Goal: Task Accomplishment & Management: Manage account settings

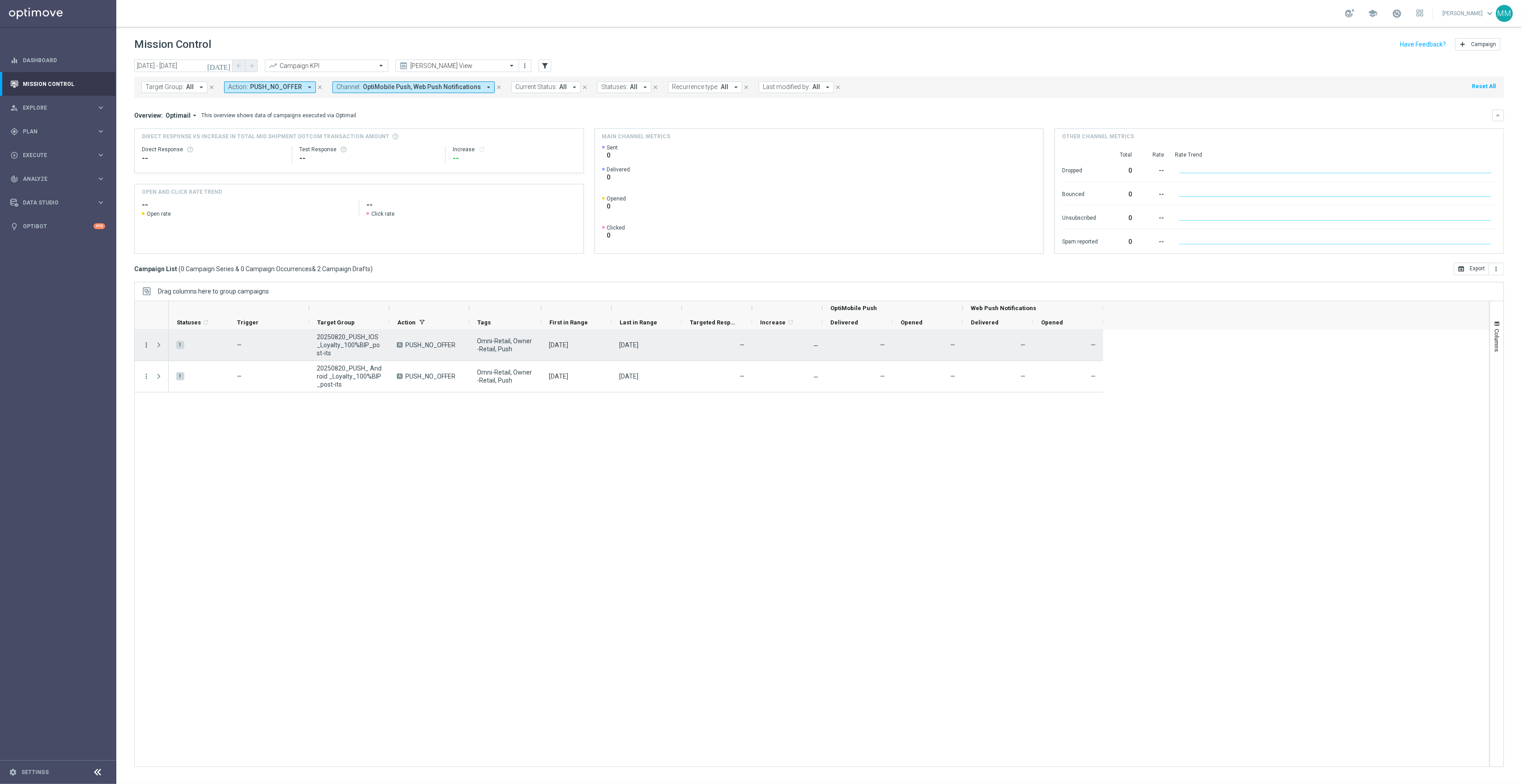
click at [147, 347] on icon "more_vert" at bounding box center [147, 345] width 8 height 8
click at [266, 369] on span "Duplicate & Edit" at bounding box center [278, 367] width 40 height 6
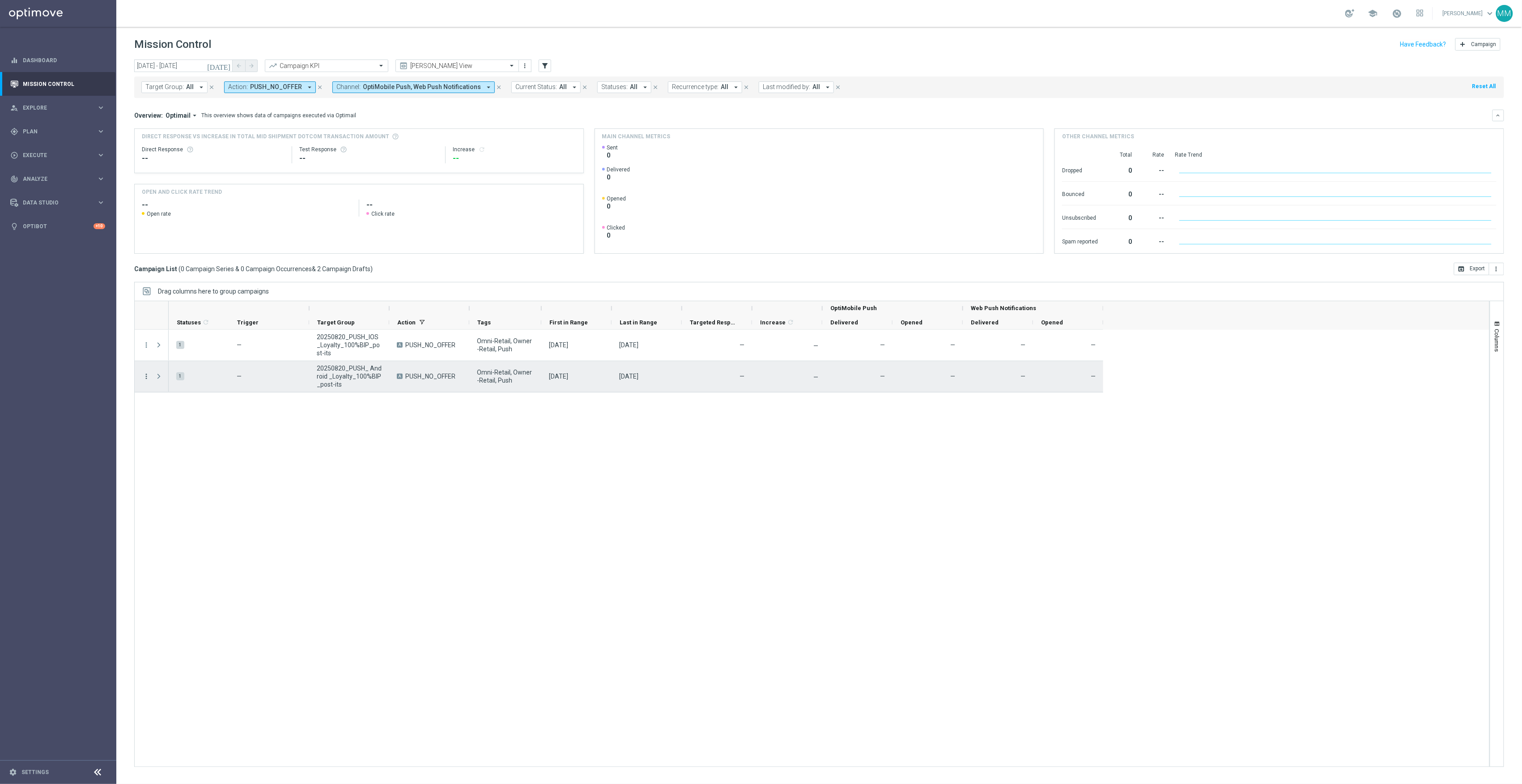
click at [147, 379] on icon "more_vert" at bounding box center [147, 376] width 8 height 8
click at [270, 402] on div "Duplicate & Edit" at bounding box center [296, 399] width 89 height 12
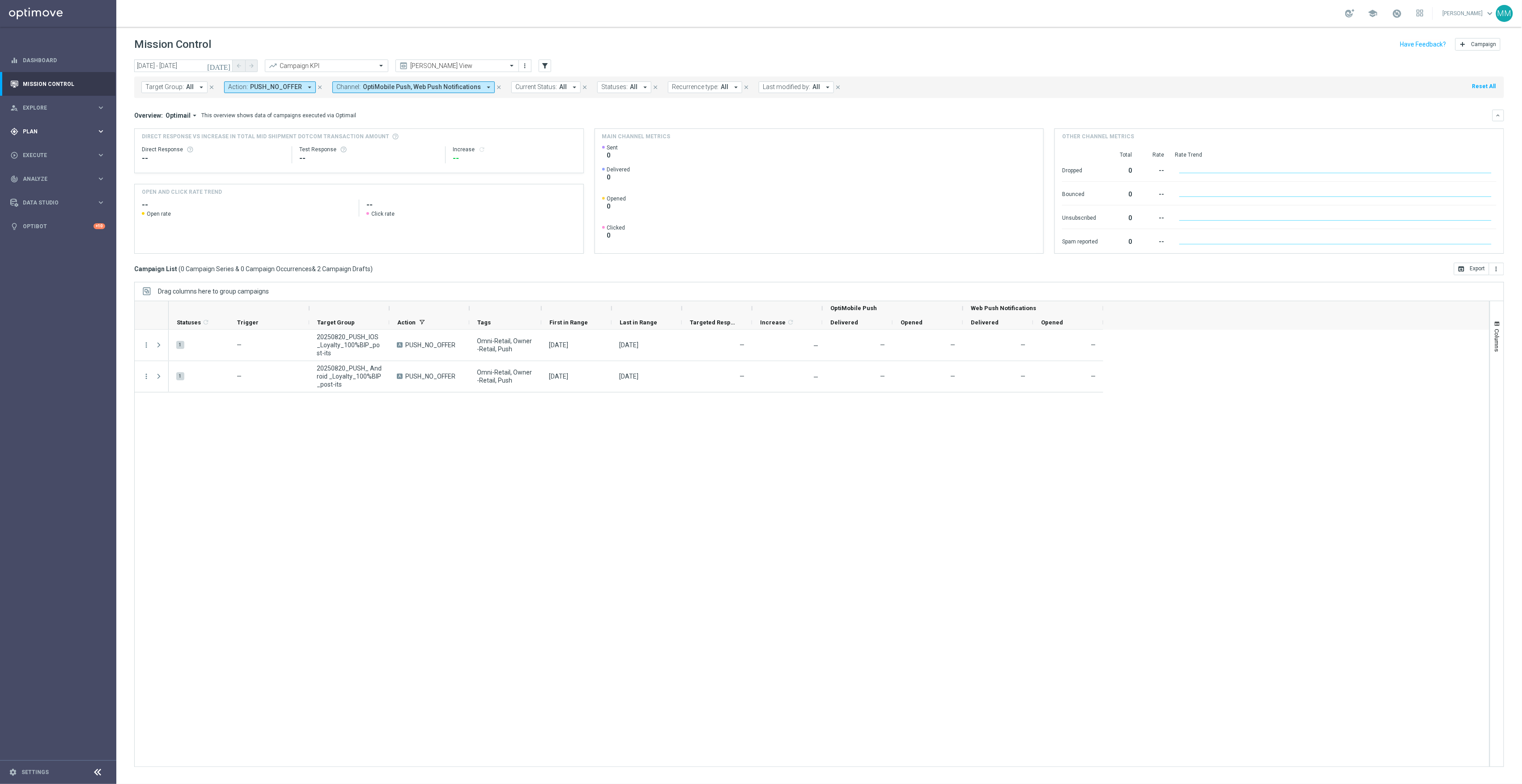
click at [54, 132] on span "Plan" at bounding box center [60, 131] width 74 height 5
click at [54, 174] on span "Templates" at bounding box center [56, 177] width 64 height 5
click at [45, 147] on link "Target Groups" at bounding box center [58, 150] width 70 height 7
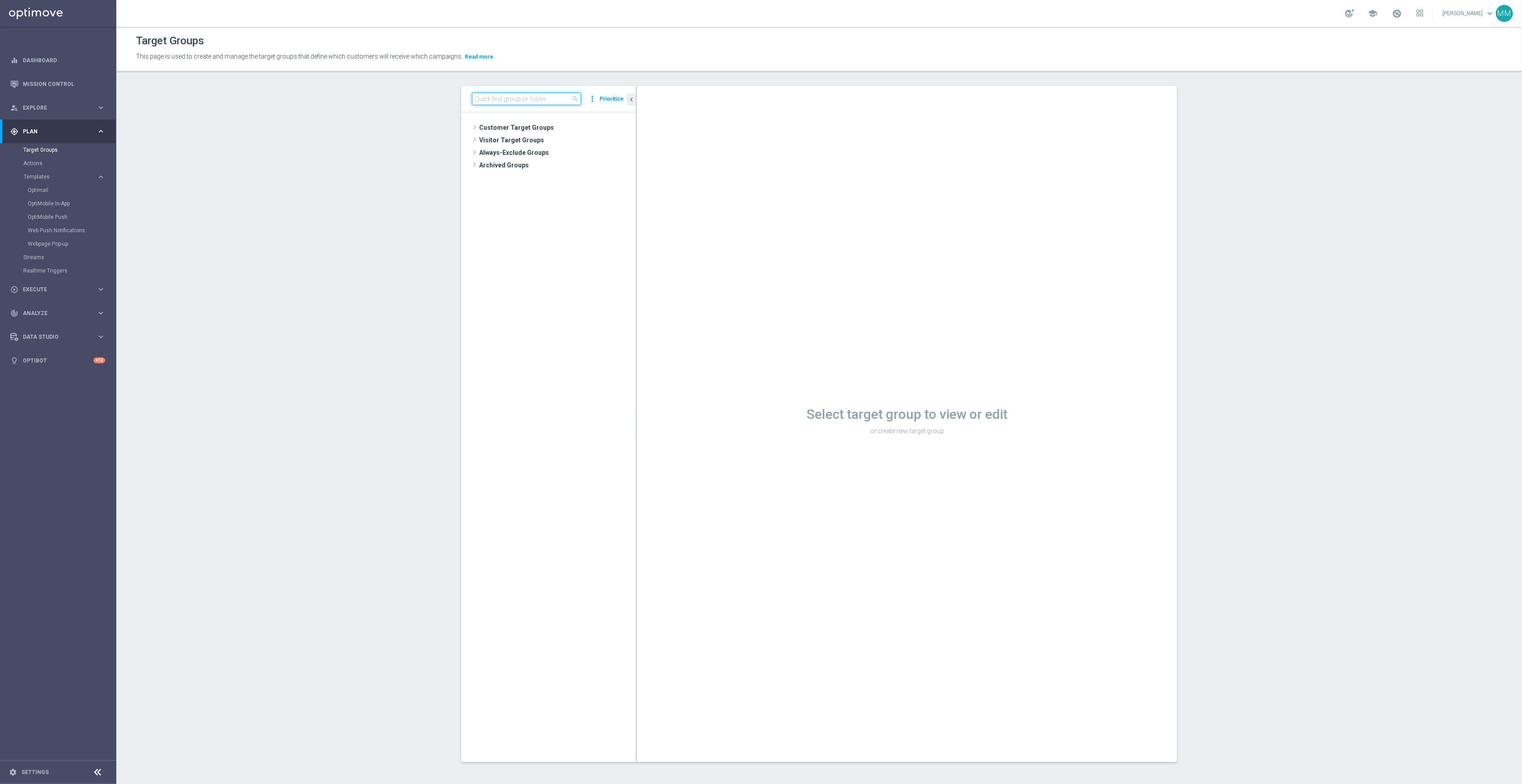
click at [544, 97] on input at bounding box center [526, 99] width 109 height 12
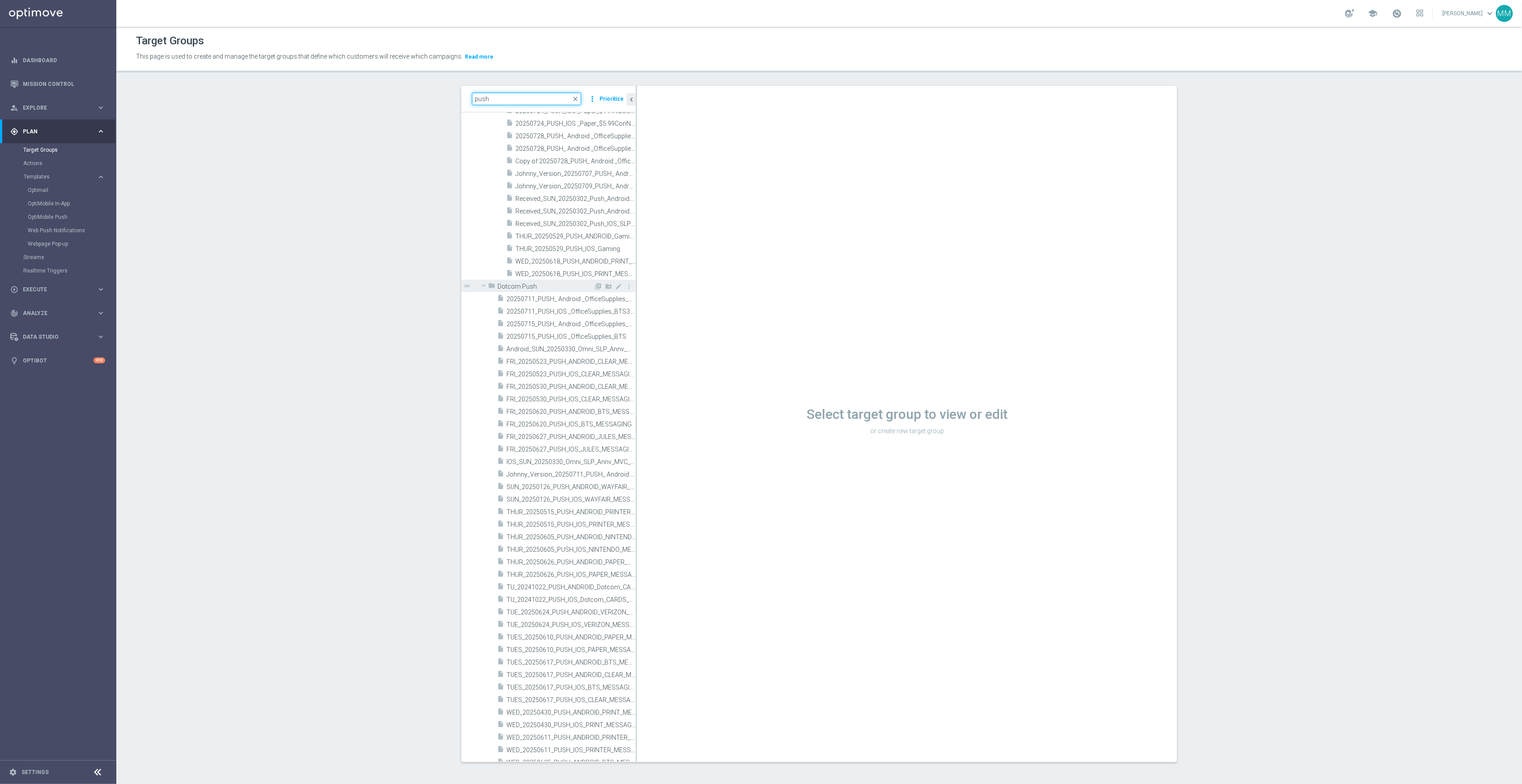
scroll to position [60, 0]
type input "push"
click at [480, 303] on span at bounding box center [483, 305] width 11 height 9
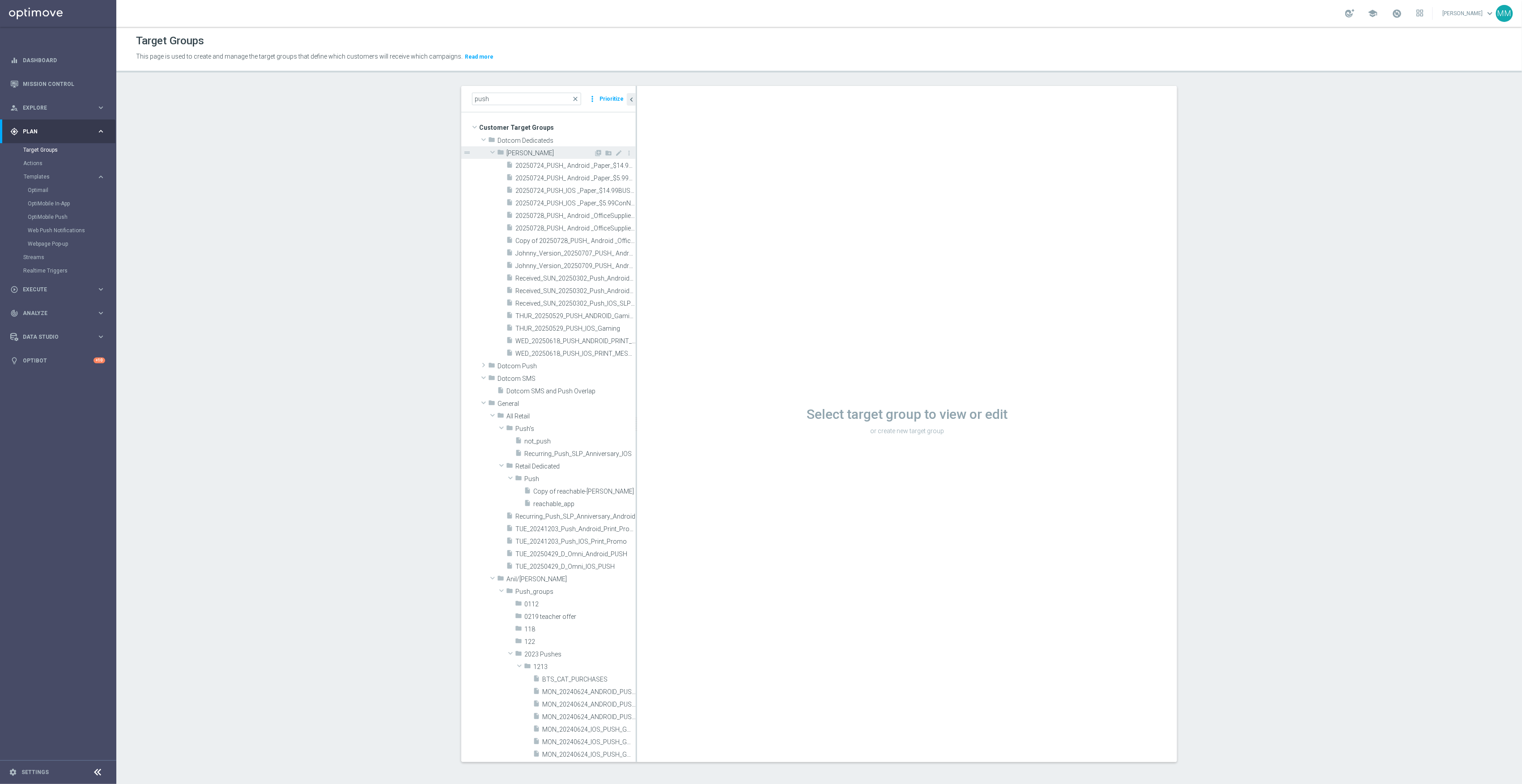
click at [487, 151] on span at bounding box center [493, 152] width 11 height 9
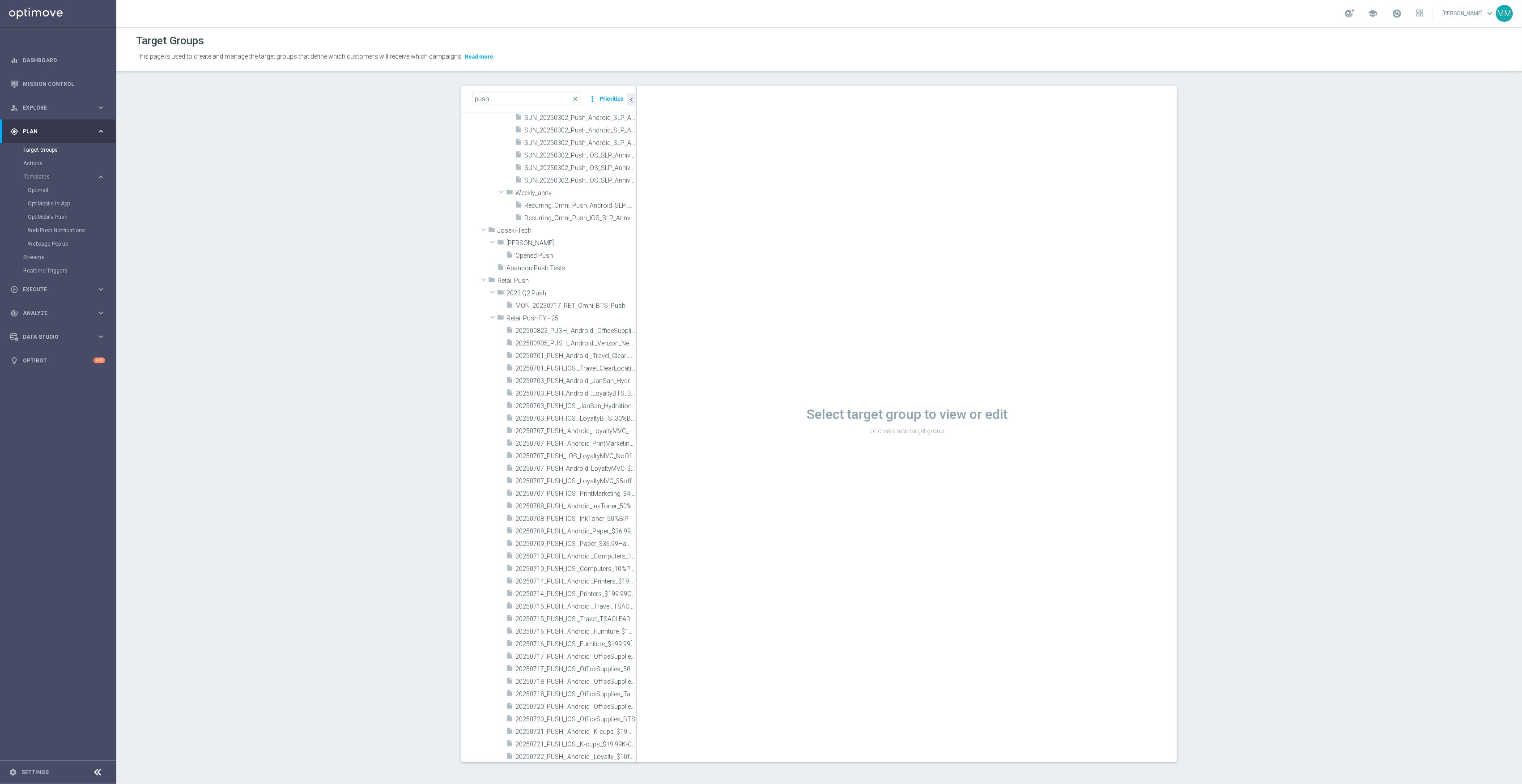
scroll to position [894, 0]
click at [570, 700] on span "20250730_PUSH_IOS _Furniture_$49.99table" at bounding box center [565, 702] width 100 height 8
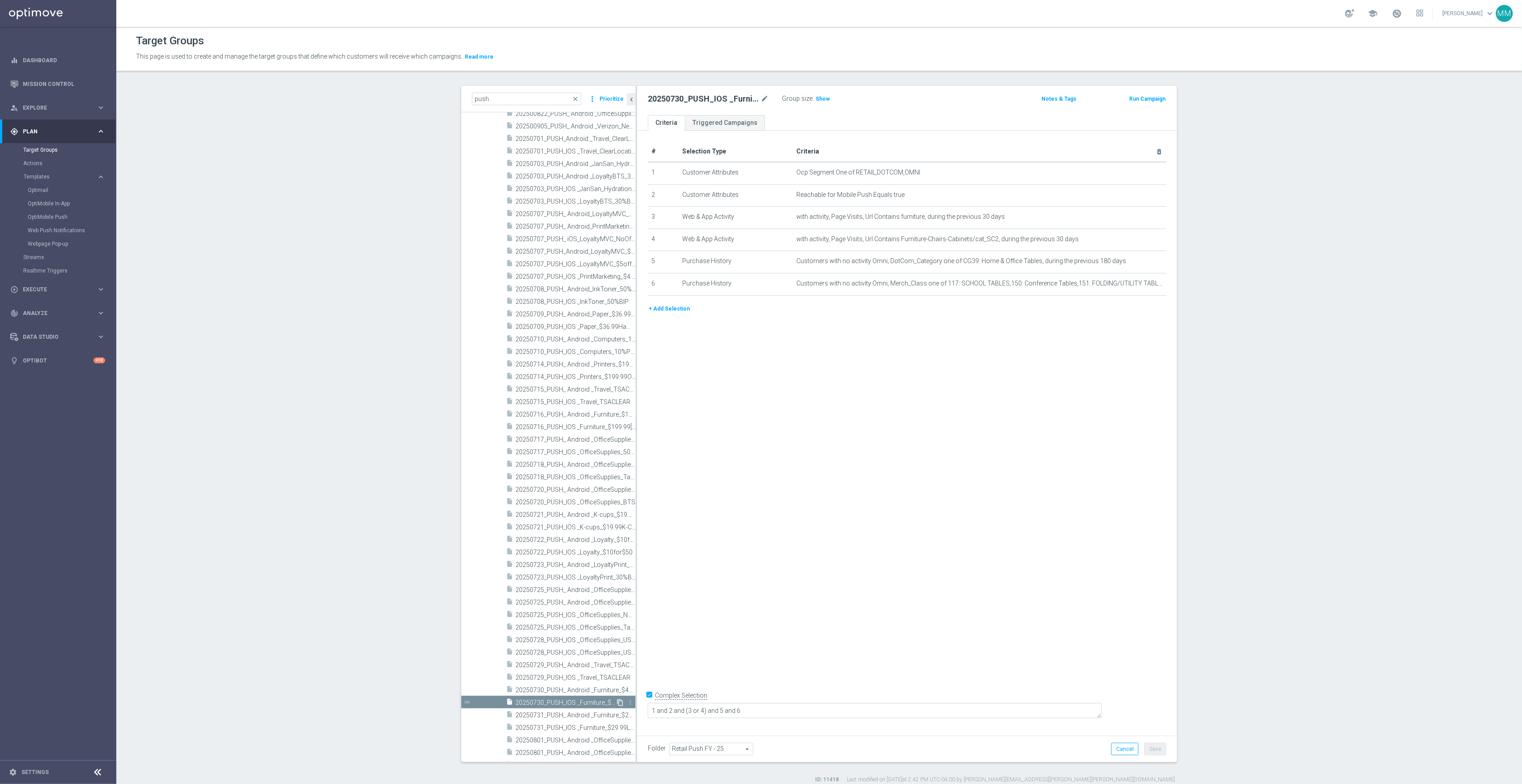
click at [616, 704] on icon "content_copy" at bounding box center [620, 702] width 7 height 7
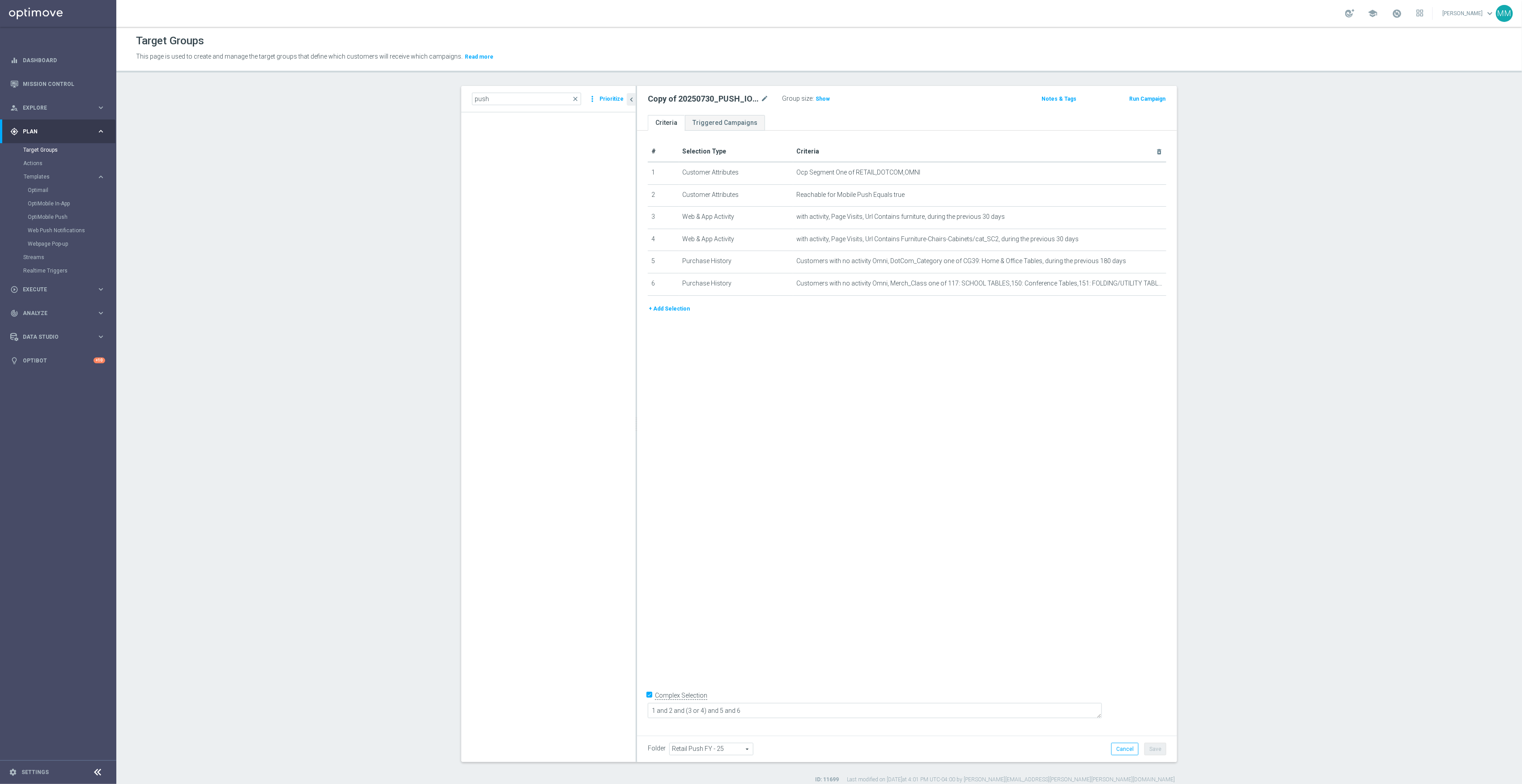
scroll to position [2025, 0]
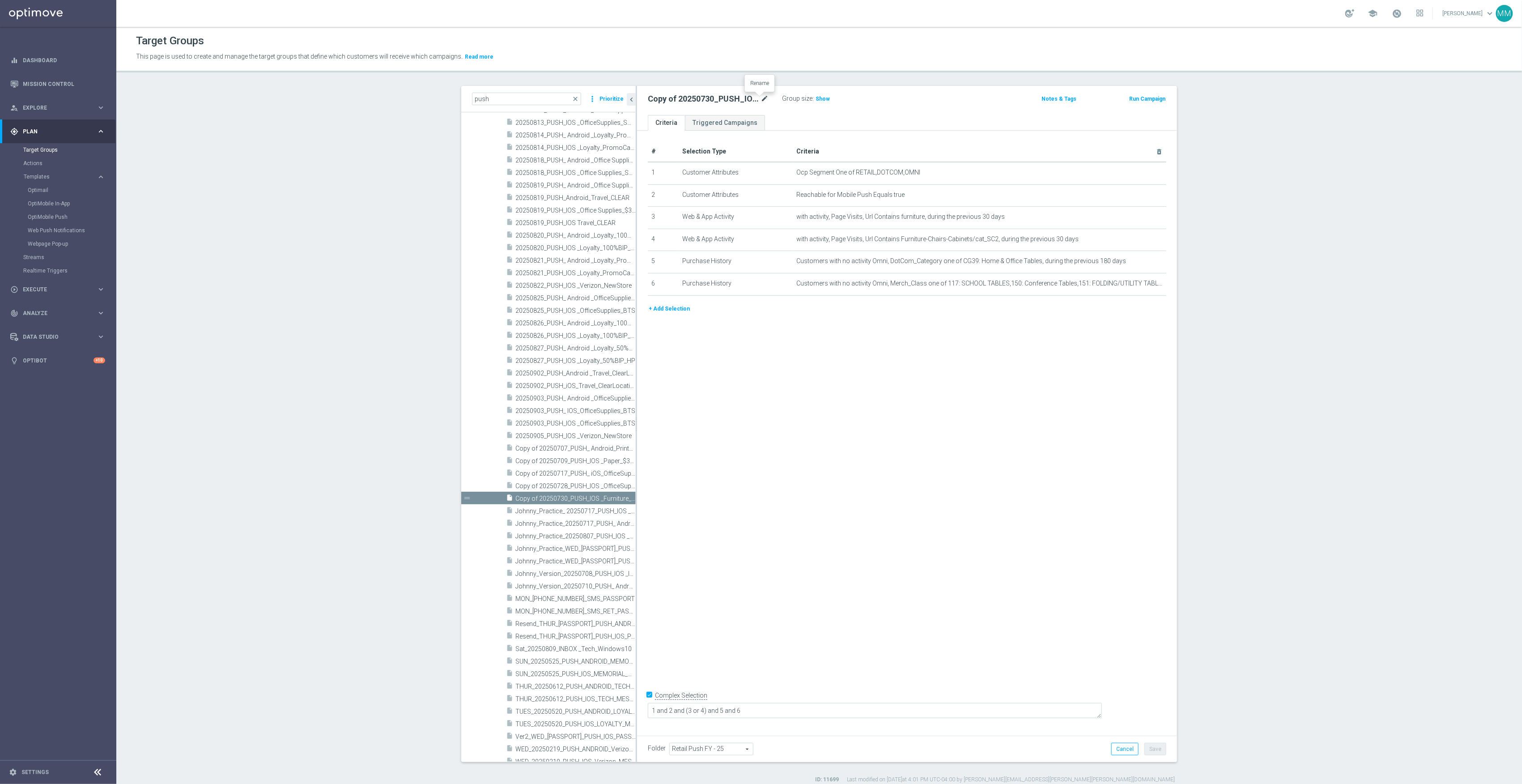
click at [760, 97] on icon "mode_edit" at bounding box center [765, 99] width 8 height 11
type input "20250904_PUSH_ Android _Tech_AirTags"
drag, startPoint x: 1131, startPoint y: 197, endPoint x: 1153, endPoint y: 199, distance: 22.1
click at [1134, 197] on icon "mode_edit" at bounding box center [1137, 194] width 7 height 7
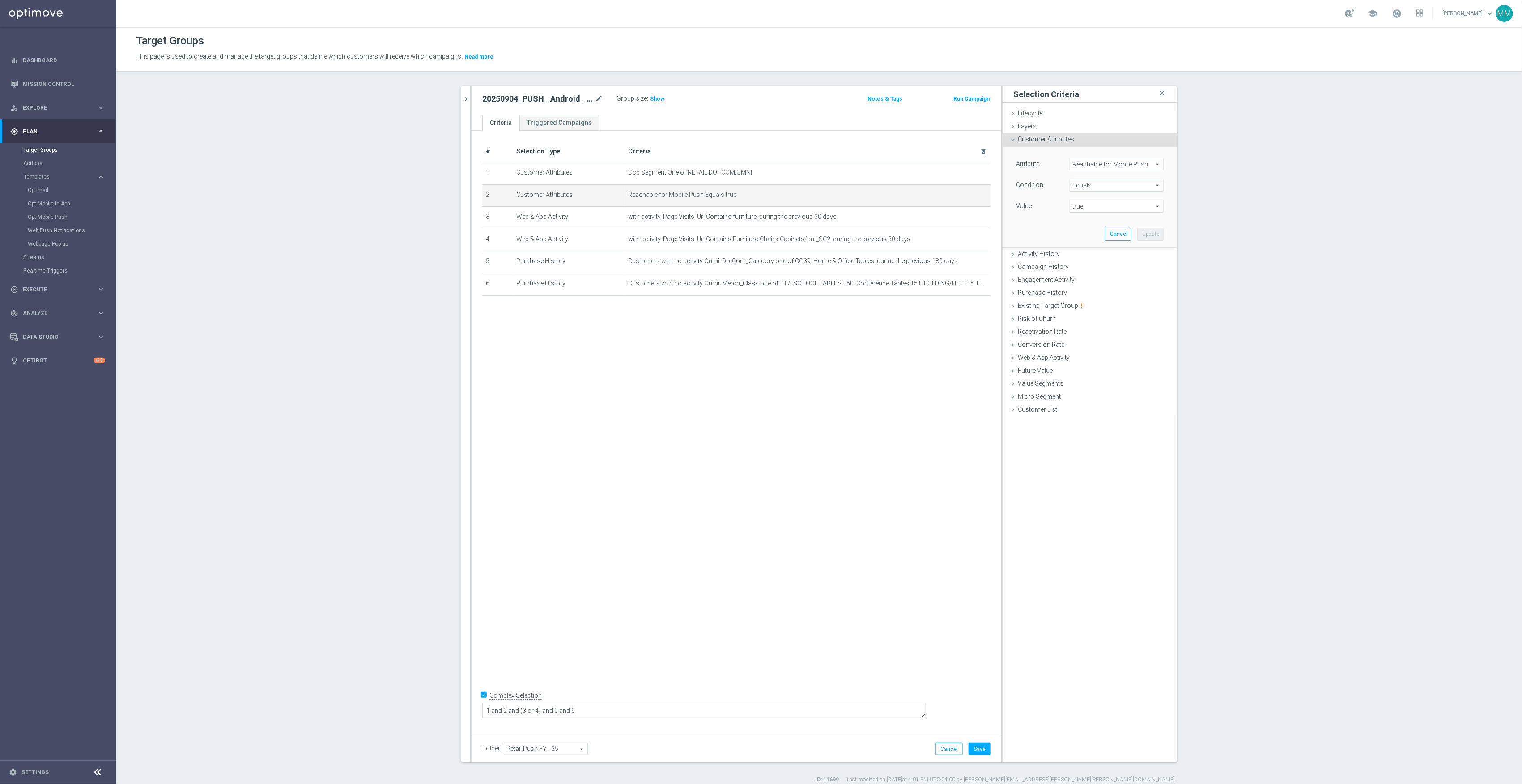
click at [1135, 164] on span "Reachable for Mobile Push" at bounding box center [1116, 164] width 93 height 12
click at [1128, 165] on input "search" at bounding box center [1116, 164] width 94 height 12
type input "reach"
click at [1122, 196] on label "Reachable for Web Push" at bounding box center [1113, 201] width 86 height 12
type input "Reachable for Web Push"
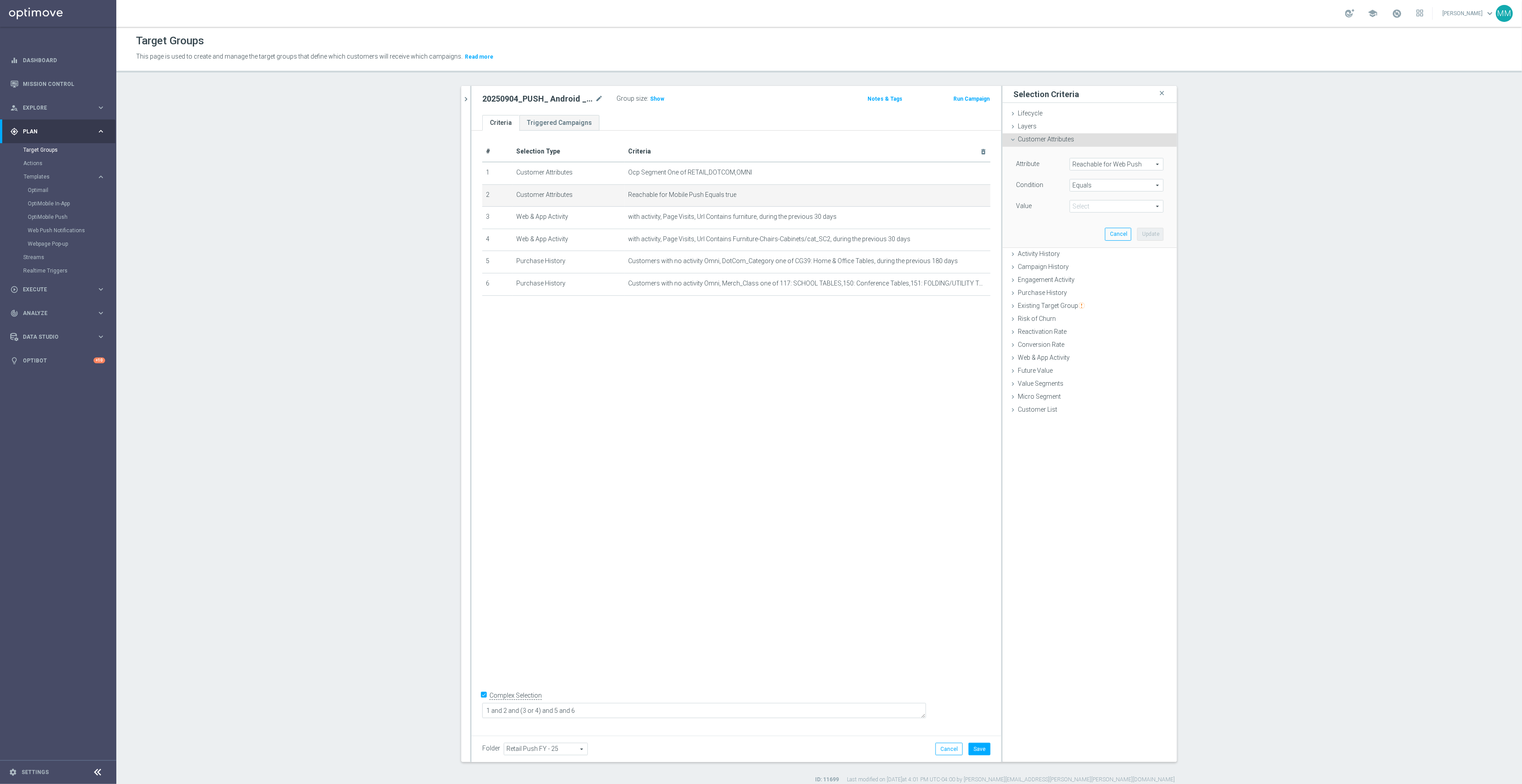
click at [1071, 206] on span "true" at bounding box center [1116, 206] width 93 height 12
click at [1091, 233] on span "true" at bounding box center [1117, 231] width 85 height 7
type input "true"
click at [1151, 233] on button "Update" at bounding box center [1150, 233] width 27 height 12
click at [958, 219] on icon "mode_edit" at bounding box center [962, 217] width 7 height 7
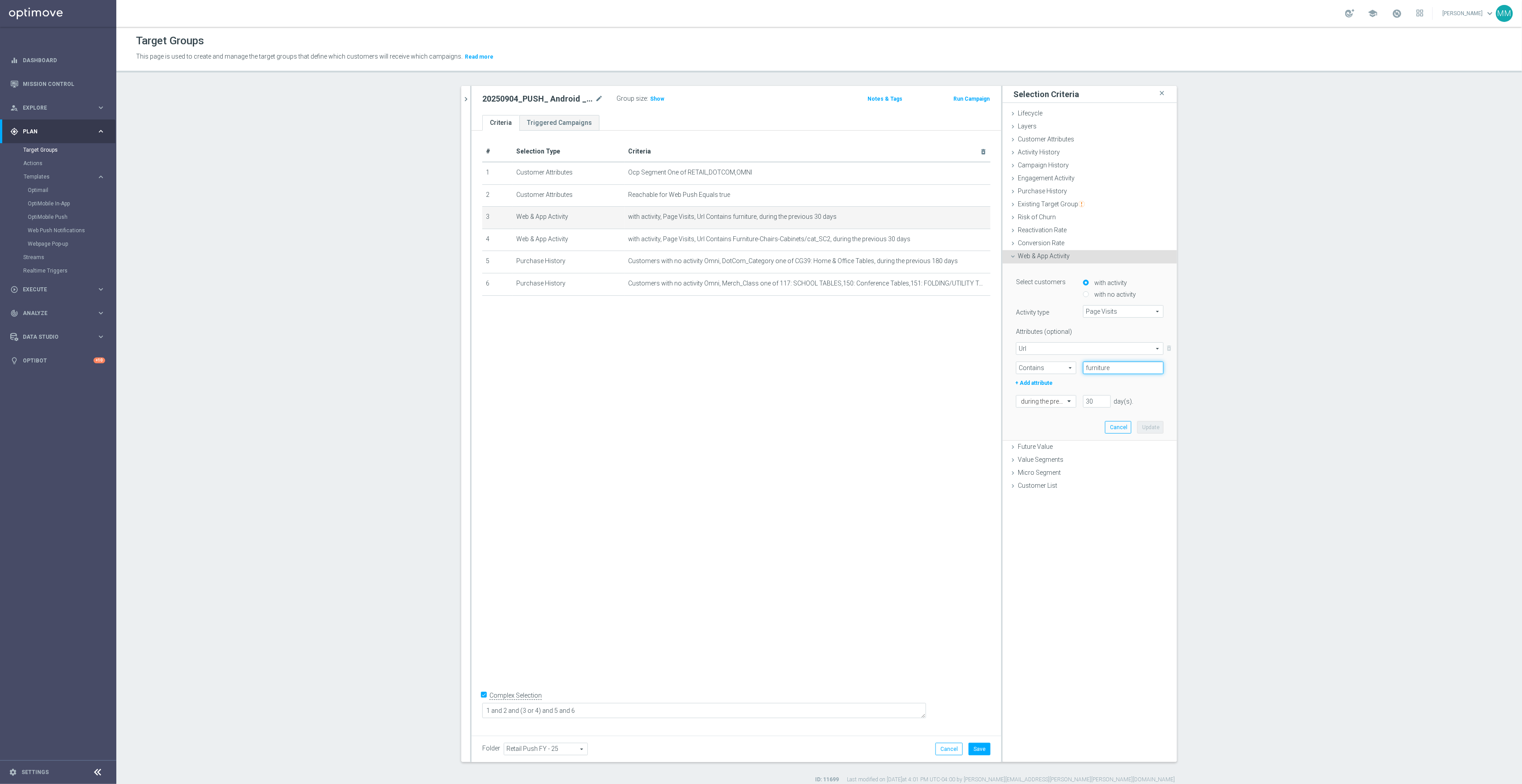
drag, startPoint x: 1146, startPoint y: 366, endPoint x: 1065, endPoint y: 367, distance: 81.0
click at [1065, 367] on div "Contains Contains arrow_drop_down search furniture" at bounding box center [1090, 367] width 161 height 12
paste input "cat_DP353685"
type input "cat_DP353685"
click at [1154, 427] on button "Update" at bounding box center [1150, 427] width 27 height 12
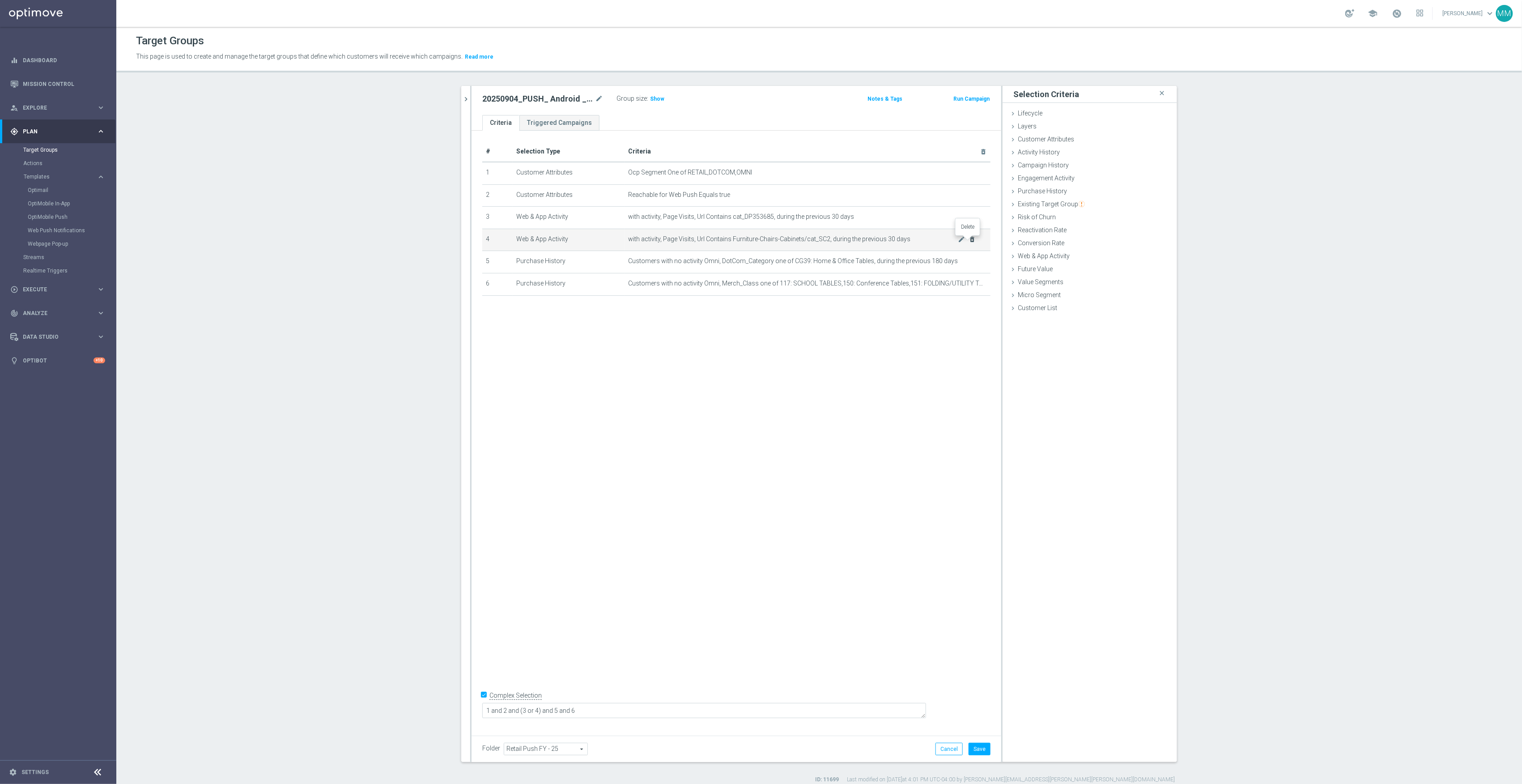
click at [970, 242] on icon "delete_forever" at bounding box center [973, 239] width 7 height 7
click at [959, 243] on icon "mode_edit" at bounding box center [962, 239] width 7 height 7
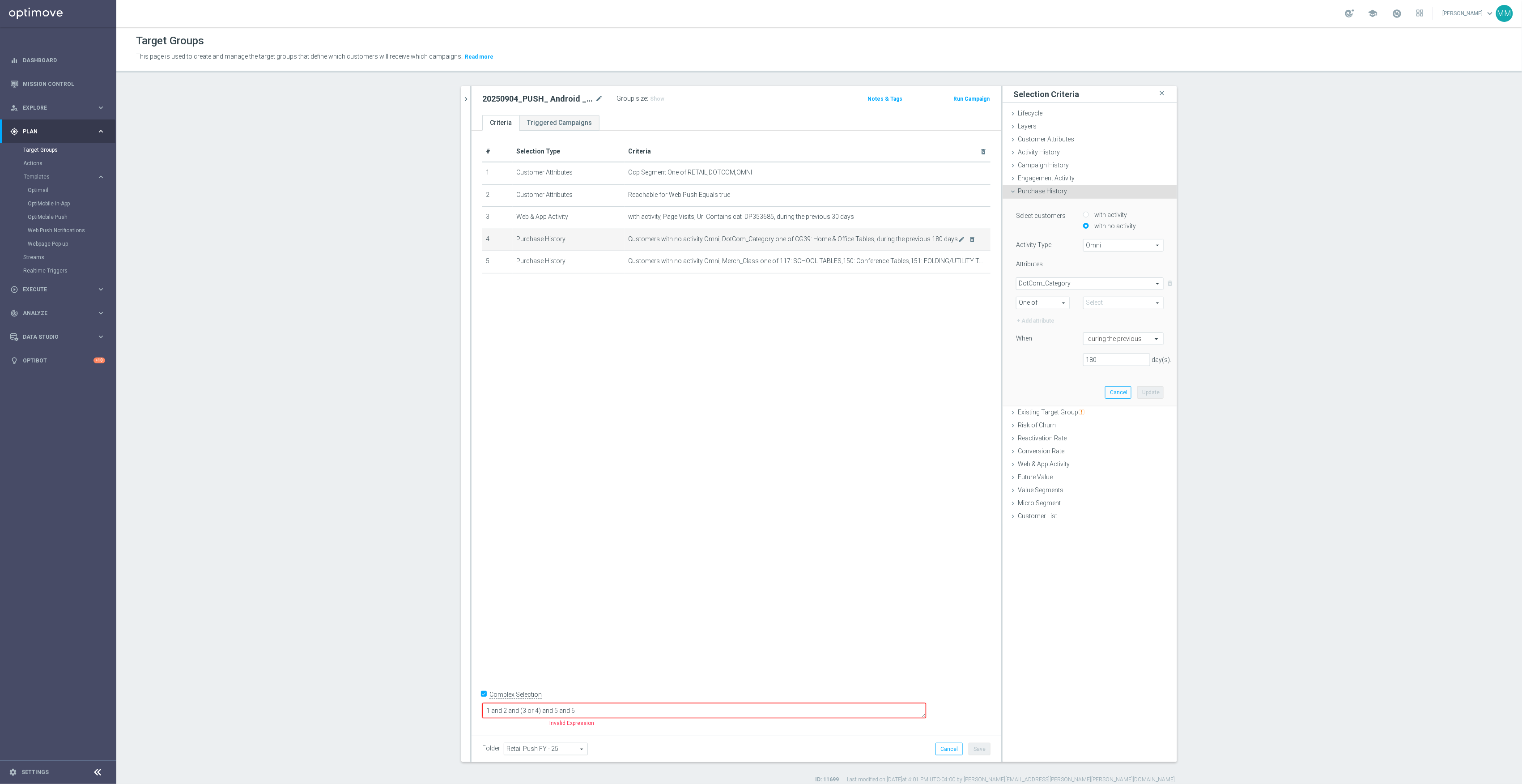
type input "CG39: Home & Office Tables"
click at [1117, 301] on span "CG39: Home & Office Tables" at bounding box center [1123, 303] width 80 height 12
click at [1117, 303] on input "search" at bounding box center [1123, 302] width 80 height 12
type input "a"
type input "i"
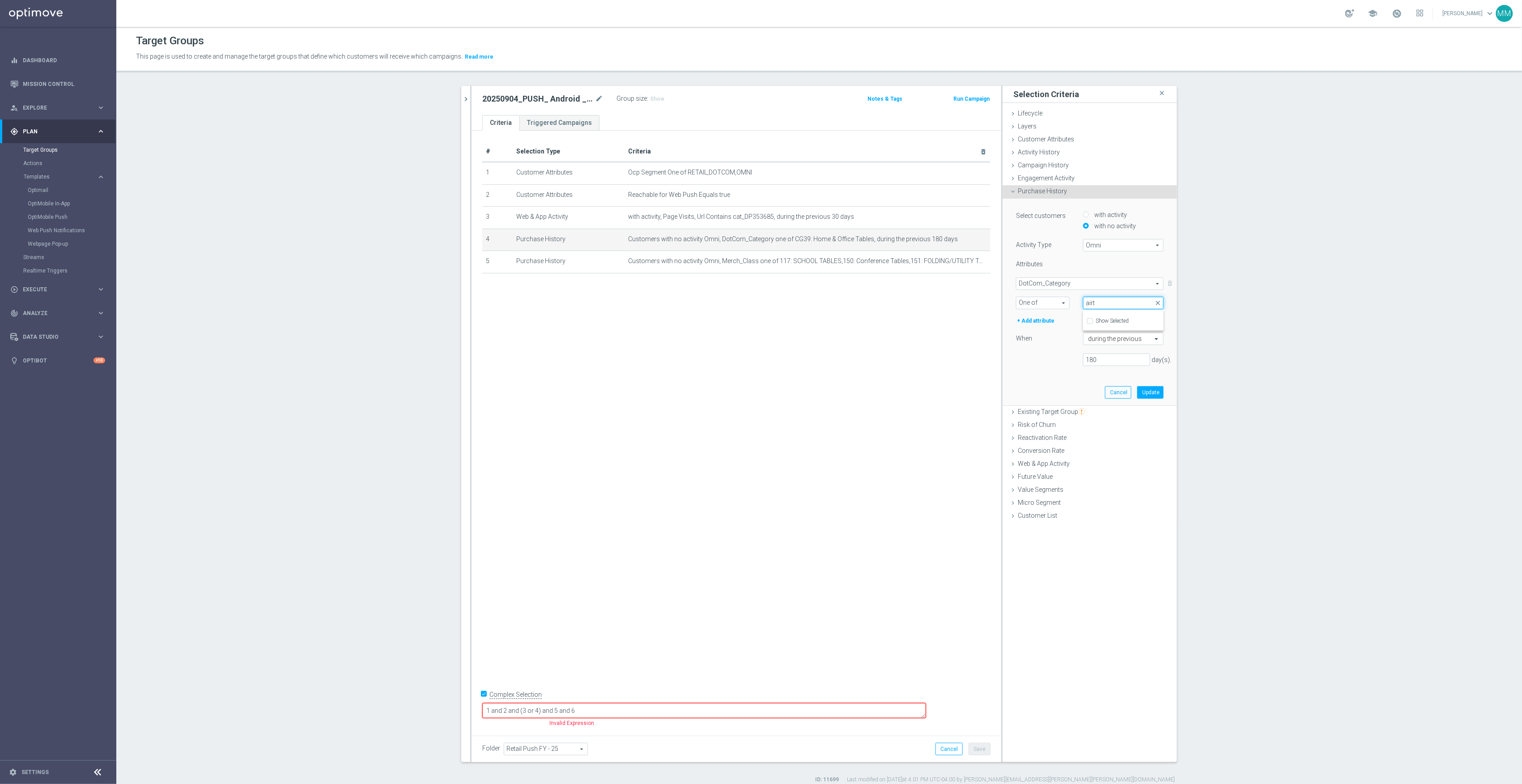
drag, startPoint x: 1117, startPoint y: 303, endPoint x: 1042, endPoint y: 307, distance: 75.1
click at [1042, 307] on div "One of One of arrow_drop_down search CG39: Home & Office Tables CG39: Home & Of…" at bounding box center [1090, 302] width 161 height 12
click at [1124, 300] on span "CG39: Home & Office Tables" at bounding box center [1123, 303] width 80 height 12
click at [1128, 301] on input "search" at bounding box center [1123, 302] width 80 height 12
type input "travel"
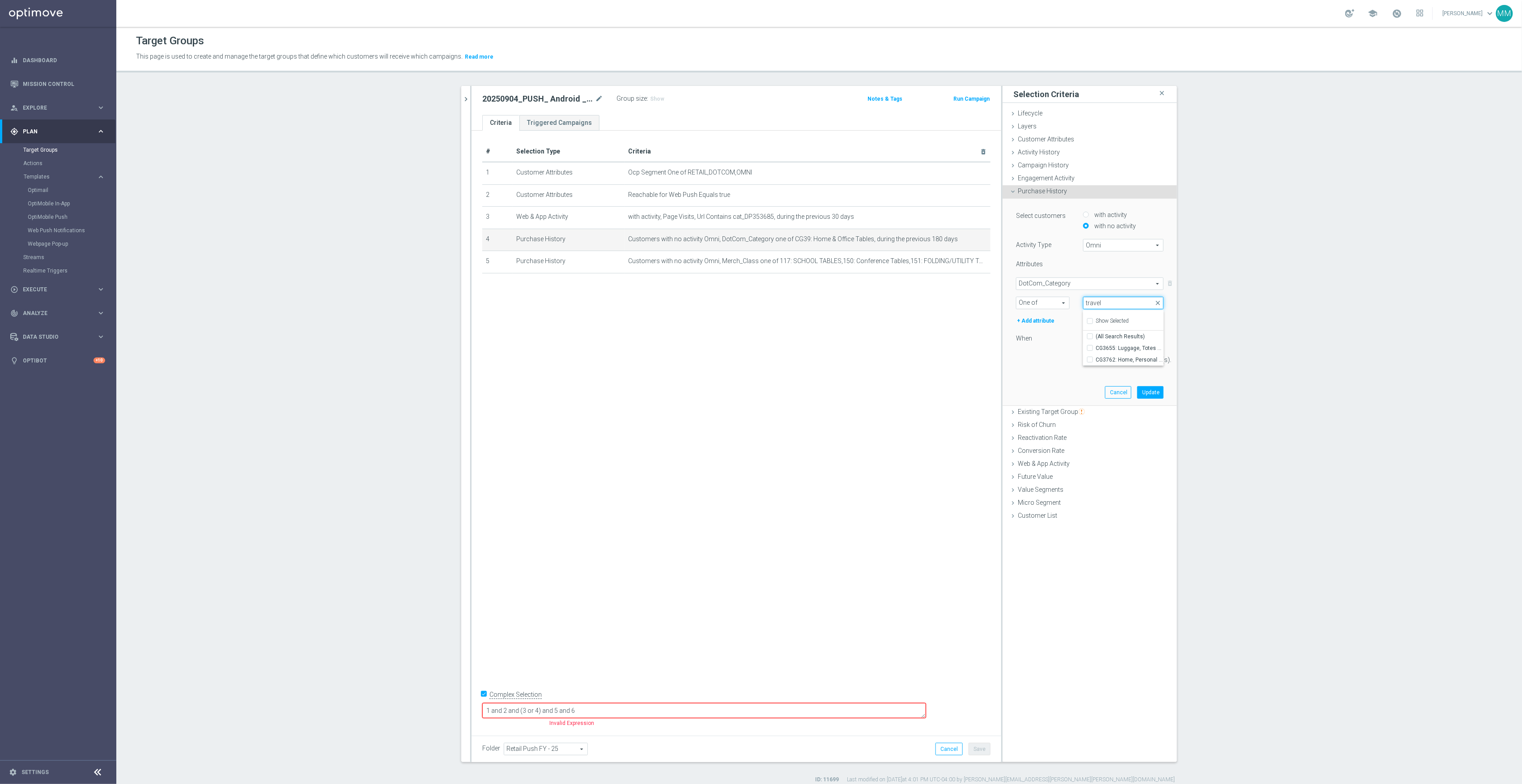
click at [1038, 302] on div "One of One of arrow_drop_down search CG39: Home & Office Tables CG39: Home & Of…" at bounding box center [1090, 302] width 161 height 12
click at [932, 388] on div "# Selection Type Criteria delete_forever 1 Customer Attributes Ocp Segment One …" at bounding box center [736, 430] width 530 height 598
click at [1098, 300] on span "CG39: Home & Office Tables" at bounding box center [1123, 303] width 80 height 12
click at [1071, 284] on span "DotCom_Category" at bounding box center [1090, 284] width 147 height 12
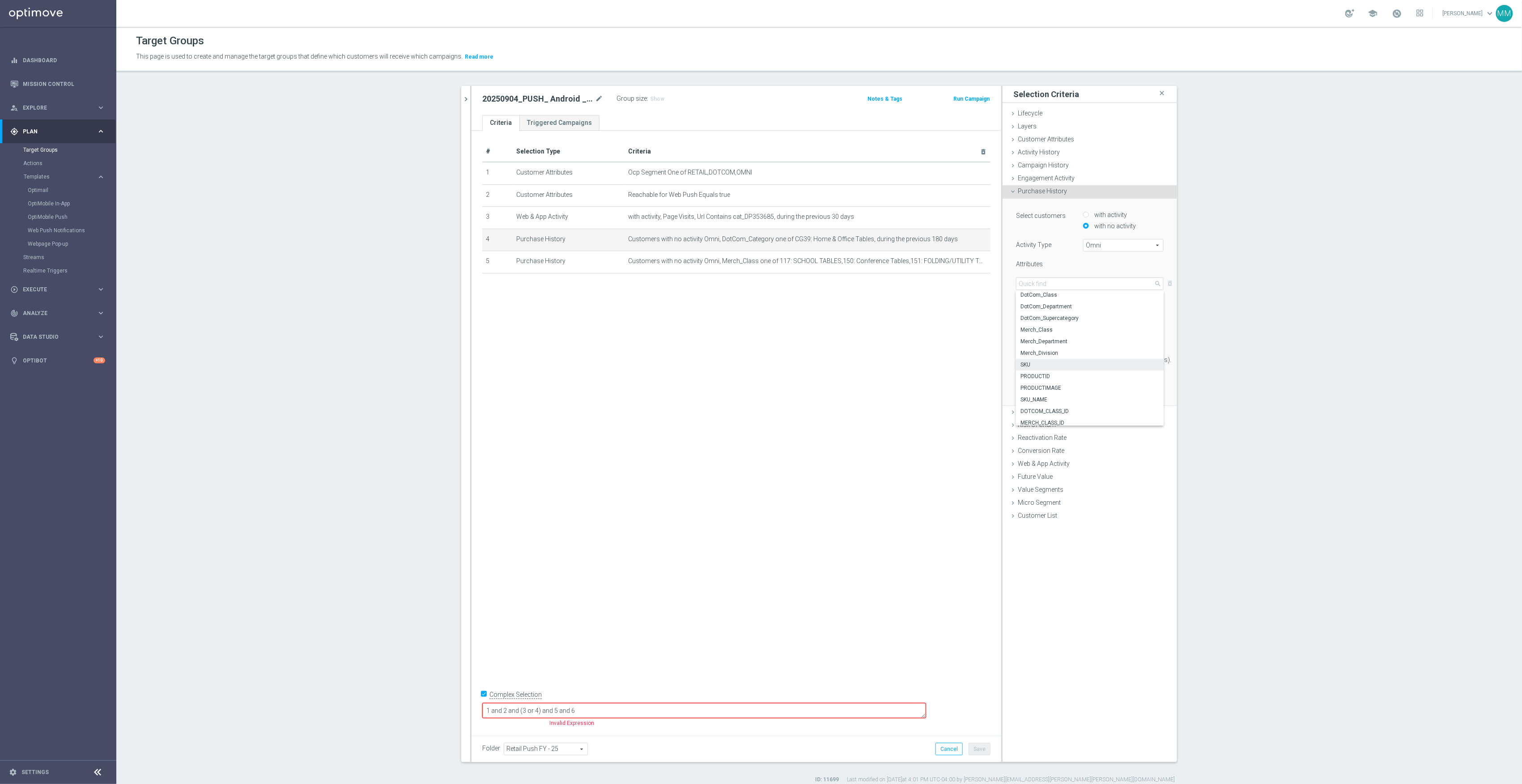
click at [1060, 359] on label "SKU" at bounding box center [1090, 365] width 148 height 12
type input "SKU"
click at [1058, 301] on span "One of" at bounding box center [1042, 303] width 53 height 12
click at [1052, 313] on span "Equals" at bounding box center [1043, 316] width 44 height 7
click at [1103, 304] on input "text" at bounding box center [1123, 302] width 80 height 12
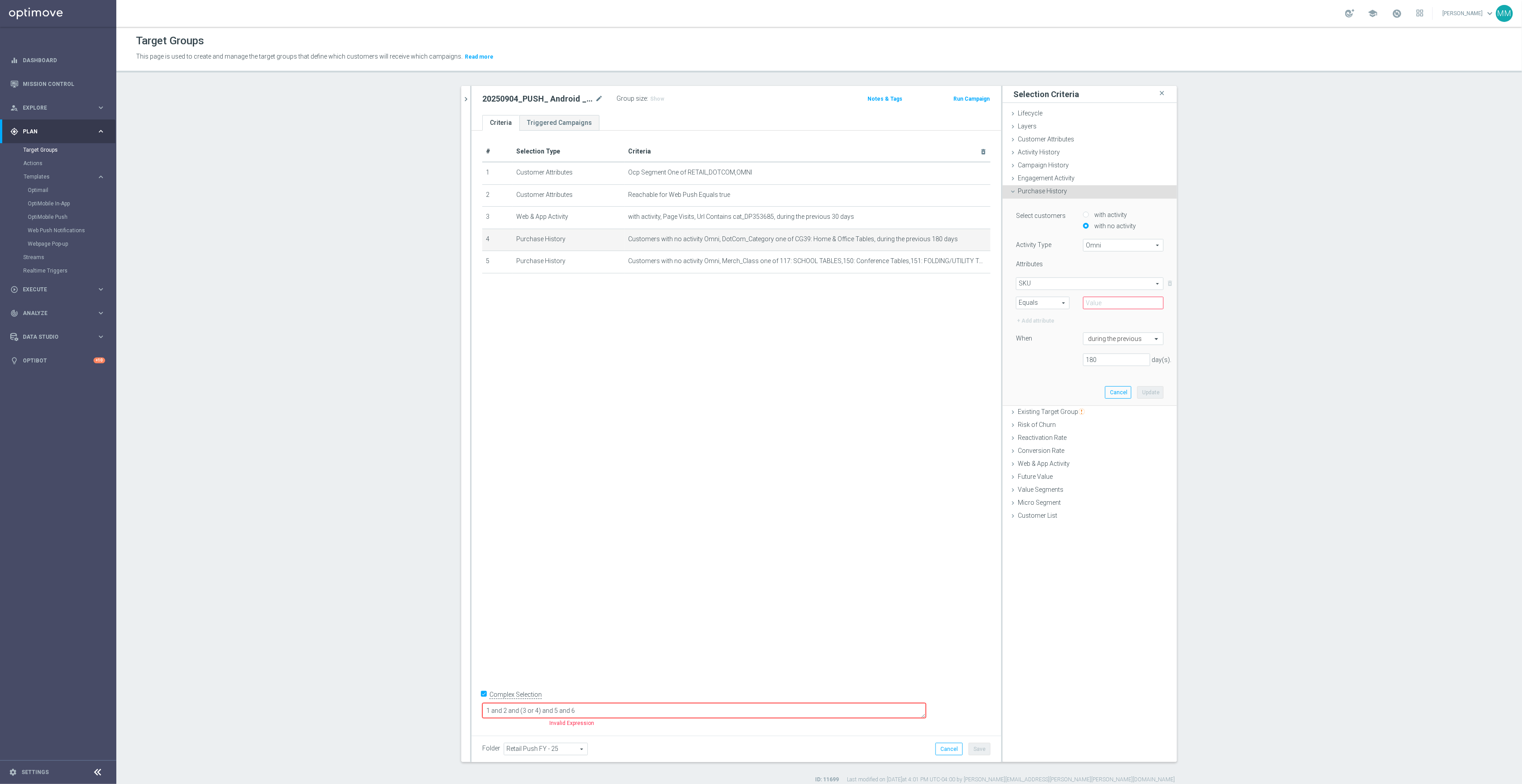
click at [1082, 312] on div "Attributes SKU SKU arrow_drop_down search Equals Equals arrow_drop_down search …" at bounding box center [1090, 292] width 148 height 66
click at [1040, 307] on span "Equals" at bounding box center [1042, 303] width 53 height 12
click at [1035, 386] on span "One of" at bounding box center [1043, 386] width 44 height 7
type input "One of"
click at [1105, 304] on input "text" at bounding box center [1123, 302] width 80 height 12
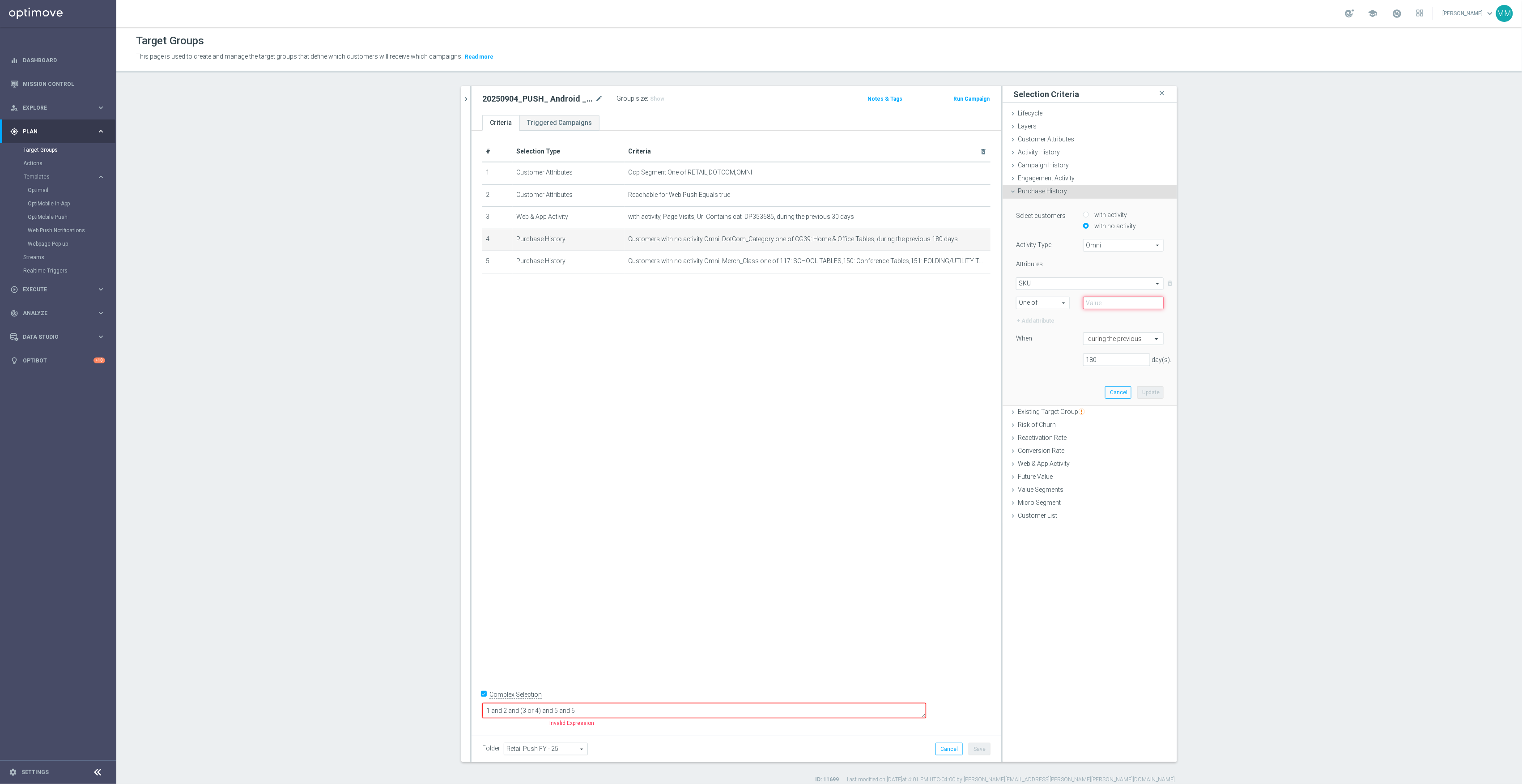
click at [1096, 303] on input "text" at bounding box center [1123, 302] width 80 height 12
click at [1126, 301] on input "text" at bounding box center [1123, 302] width 80 height 12
paste input "24489891"
type input "24489891"
click at [1026, 316] on div "+ Add attribute" at bounding box center [1036, 321] width 40 height 10
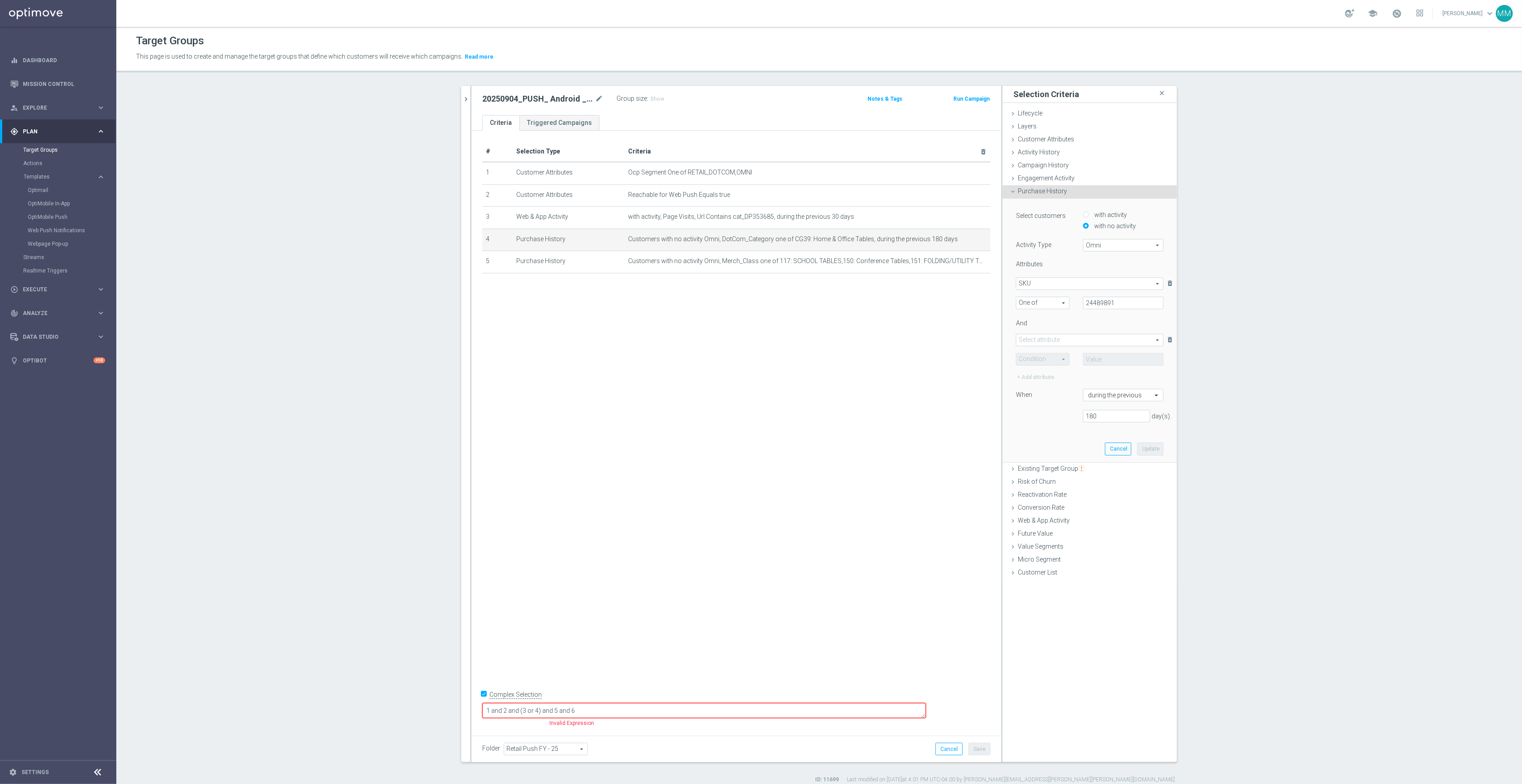
click at [1035, 336] on span at bounding box center [1090, 340] width 147 height 12
click at [1036, 366] on label "SKU" at bounding box center [1090, 362] width 148 height 12
type input "SKU"
click at [1022, 364] on span at bounding box center [1042, 359] width 53 height 12
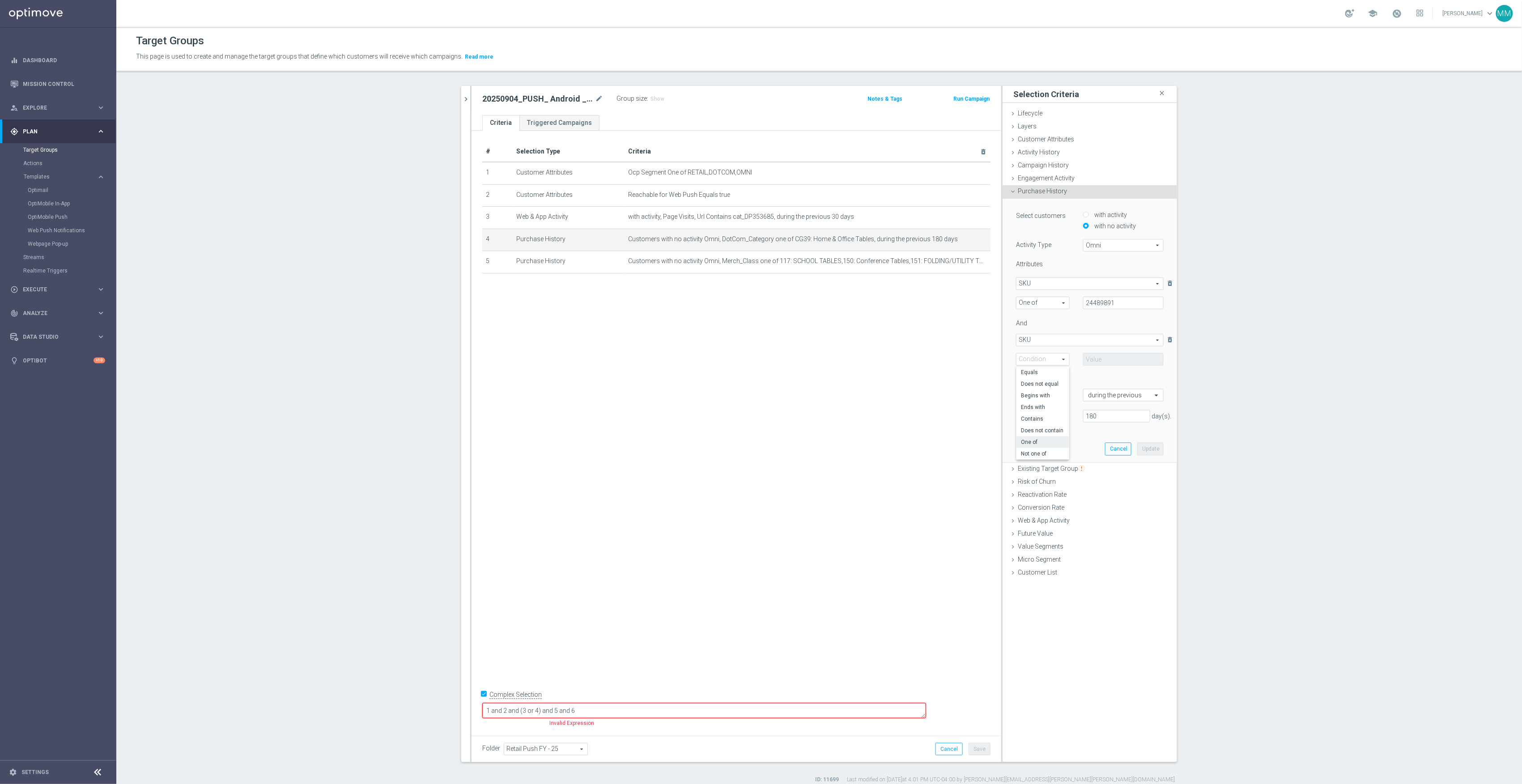
click at [1036, 444] on span "One of" at bounding box center [1043, 442] width 44 height 7
type input "One of"
click at [1107, 353] on input "text" at bounding box center [1123, 359] width 80 height 12
paste input "24489892"
type input "24489892"
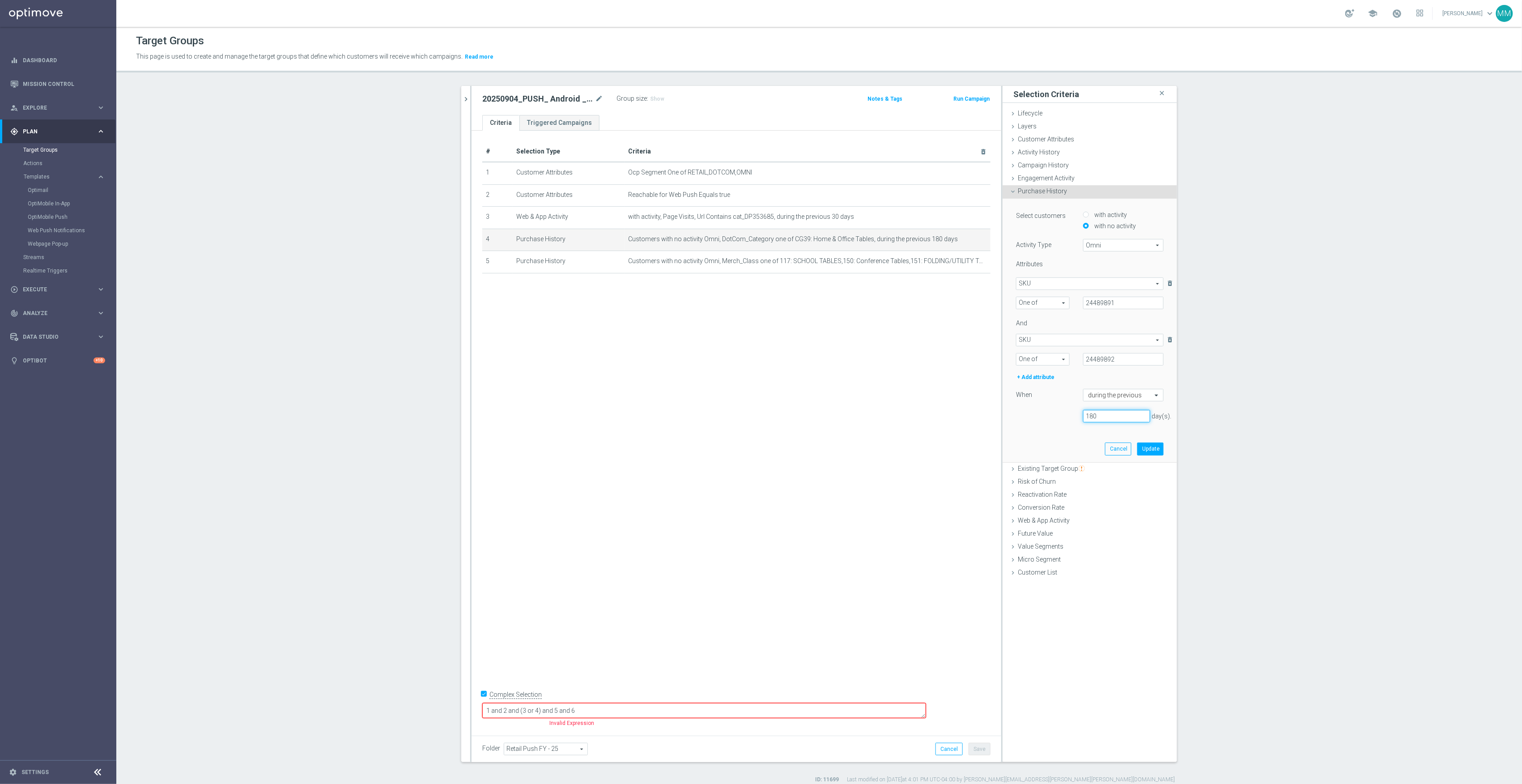
drag, startPoint x: 1101, startPoint y: 418, endPoint x: 1009, endPoint y: 414, distance: 92.1
click at [1018, 414] on div "180 day(s)." at bounding box center [1090, 416] width 161 height 12
type input "60"
click at [1152, 448] on button "Update" at bounding box center [1150, 448] width 27 height 12
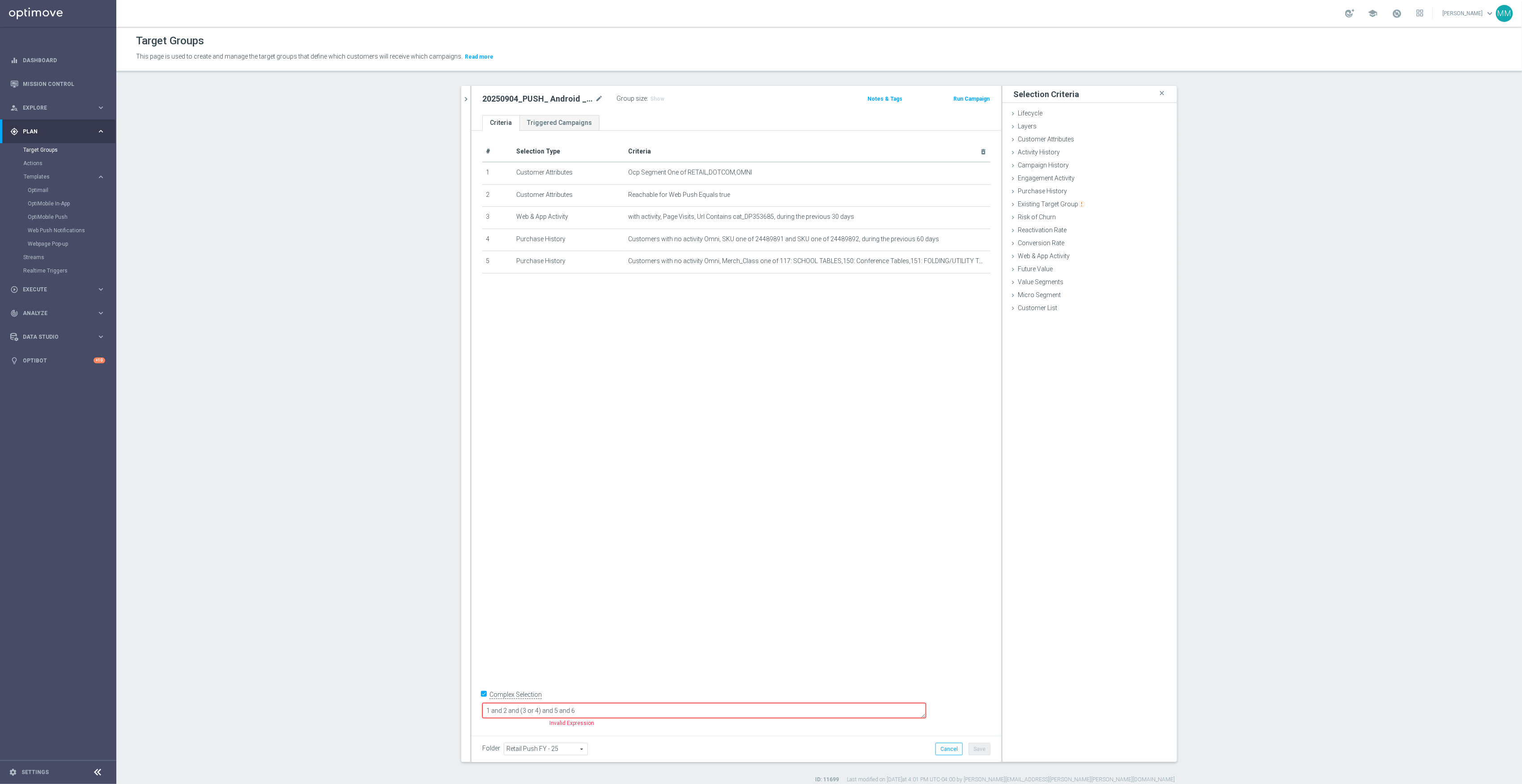
click at [649, 714] on textarea "1 and 2 and (3 or 4) and 5 and 6" at bounding box center [704, 711] width 444 height 16
type textarea "1 and 2 and (3 or 4) and 5"
click at [958, 265] on icon "mode_edit" at bounding box center [962, 261] width 7 height 7
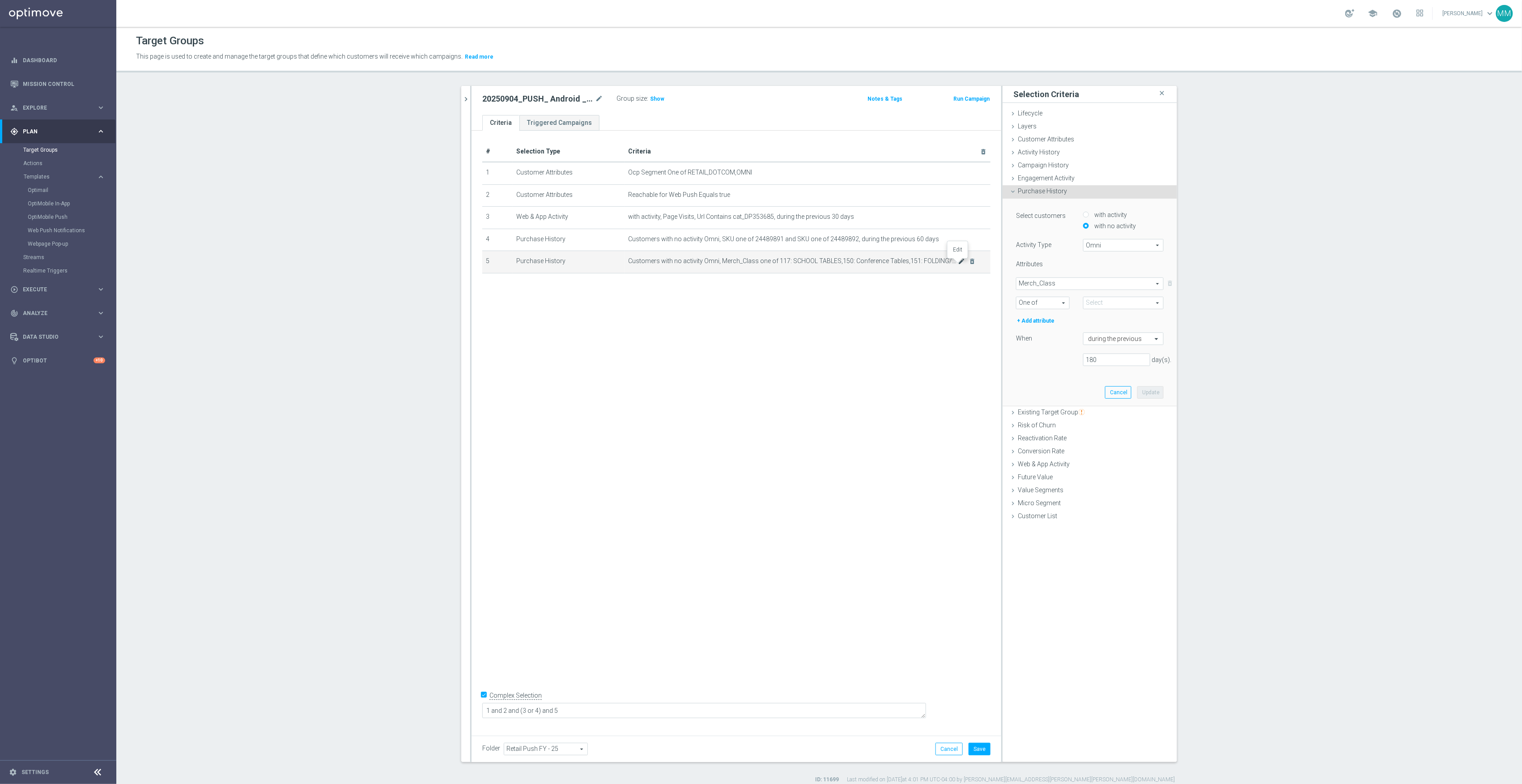
type input "Selected 8 of 883"
click at [1054, 279] on span "Merch_Class" at bounding box center [1090, 284] width 147 height 12
click at [1035, 375] on span "SKU" at bounding box center [1090, 376] width 139 height 7
type input "SKU"
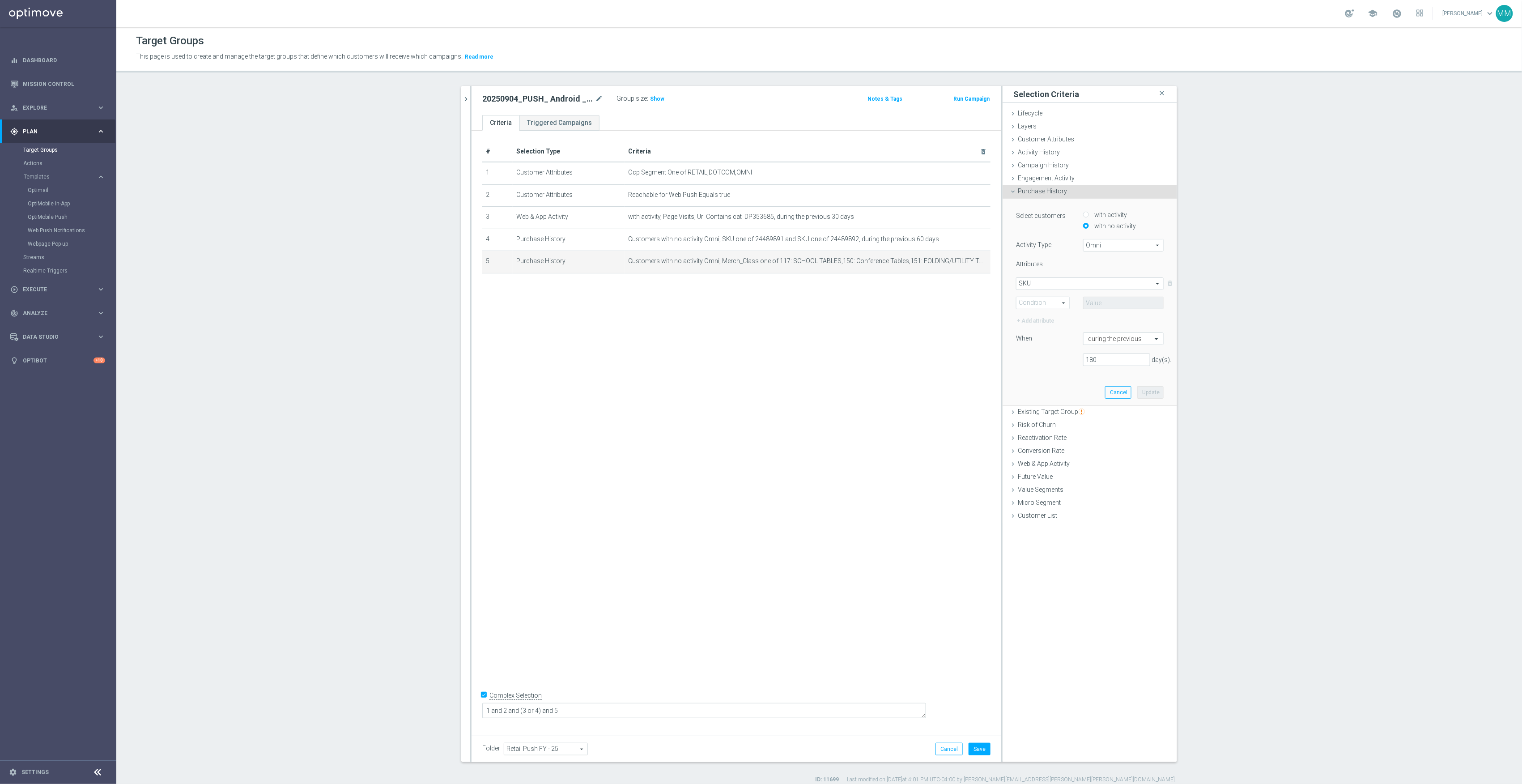
click at [1042, 301] on span "One of" at bounding box center [1042, 303] width 53 height 12
click at [1040, 386] on span "One of" at bounding box center [1043, 386] width 44 height 7
type input "One of"
click at [1114, 302] on input "text" at bounding box center [1123, 302] width 80 height 12
paste input "24489892"
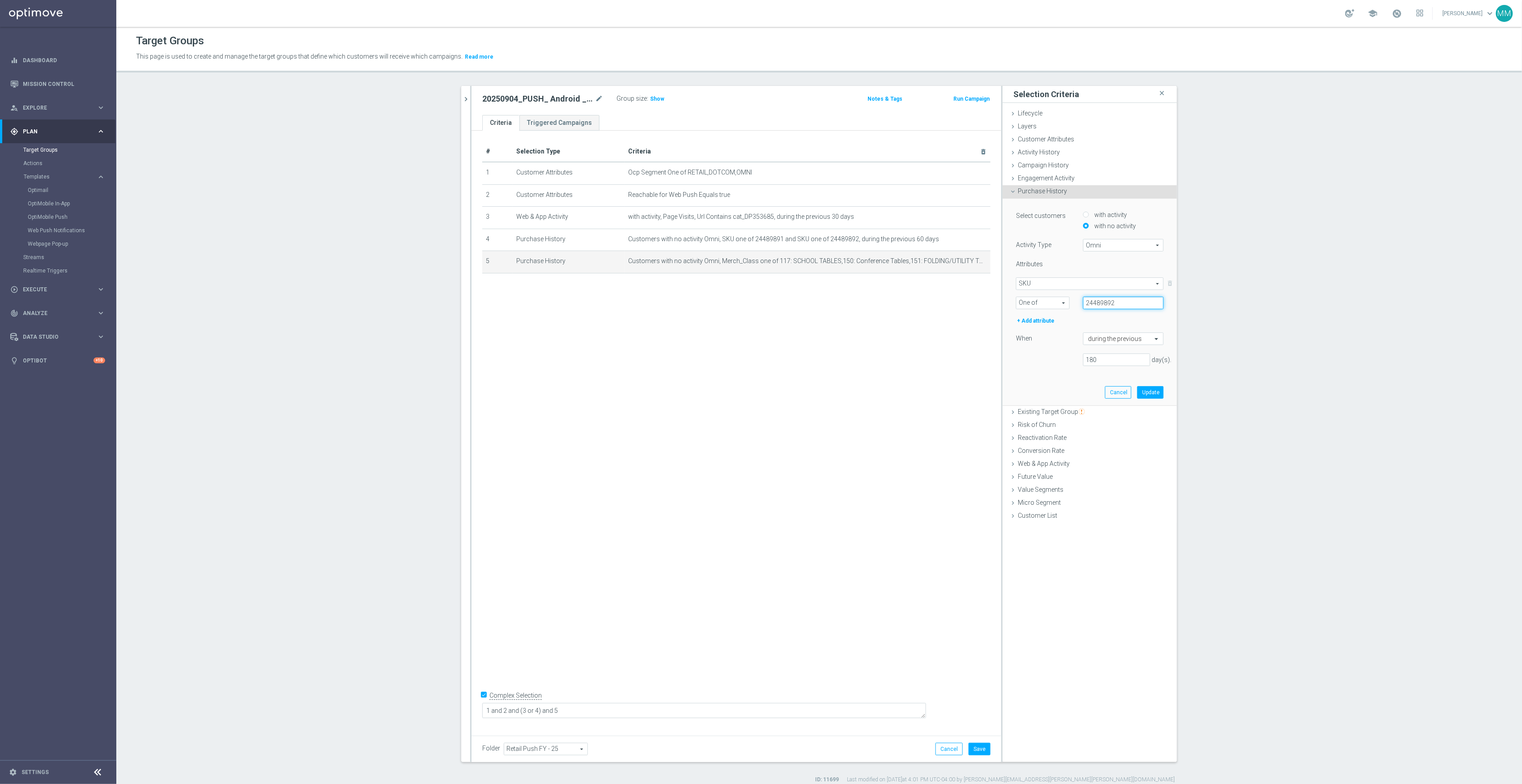
type input "24489892"
drag, startPoint x: 1106, startPoint y: 360, endPoint x: 1051, endPoint y: 366, distance: 55.3
click at [1051, 366] on div "180 day(s)." at bounding box center [1090, 359] width 161 height 12
click at [1036, 320] on div "+ Add attribute" at bounding box center [1036, 321] width 40 height 10
type input "60"
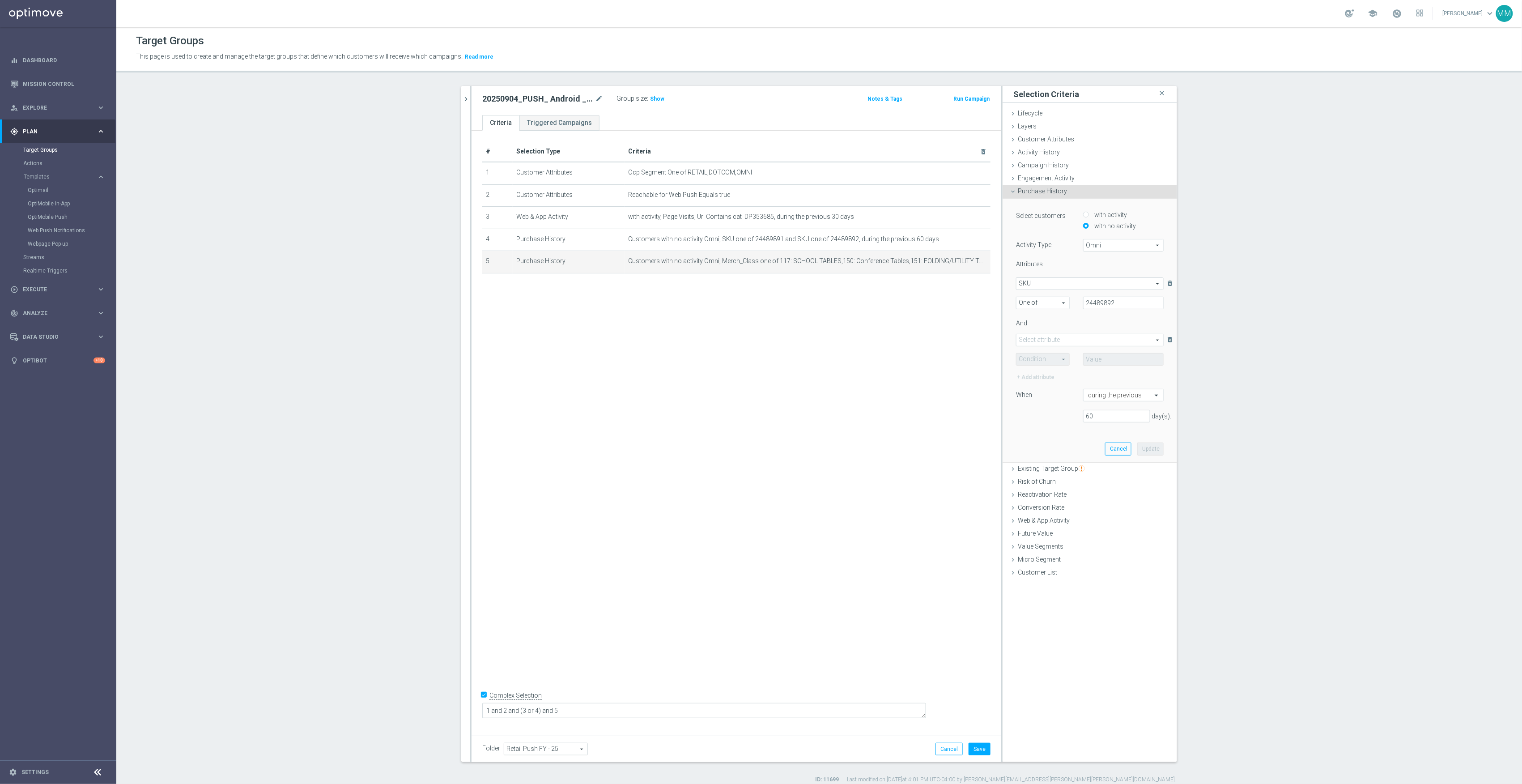
click at [1067, 339] on span at bounding box center [1090, 340] width 147 height 12
click at [1040, 367] on label "SKU" at bounding box center [1090, 362] width 148 height 12
type input "SKU"
click at [1038, 359] on span at bounding box center [1042, 359] width 53 height 12
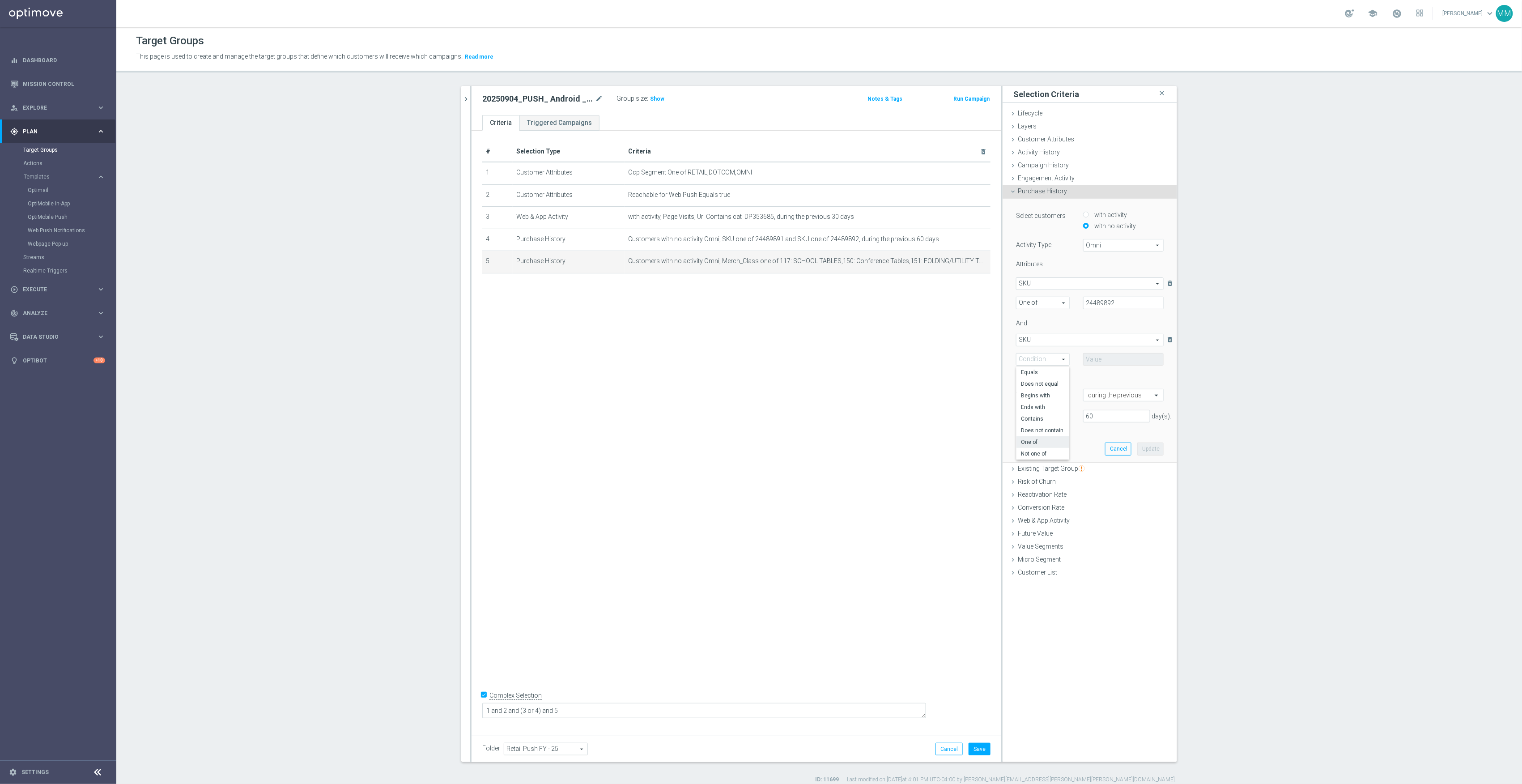
click at [1040, 444] on span "One of" at bounding box center [1043, 442] width 44 height 7
type input "One of"
click at [1094, 358] on input "text" at bounding box center [1123, 359] width 80 height 12
paste input "24489891"
type input "24489891"
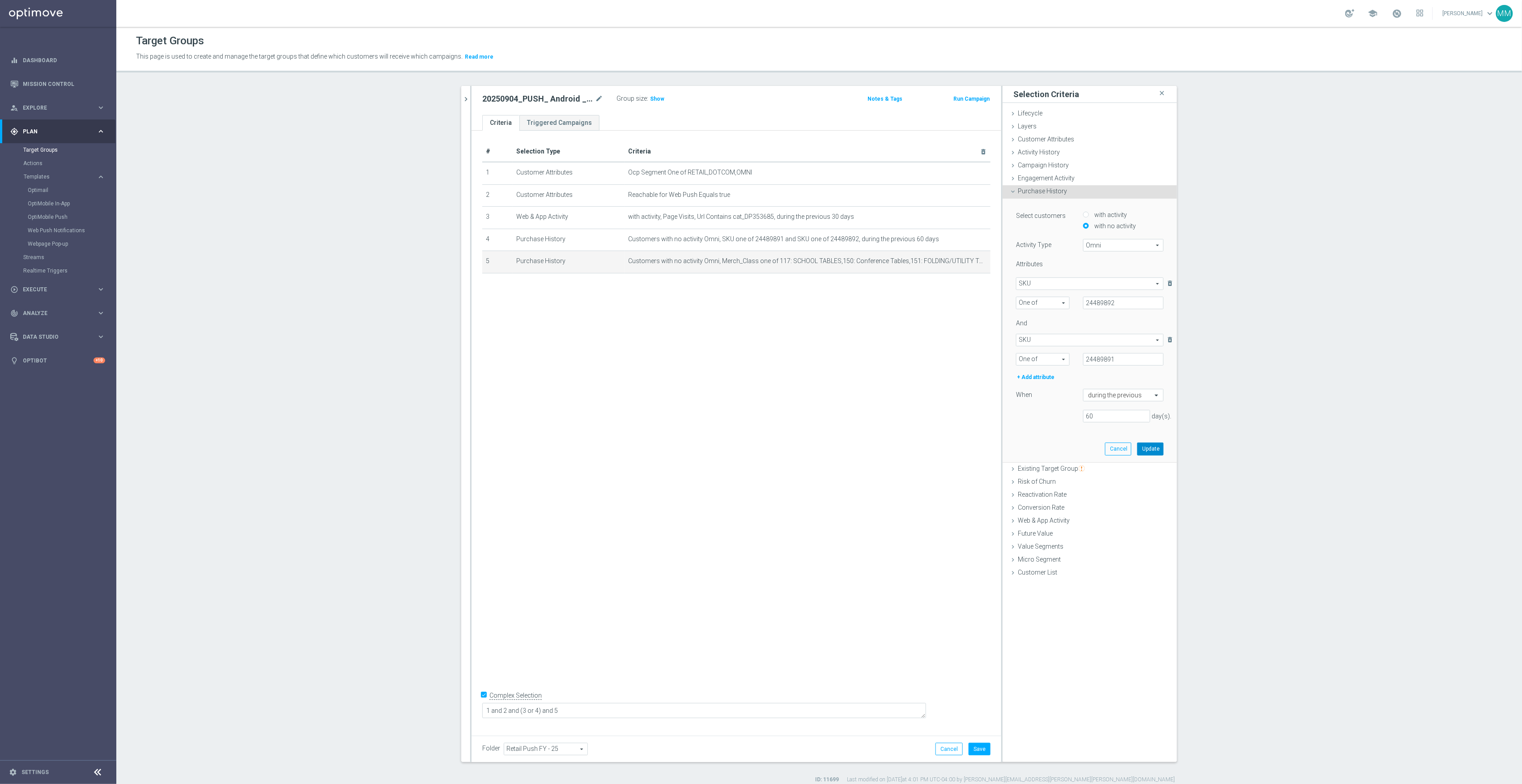
click at [1144, 448] on button "Update" at bounding box center [1150, 448] width 27 height 12
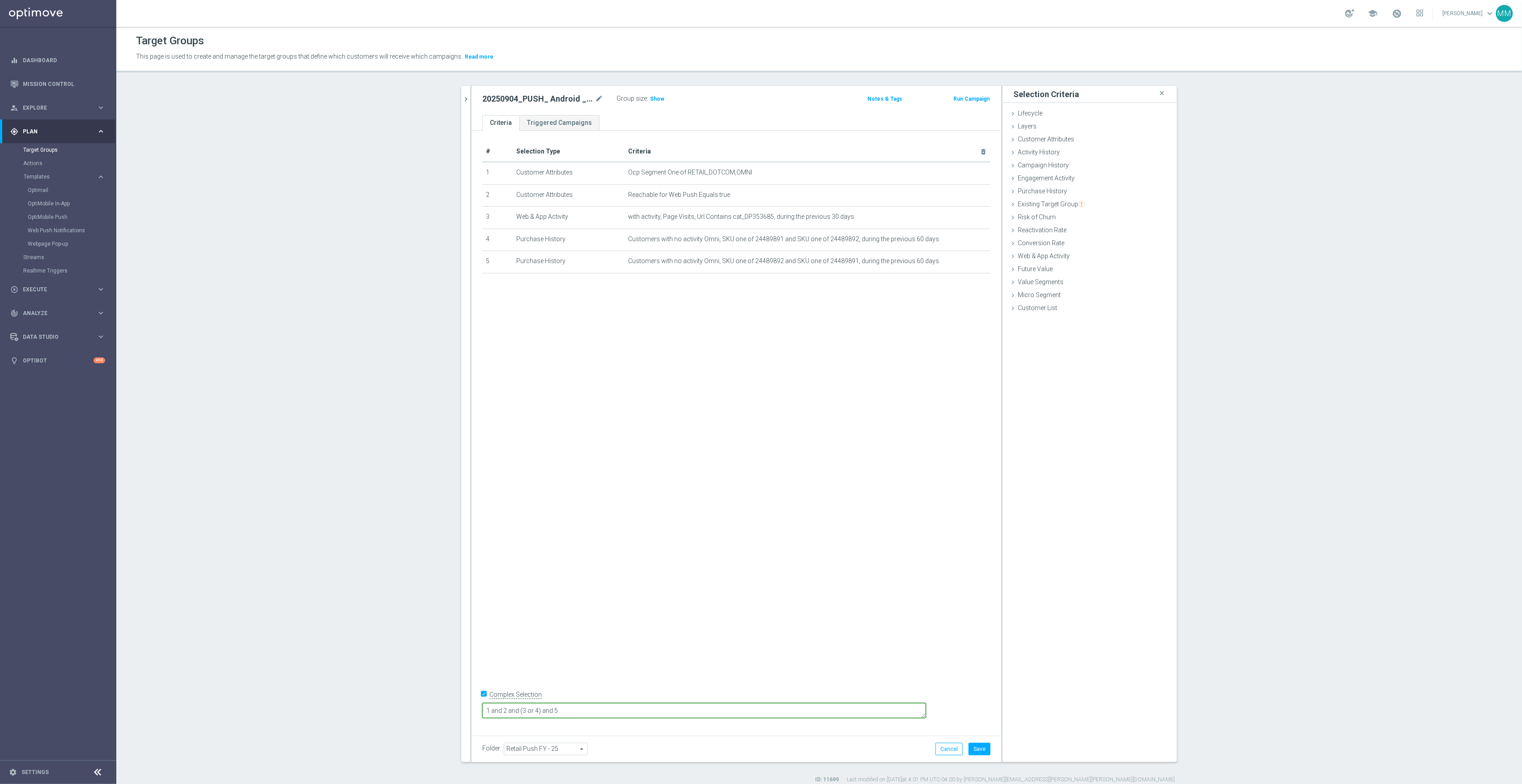
drag, startPoint x: 651, startPoint y: 706, endPoint x: 226, endPoint y: 707, distance: 425.0
click at [226, 707] on section "push close more_vert Prioritize Customer Target Groups library_add create_new_f…" at bounding box center [819, 434] width 1406 height 697
click at [521, 699] on label "Complex Selection" at bounding box center [515, 694] width 53 height 8
click at [488, 702] on input "Complex Selection" at bounding box center [485, 695] width 6 height 12
checkbox input "false"
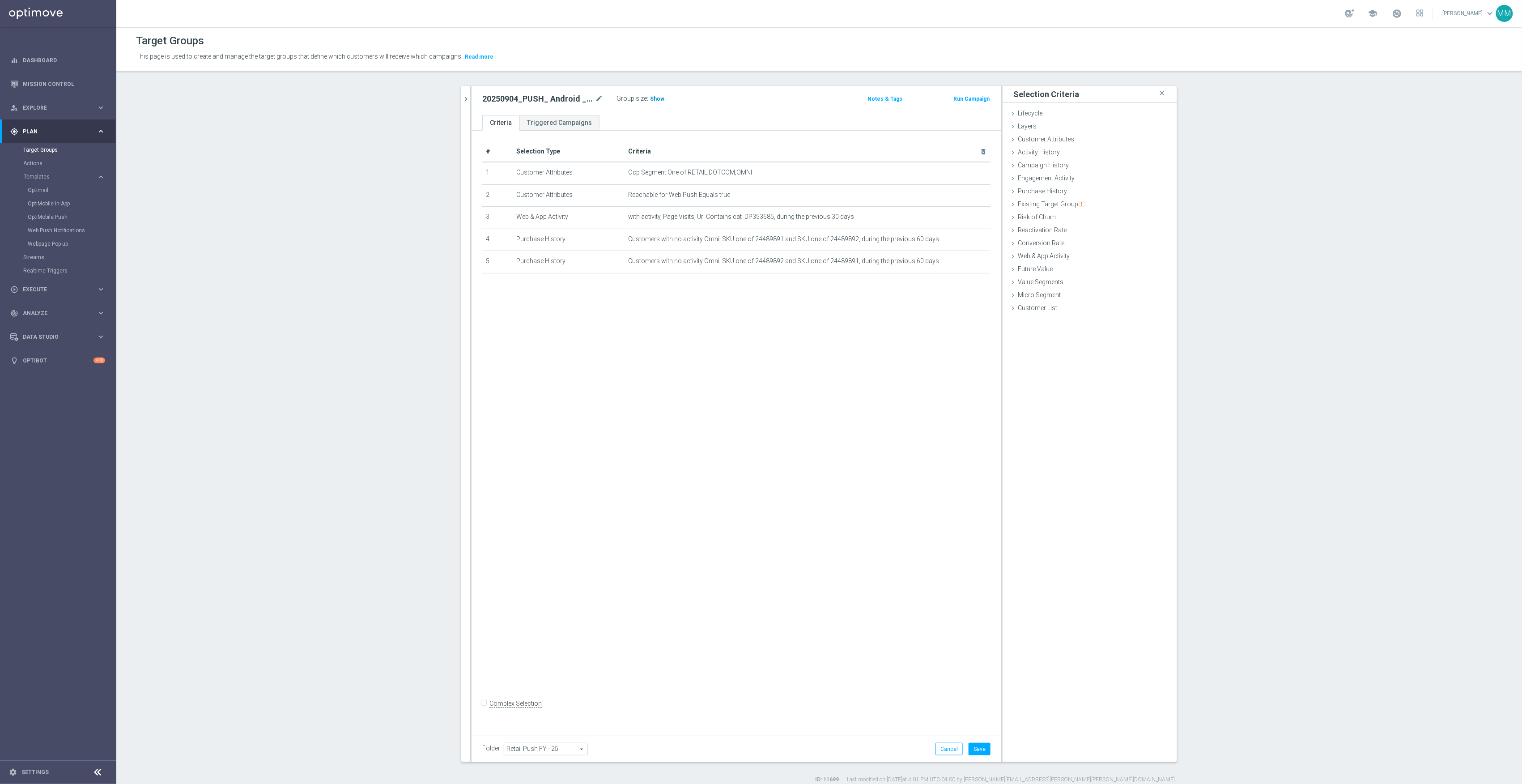
click at [652, 99] on span "Show" at bounding box center [657, 99] width 14 height 6
click at [456, 89] on div "push close more_vert Prioritize Customer Target Groups library_add create_new_f…" at bounding box center [819, 434] width 752 height 697
click at [461, 94] on button "chevron_right" at bounding box center [466, 99] width 9 height 27
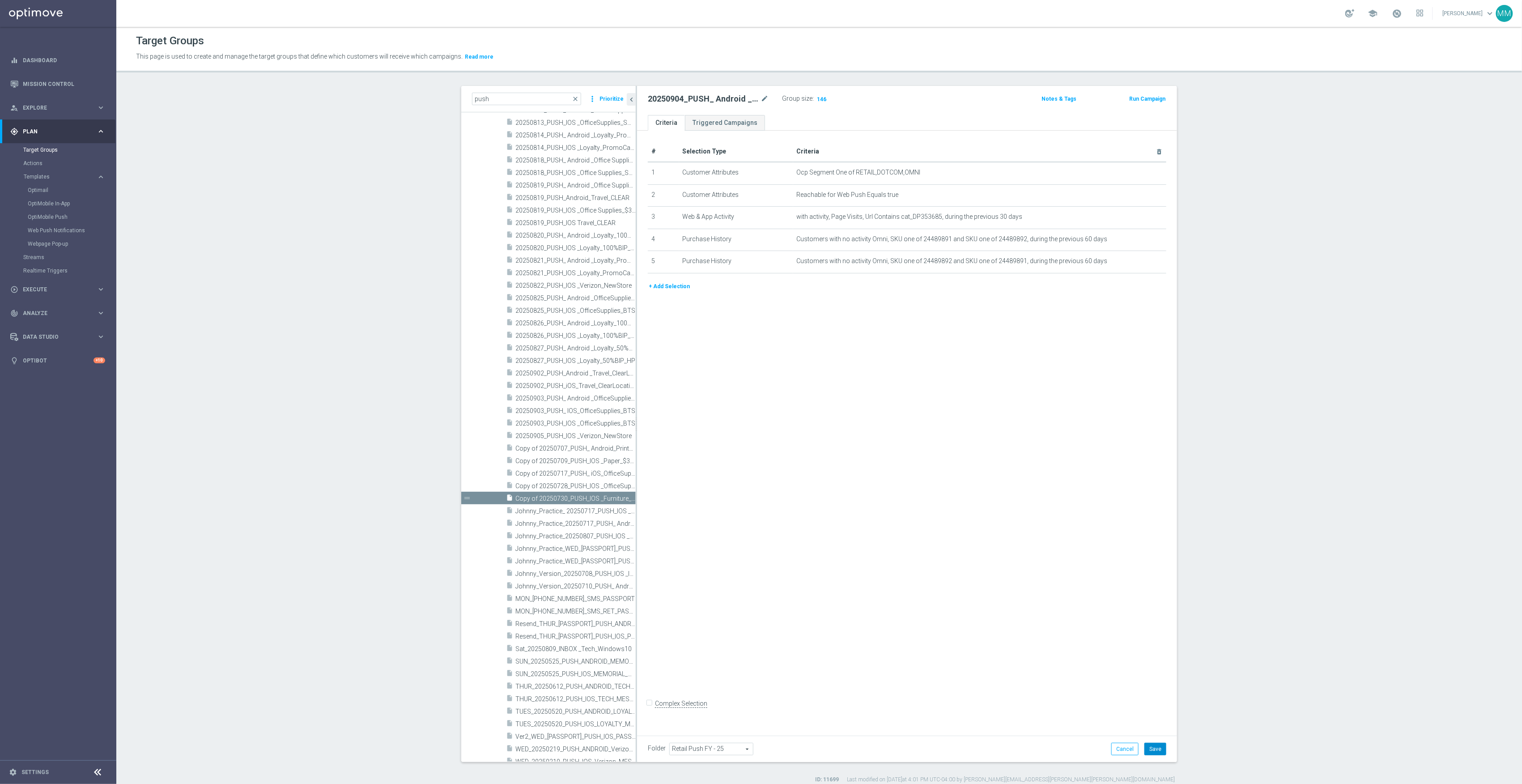
click at [1151, 743] on button "Save" at bounding box center [1155, 749] width 22 height 12
click at [616, 496] on icon "content_copy" at bounding box center [620, 498] width 7 height 7
click at [760, 97] on icon "mode_edit" at bounding box center [765, 99] width 8 height 11
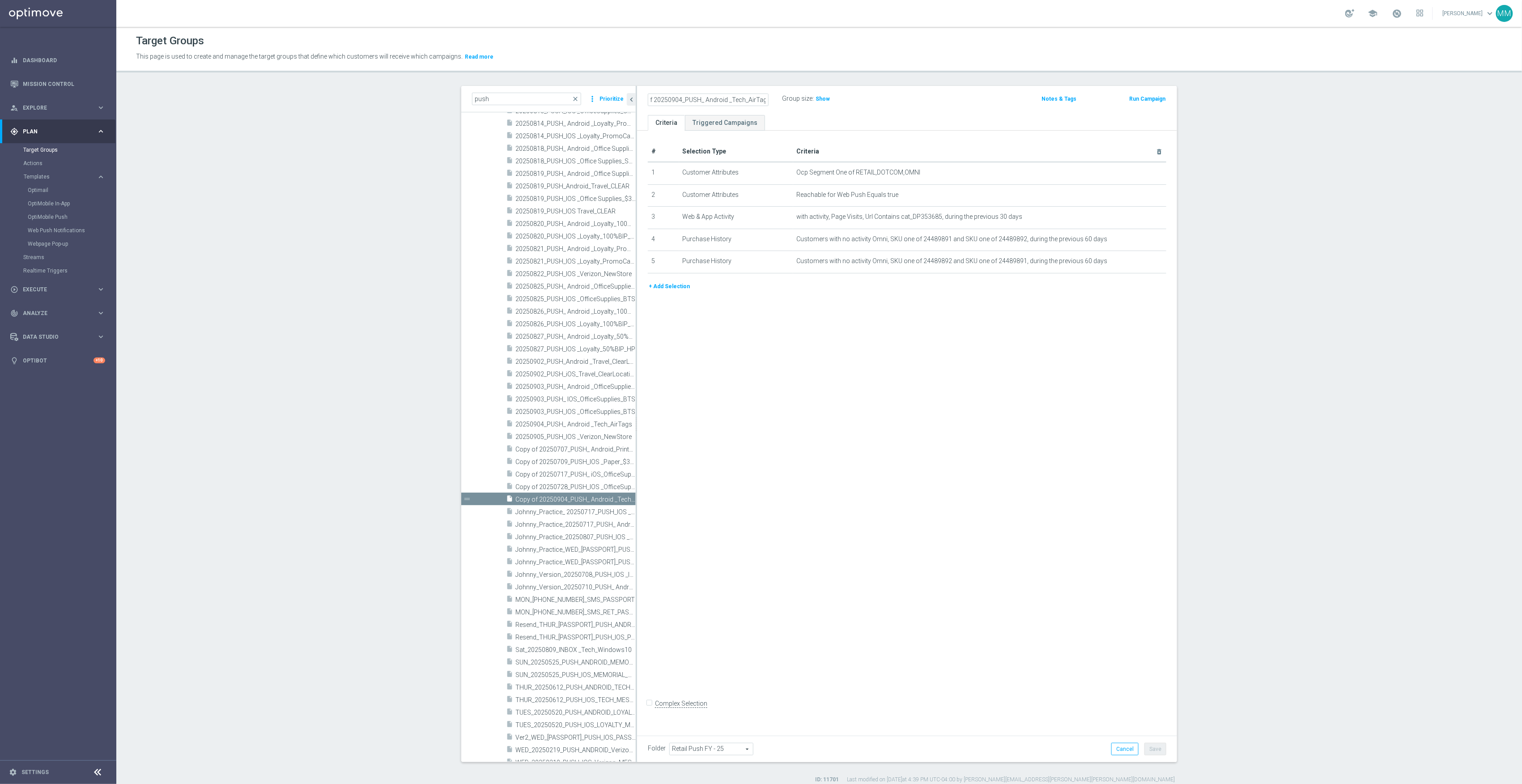
click at [675, 97] on input "Copy of 20250904_PUSH_ Android _Tech_AirTags" at bounding box center [708, 99] width 121 height 12
drag, startPoint x: 671, startPoint y: 99, endPoint x: 679, endPoint y: 91, distance: 11.3
click at [630, 92] on as-split "push close more_vert Prioritize Customer Target Groups library_add create_new_f…" at bounding box center [819, 424] width 716 height 676
click at [680, 91] on div "Copy of 20250904_PUSH_ Android _Tech_AirTags mode_edit Group size : Show Notes …" at bounding box center [907, 100] width 540 height 29
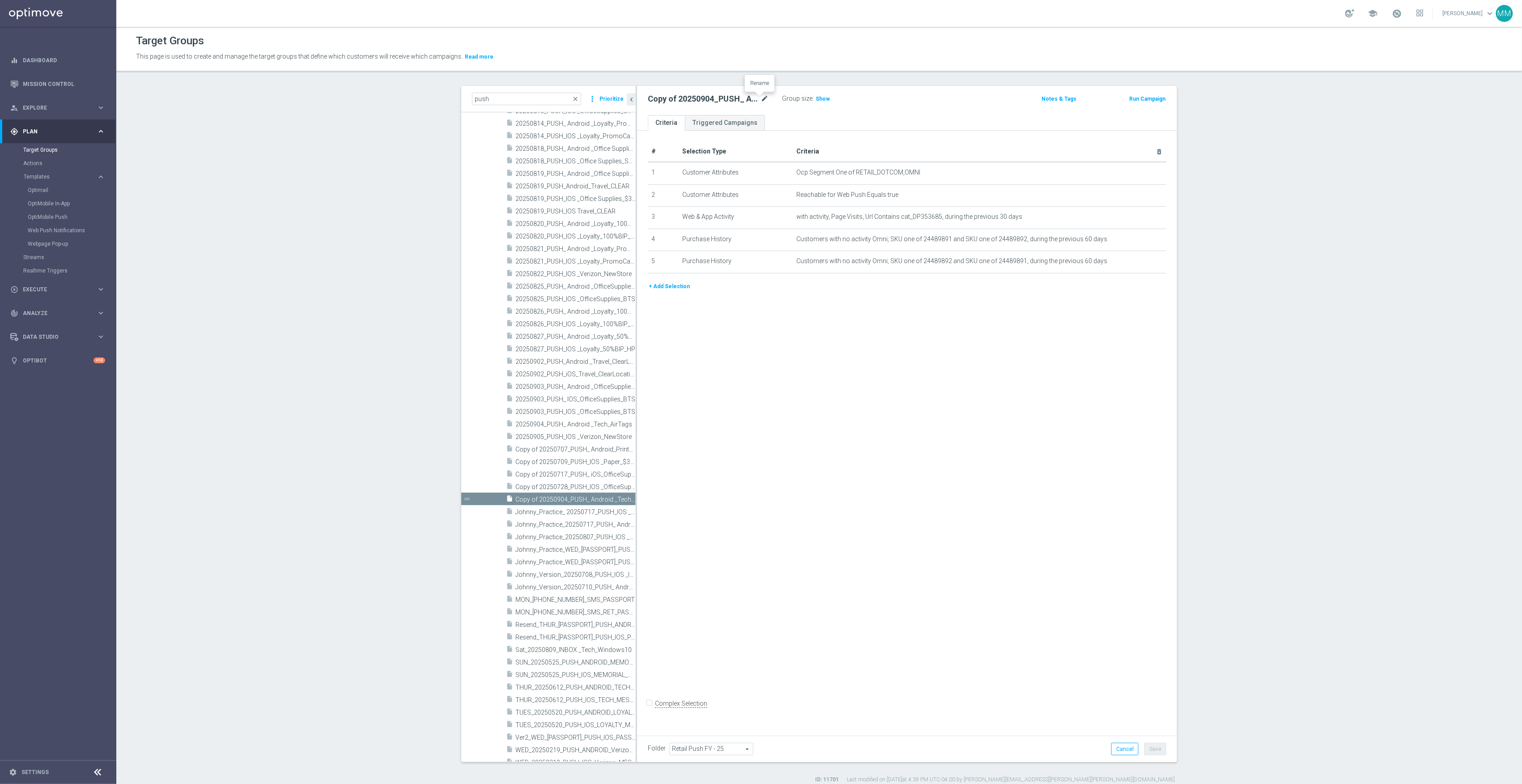
click at [760, 99] on icon "mode_edit" at bounding box center [765, 99] width 8 height 11
type input "20250904_PUSH_ iOS _Tech_AirTags"
click at [1134, 196] on icon "mode_edit" at bounding box center [1137, 194] width 7 height 7
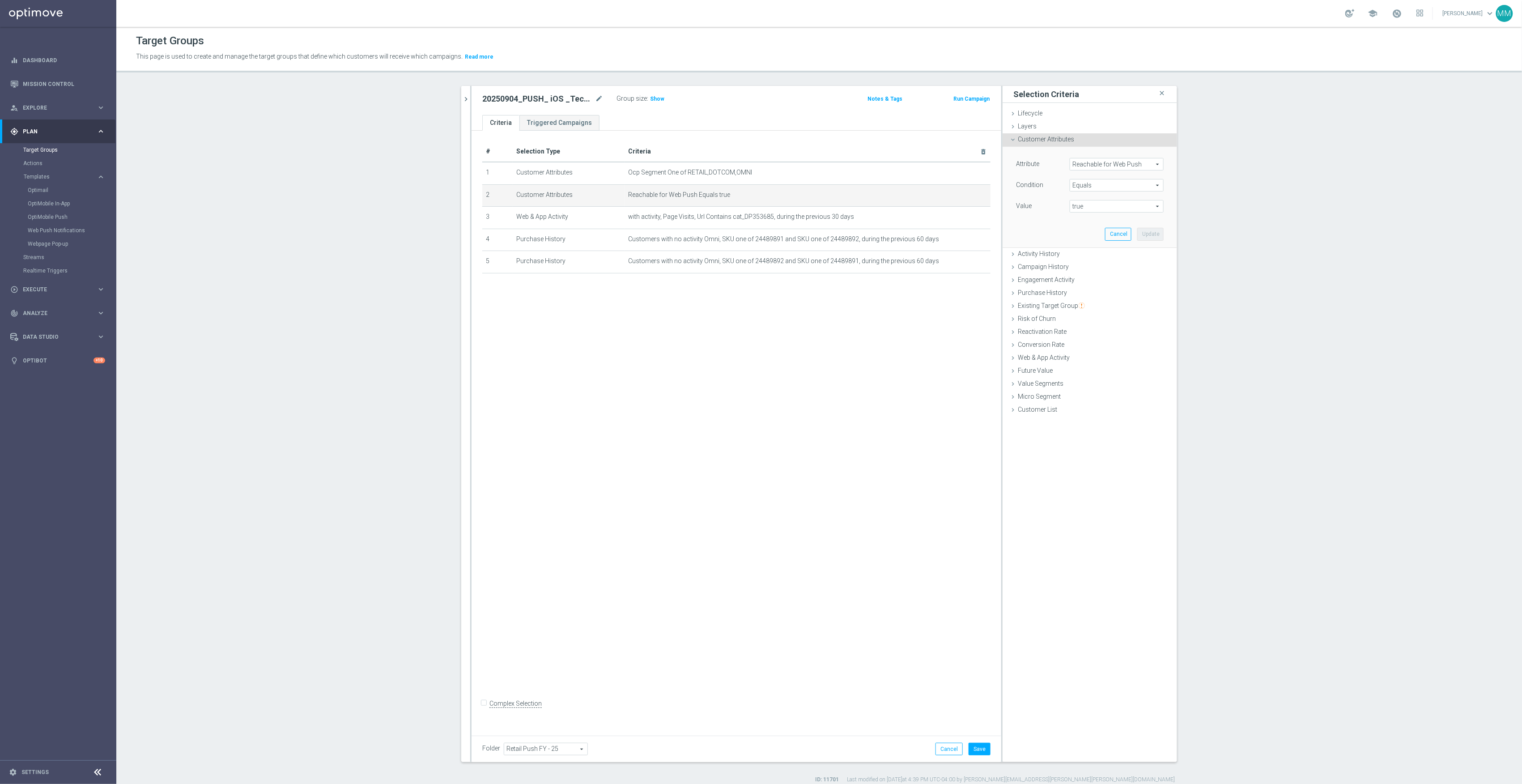
click at [1123, 163] on span "Reachable for Web Push" at bounding box center [1116, 164] width 93 height 12
drag, startPoint x: 1126, startPoint y: 163, endPoint x: 1129, endPoint y: 145, distance: 18.2
click at [1126, 162] on input "search" at bounding box center [1116, 164] width 94 height 12
type input "reachab"
click at [1120, 191] on span "Reachable for Mobile Push" at bounding box center [1113, 189] width 77 height 7
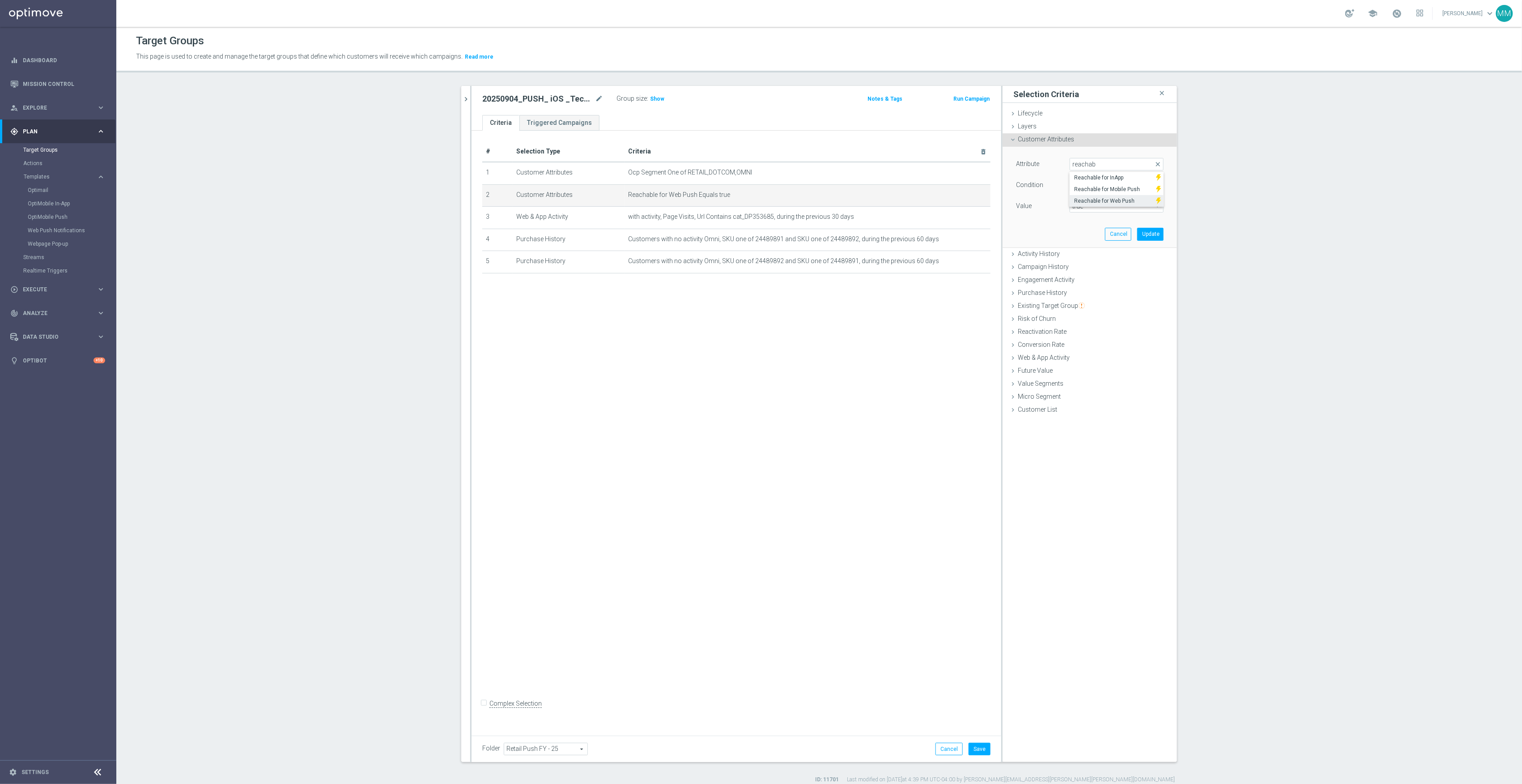
type input "Reachable for Mobile Push"
click at [1070, 209] on span "true" at bounding box center [1116, 206] width 93 height 12
click at [1082, 207] on input "search" at bounding box center [1116, 206] width 94 height 12
click at [1075, 231] on span "true" at bounding box center [1117, 231] width 85 height 7
type input "true"
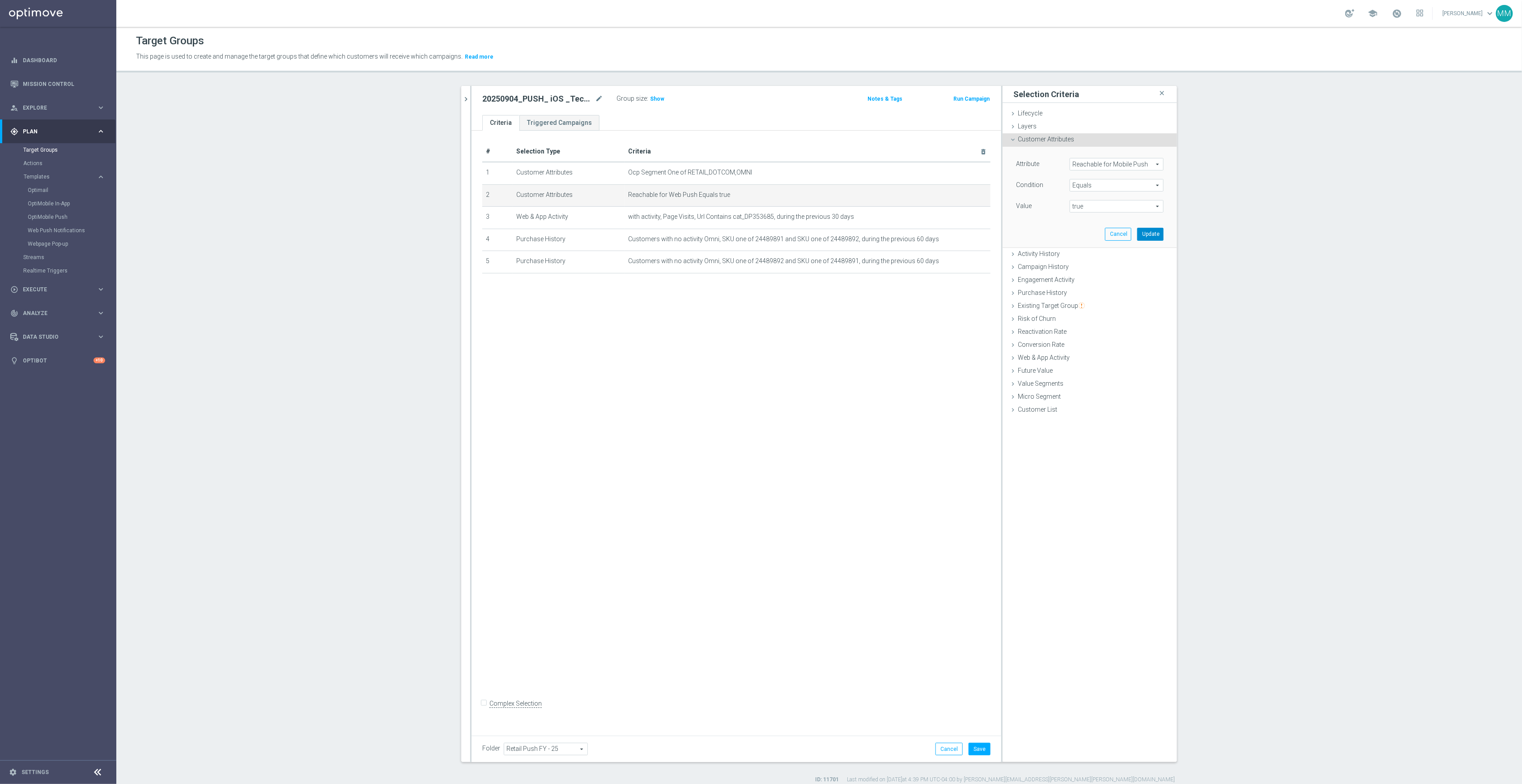
click at [1144, 235] on button "Update" at bounding box center [1150, 233] width 27 height 12
click at [973, 752] on button "Save" at bounding box center [979, 749] width 22 height 12
click at [958, 242] on icon "mode_edit" at bounding box center [962, 239] width 7 height 7
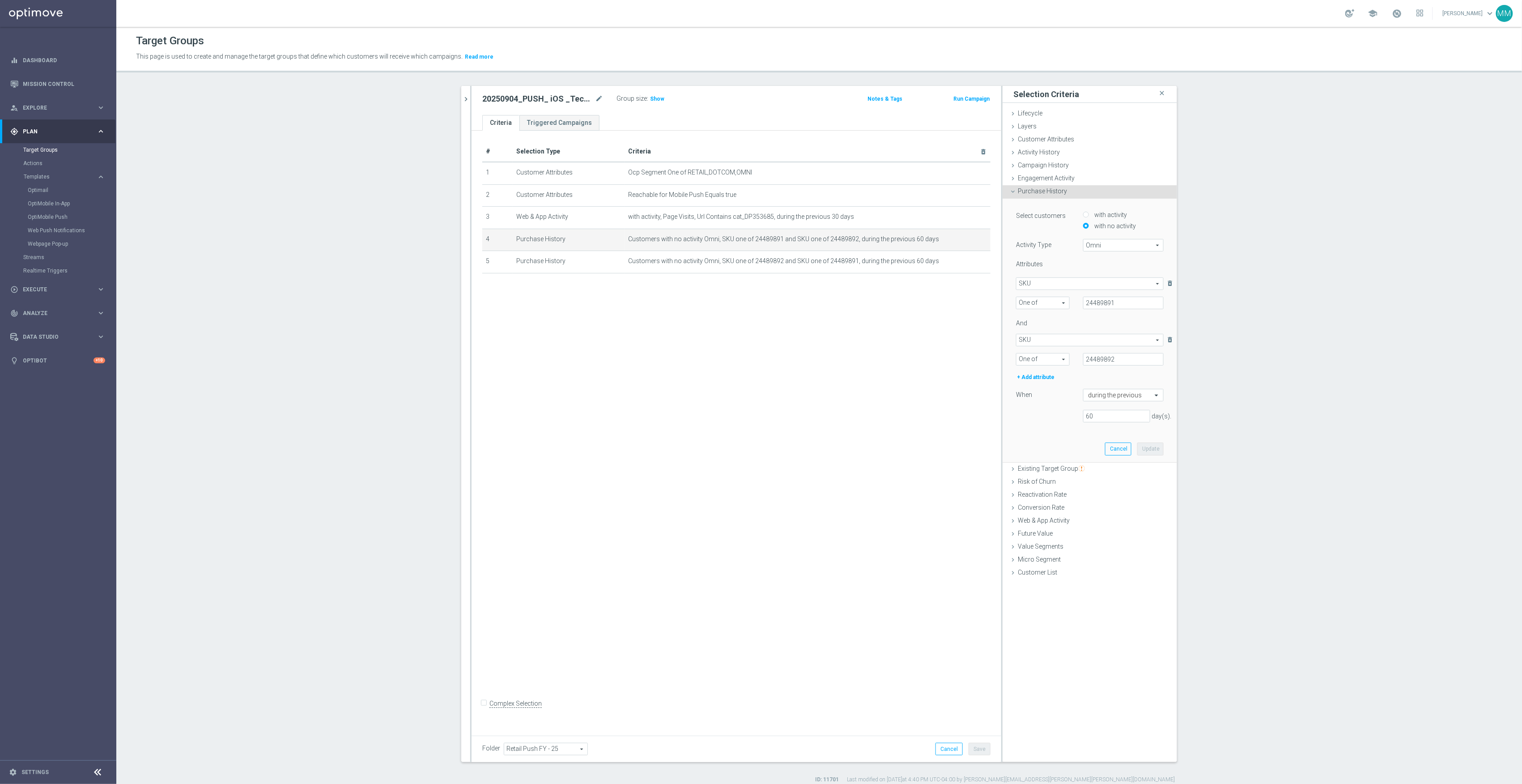
click at [1018, 305] on span "One of" at bounding box center [1042, 303] width 53 height 12
click at [1035, 315] on span "Equals" at bounding box center [1043, 316] width 44 height 7
type input "Equals"
click at [1045, 362] on span "One of" at bounding box center [1042, 359] width 53 height 12
click at [1036, 372] on span "Equals" at bounding box center [1043, 372] width 44 height 7
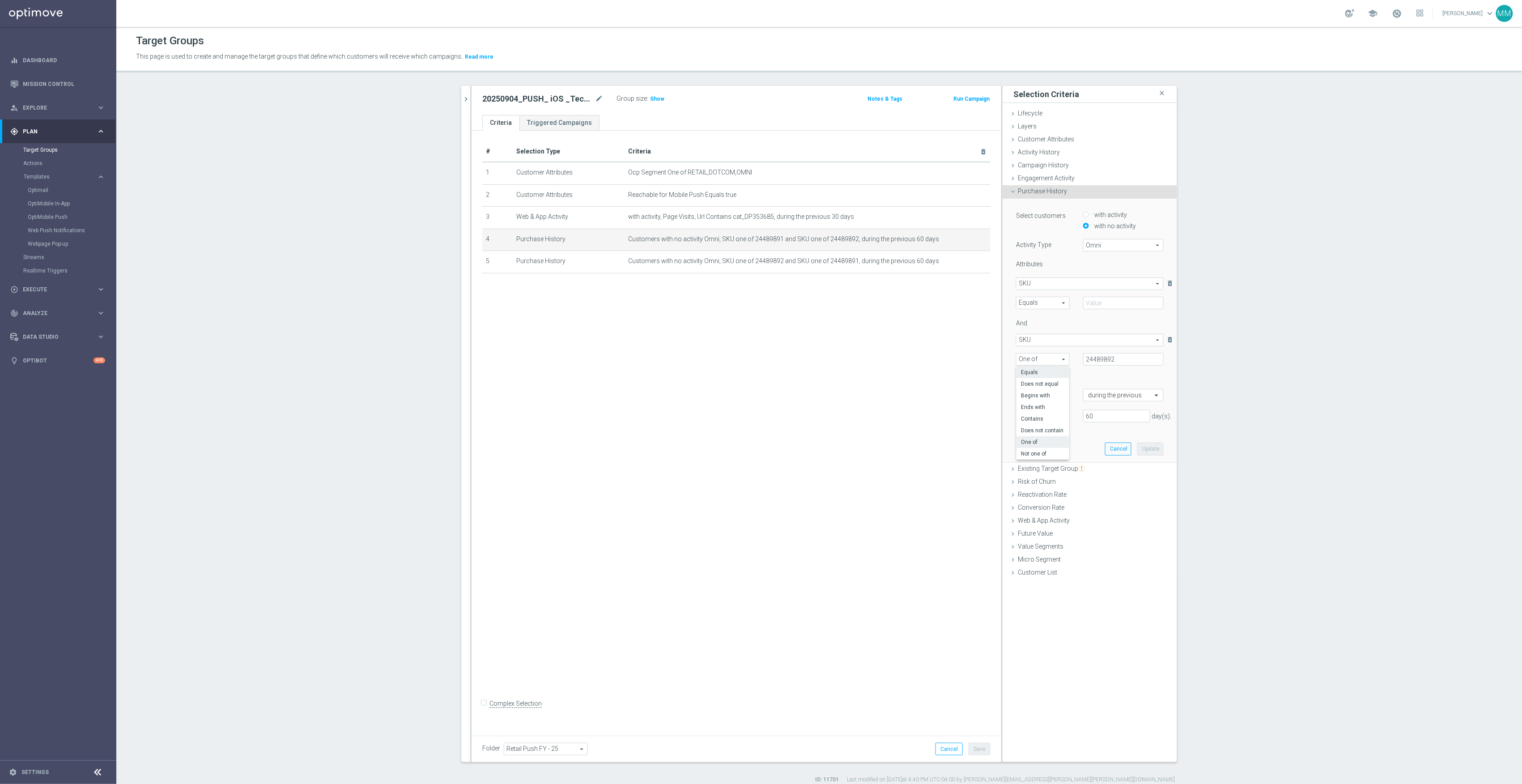
type input "Equals"
click at [1114, 305] on input "text" at bounding box center [1123, 302] width 80 height 12
paste input "24489891"
type input "24489891"
drag, startPoint x: 1117, startPoint y: 359, endPoint x: 1112, endPoint y: 352, distance: 8.6
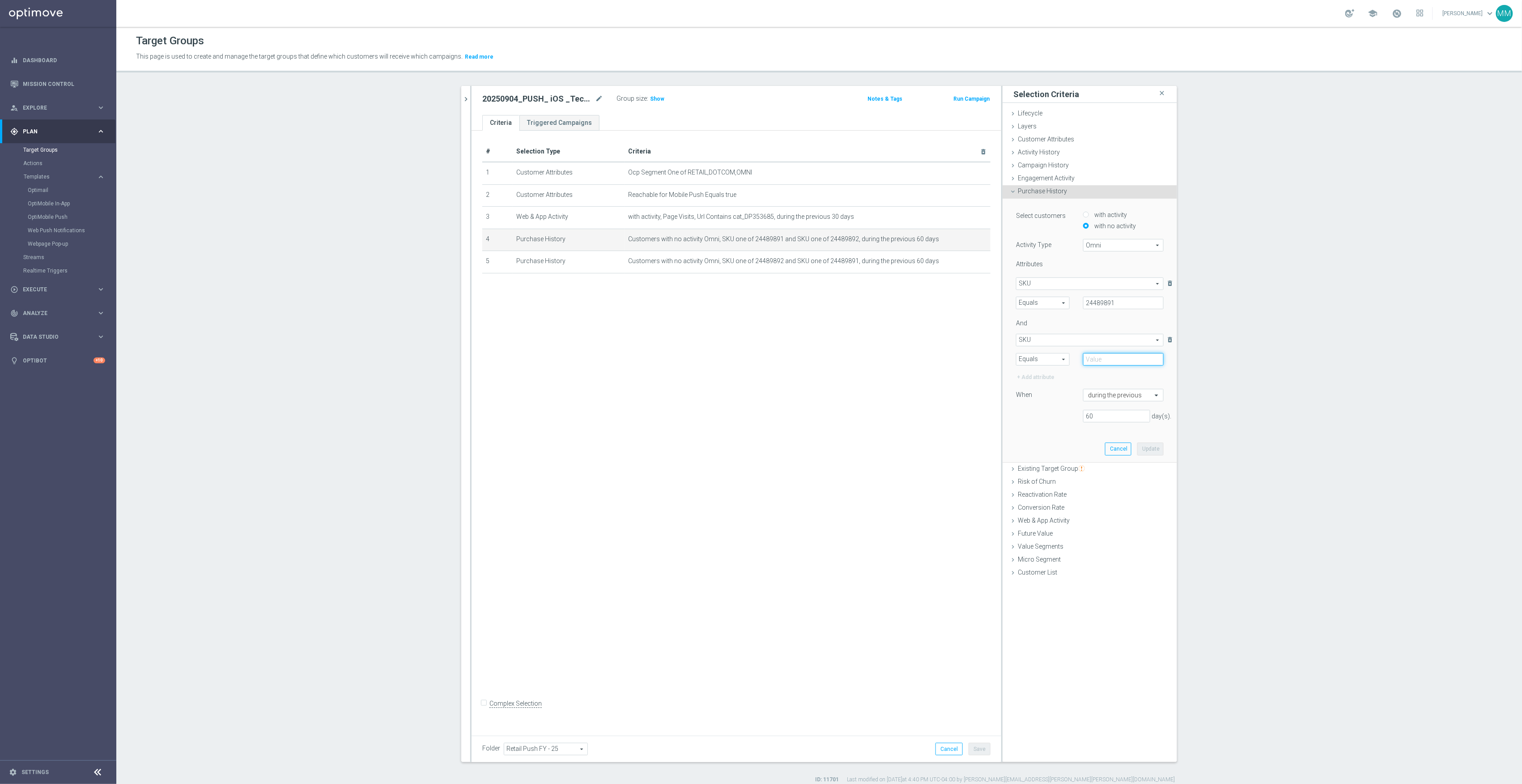
click at [1117, 359] on input "text" at bounding box center [1123, 359] width 80 height 12
paste input "4489892"
type input "24489892"
click at [1153, 450] on button "Update" at bounding box center [1150, 448] width 27 height 12
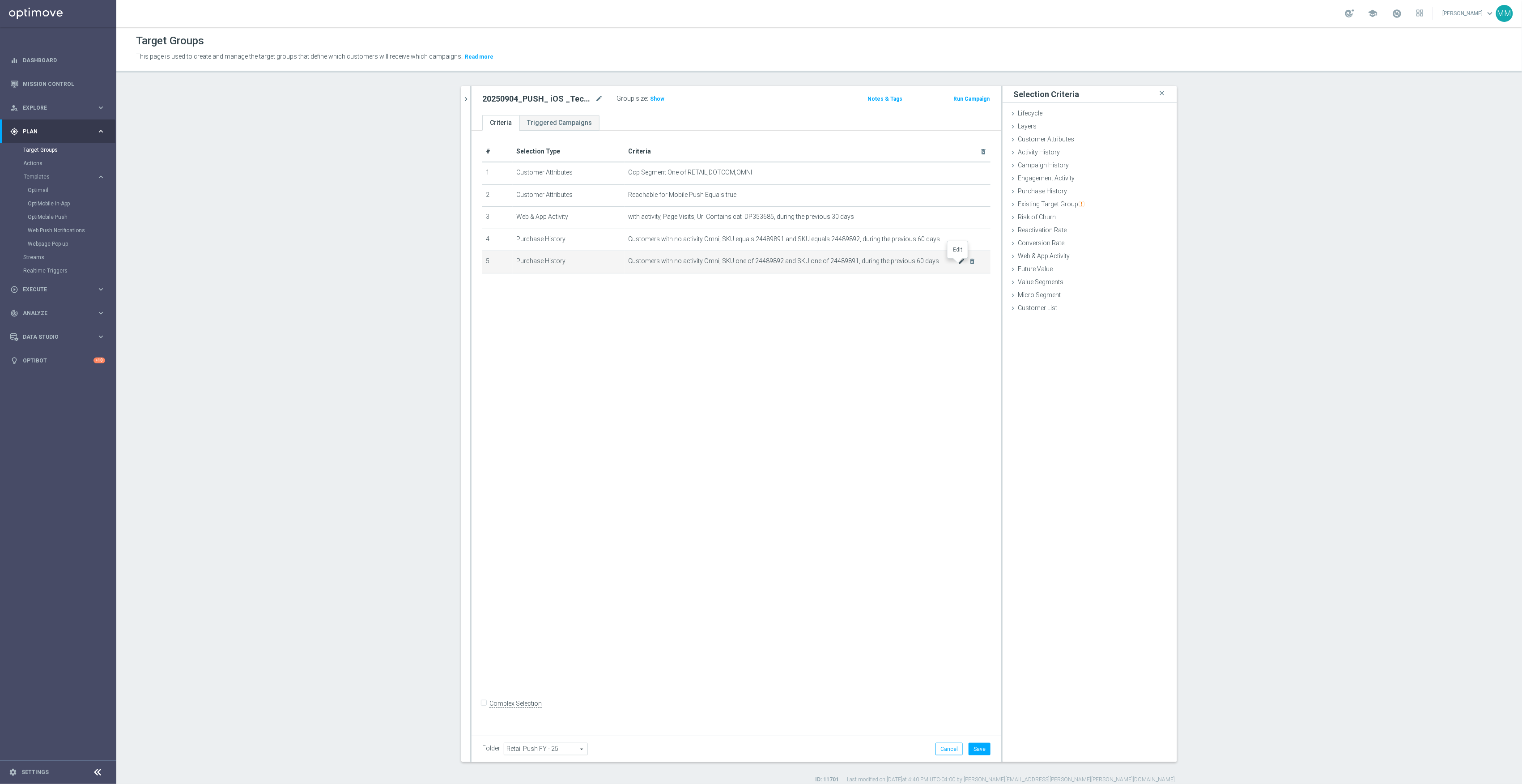
click at [958, 265] on icon "mode_edit" at bounding box center [962, 261] width 7 height 7
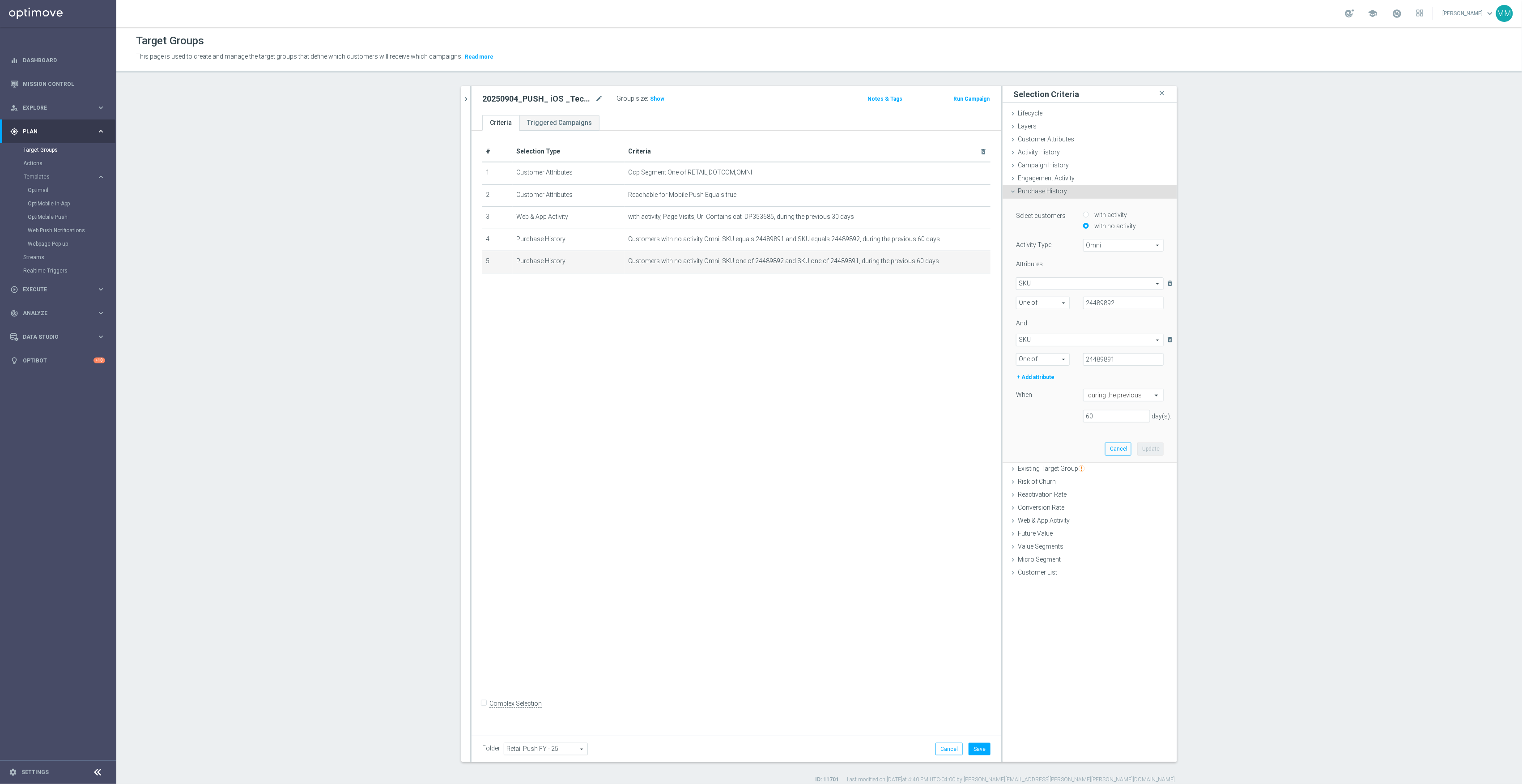
click at [1047, 301] on span "One of" at bounding box center [1042, 303] width 53 height 12
drag, startPoint x: 1049, startPoint y: 316, endPoint x: 1044, endPoint y: 353, distance: 37.3
click at [1049, 317] on span "Equals" at bounding box center [1043, 316] width 44 height 7
type input "Equals"
click at [1042, 364] on span "One of" at bounding box center [1042, 359] width 53 height 12
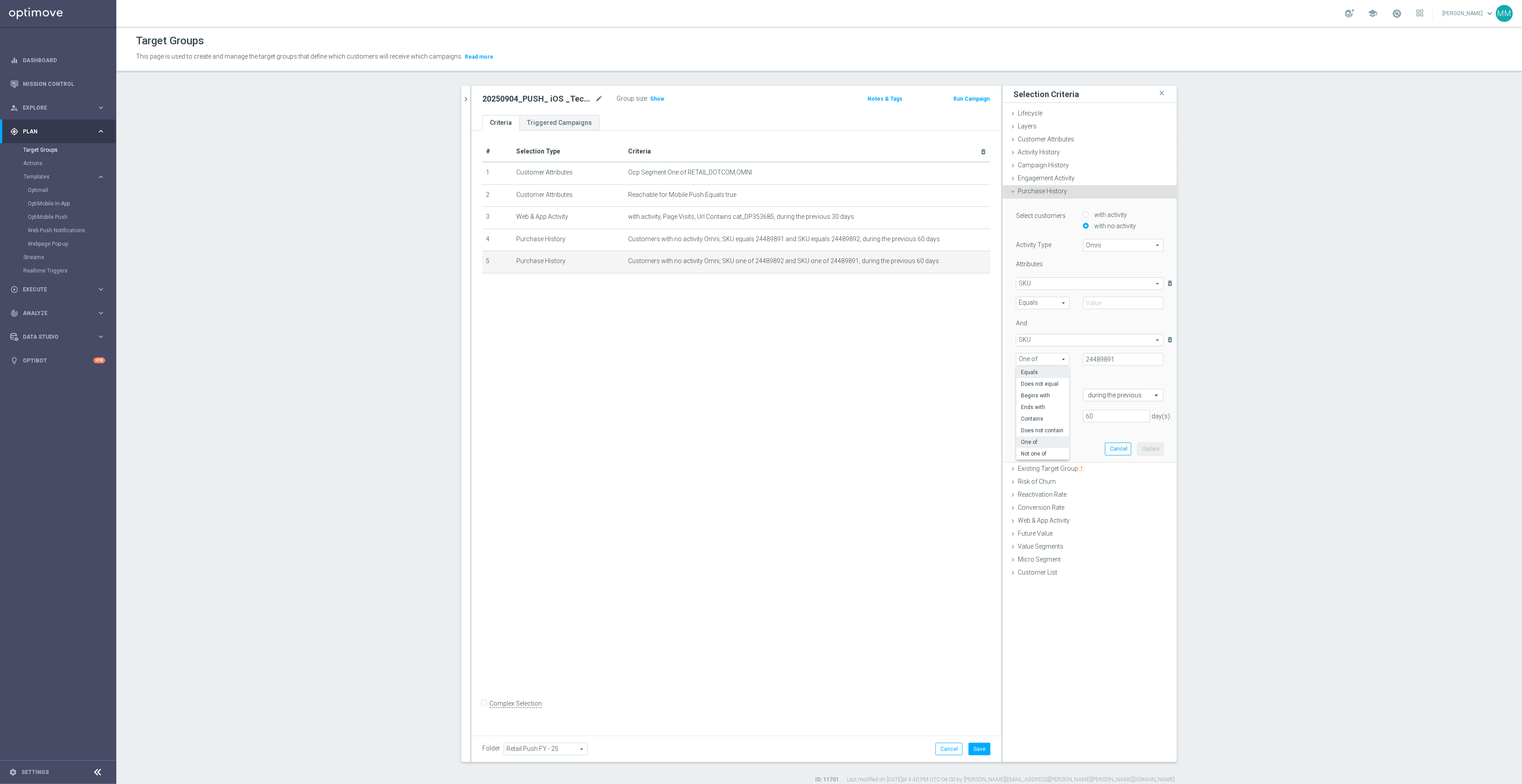
click at [1042, 370] on span "Equals" at bounding box center [1043, 372] width 44 height 7
type input "Equals"
click at [1120, 300] on input "text" at bounding box center [1123, 302] width 80 height 12
paste input "4489892"
click at [1084, 304] on input "4489892" at bounding box center [1123, 302] width 80 height 12
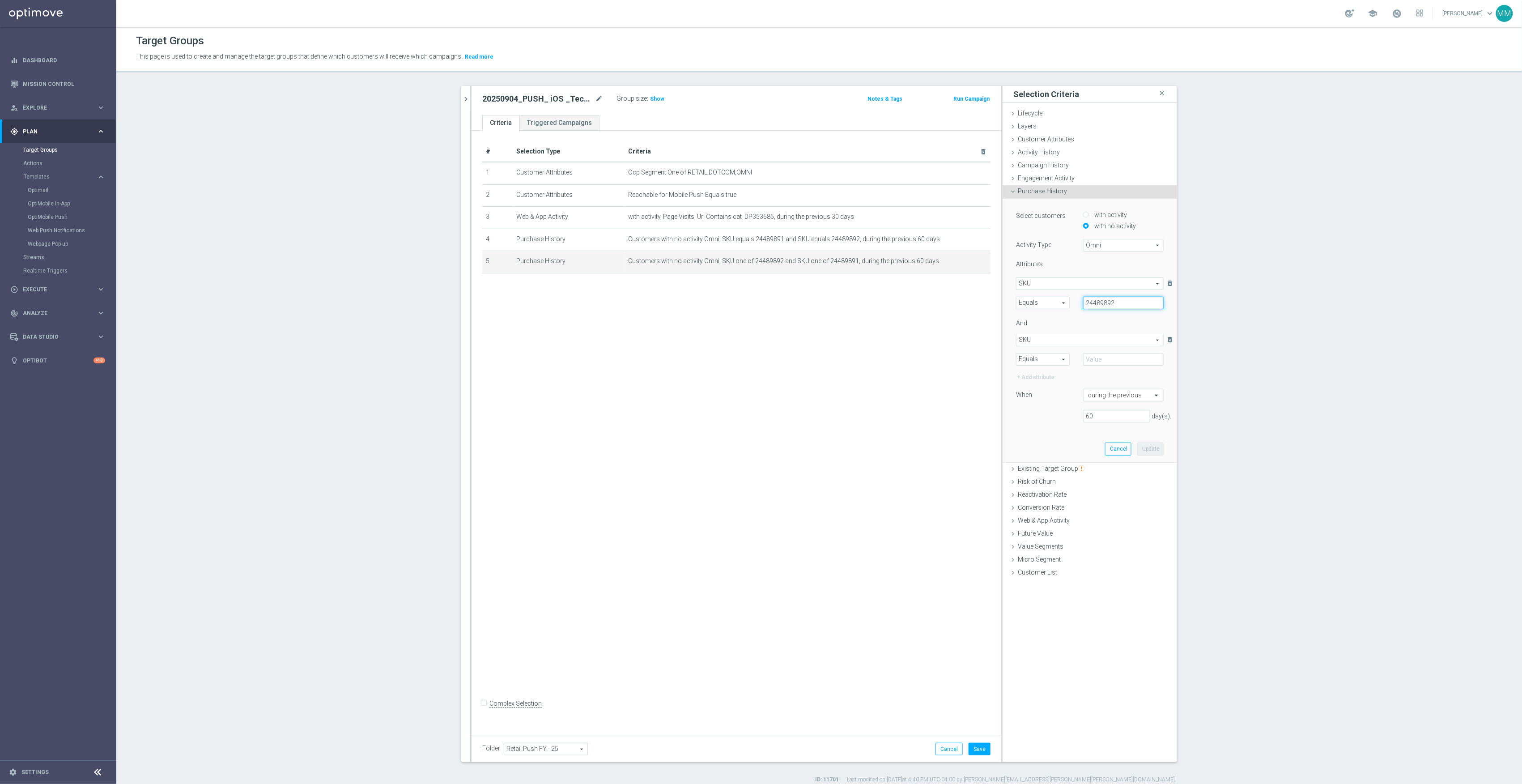
type input "24489892"
click at [1092, 353] on selected-attribute "SKU SKU arrow_drop_down search Equals Equals arrow_drop_down search" at bounding box center [1090, 350] width 148 height 32
click at [1096, 355] on input "text" at bounding box center [1123, 359] width 80 height 12
paste input "24489891"
type input "24489891"
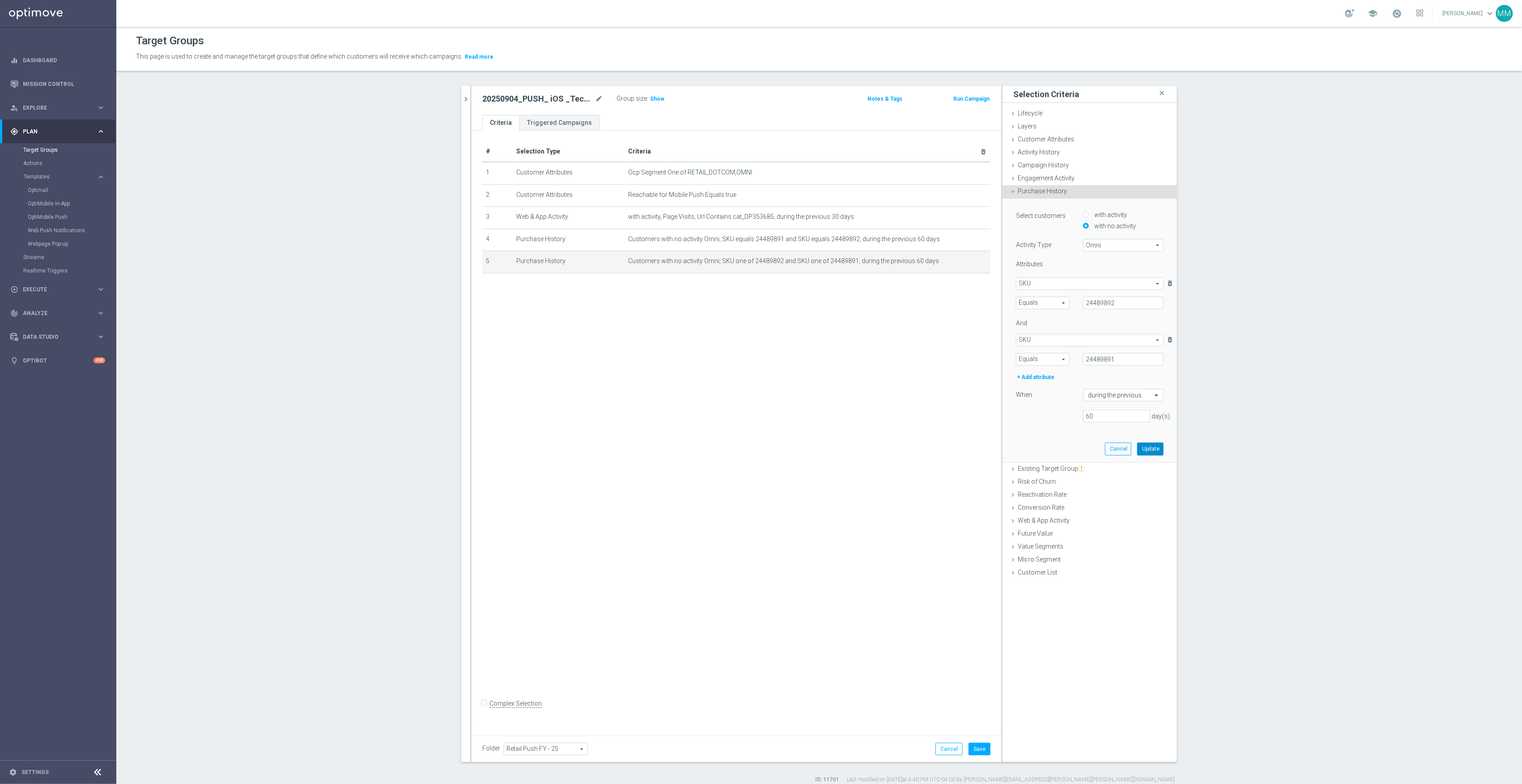
click at [1150, 445] on button "Update" at bounding box center [1150, 448] width 27 height 12
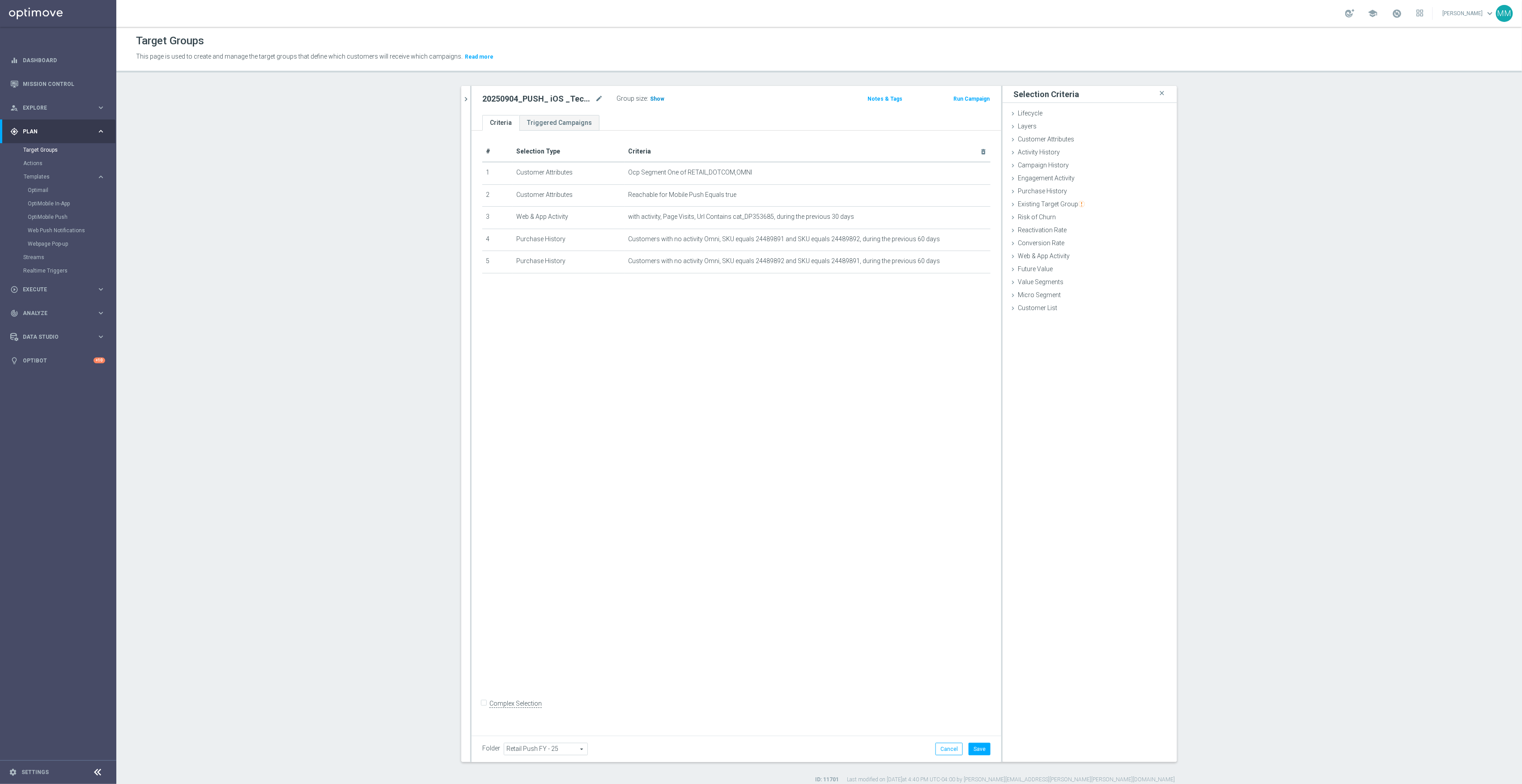
click at [652, 97] on span "Show" at bounding box center [657, 99] width 14 height 6
click at [978, 745] on button "Save" at bounding box center [979, 749] width 22 height 12
click at [461, 97] on icon "chevron_right" at bounding box center [466, 99] width 8 height 8
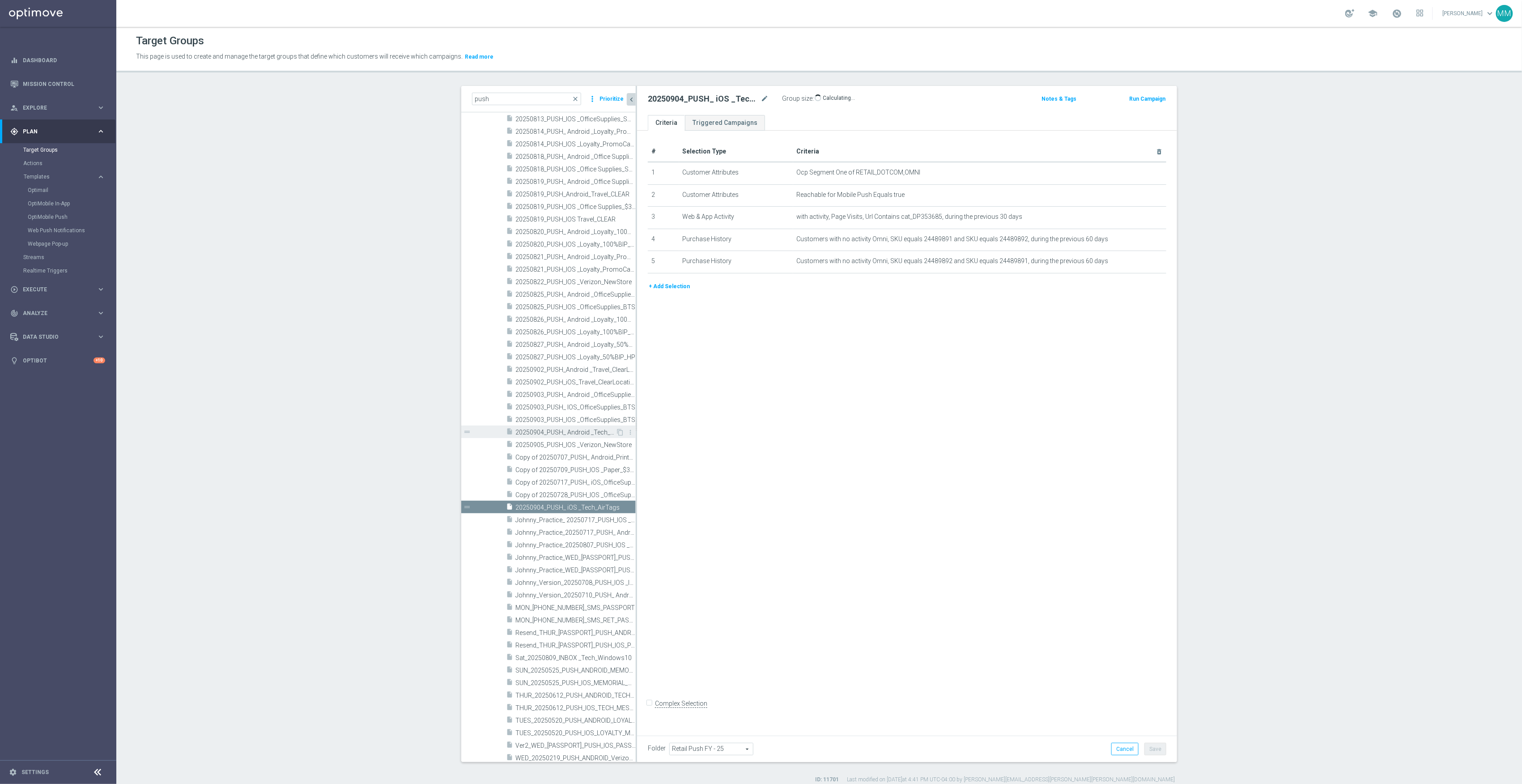
click at [557, 434] on span "20250904_PUSH_ Android _Tech_AirTags" at bounding box center [565, 432] width 100 height 8
click at [1134, 243] on icon "mode_edit" at bounding box center [1137, 239] width 7 height 7
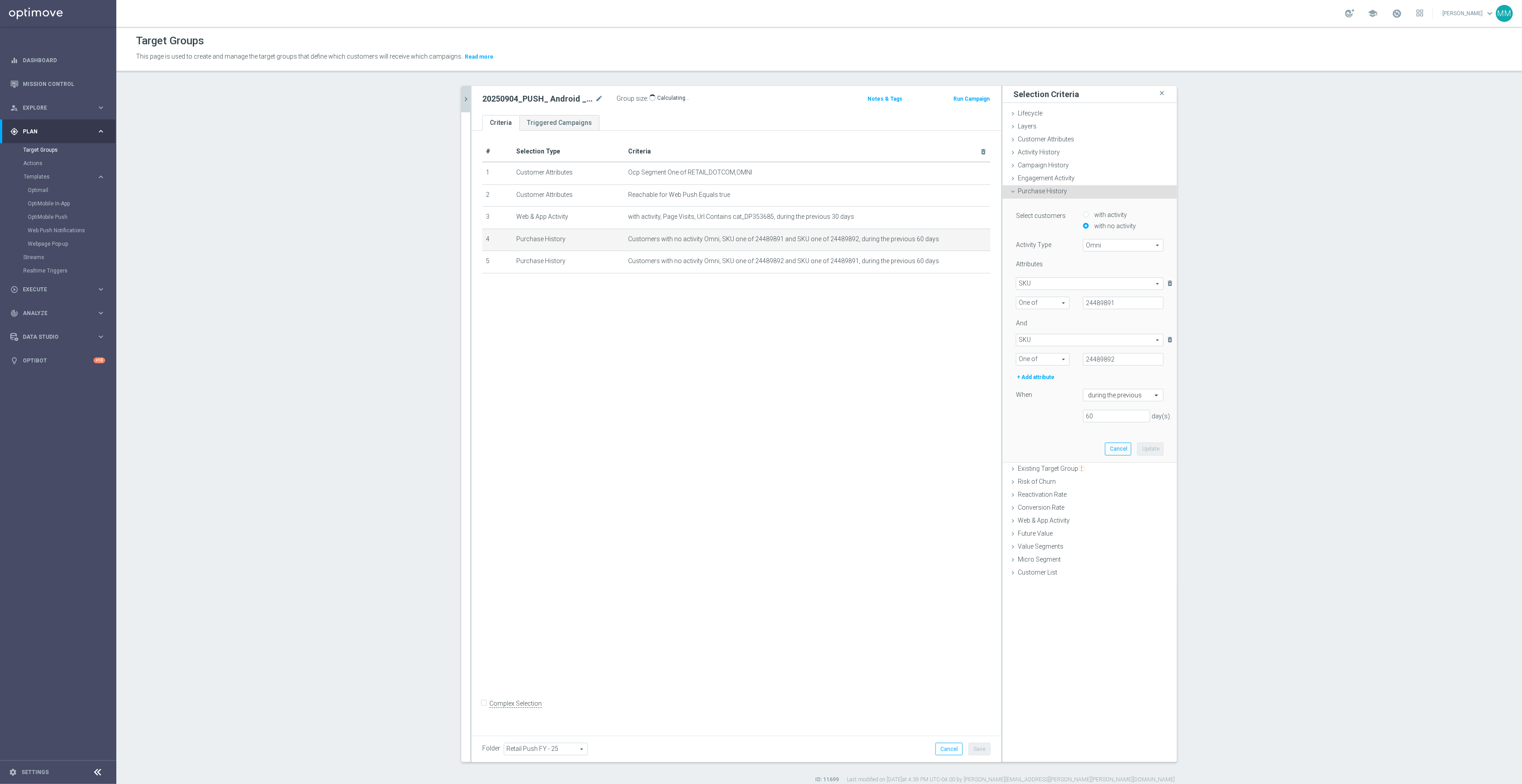
click at [1046, 303] on span "One of" at bounding box center [1042, 303] width 53 height 12
click at [1048, 320] on label "Equals" at bounding box center [1042, 316] width 53 height 12
type input "Equals"
click at [1046, 362] on span "One of" at bounding box center [1042, 359] width 53 height 12
click at [1048, 373] on span "Equals" at bounding box center [1043, 372] width 44 height 7
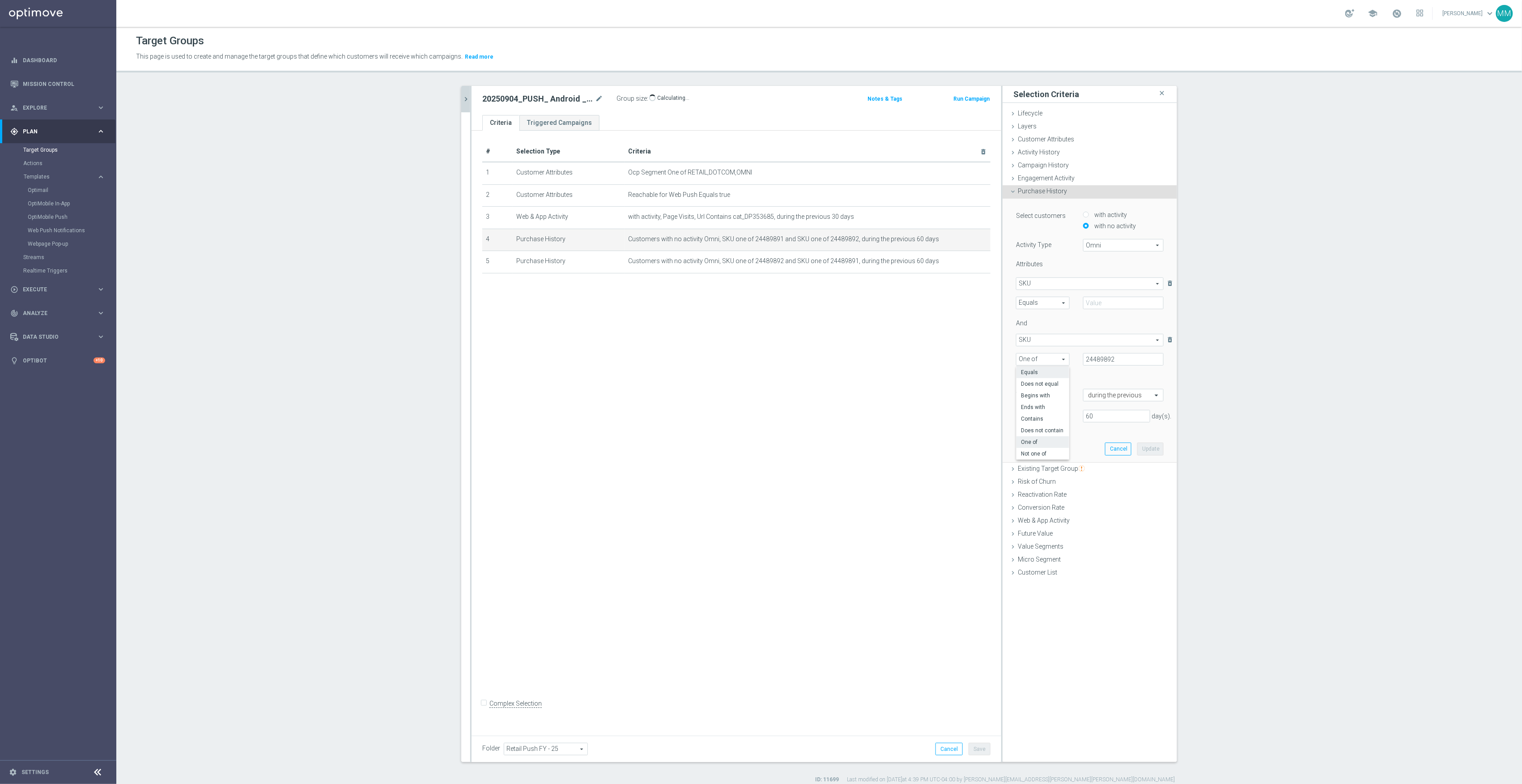
type input "Equals"
click at [1117, 298] on input "text" at bounding box center [1123, 302] width 80 height 12
paste input "24489891"
type input "24489891"
drag, startPoint x: 1090, startPoint y: 364, endPoint x: 1096, endPoint y: 359, distance: 7.8
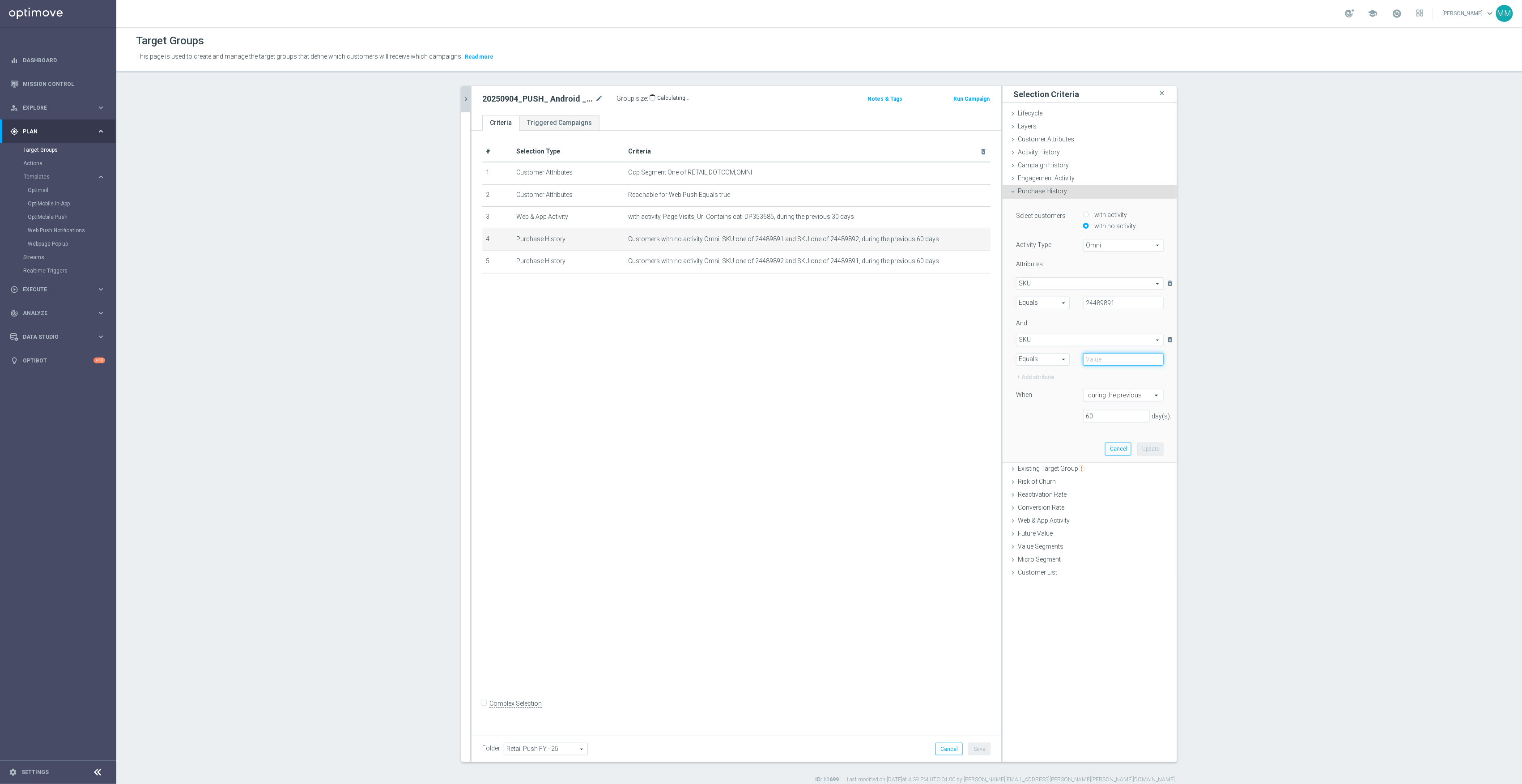
click at [1090, 364] on input "text" at bounding box center [1123, 359] width 80 height 12
paste input "4489892"
type input "24489892"
click at [1142, 452] on button "Update" at bounding box center [1150, 448] width 27 height 12
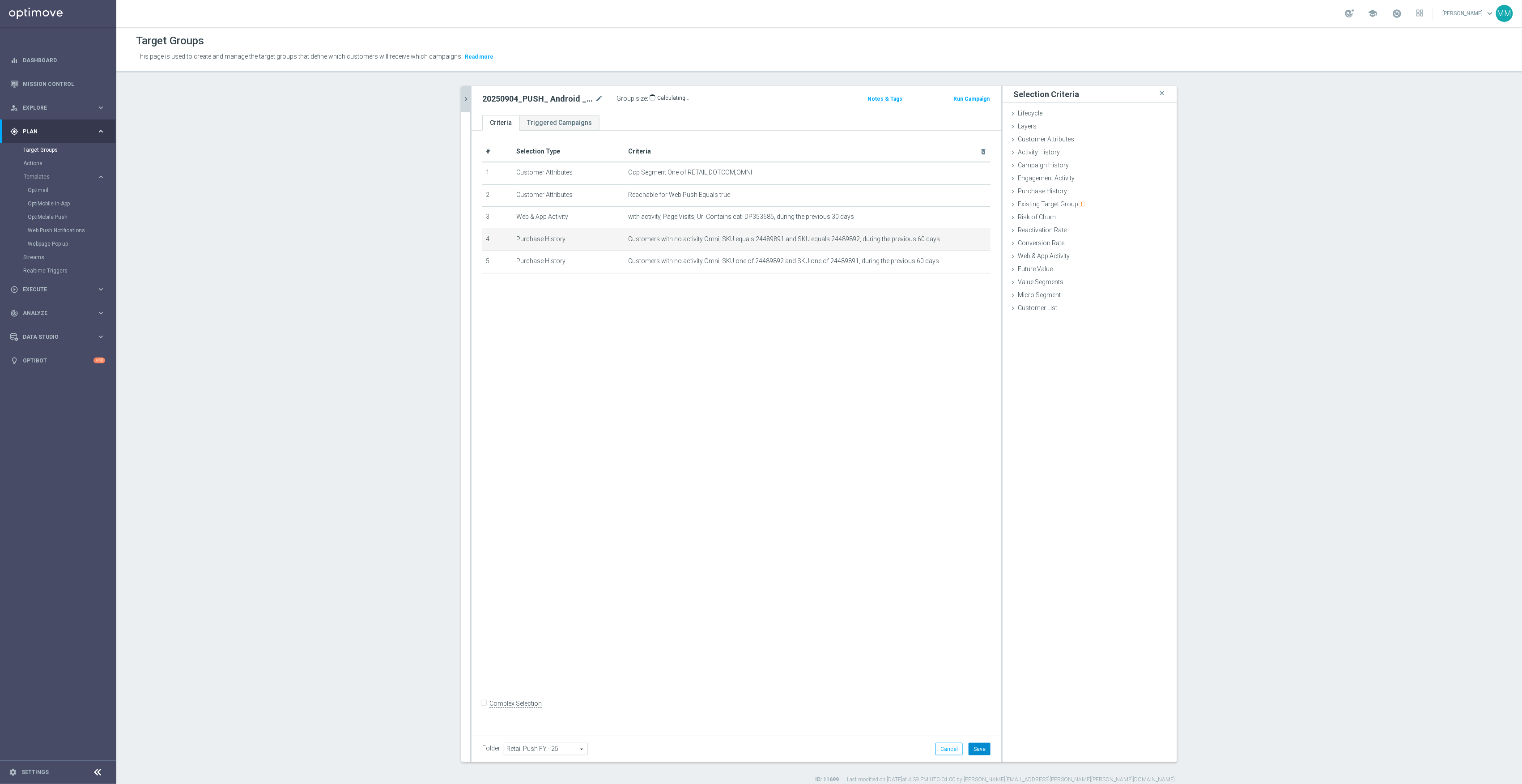
click at [980, 749] on button "Save" at bounding box center [979, 749] width 22 height 12
click at [454, 99] on div "push close more_vert Prioritize Customer Target Groups library_add create_new_f…" at bounding box center [819, 434] width 752 height 697
click at [464, 95] on icon "chevron_right" at bounding box center [466, 99] width 8 height 8
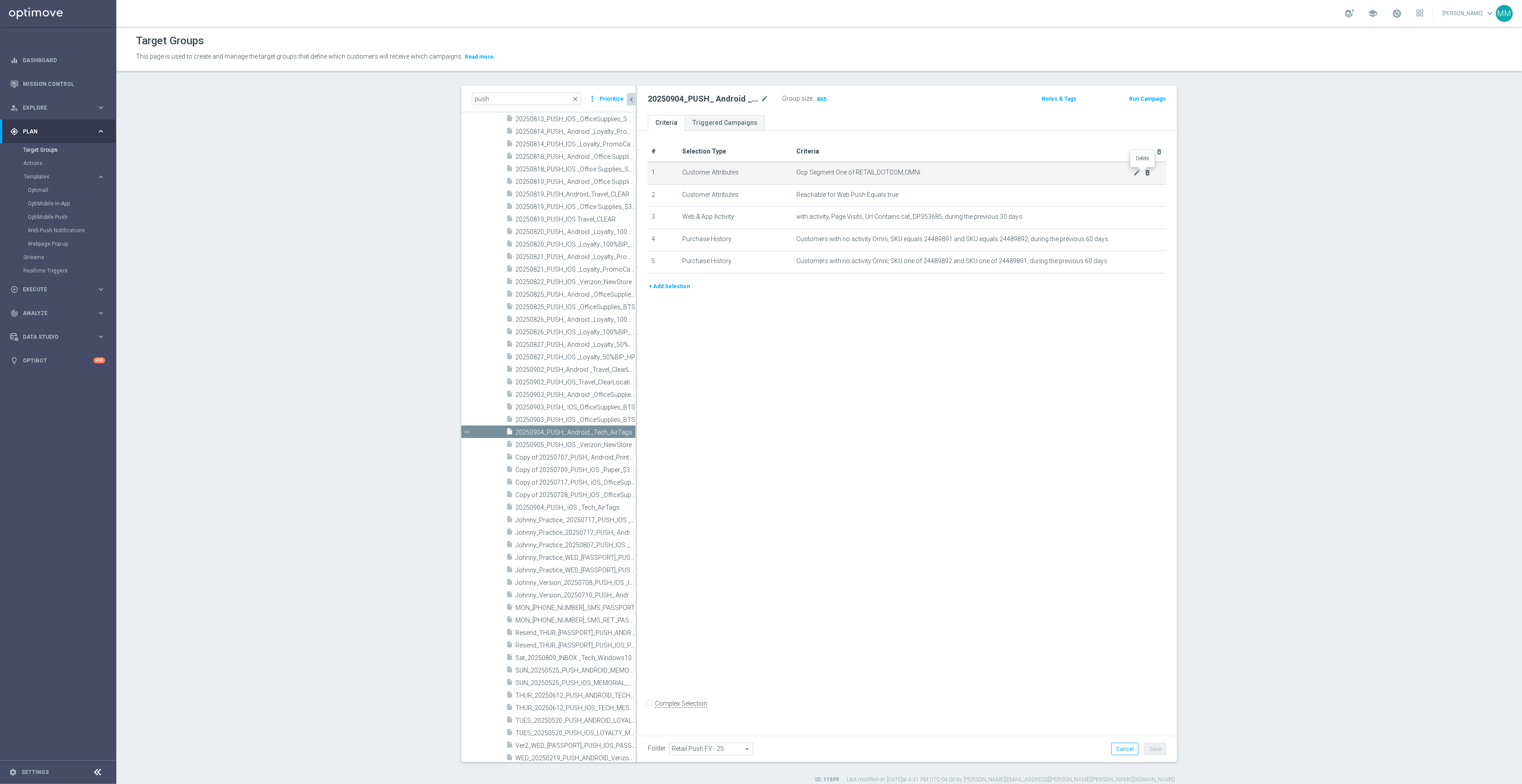
click at [1144, 174] on icon "delete_forever" at bounding box center [1148, 173] width 7 height 7
click at [815, 97] on span "Show" at bounding box center [822, 99] width 14 height 6
click at [1158, 747] on button "Save" at bounding box center [1155, 749] width 22 height 12
click at [564, 502] on div "insert_drive_file 20250904_PUSH_ iOS _Tech_AirTags" at bounding box center [561, 506] width 110 height 12
click at [566, 432] on span "20250904_PUSH_ Android _Tech_AirTags" at bounding box center [565, 432] width 100 height 8
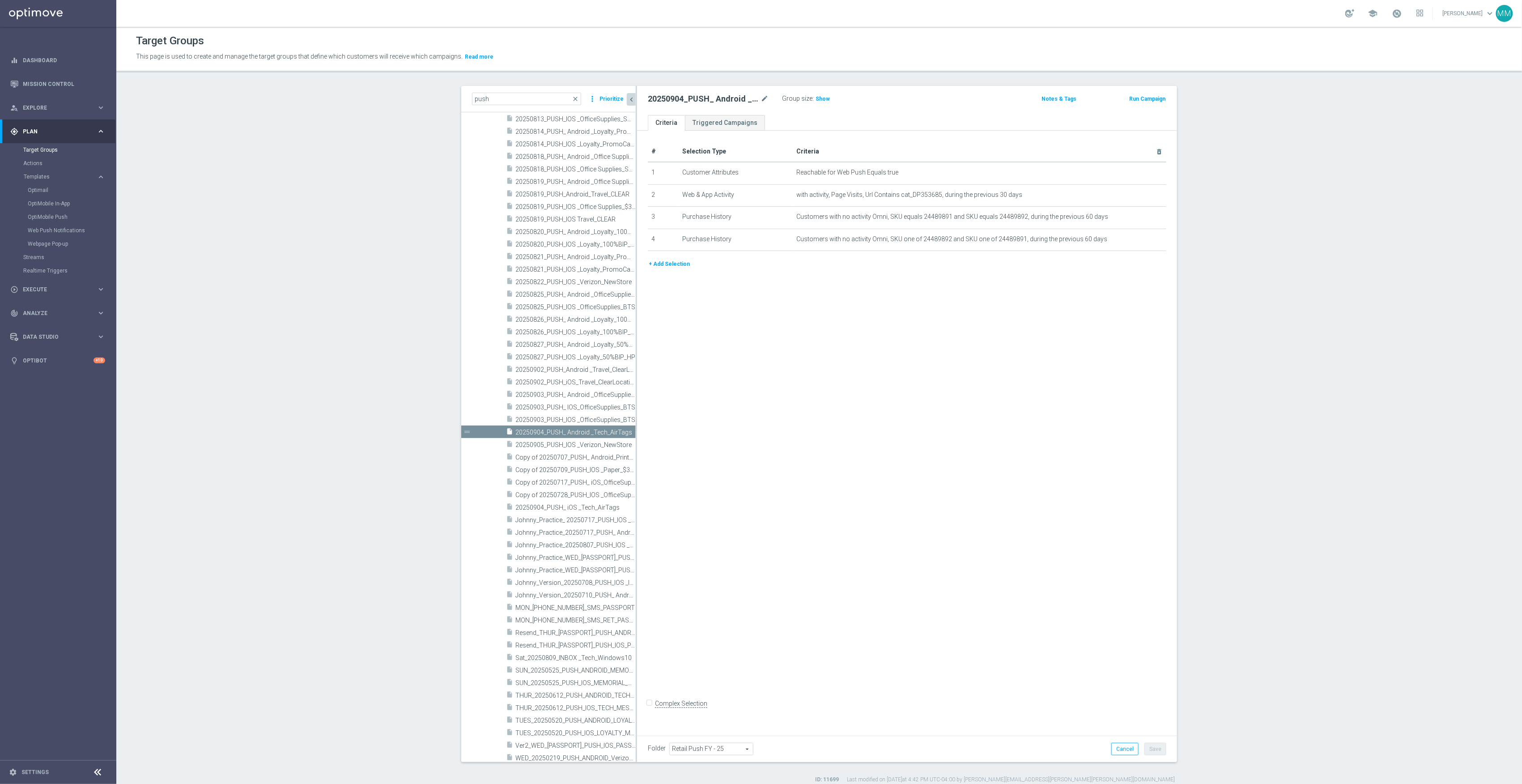
click at [678, 266] on button "+ Add Selection" at bounding box center [669, 263] width 43 height 10
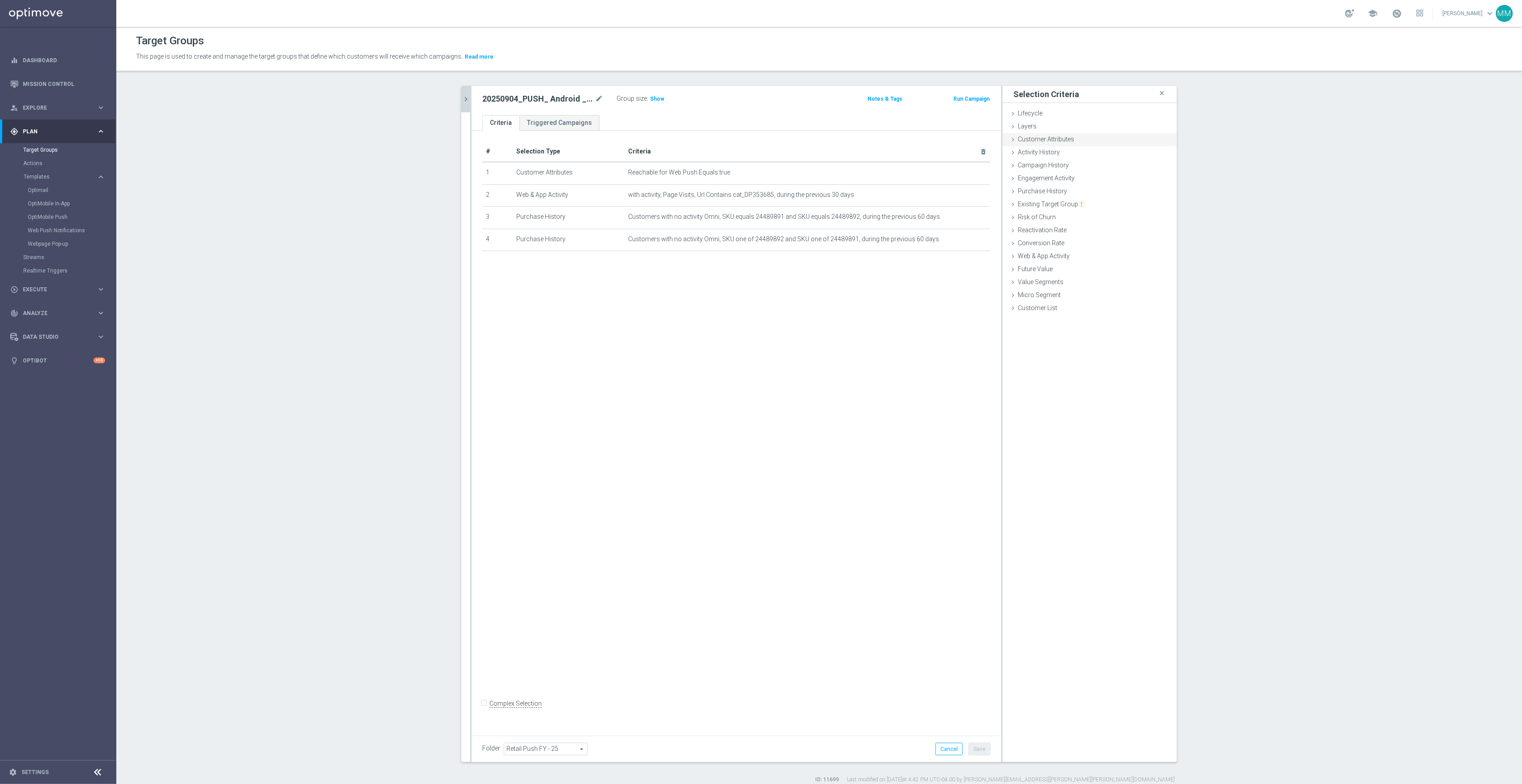
click at [1065, 140] on span "Customer Attributes" at bounding box center [1046, 139] width 56 height 7
click at [1088, 163] on span at bounding box center [1116, 164] width 93 height 12
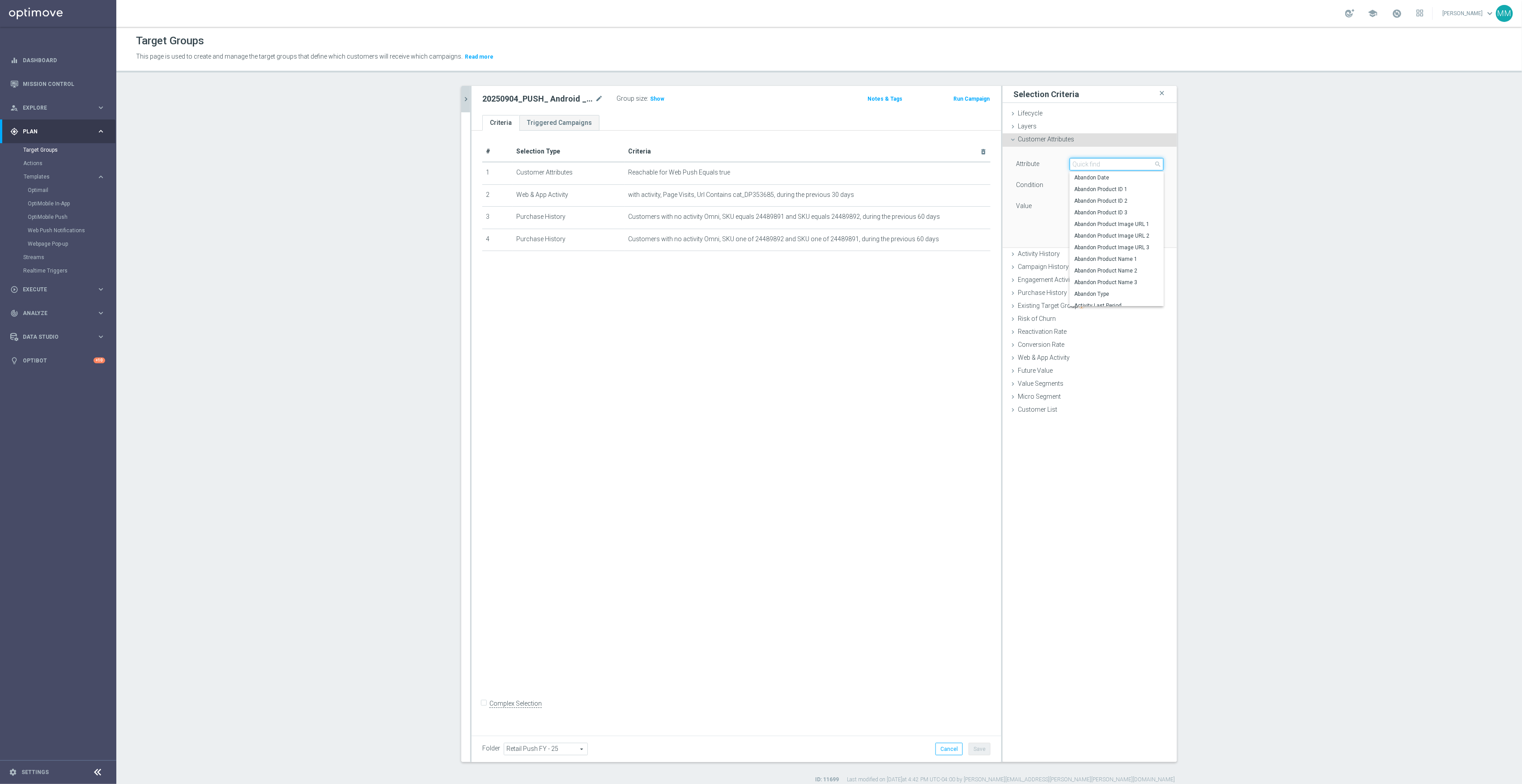
click at [1088, 163] on input "search" at bounding box center [1116, 164] width 94 height 12
type input "ocp"
click at [1092, 175] on span "Ocp Segment" at bounding box center [1117, 178] width 85 height 7
type input "Ocp Segment"
click at [1094, 188] on span "Equals" at bounding box center [1116, 186] width 93 height 12
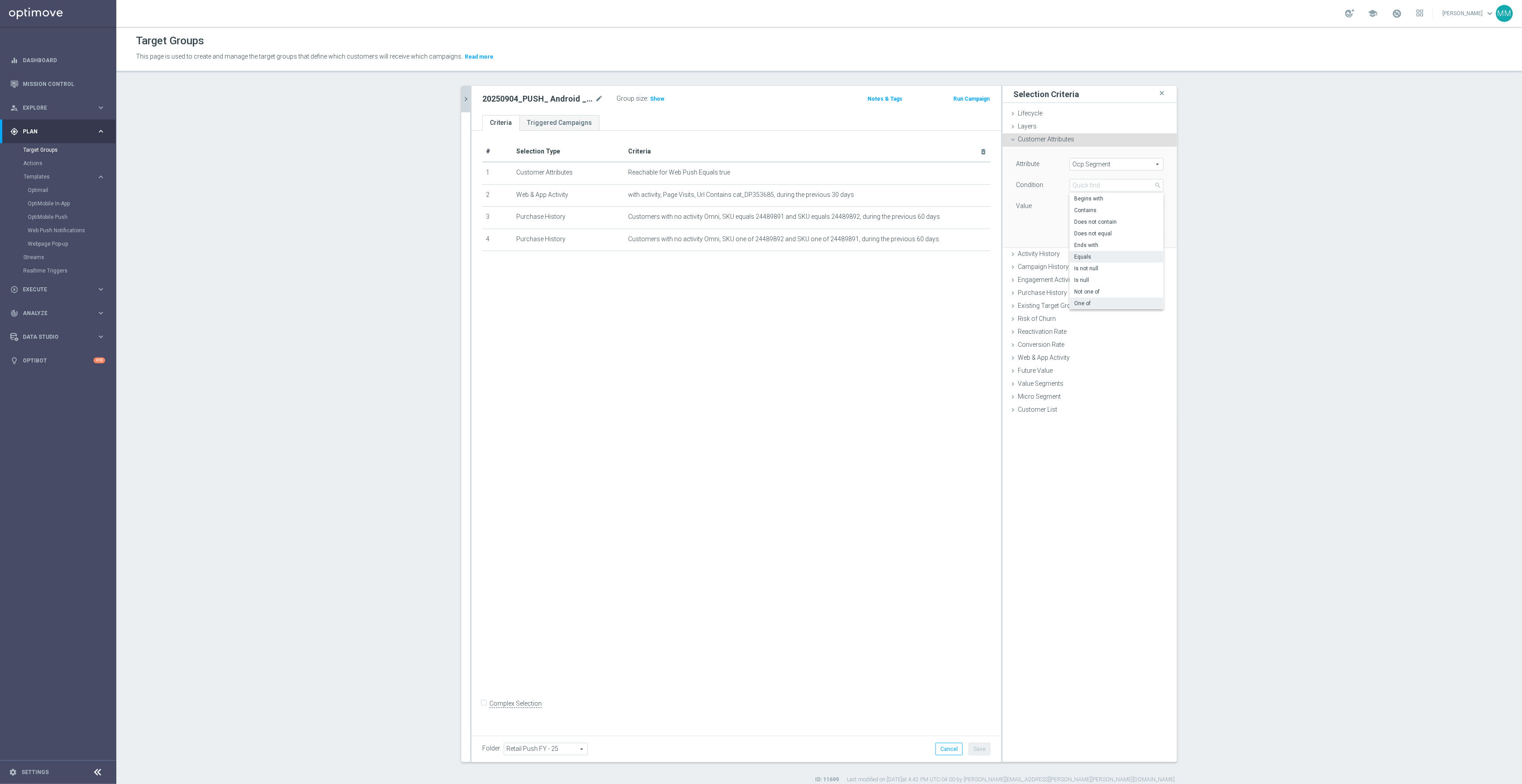
click at [1092, 303] on span "One of" at bounding box center [1117, 303] width 85 height 7
type input "One of"
click at [1074, 209] on span at bounding box center [1116, 206] width 93 height 12
click at [1085, 220] on span "(All)" at bounding box center [1087, 220] width 10 height 7
click at [1082, 220] on input "(All)" at bounding box center [1079, 220] width 6 height 6
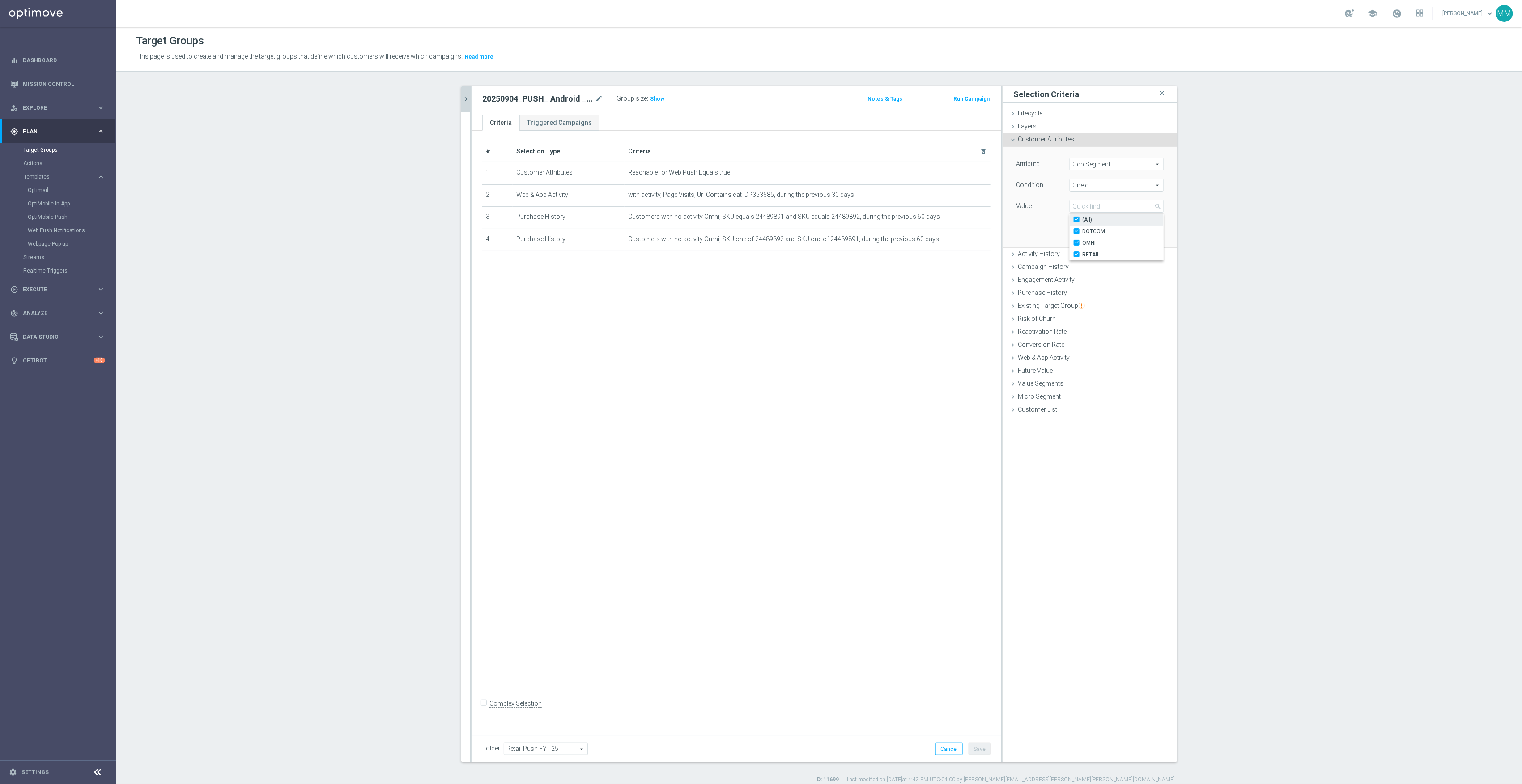
checkbox input "true"
type input "Selected 3 of 3"
checkbox input "true"
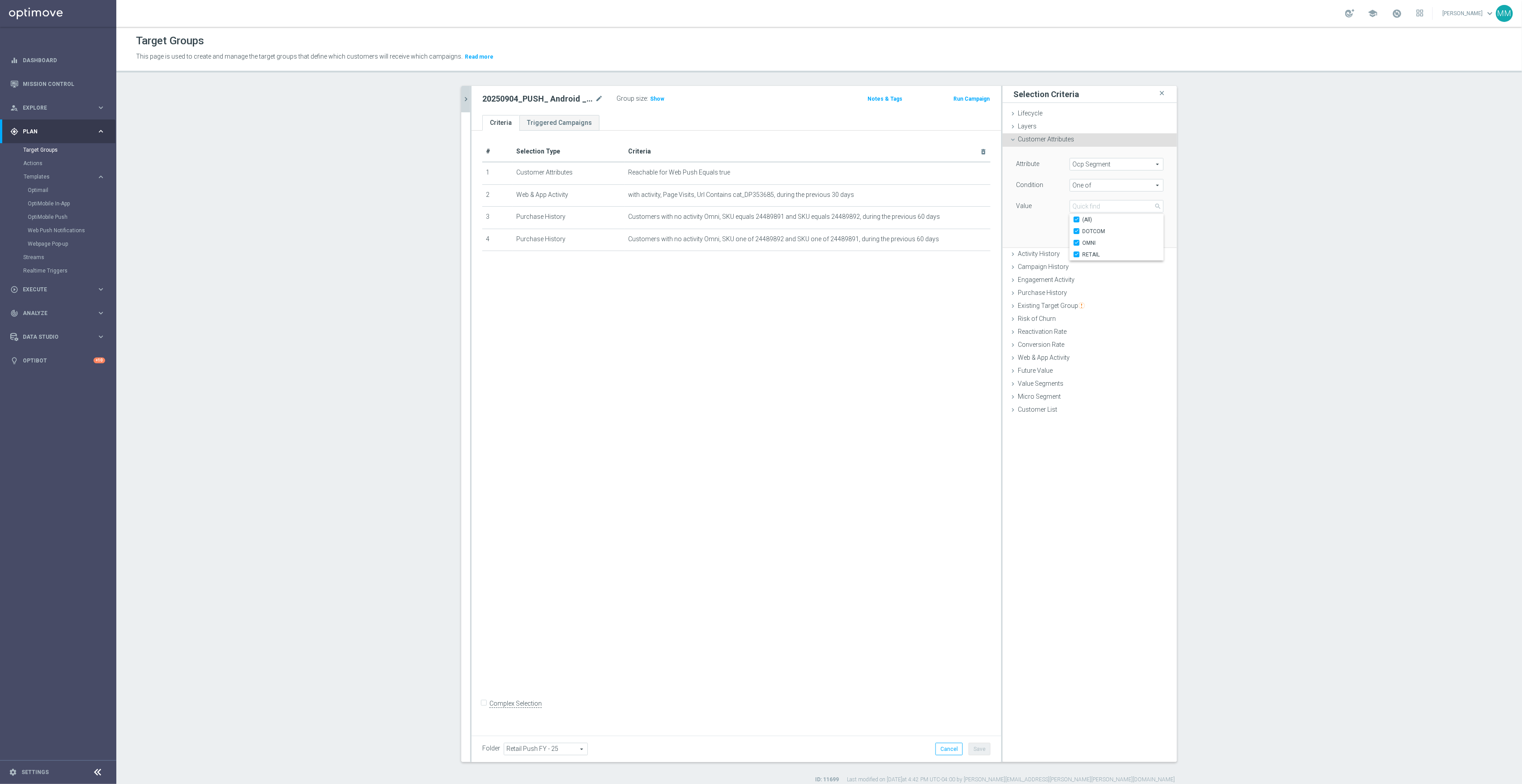
click at [1033, 224] on div "Attribute Ocp Segment Ocp Segment arrow_drop_down search Condition One of One o…" at bounding box center [1090, 197] width 161 height 100
click at [1142, 231] on button "Add" at bounding box center [1150, 233] width 27 height 12
click at [981, 743] on button "Save" at bounding box center [979, 749] width 22 height 12
click at [470, 100] on div at bounding box center [471, 424] width 1 height 676
click at [463, 95] on icon "chevron_right" at bounding box center [466, 99] width 8 height 8
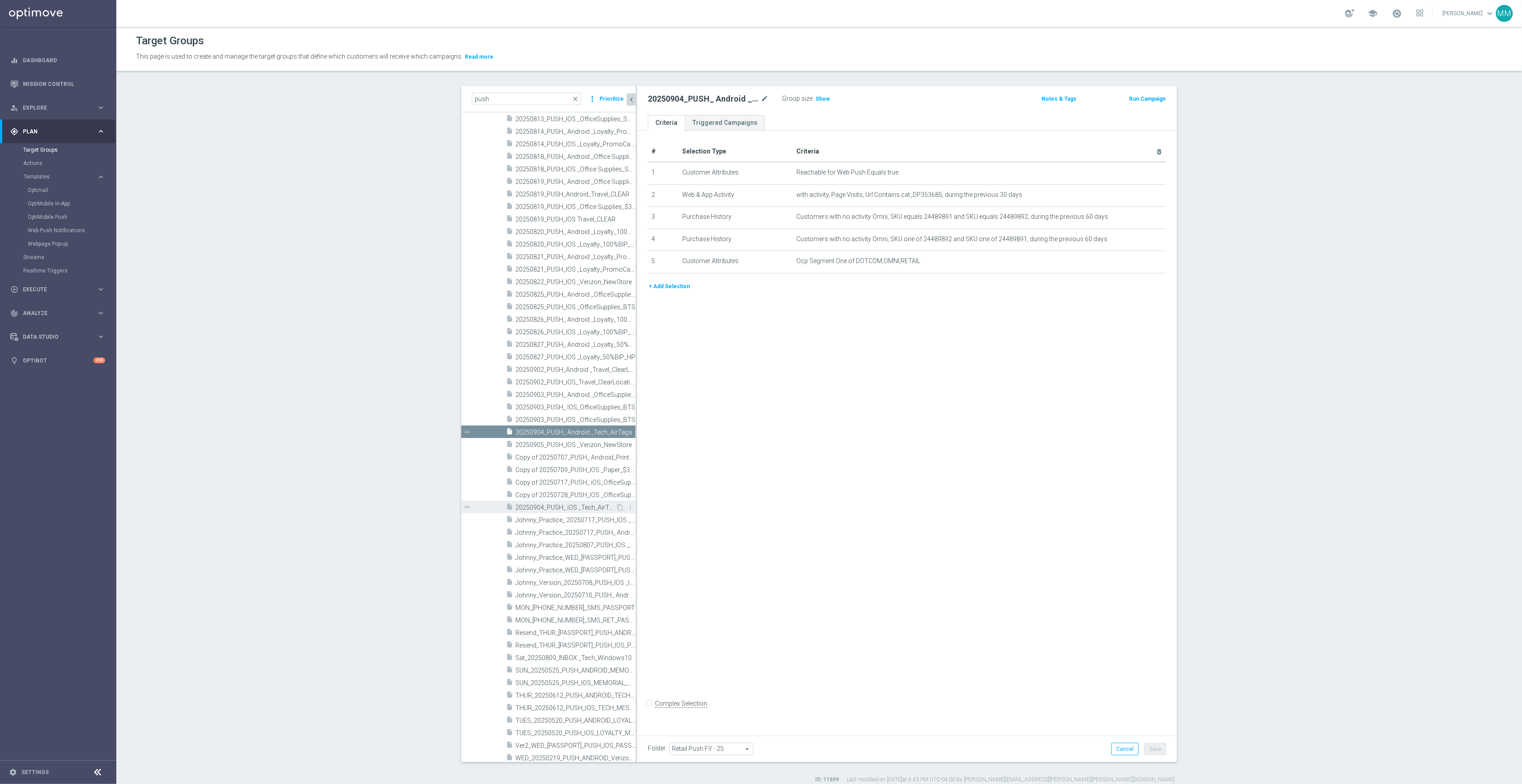
click at [577, 504] on span "20250904_PUSH_ iOS _Tech_AirTags" at bounding box center [565, 508] width 100 height 8
click at [815, 100] on span "Show" at bounding box center [822, 99] width 14 height 6
click at [570, 437] on div "insert_drive_file 20250904_PUSH_ Android _Tech_AirTags" at bounding box center [561, 431] width 110 height 12
click at [819, 99] on span "Show" at bounding box center [822, 99] width 14 height 6
click at [1134, 220] on icon "mode_edit" at bounding box center [1137, 217] width 7 height 7
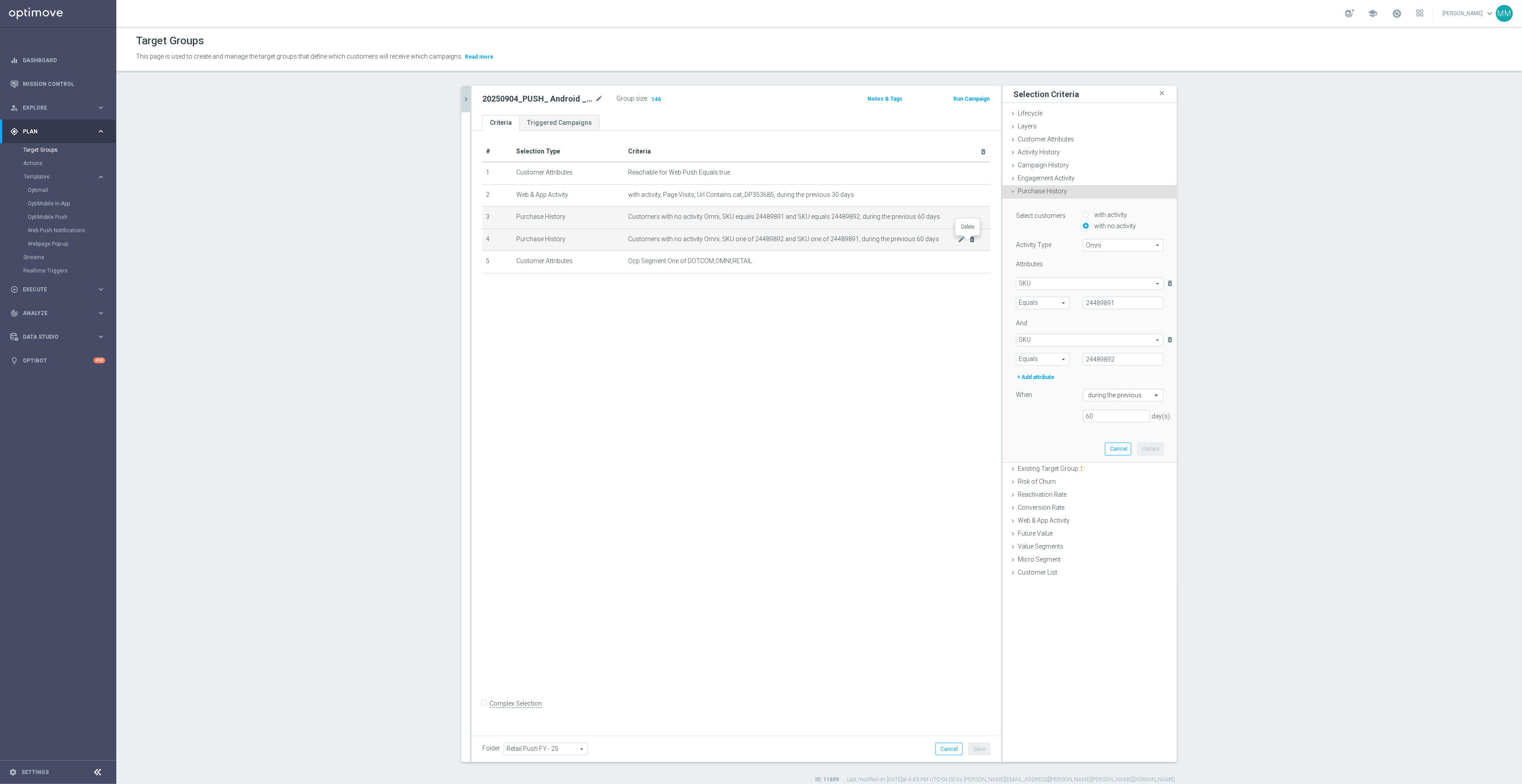
click at [969, 240] on icon "delete_forever" at bounding box center [973, 239] width 7 height 7
click at [916, 649] on div "# Selection Type Criteria delete_forever 1 Customer Attributes Reachable for We…" at bounding box center [736, 430] width 530 height 598
click at [978, 749] on button "Save" at bounding box center [979, 749] width 22 height 12
click at [650, 96] on span "Show" at bounding box center [657, 99] width 14 height 6
click at [461, 97] on icon "chevron_right" at bounding box center [466, 99] width 8 height 8
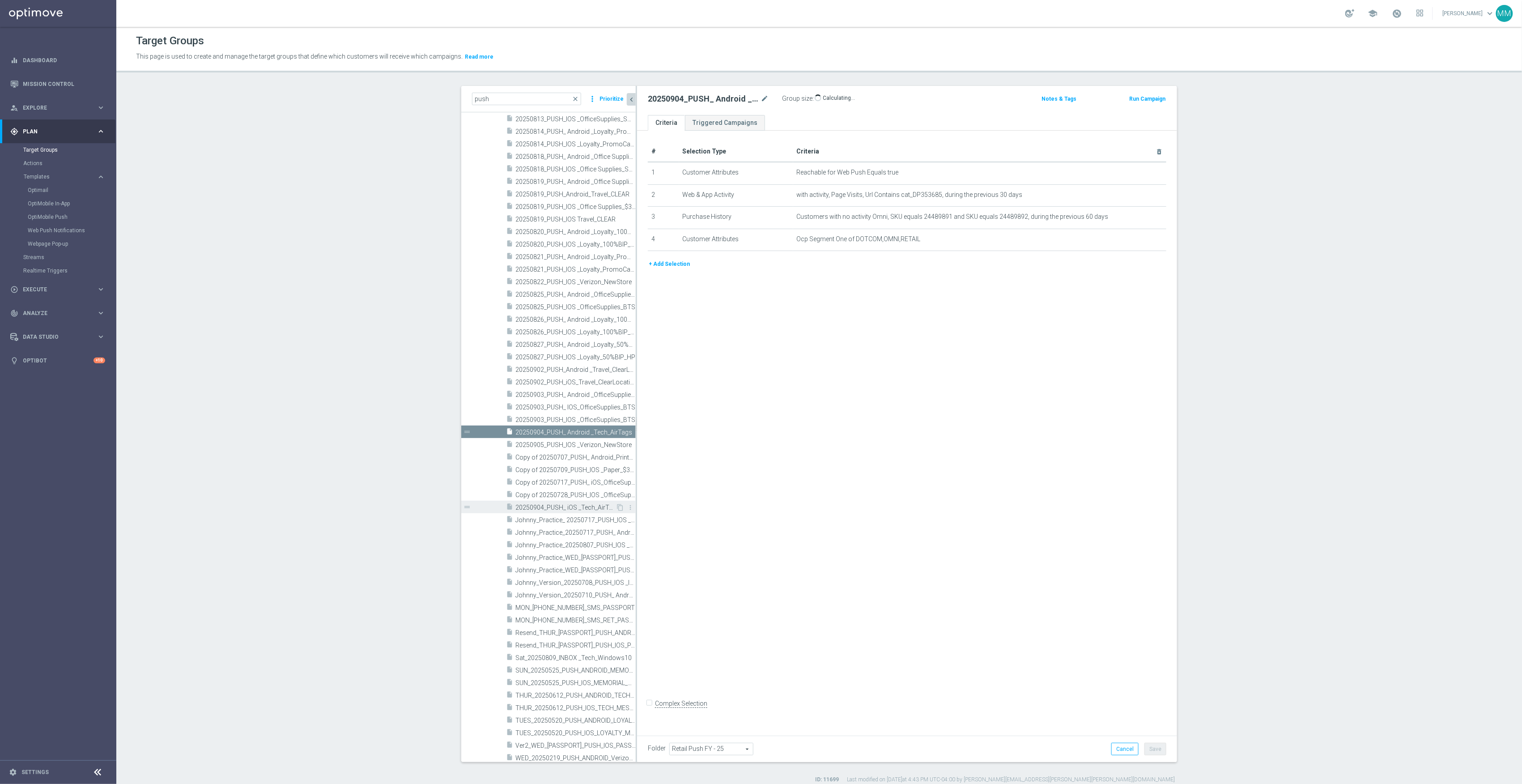
click at [565, 504] on span "20250904_PUSH_ iOS _Tech_AirTags" at bounding box center [565, 508] width 100 height 8
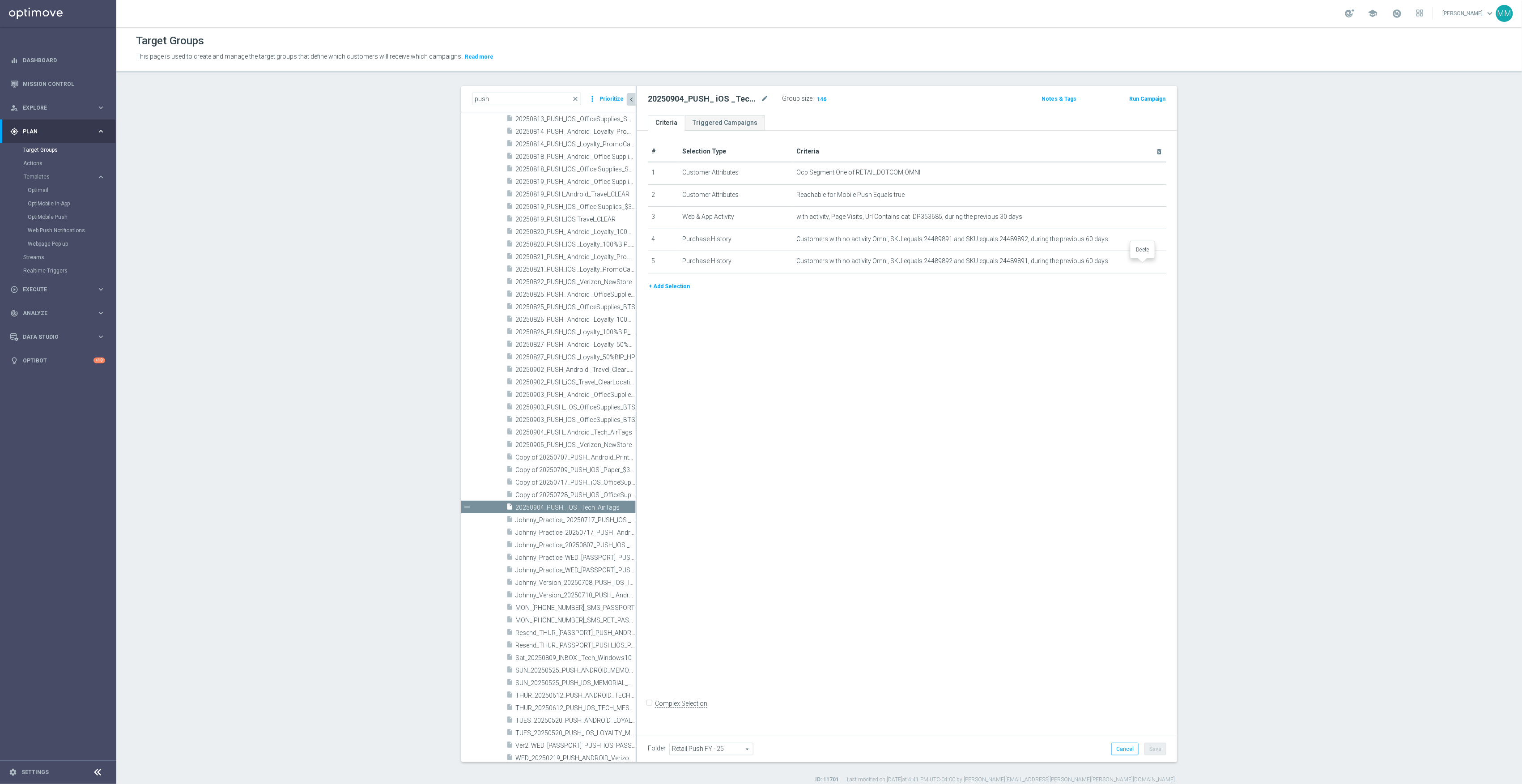
drag, startPoint x: 1141, startPoint y: 265, endPoint x: 1143, endPoint y: 278, distance: 13.2
click at [0, 0] on icon "delete_forever" at bounding box center [0, 0] width 0 height 0
click at [1151, 747] on button "Save" at bounding box center [1155, 749] width 22 height 12
click at [815, 97] on span "Show" at bounding box center [822, 99] width 14 height 6
click at [570, 432] on span "20250904_PUSH_ Android _Tech_AirTags" at bounding box center [565, 432] width 100 height 8
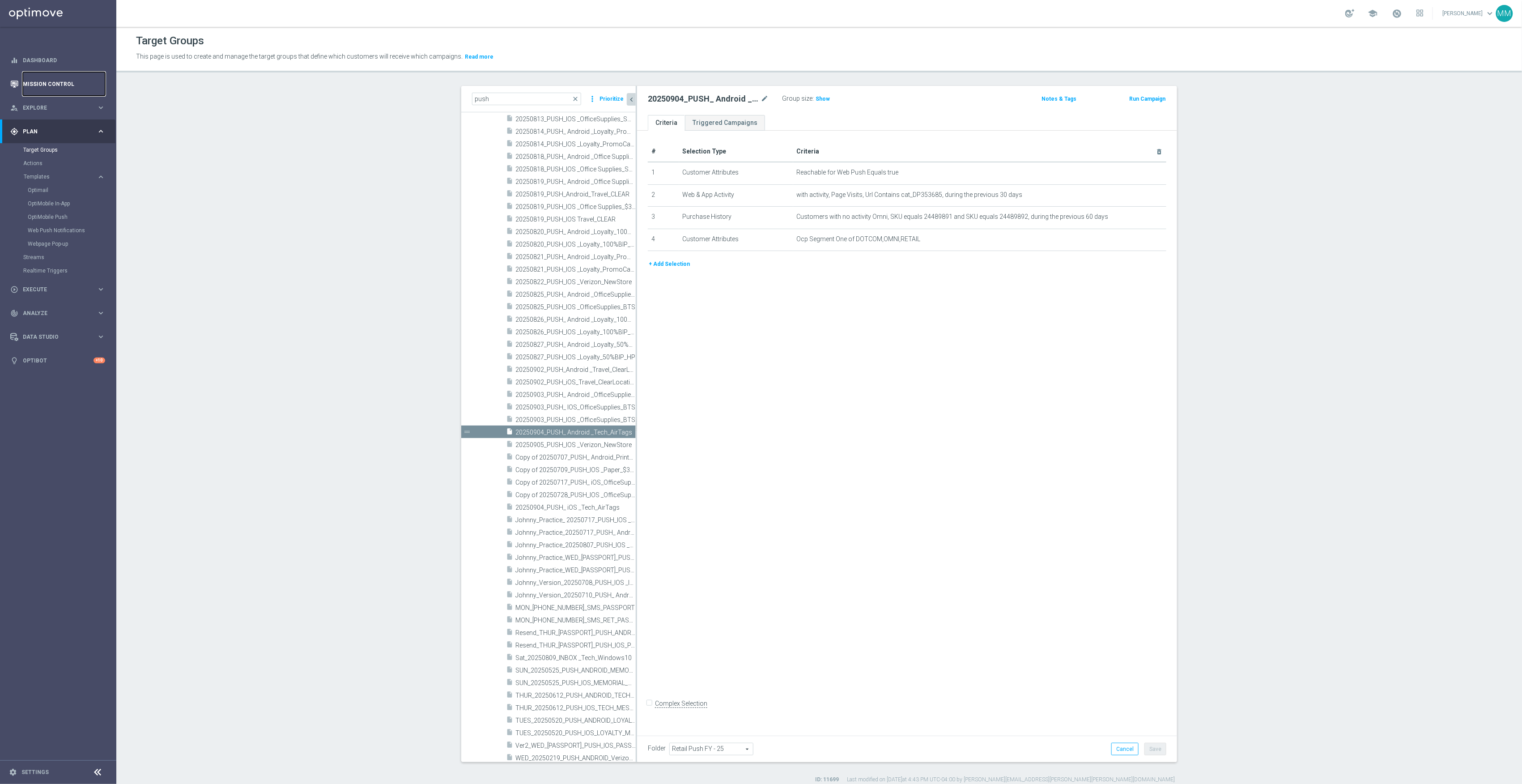
click at [76, 80] on link "Mission Control" at bounding box center [64, 84] width 82 height 24
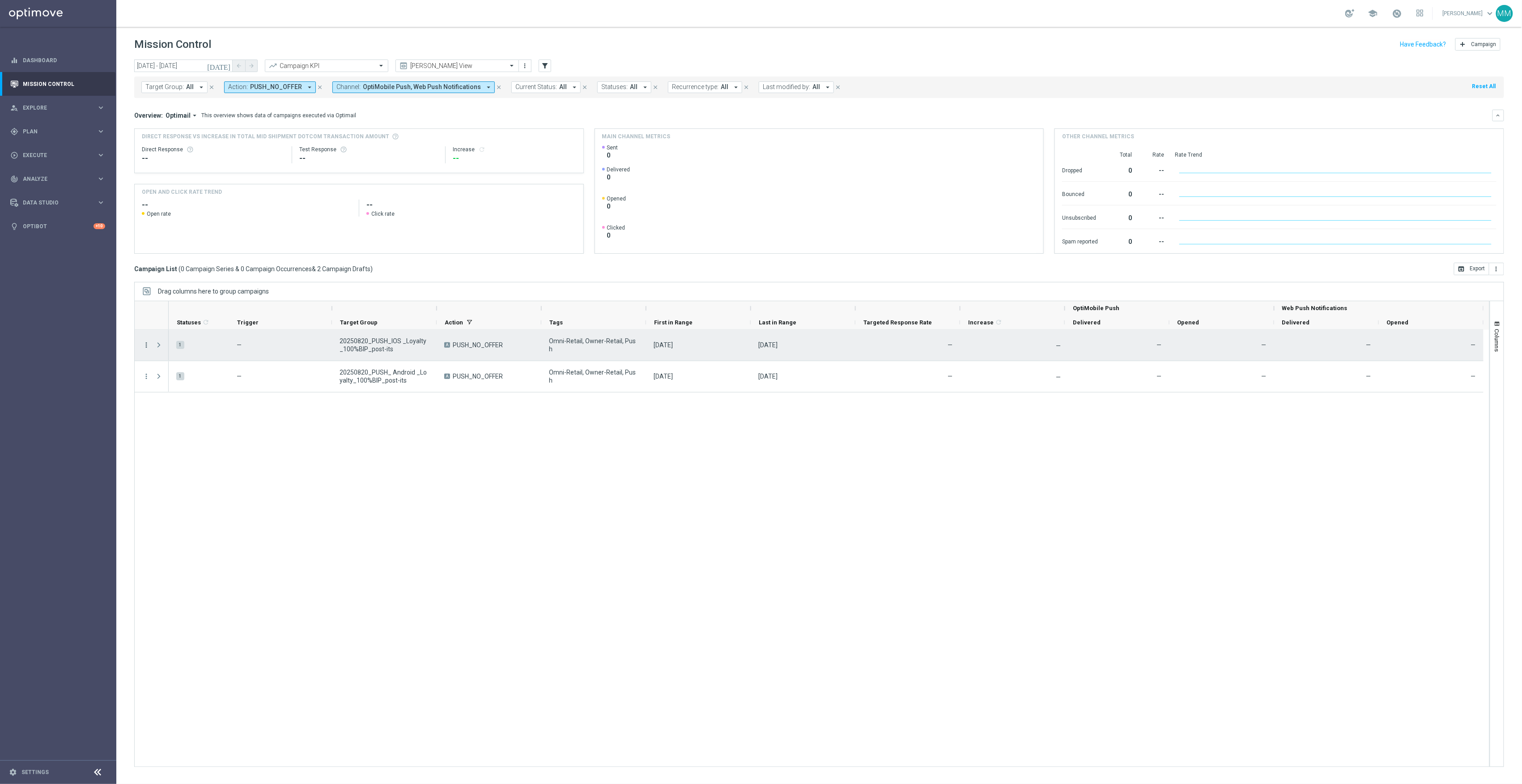
click at [145, 344] on icon "more_vert" at bounding box center [147, 345] width 8 height 8
click at [272, 369] on span "Duplicate & Edit" at bounding box center [278, 367] width 40 height 6
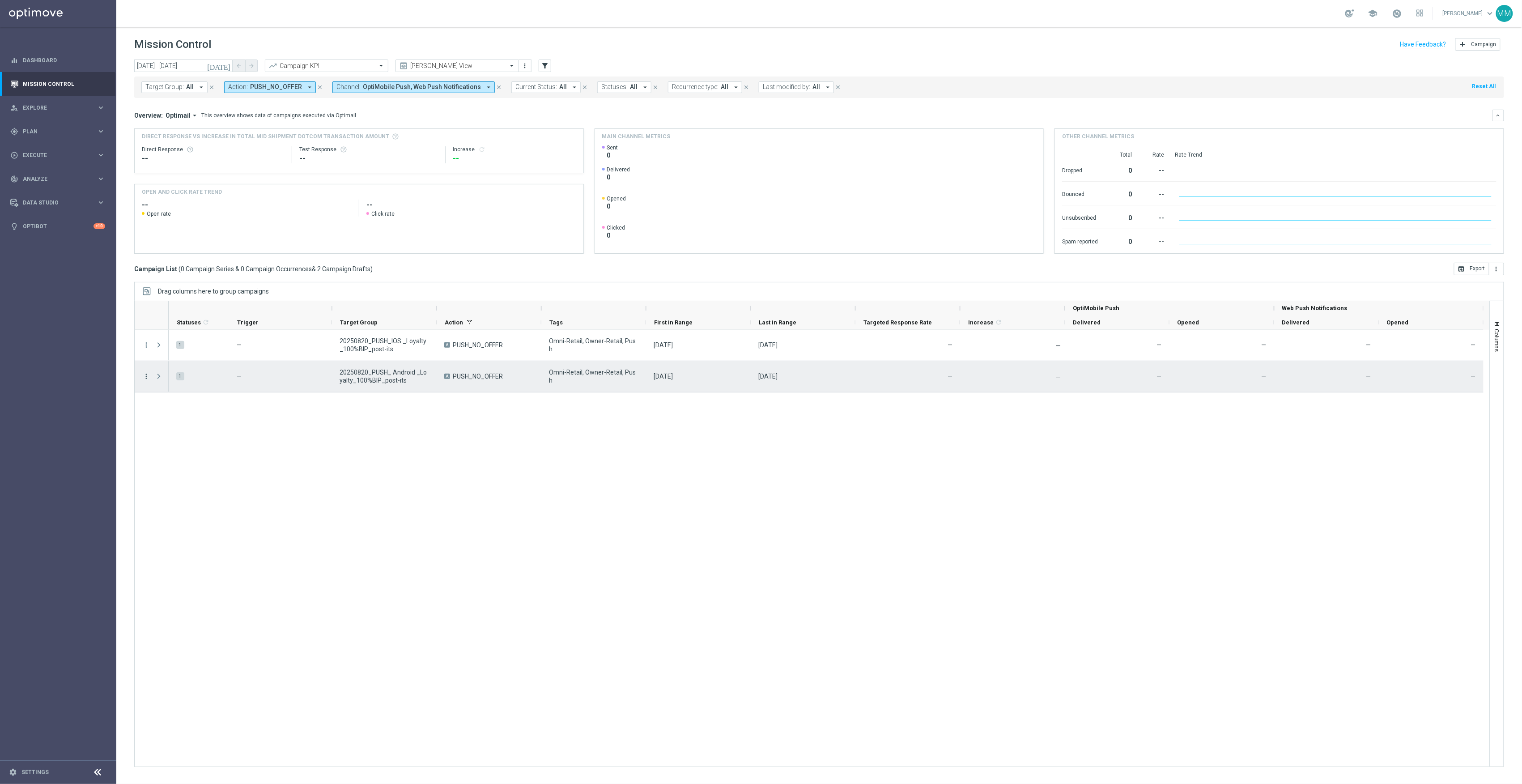
click at [144, 374] on icon "more_vert" at bounding box center [147, 376] width 8 height 8
click at [268, 401] on span "Duplicate & Edit" at bounding box center [278, 399] width 40 height 6
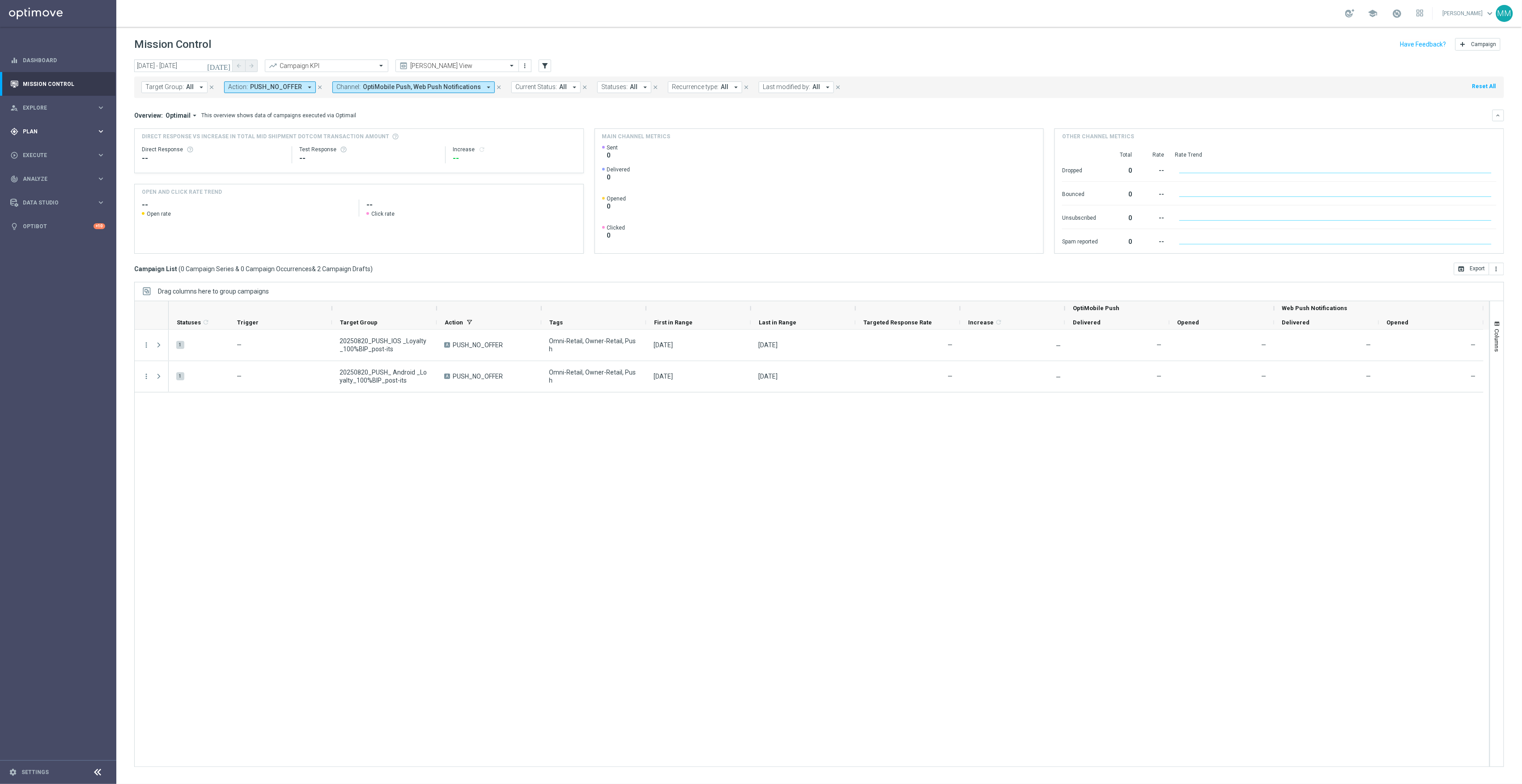
click at [61, 142] on div "gps_fixed Plan keyboard_arrow_right" at bounding box center [57, 131] width 115 height 24
click at [31, 152] on link "Target Groups" at bounding box center [58, 150] width 70 height 7
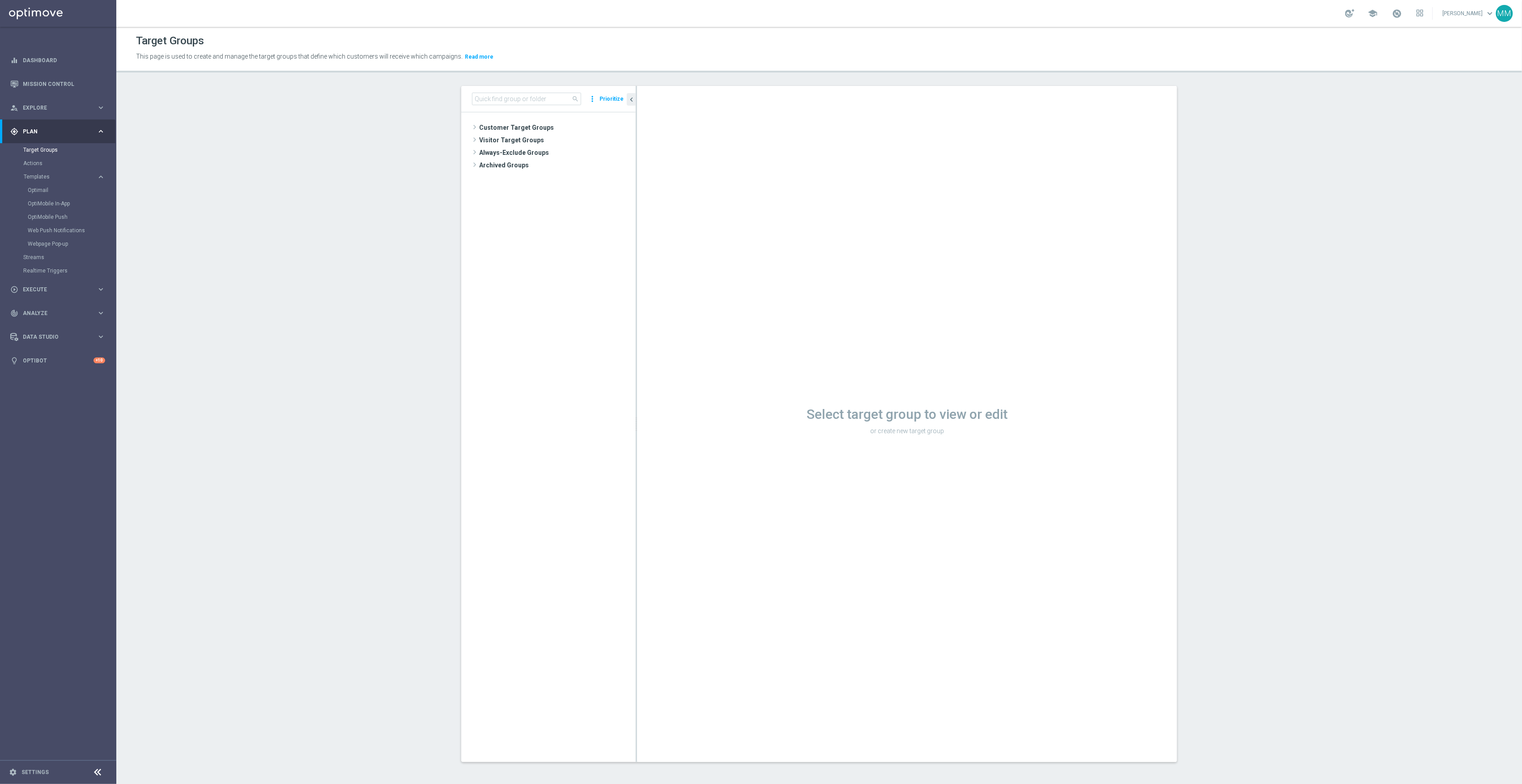
click at [539, 272] on tree-viewport "Customer Target Groups library_add create_new_folder" at bounding box center [548, 437] width 174 height 649
click at [518, 97] on input at bounding box center [526, 99] width 109 height 12
paste input "20250904_PUSH_ iOS _Tech_AirTags"
type input "20250904_PUSH_ iOS _Tech_AirTags"
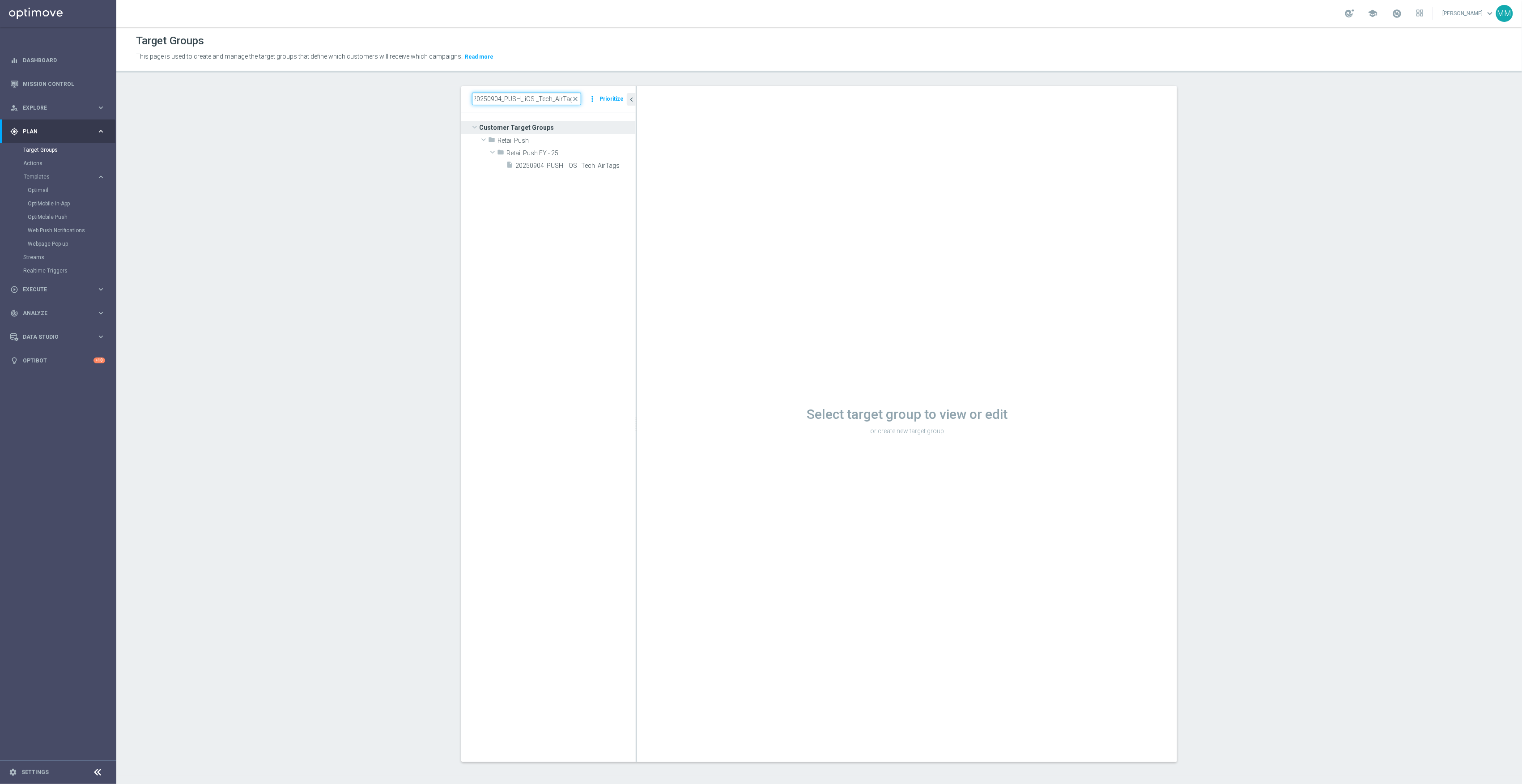
scroll to position [0, 0]
click at [550, 167] on span "20250904_PUSH_ iOS _Tech_AirTags" at bounding box center [565, 165] width 100 height 8
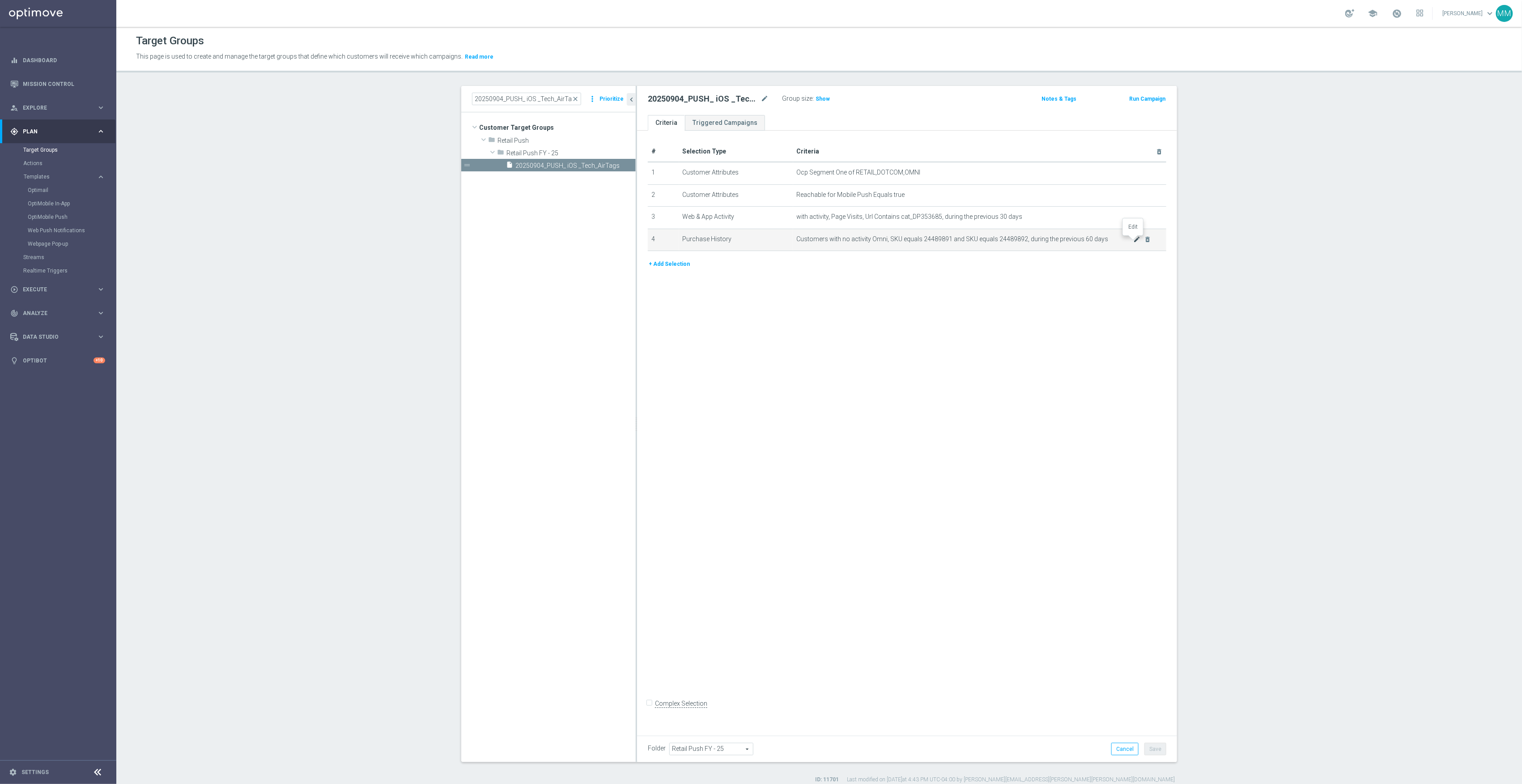
click at [1134, 242] on icon "mode_edit" at bounding box center [1137, 239] width 7 height 7
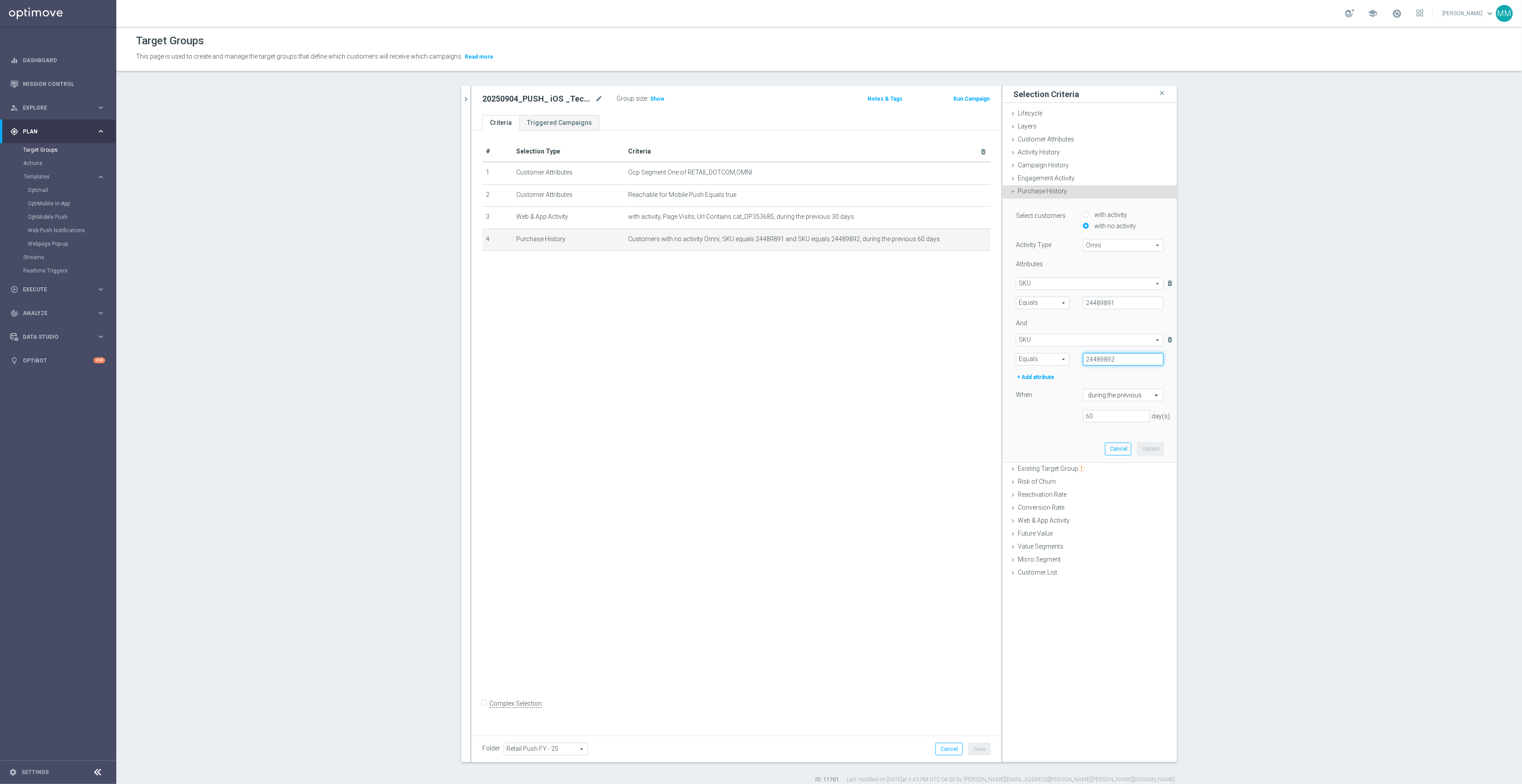
drag, startPoint x: 1033, startPoint y: 353, endPoint x: 1023, endPoint y: 353, distance: 10.0
click at [1023, 353] on selected-attribute "SKU SKU arrow_drop_down search Equals Equals arrow_drop_down search 24489892" at bounding box center [1090, 350] width 148 height 32
click at [1166, 341] on icon "delete_forever" at bounding box center [1170, 340] width 9 height 12
click at [1149, 392] on button "Update" at bounding box center [1150, 392] width 27 height 12
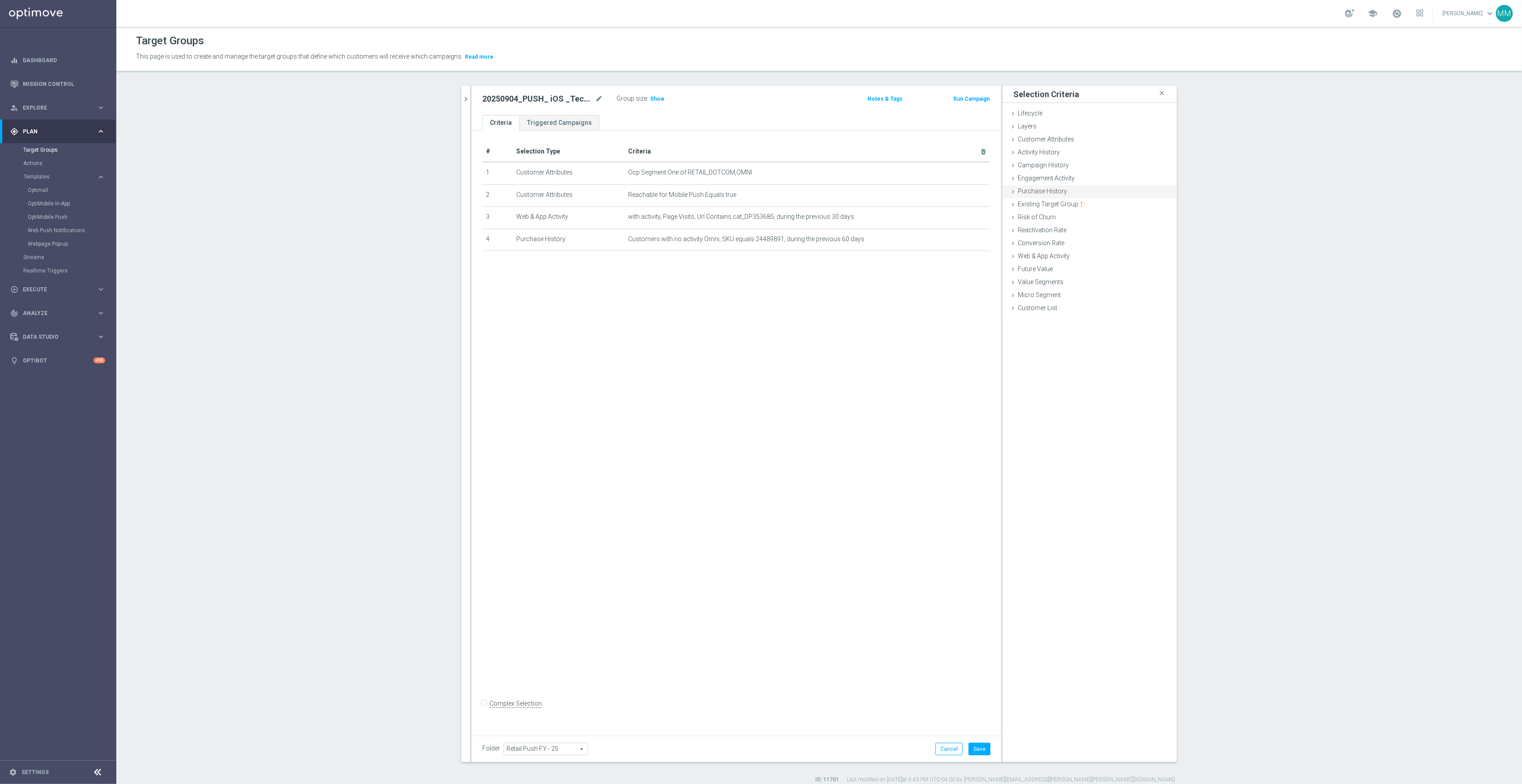
click at [1066, 193] on div "Purchase History done selection updated" at bounding box center [1090, 191] width 174 height 14
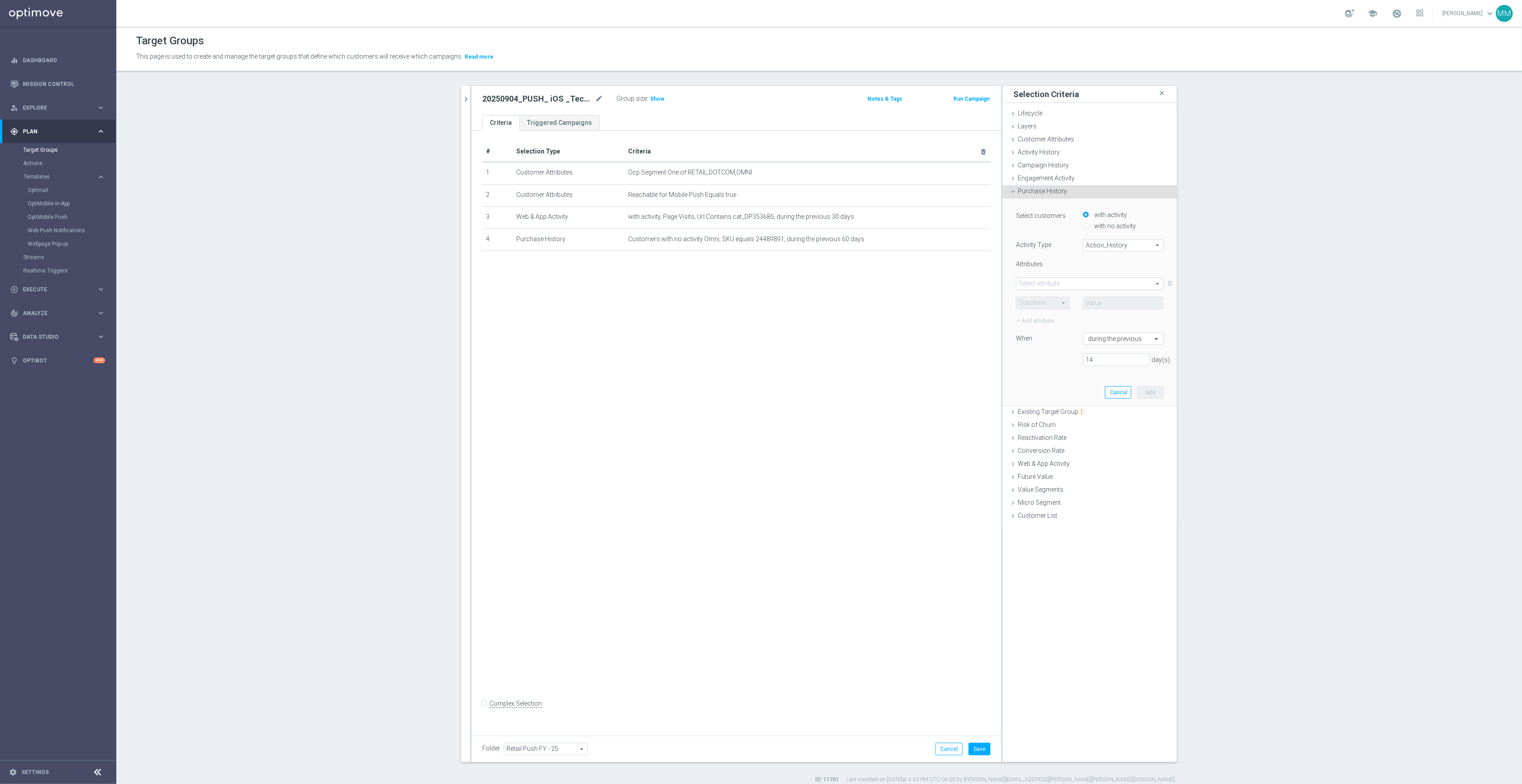
click at [1101, 227] on label "with no activity" at bounding box center [1114, 226] width 44 height 8
click at [1089, 227] on input "with no activity" at bounding box center [1086, 226] width 6 height 6
radio input "true"
click at [1101, 245] on span "Action_History" at bounding box center [1123, 245] width 80 height 12
click at [1101, 269] on span "Omni" at bounding box center [1124, 270] width 71 height 7
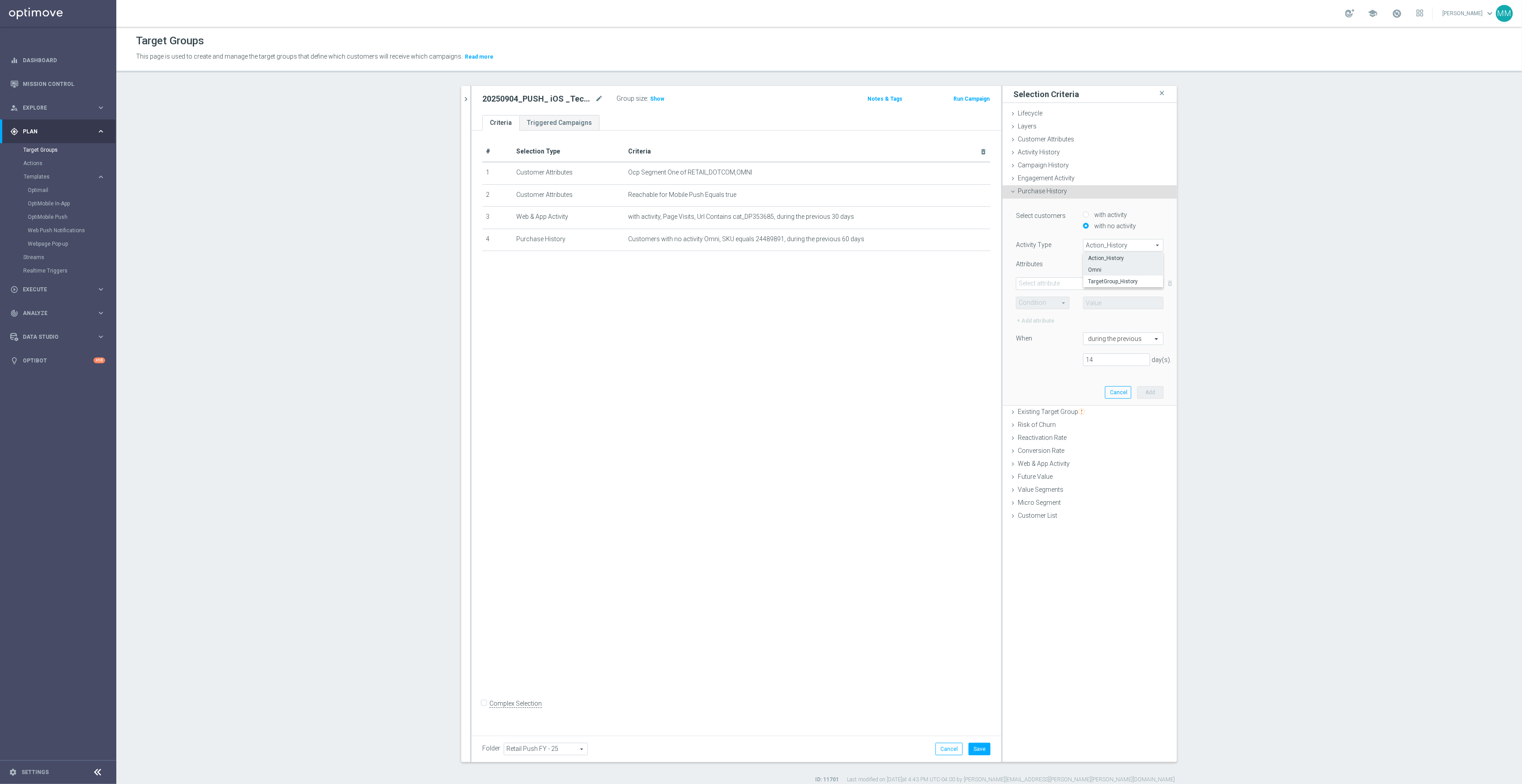
type input "Omni"
click at [1075, 278] on span at bounding box center [1090, 284] width 147 height 12
click at [1075, 278] on input "search" at bounding box center [1090, 283] width 148 height 12
click at [1044, 402] on span "SKU" at bounding box center [1090, 402] width 139 height 7
type input "SKU"
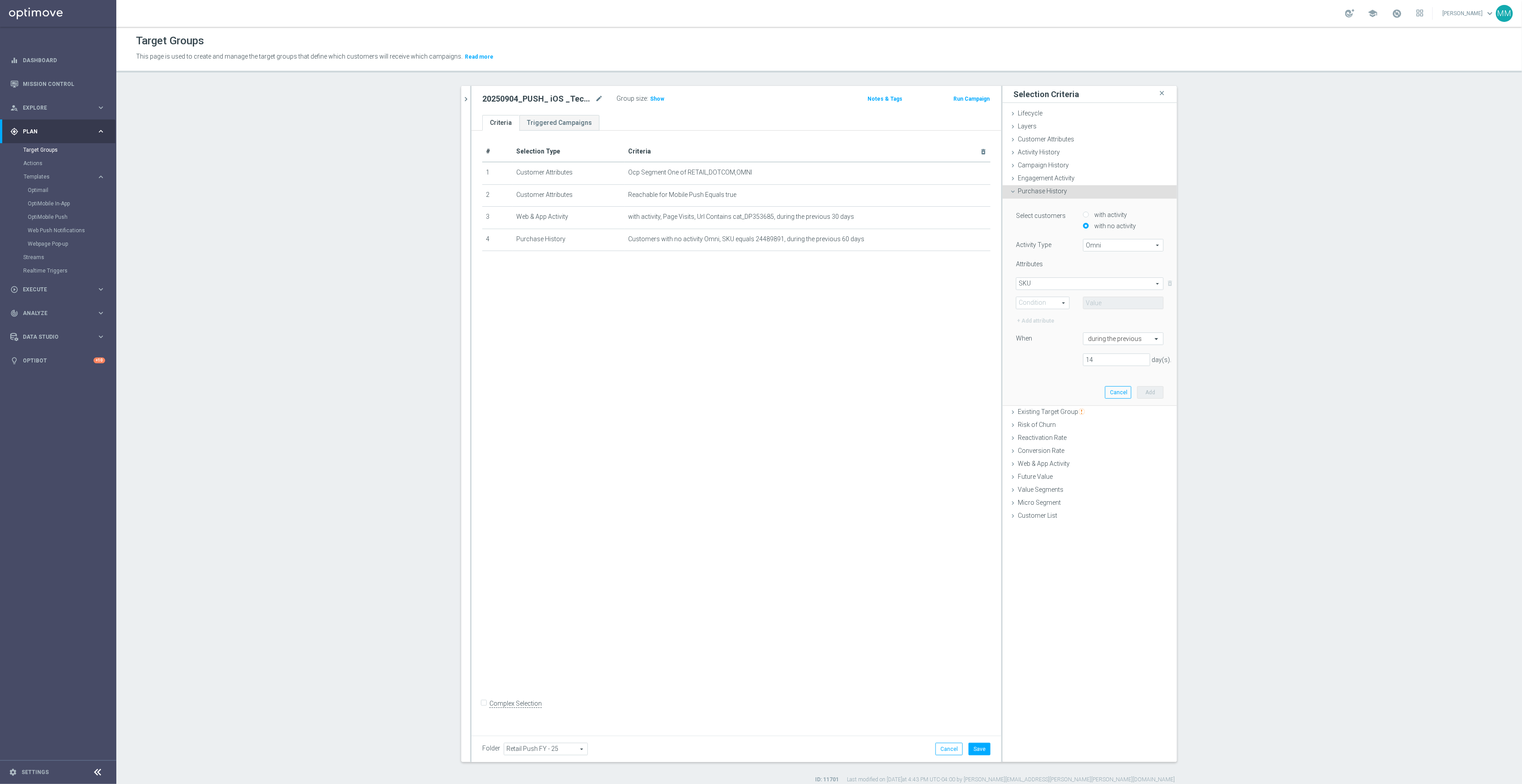
click at [1049, 308] on span at bounding box center [1042, 303] width 53 height 12
click at [1040, 321] on label "Equals" at bounding box center [1042, 316] width 53 height 12
type input "Equals"
click at [1107, 301] on input "text" at bounding box center [1123, 302] width 80 height 12
paste input "24489892"
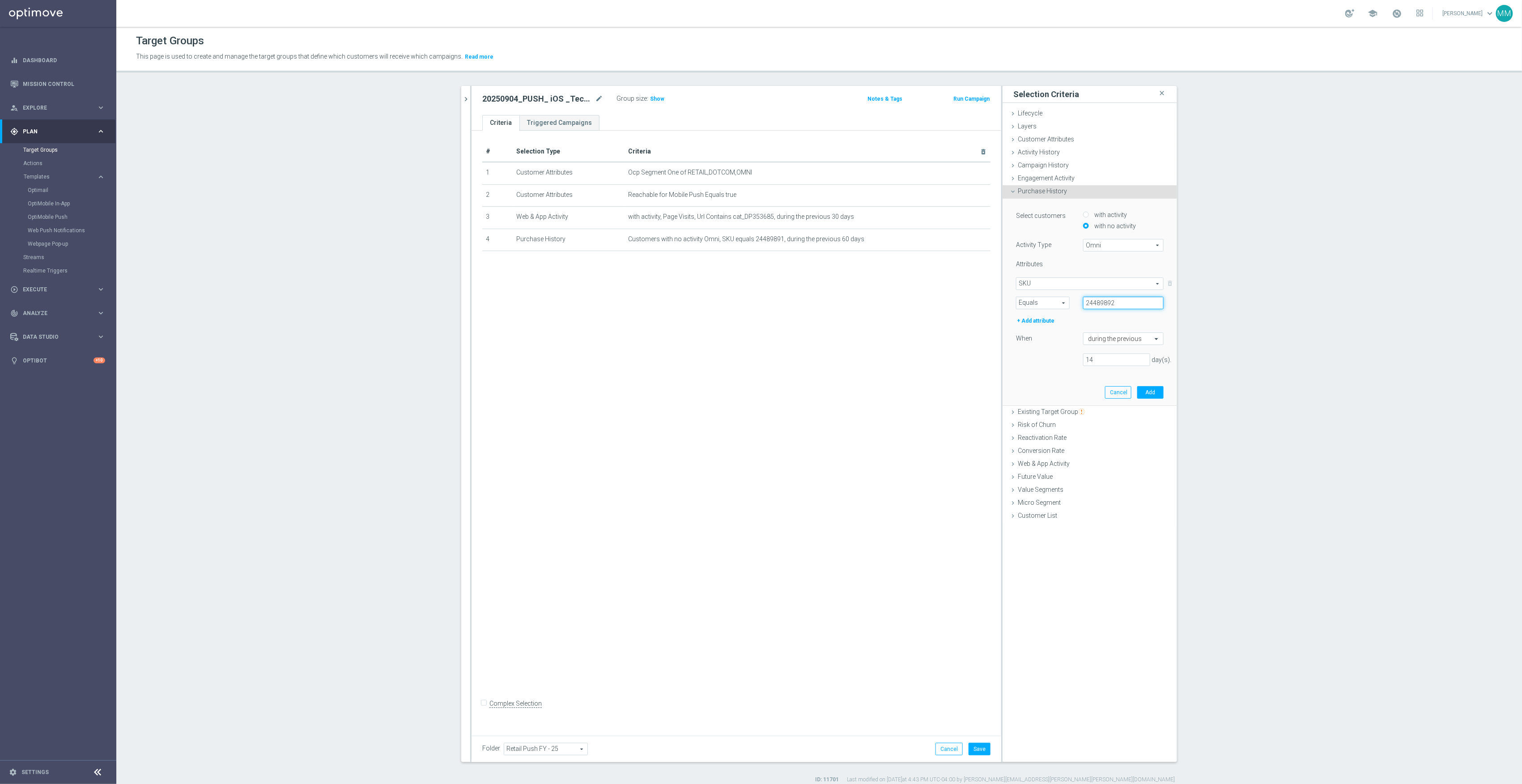
type input "24489892"
drag, startPoint x: 1103, startPoint y: 359, endPoint x: 1051, endPoint y: 360, distance: 52.0
click at [1051, 360] on div "14 day(s)." at bounding box center [1090, 359] width 161 height 12
type input "60"
click at [1148, 392] on button "Add" at bounding box center [1150, 392] width 27 height 12
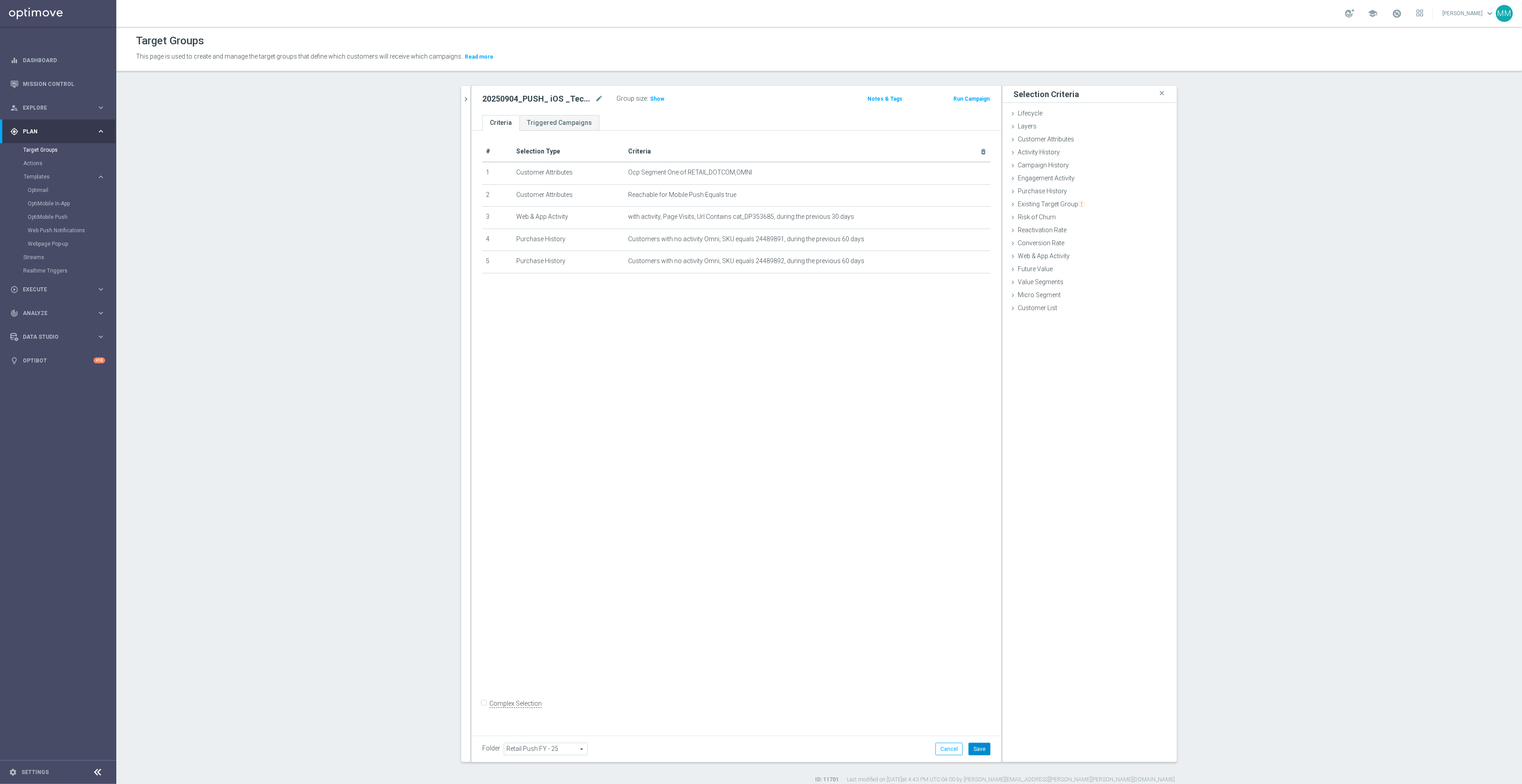
click at [974, 749] on button "Save" at bounding box center [979, 749] width 22 height 12
click at [658, 103] on h3 "Show" at bounding box center [657, 99] width 16 height 10
click at [854, 541] on div "# Selection Type Criteria delete_forever 1 Customer Attributes Ocp Segment One …" at bounding box center [736, 430] width 530 height 598
click at [464, 105] on button "chevron_right" at bounding box center [466, 99] width 9 height 27
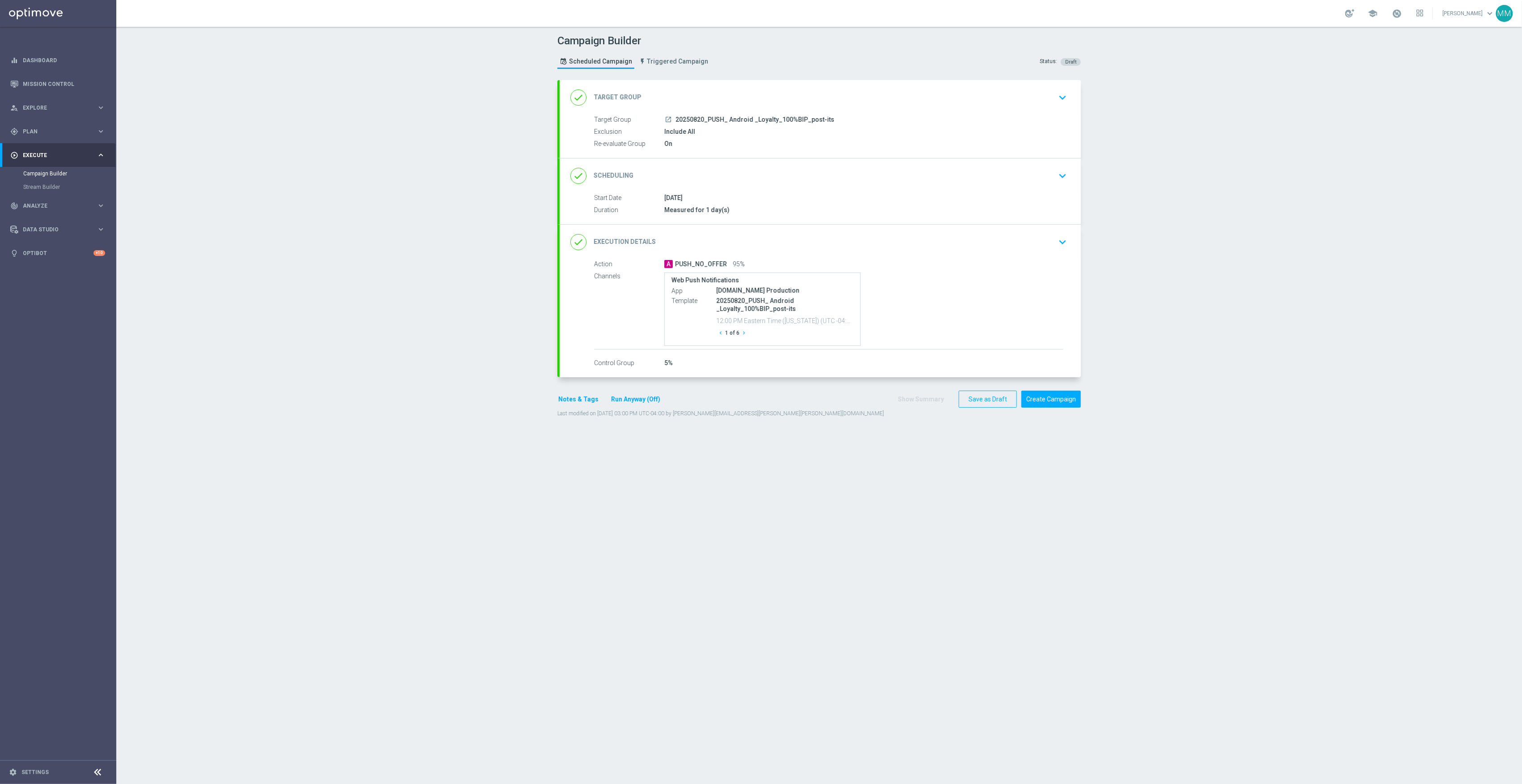
click at [919, 108] on div "done Target Group keyboard_arrow_down" at bounding box center [820, 97] width 521 height 35
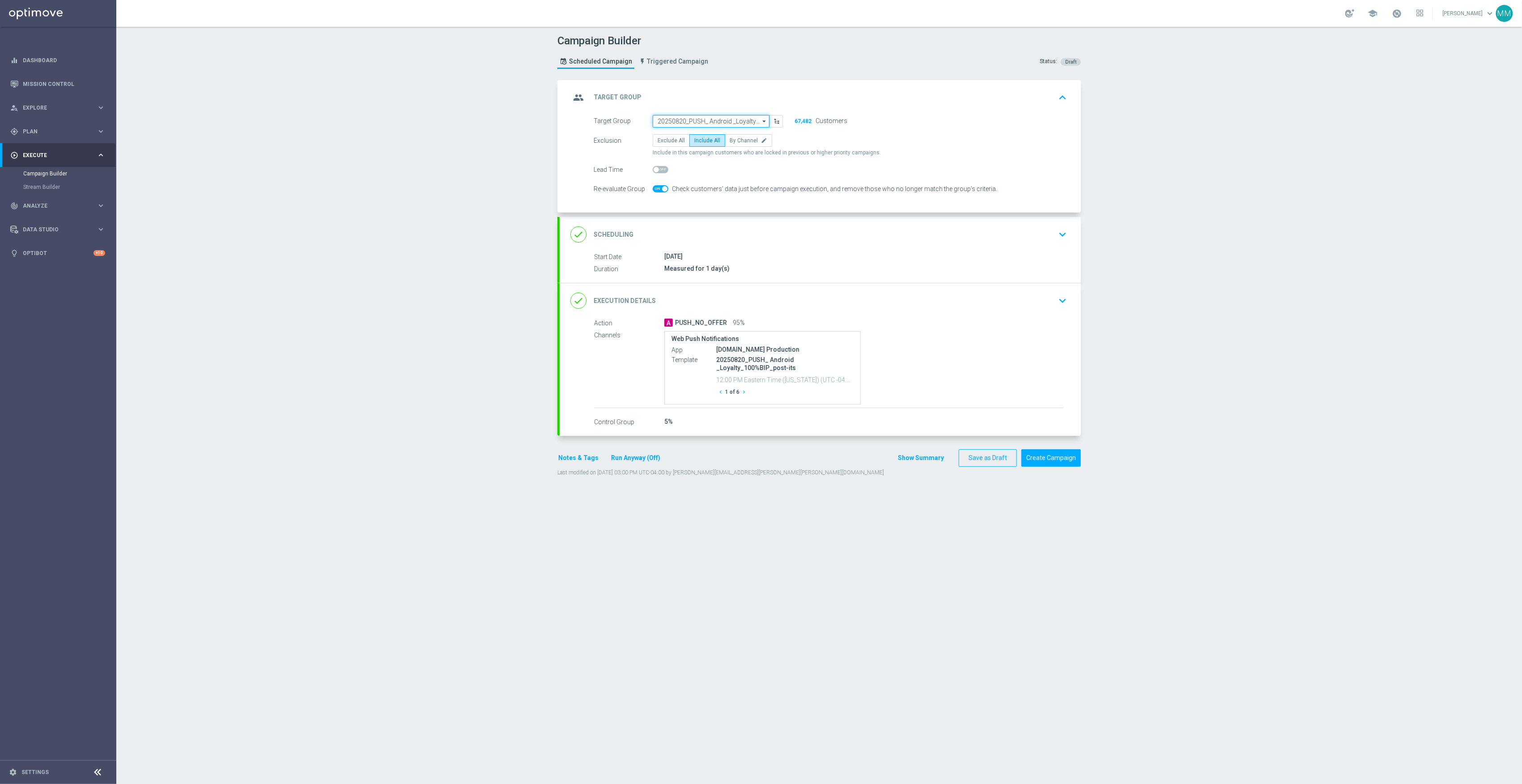
drag, startPoint x: 675, startPoint y: 121, endPoint x: 682, endPoint y: 121, distance: 7.0
click at [675, 121] on input "20250820_PUSH_ Android _Loyalty_100%BIP_post-its" at bounding box center [711, 121] width 117 height 12
click at [689, 121] on input at bounding box center [711, 121] width 117 height 12
click at [677, 121] on input at bounding box center [711, 121] width 117 height 12
paste input "20250904_PUSH_ Android _Tech_AirTags"
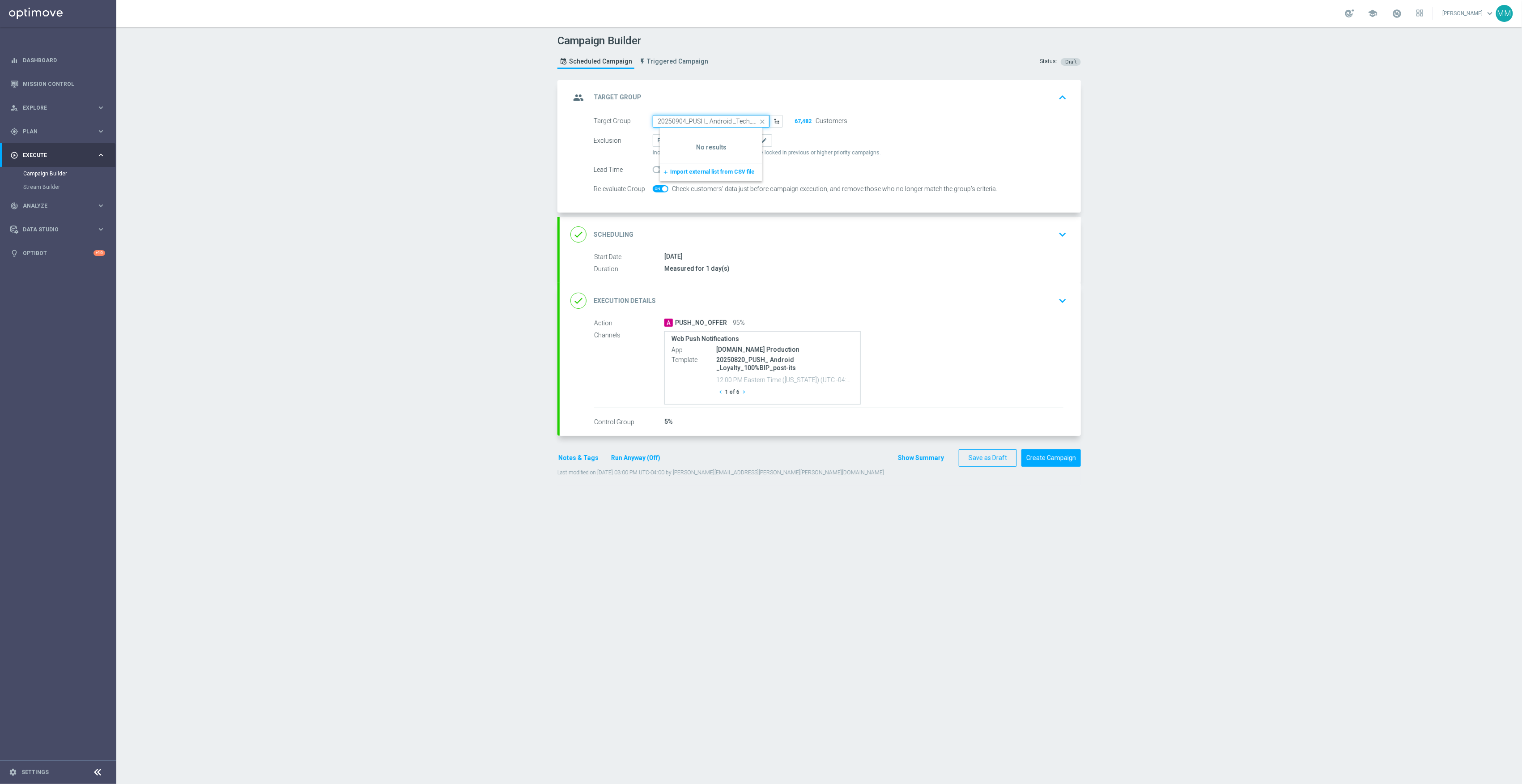
scroll to position [0, 10]
type input "20250904_PUSH_ Android _Tech_AirTags"
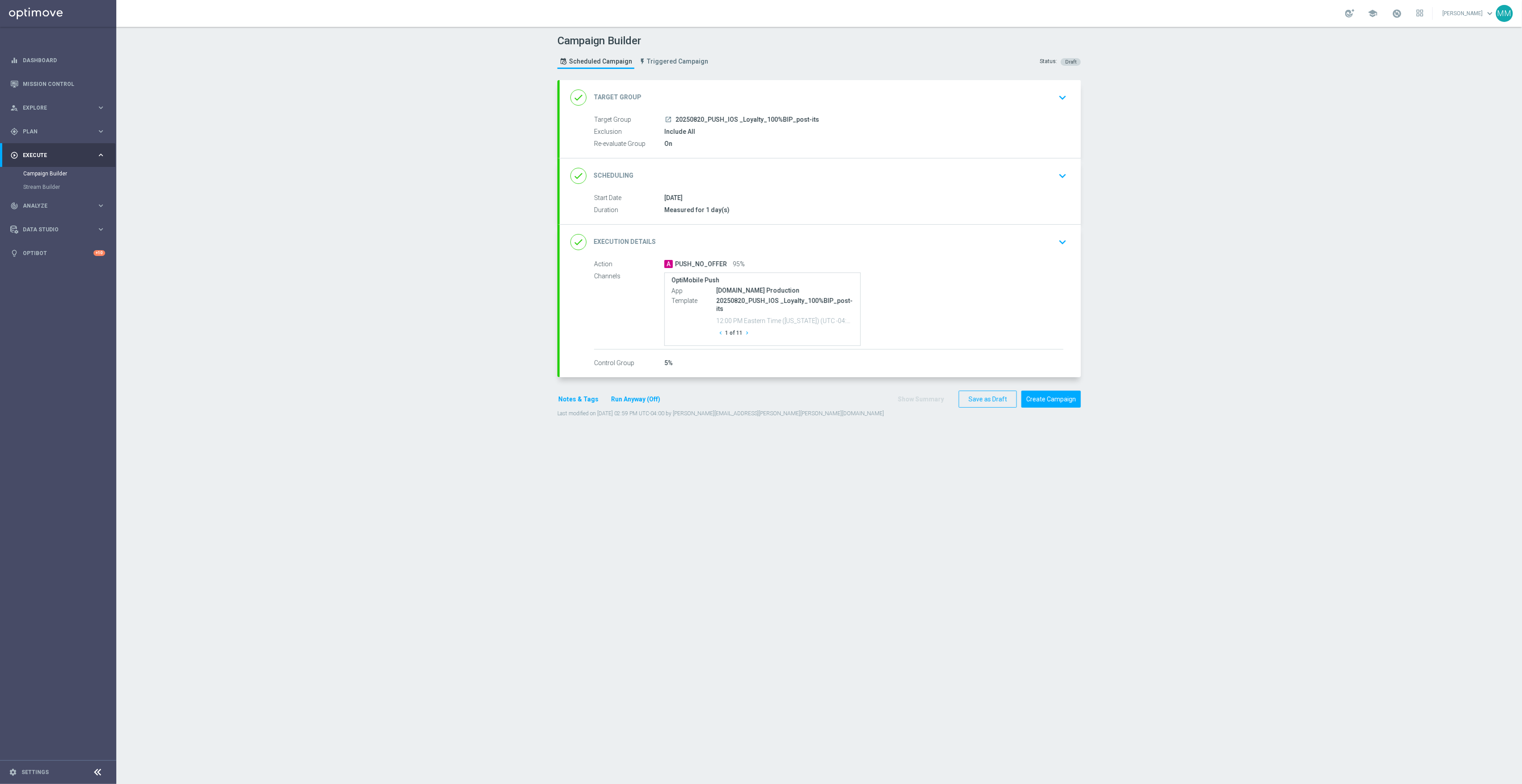
drag, startPoint x: 749, startPoint y: 89, endPoint x: 750, endPoint y: 95, distance: 6.1
click at [749, 89] on div "done Target Group keyboard_arrow_down" at bounding box center [820, 97] width 500 height 17
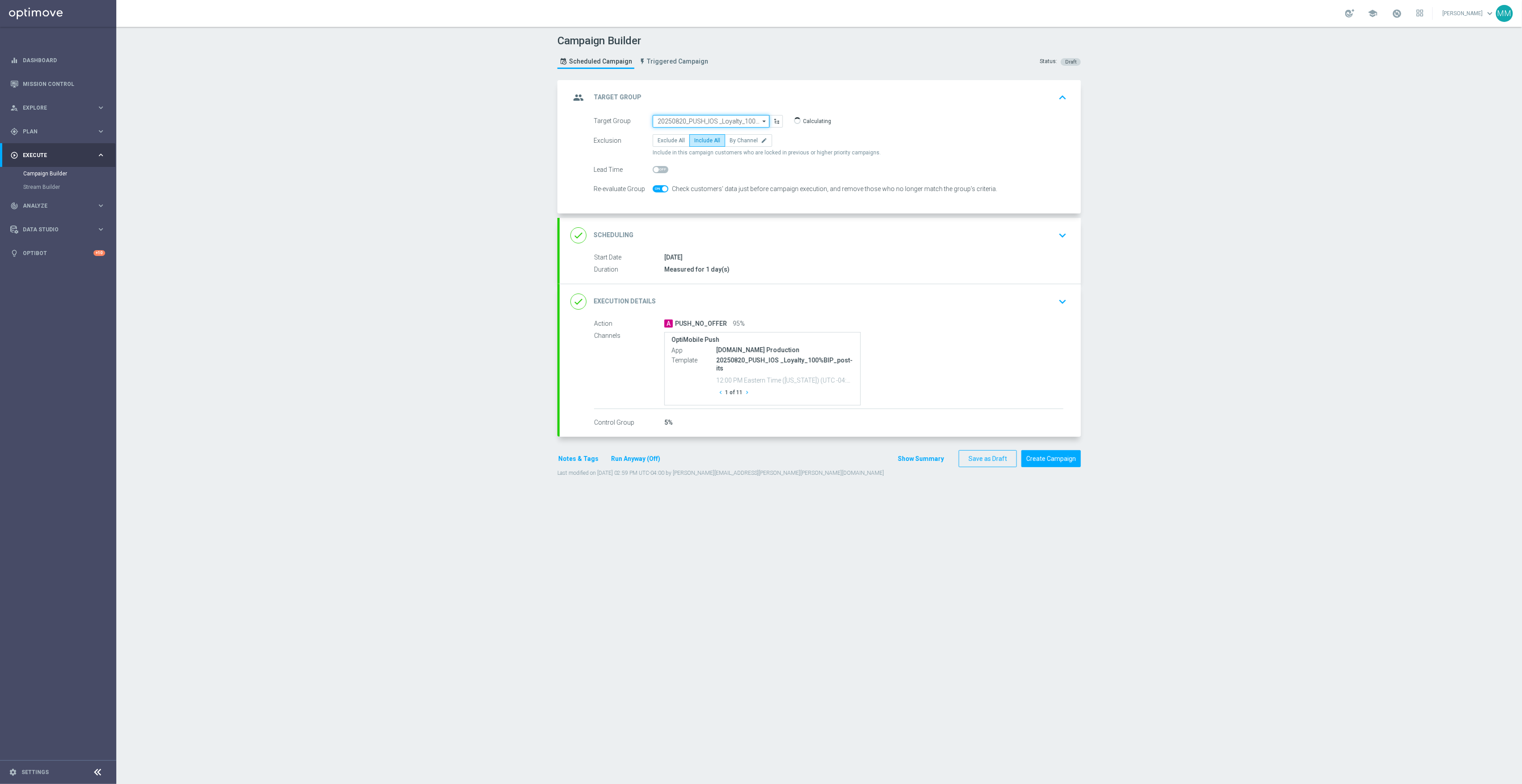
click at [715, 121] on input "20250820_PUSH_IOS _Loyalty_100%BIP_post-its" at bounding box center [711, 121] width 117 height 12
paste input "20250904_PUSH_ iOS _Tech_AirTags"
click at [726, 136] on div "20250904_PUSH_ iOS _Tech_AirTags" at bounding box center [708, 134] width 89 height 8
type input "20250904_PUSH_ iOS _Tech_AirTags"
click at [861, 237] on div "done Scheduling keyboard_arrow_down" at bounding box center [820, 234] width 500 height 17
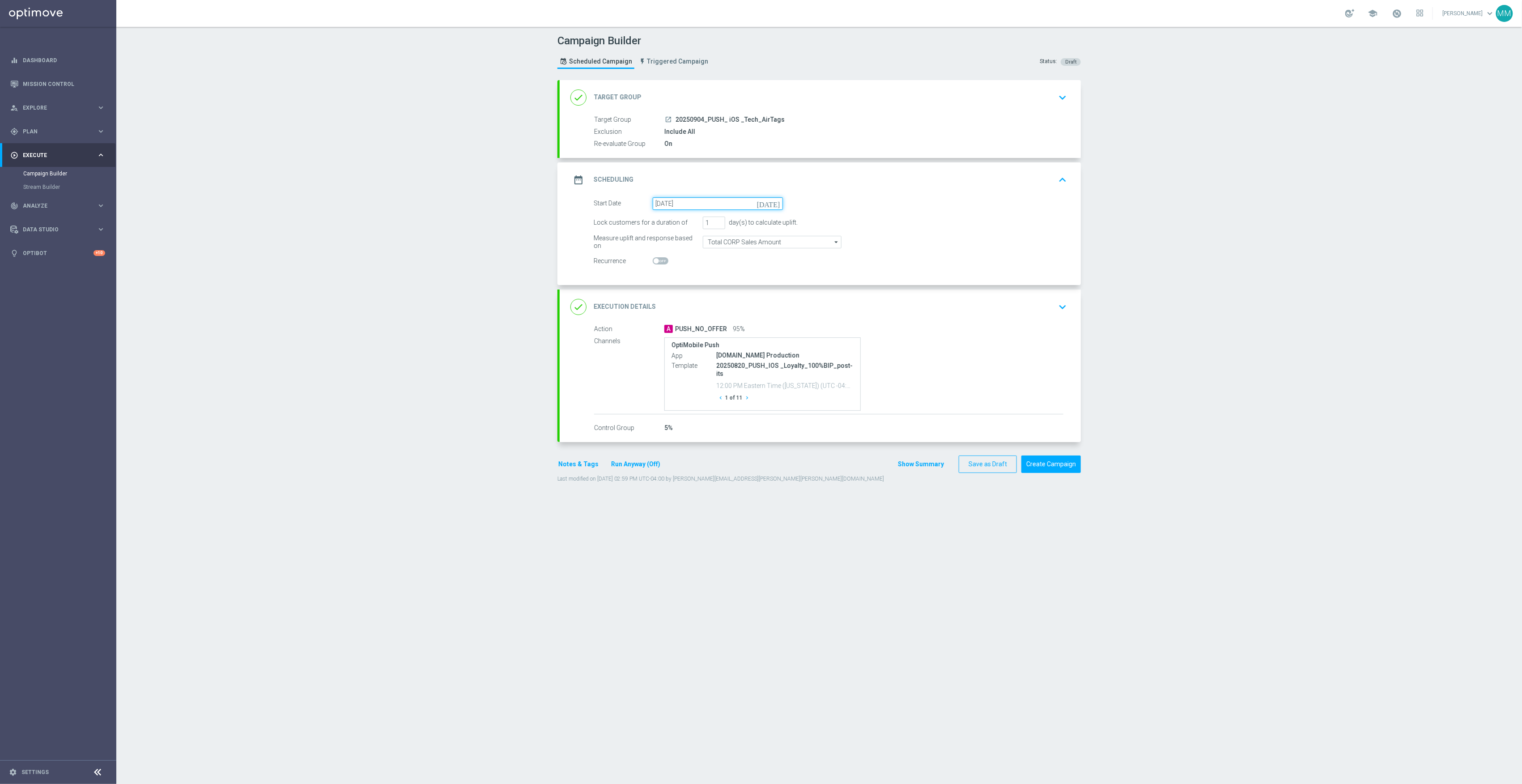
click at [725, 199] on input "[DATE]" at bounding box center [718, 203] width 130 height 12
click at [766, 228] on span "›" at bounding box center [772, 226] width 12 height 12
click at [716, 251] on span "4" at bounding box center [721, 253] width 14 height 14
type input "[DATE]"
click at [1001, 313] on div "done Execution Details keyboard_arrow_down" at bounding box center [820, 307] width 500 height 17
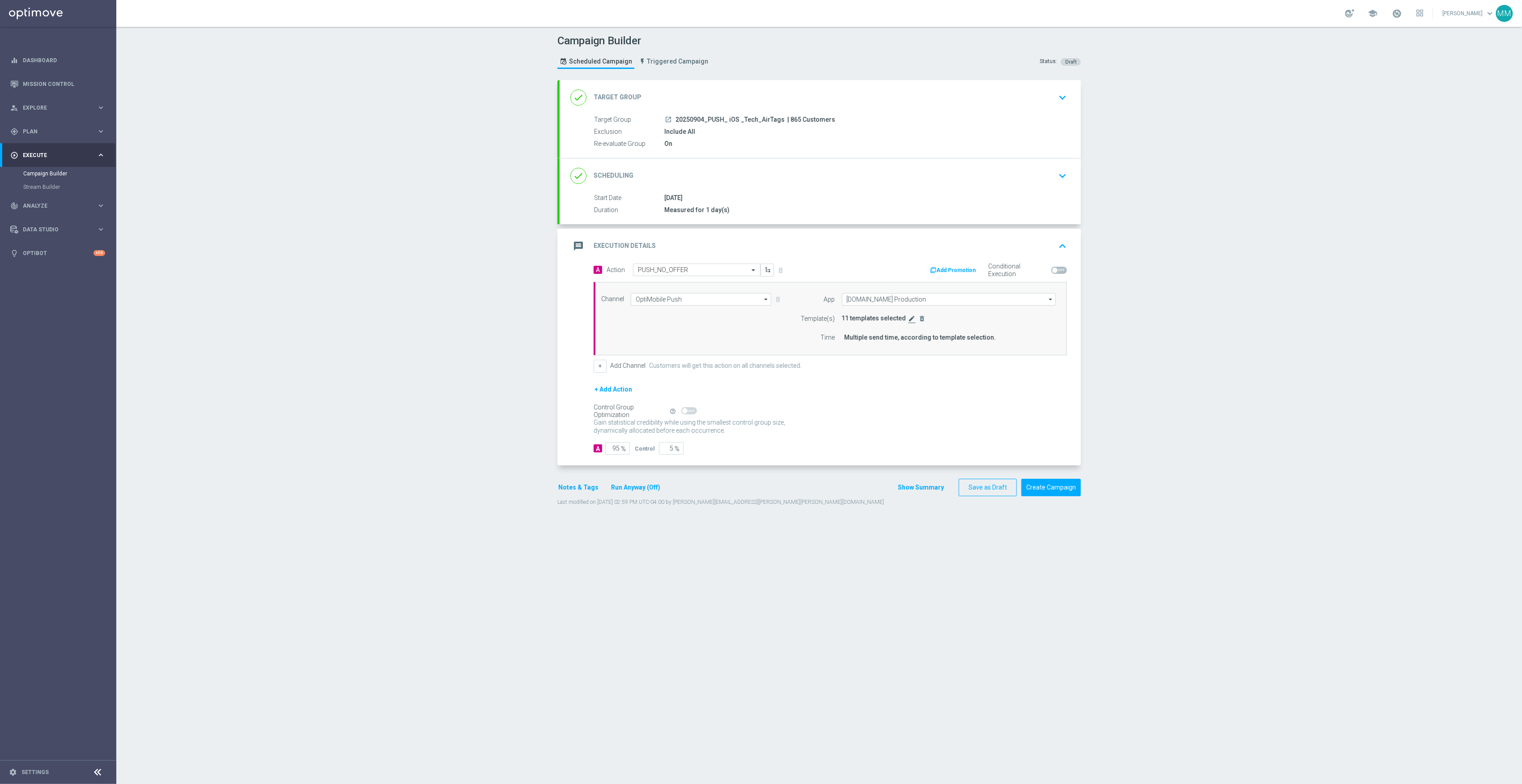
click at [909, 320] on icon "edit" at bounding box center [912, 318] width 7 height 7
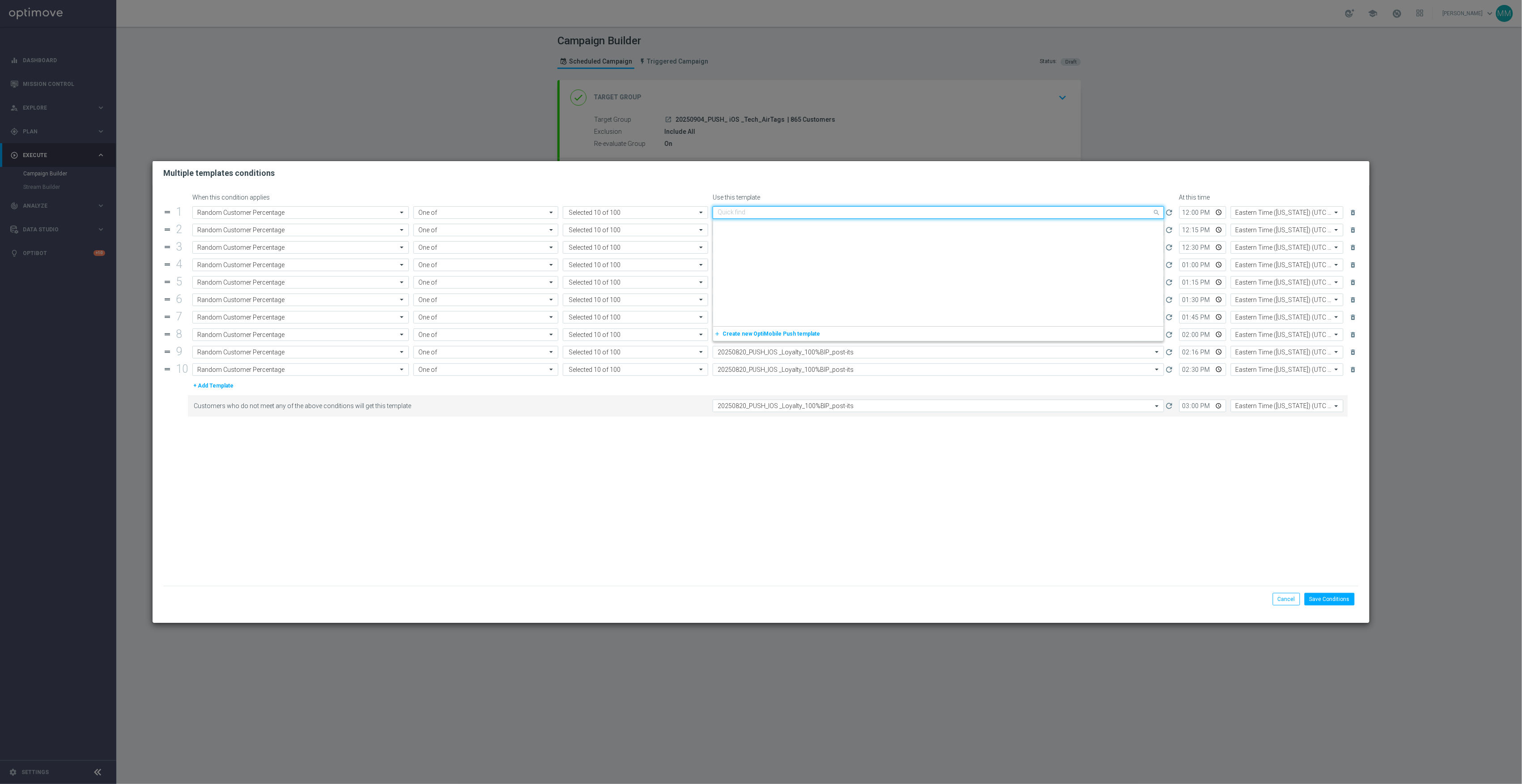
click at [743, 207] on div "Quick find 20250820_PUSH_IOS _Loyalty_100%BIP_post-its" at bounding box center [938, 212] width 451 height 12
paste input "20250904_PUSH_ iOS _Tech_AirTags"
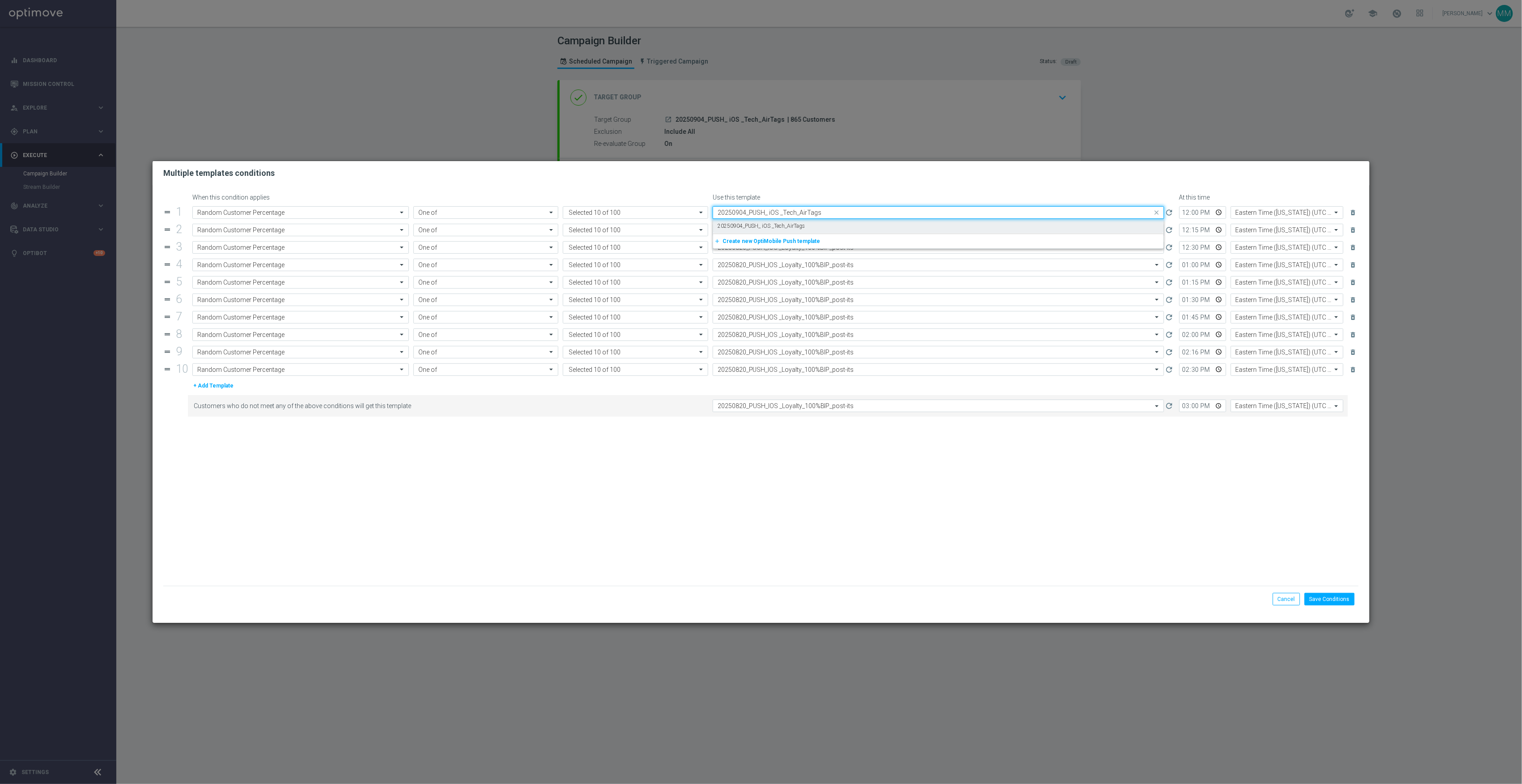
click at [759, 226] on label "20250904_PUSH_ iOS _Tech_AirTags" at bounding box center [762, 226] width 87 height 8
type input "20250904_PUSH_ iOS _Tech_AirTags"
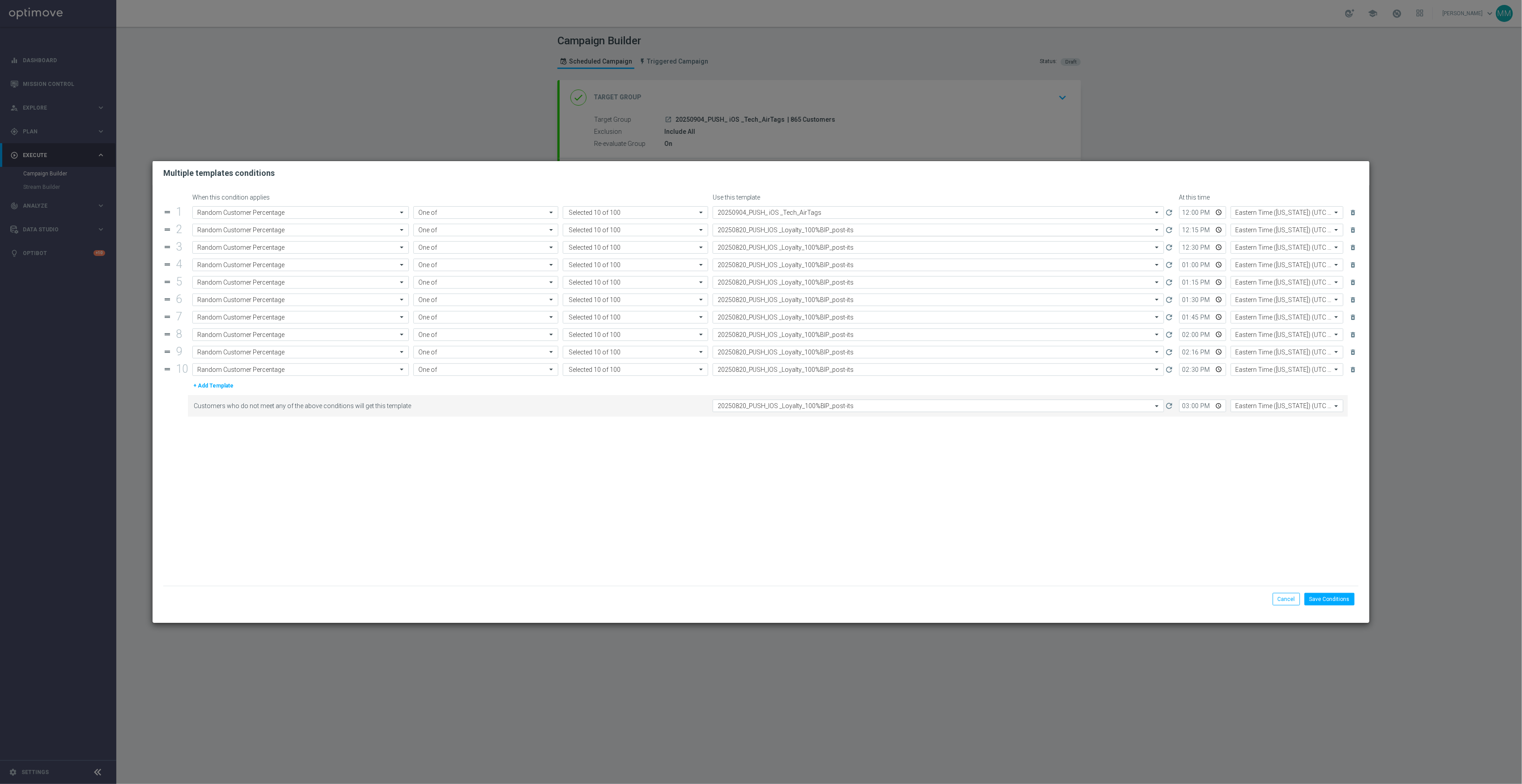
click at [775, 235] on div "Select template 20250820_PUSH_IOS _Loyalty_100%BIP_post-its" at bounding box center [938, 230] width 451 height 12
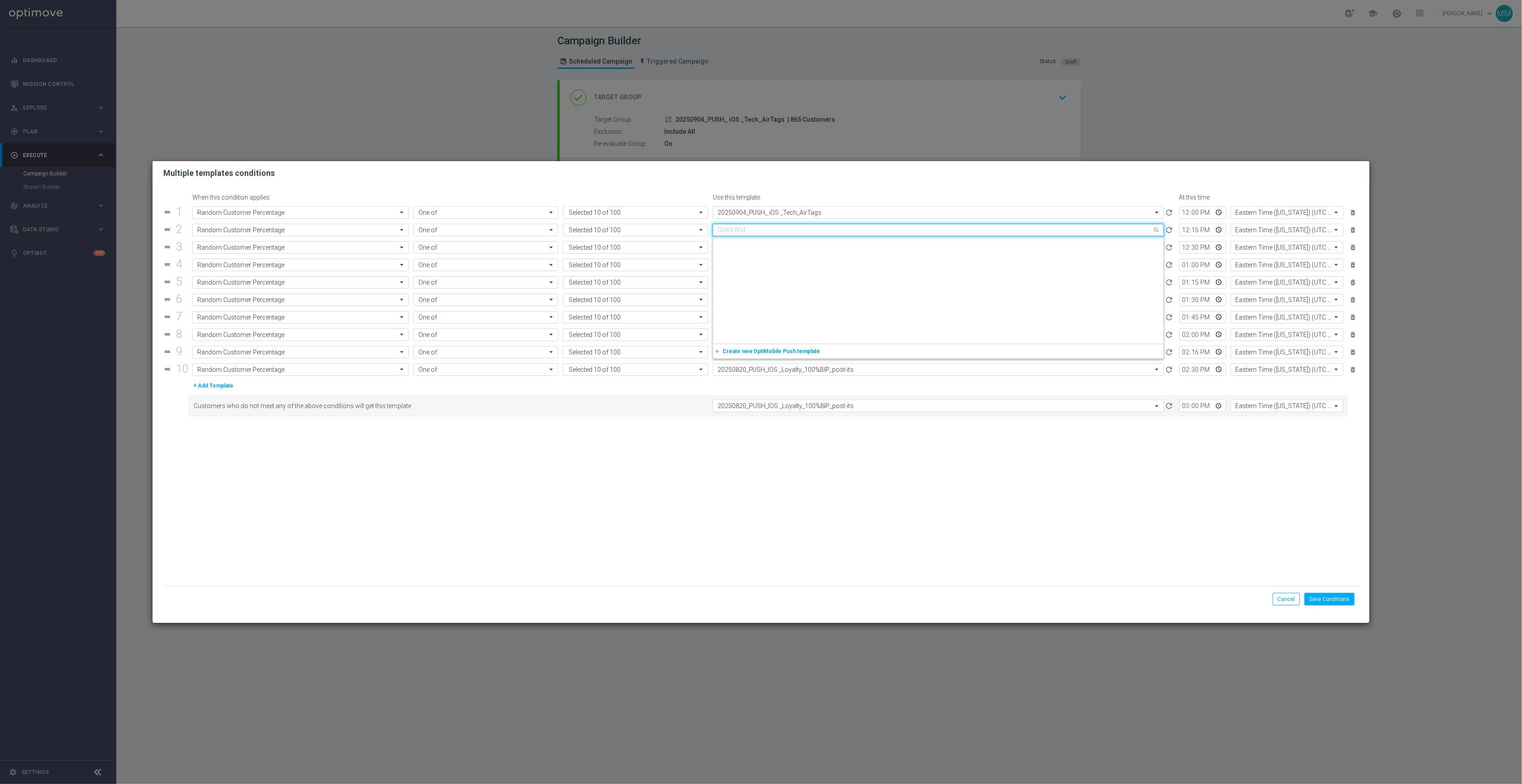
paste input "20250904_PUSH_ iOS _Tech_AirTags"
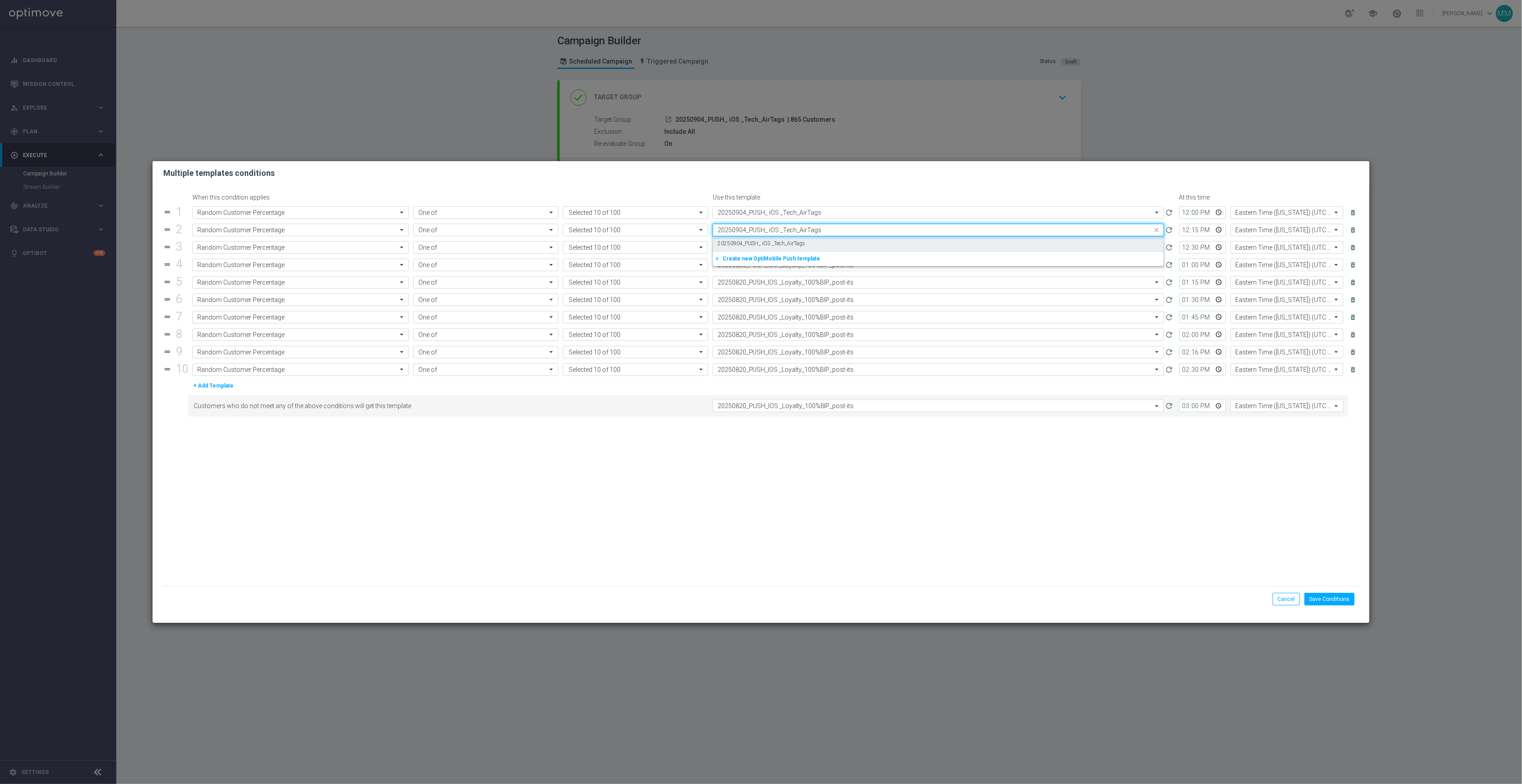
click at [775, 242] on label "20250904_PUSH_ iOS _Tech_AirTags" at bounding box center [762, 243] width 87 height 8
type input "20250904_PUSH_ iOS _Tech_AirTags"
click at [777, 244] on input "text" at bounding box center [929, 248] width 424 height 8
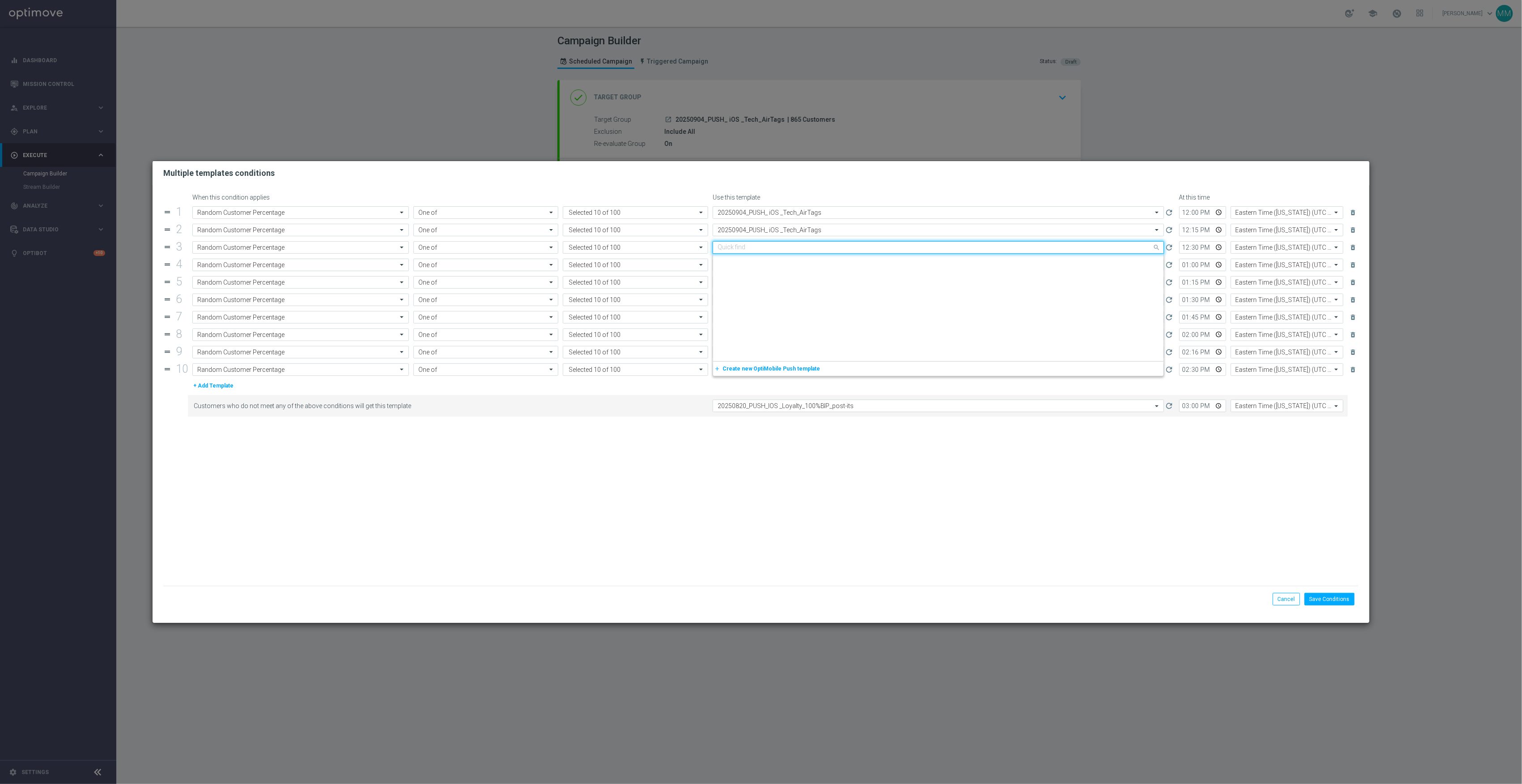
paste input "20250904_PUSH_ iOS _Tech_AirTags"
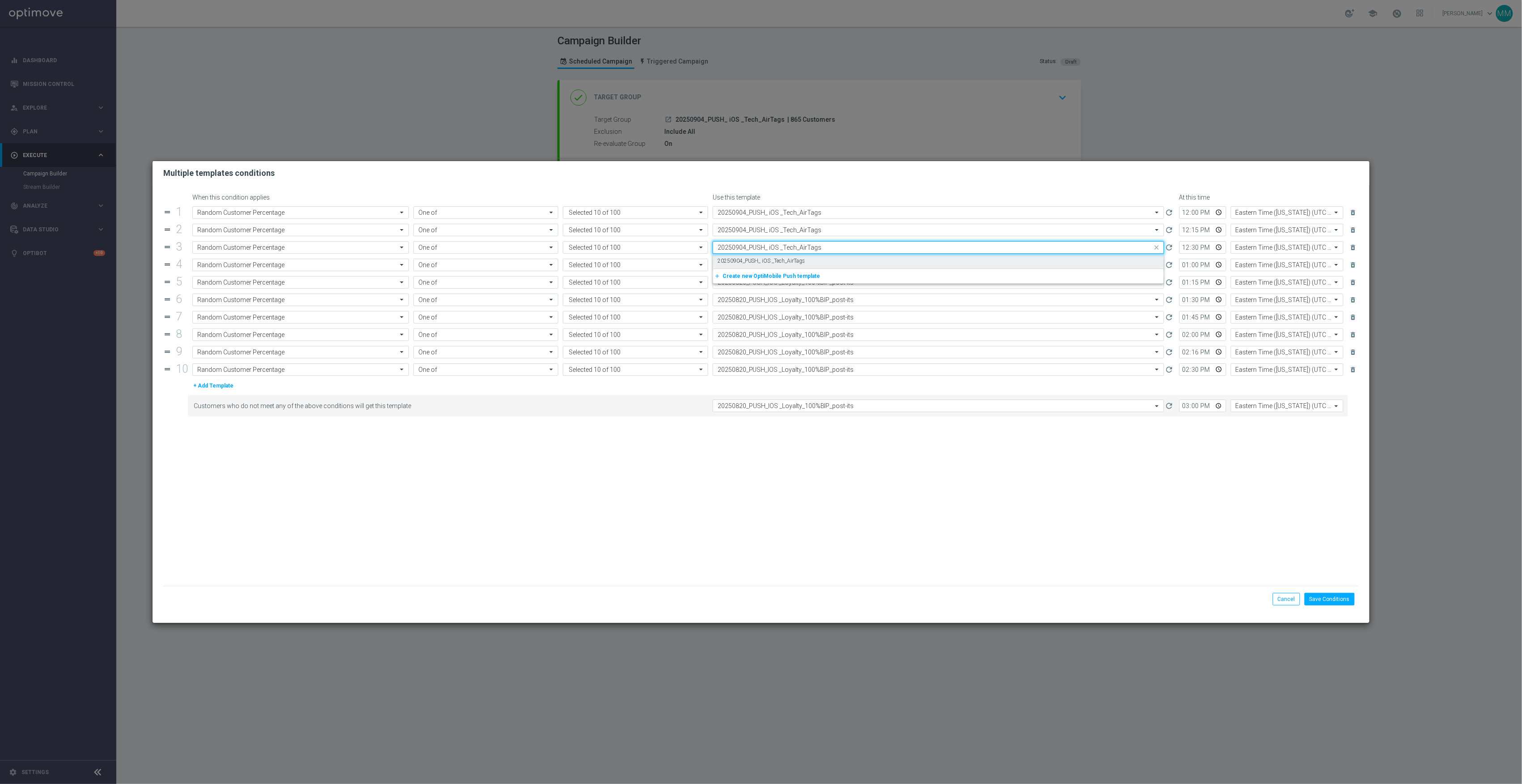
click at [779, 257] on label "20250904_PUSH_ iOS _Tech_AirTags" at bounding box center [762, 261] width 87 height 8
type input "20250904_PUSH_ iOS _Tech_AirTags"
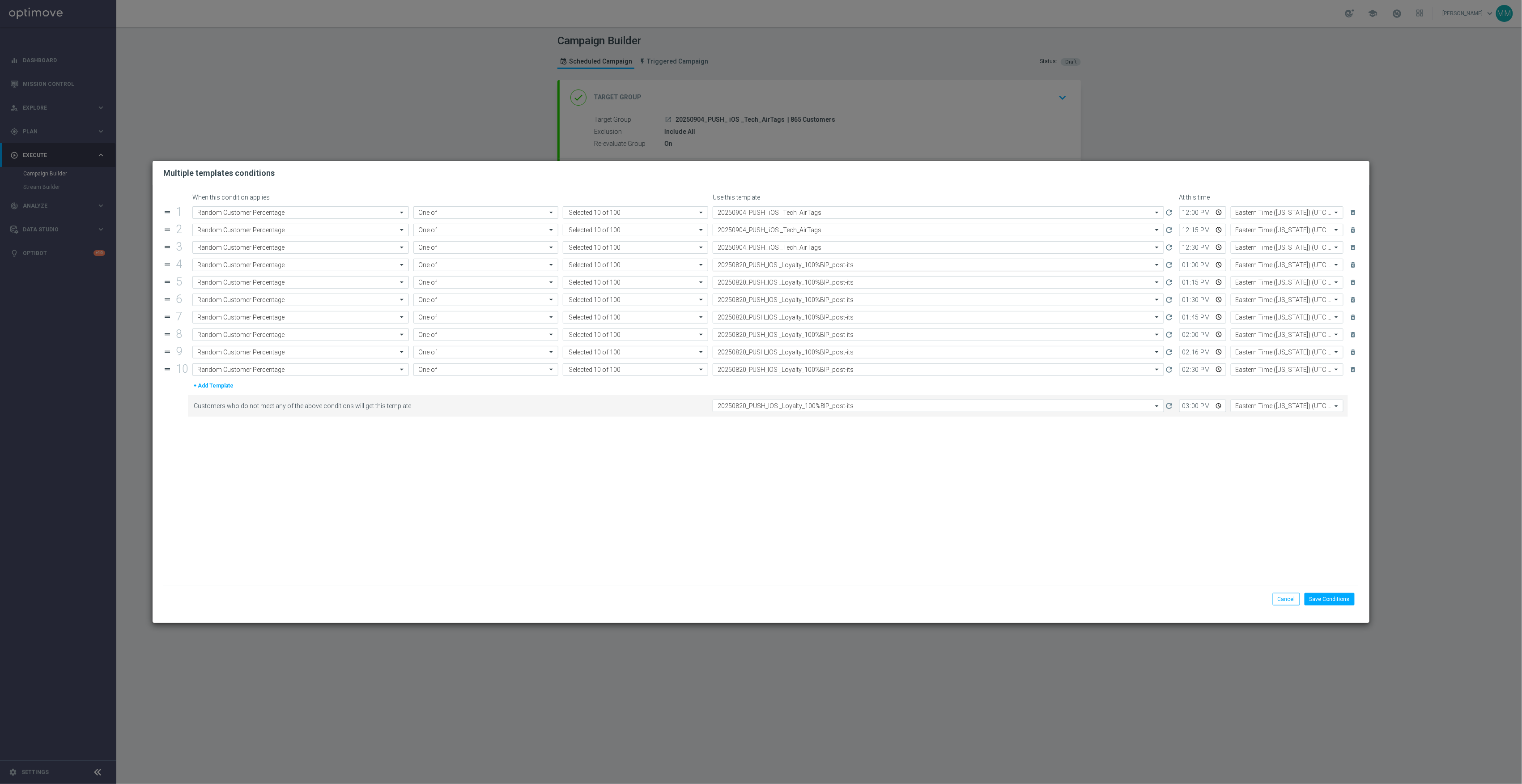
click at [779, 260] on div "Select template 20250820_PUSH_IOS _Loyalty_100%BIP_post-its" at bounding box center [938, 265] width 451 height 12
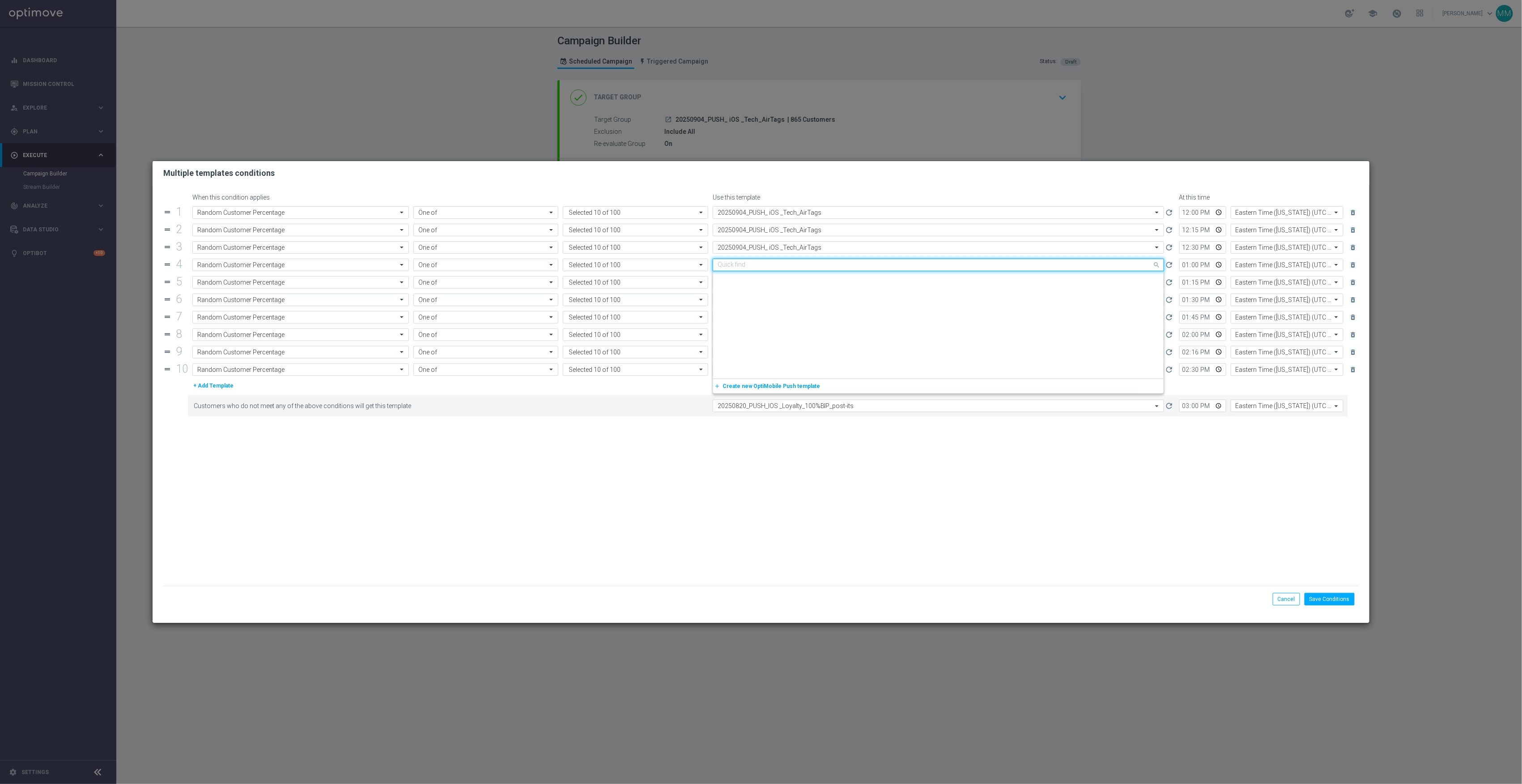
paste input "20250904_PUSH_ iOS _Tech_AirTags"
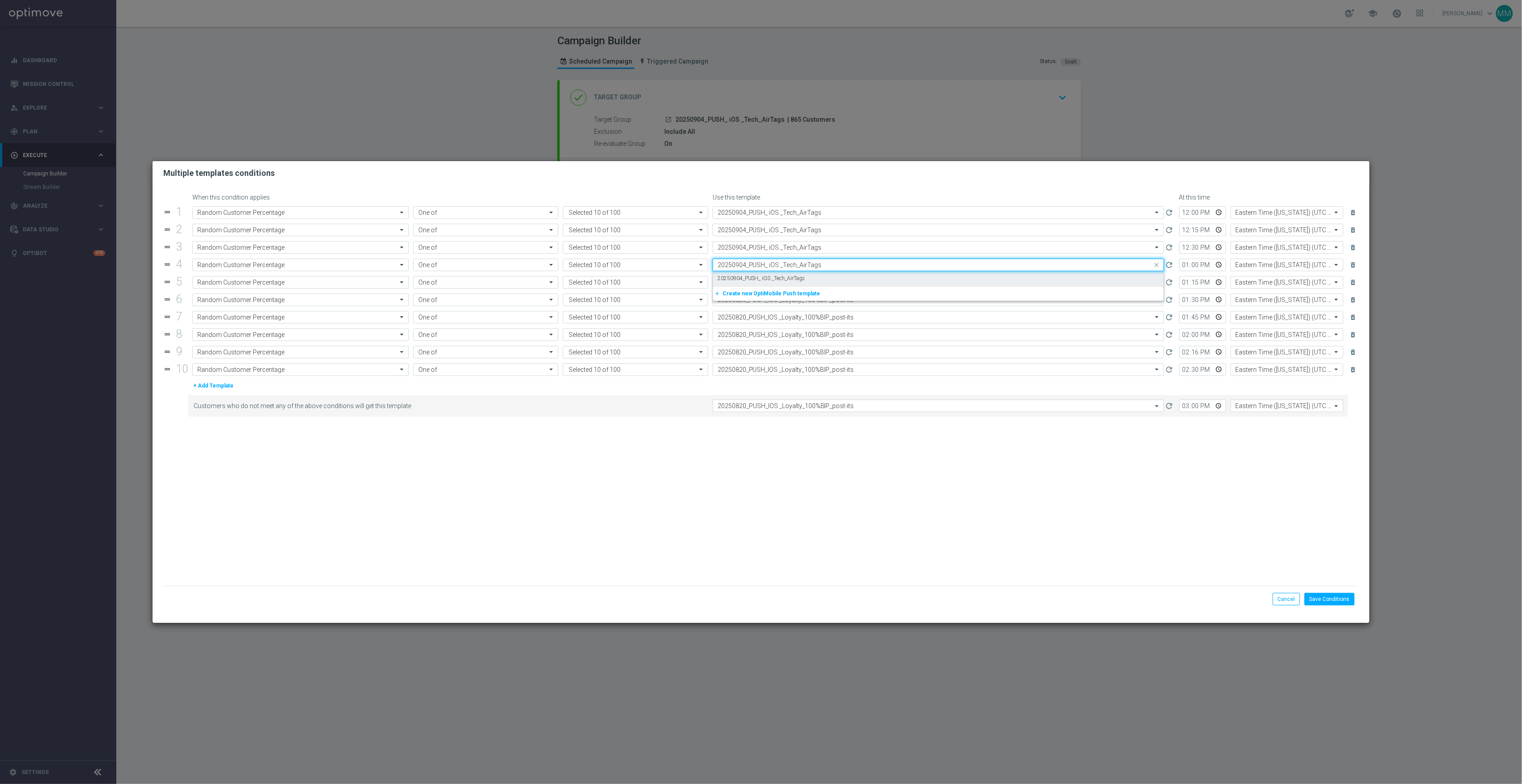
click at [781, 279] on label "20250904_PUSH_ iOS _Tech_AirTags" at bounding box center [762, 278] width 87 height 8
type input "20250904_PUSH_ iOS _Tech_AirTags"
click at [782, 281] on input "text" at bounding box center [929, 282] width 424 height 8
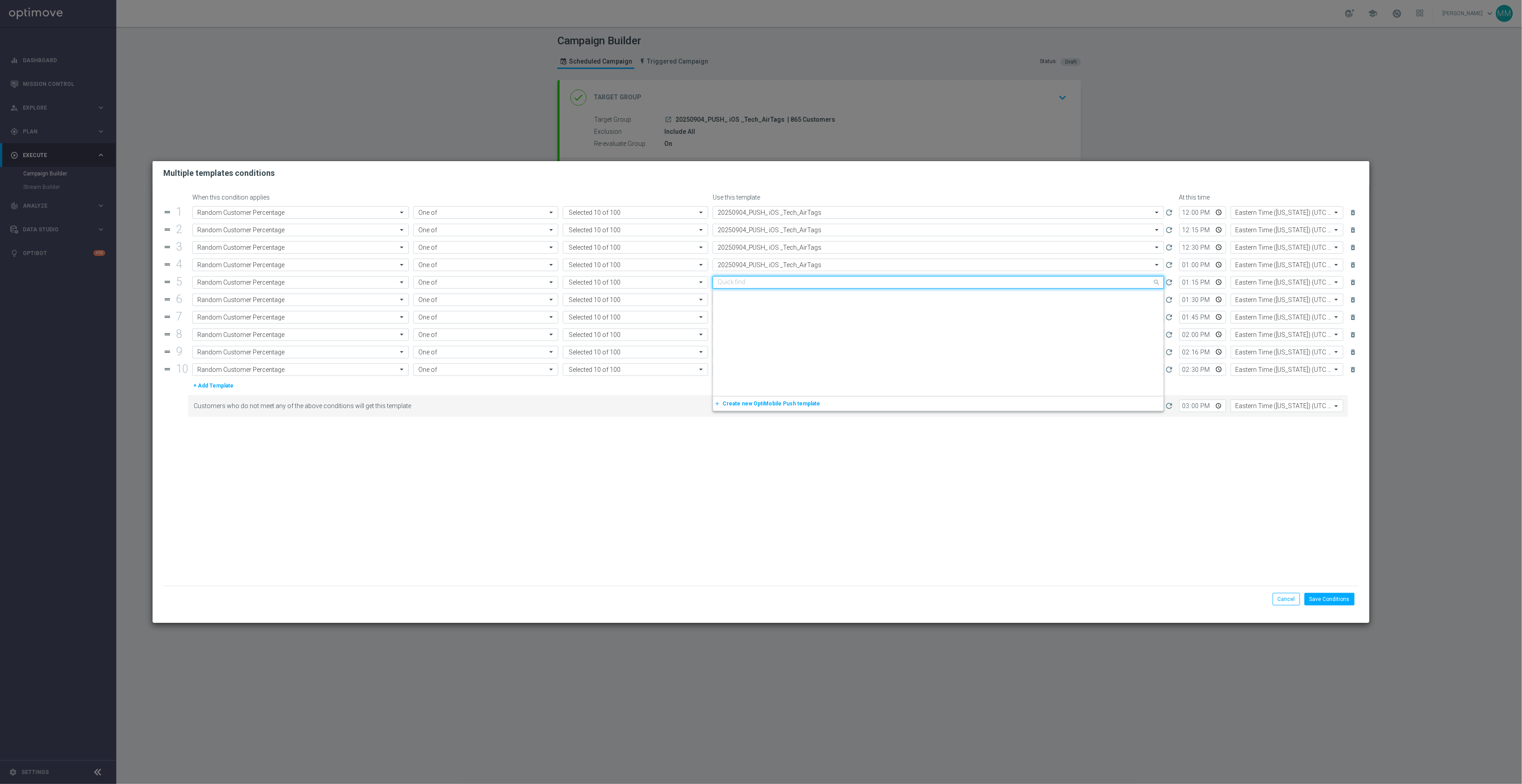
paste input "20250904_PUSH_ iOS _Tech_AirTags"
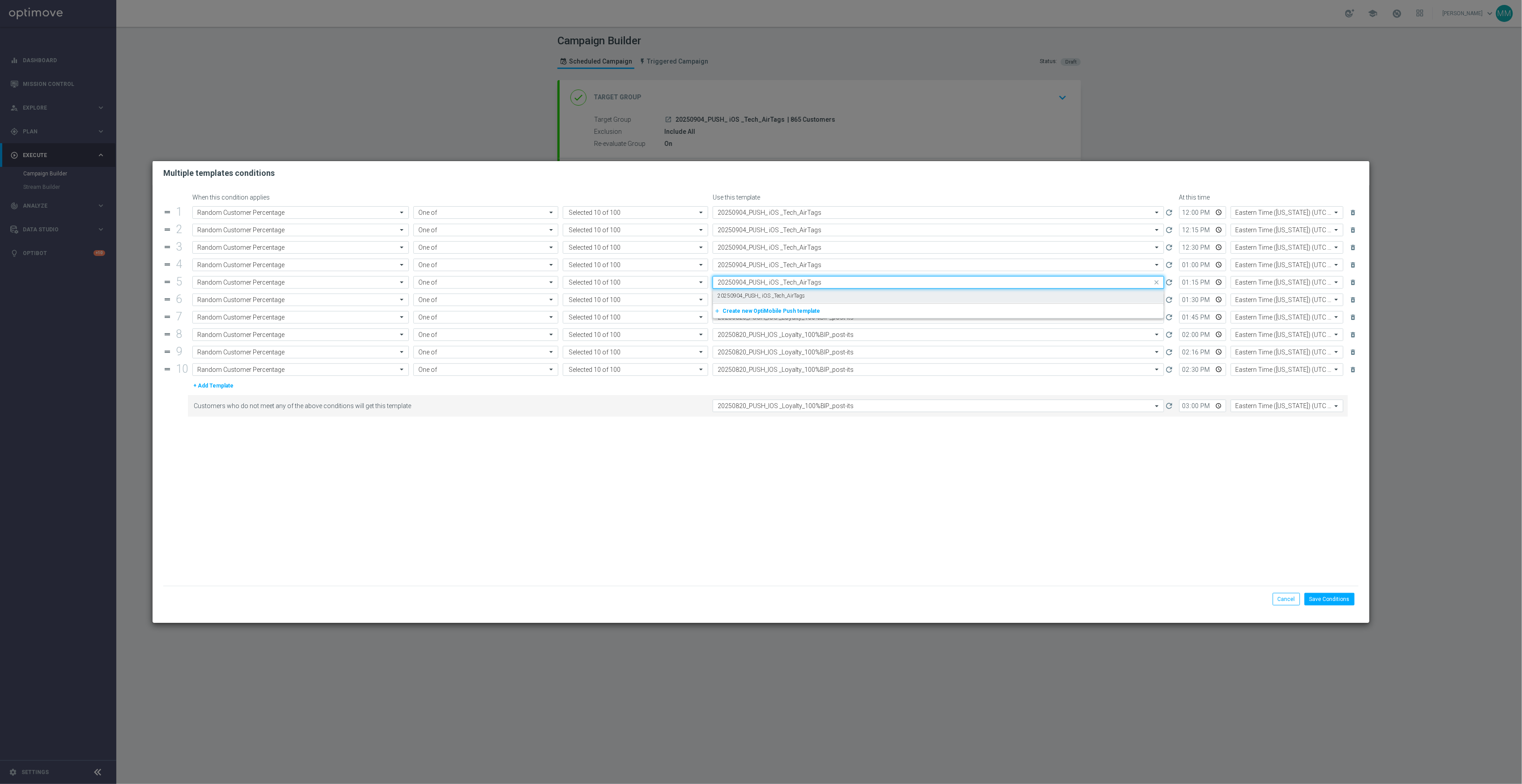
click at [781, 294] on label "20250904_PUSH_ iOS _Tech_AirTags" at bounding box center [762, 295] width 87 height 8
type input "20250904_PUSH_ iOS _Tech_AirTags"
click at [784, 303] on input "text" at bounding box center [929, 300] width 424 height 8
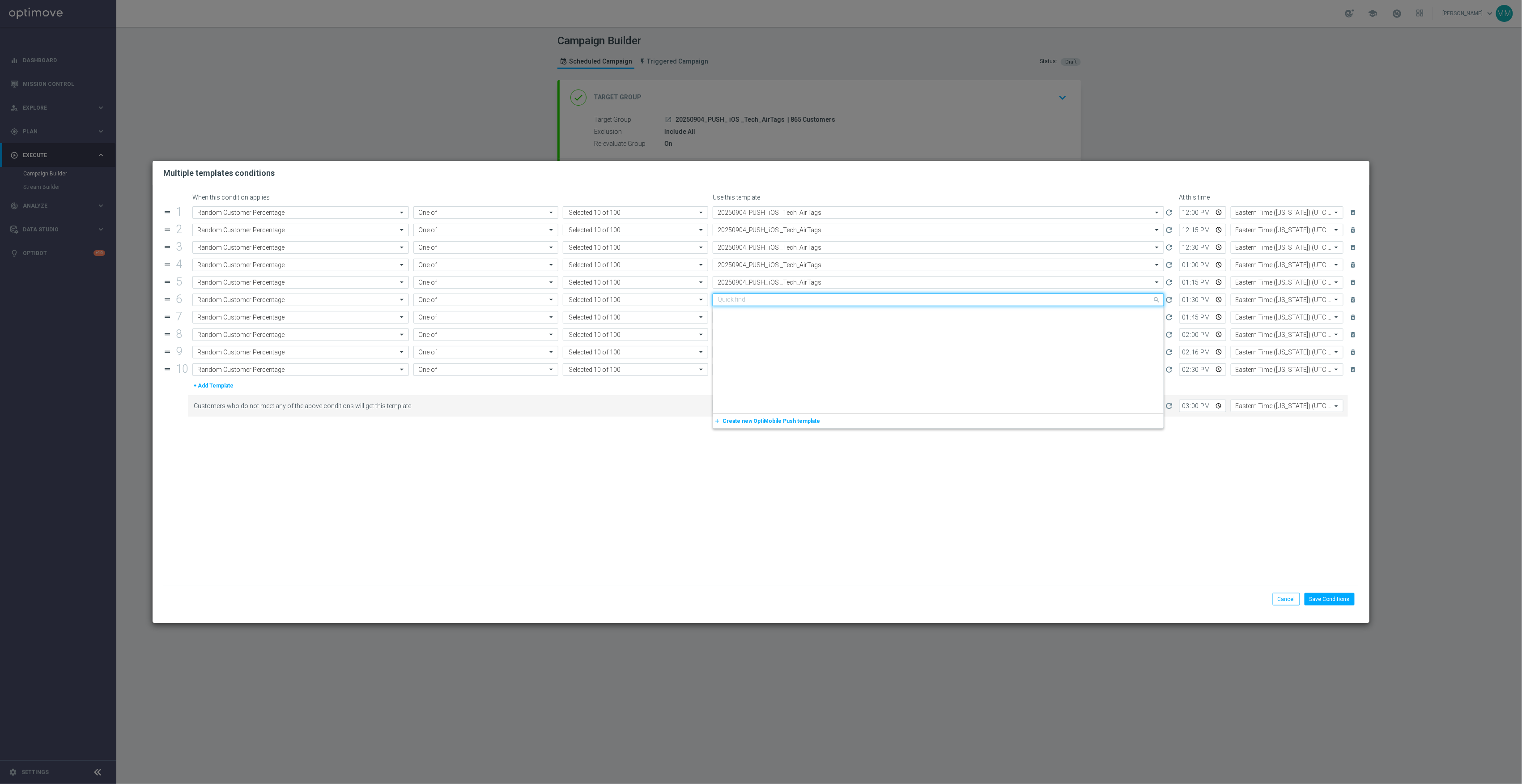
paste input "20250904_PUSH_ iOS _Tech_AirTags"
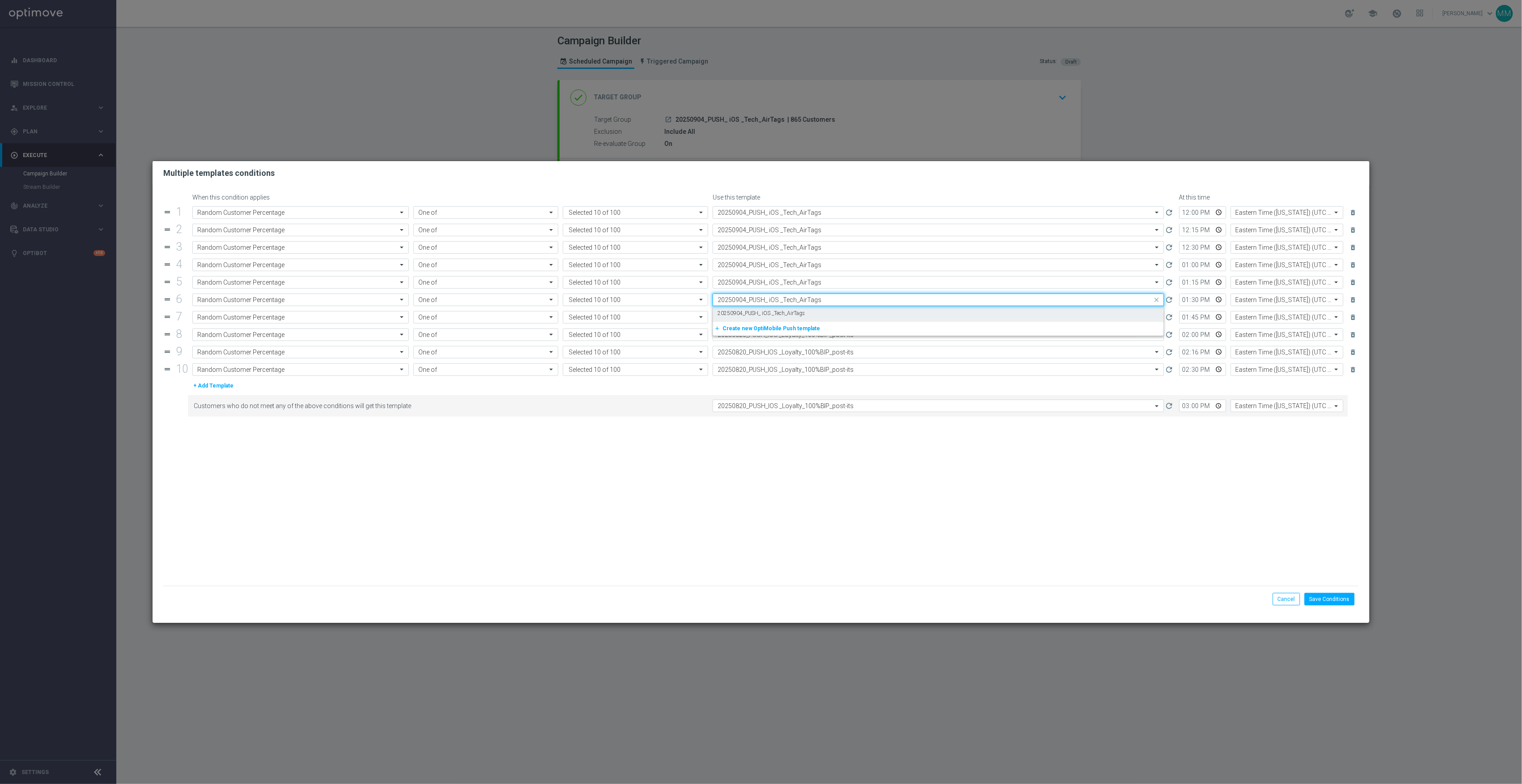
click at [785, 314] on label "20250904_PUSH_ iOS _Tech_AirTags" at bounding box center [762, 313] width 87 height 8
type input "20250904_PUSH_ iOS _Tech_AirTags"
click at [786, 320] on input "text" at bounding box center [929, 317] width 424 height 8
paste input "20250904_PUSH_ iOS _Tech_AirTags"
click at [786, 331] on label "20250904_PUSH_ iOS _Tech_AirTags" at bounding box center [762, 331] width 87 height 8
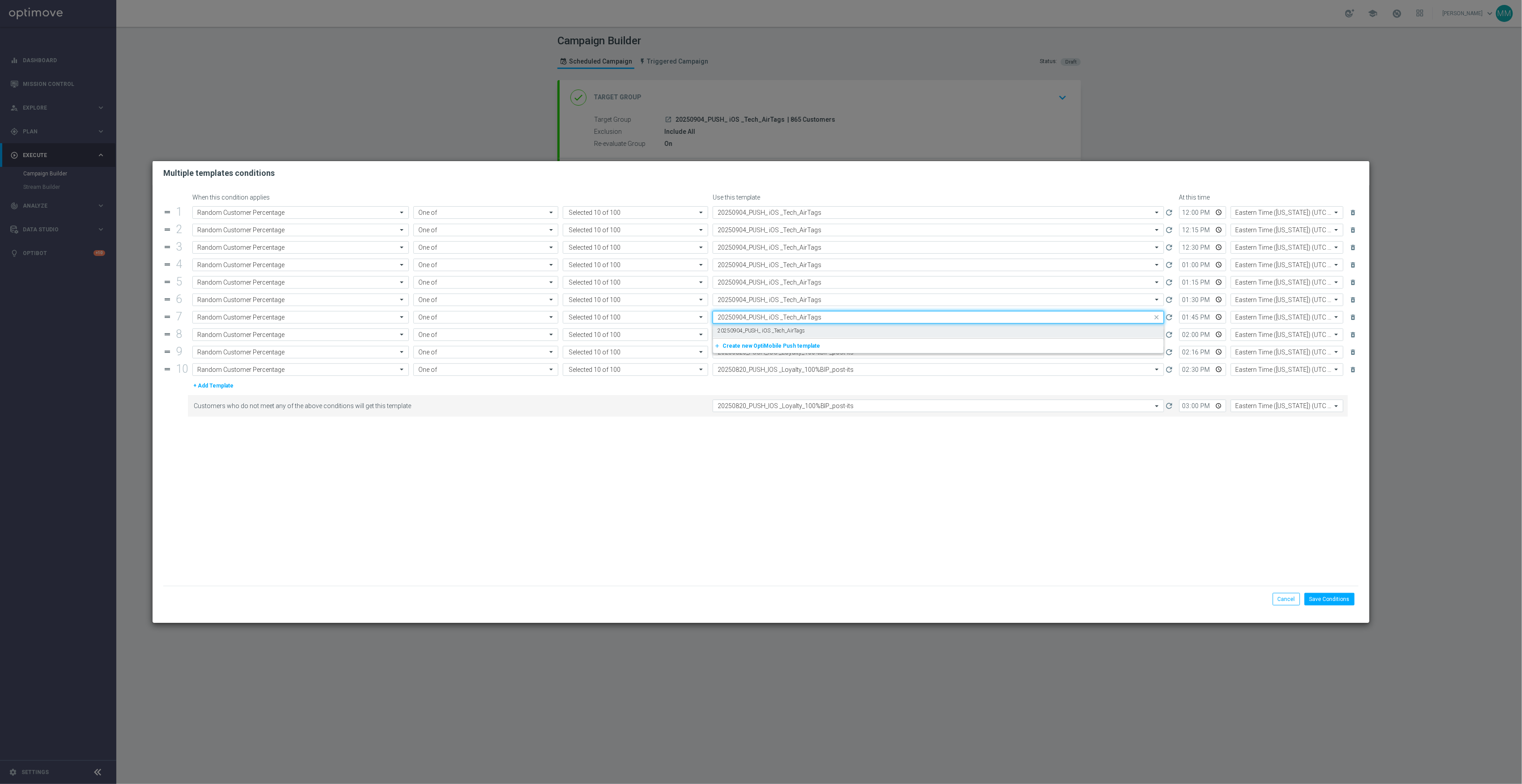
type input "20250904_PUSH_ iOS _Tech_AirTags"
click at [788, 339] on input "text" at bounding box center [929, 334] width 424 height 8
paste input "20250904_PUSH_ iOS _Tech_AirTags"
click at [795, 350] on label "20250904_PUSH_ iOS _Tech_AirTags" at bounding box center [762, 348] width 87 height 8
type input "20250904_PUSH_ iOS _Tech_AirTags"
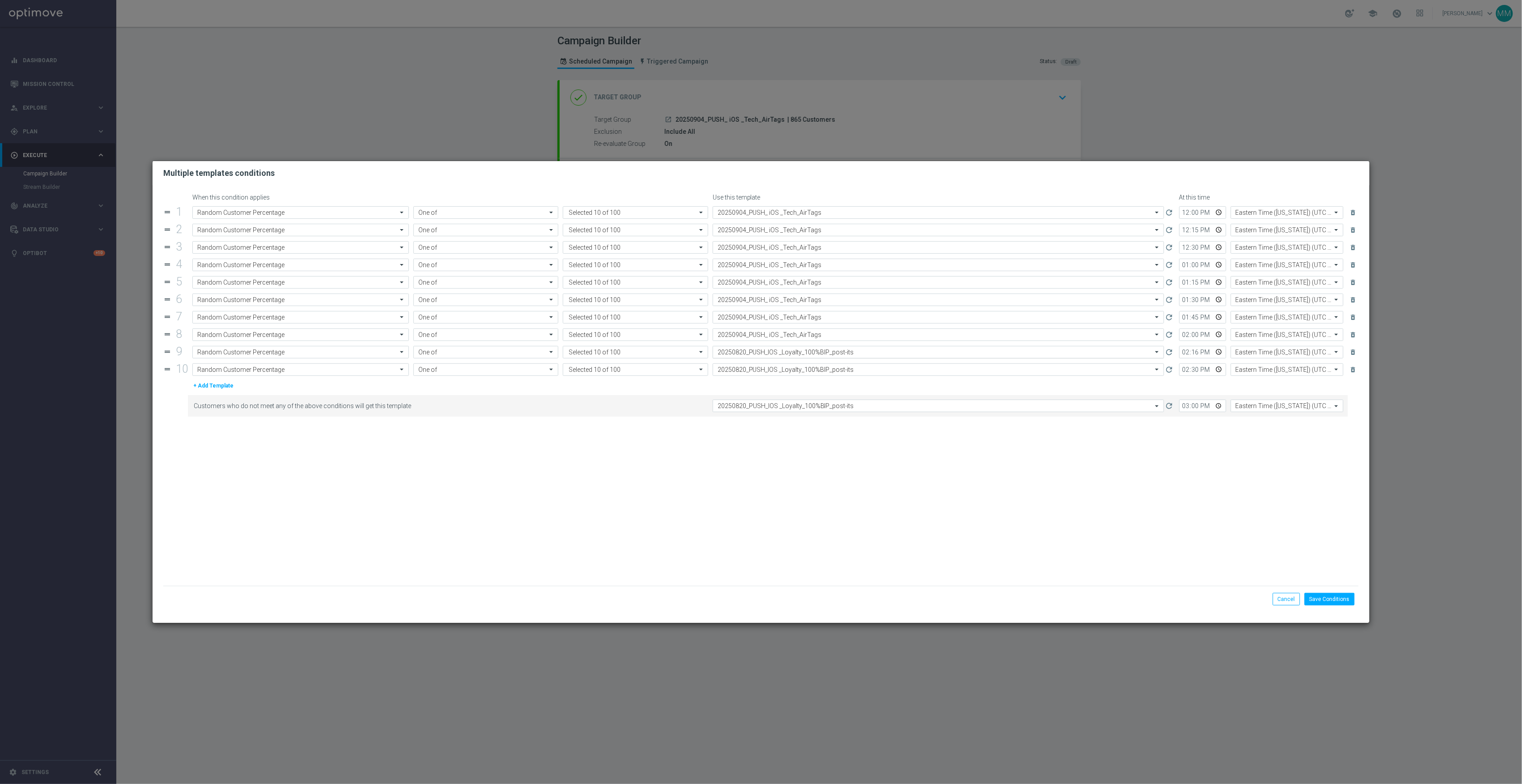
click at [795, 354] on input "text" at bounding box center [929, 352] width 424 height 8
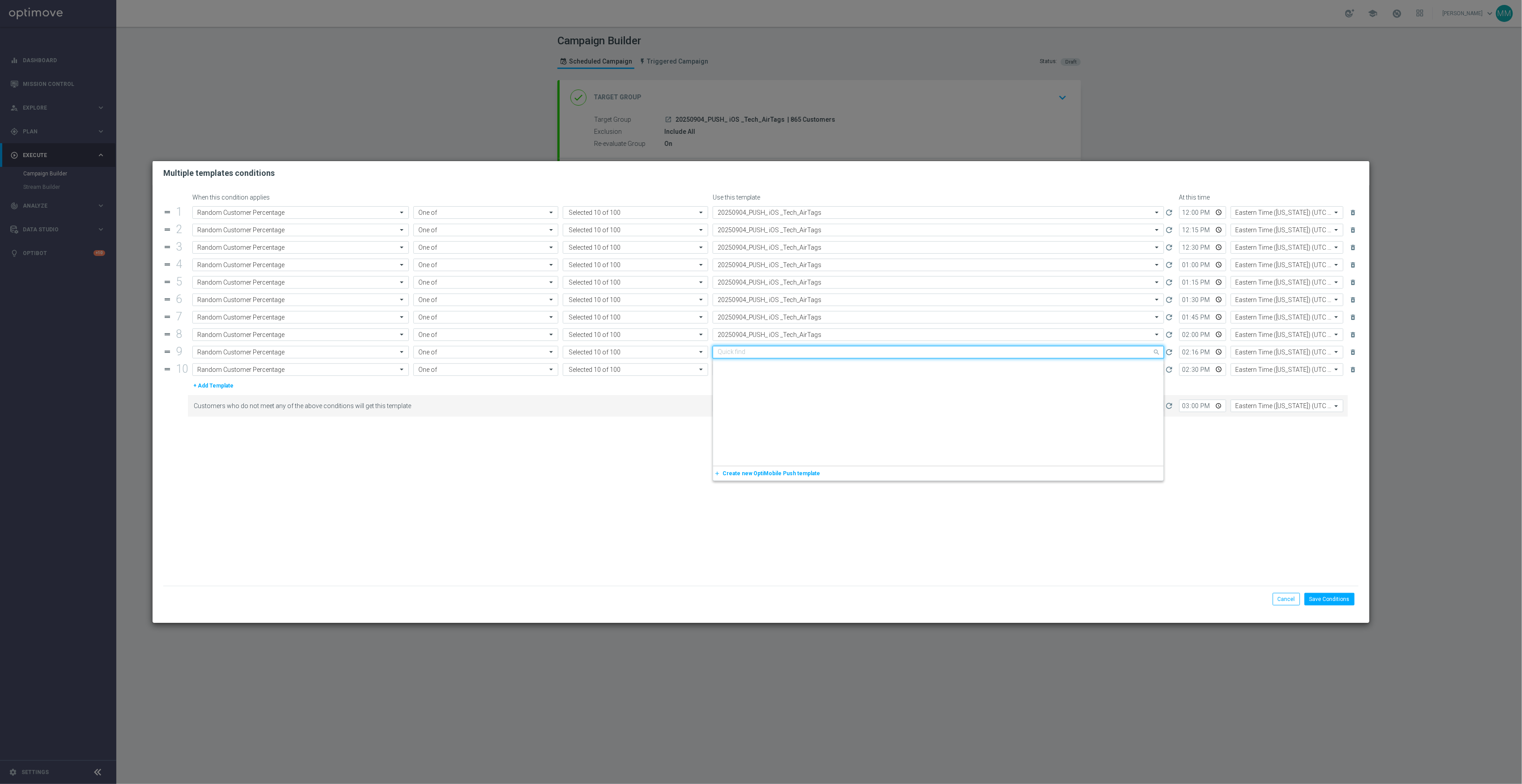
scroll to position [841, 0]
paste input "20250904_PUSH_ iOS _Tech_AirTags"
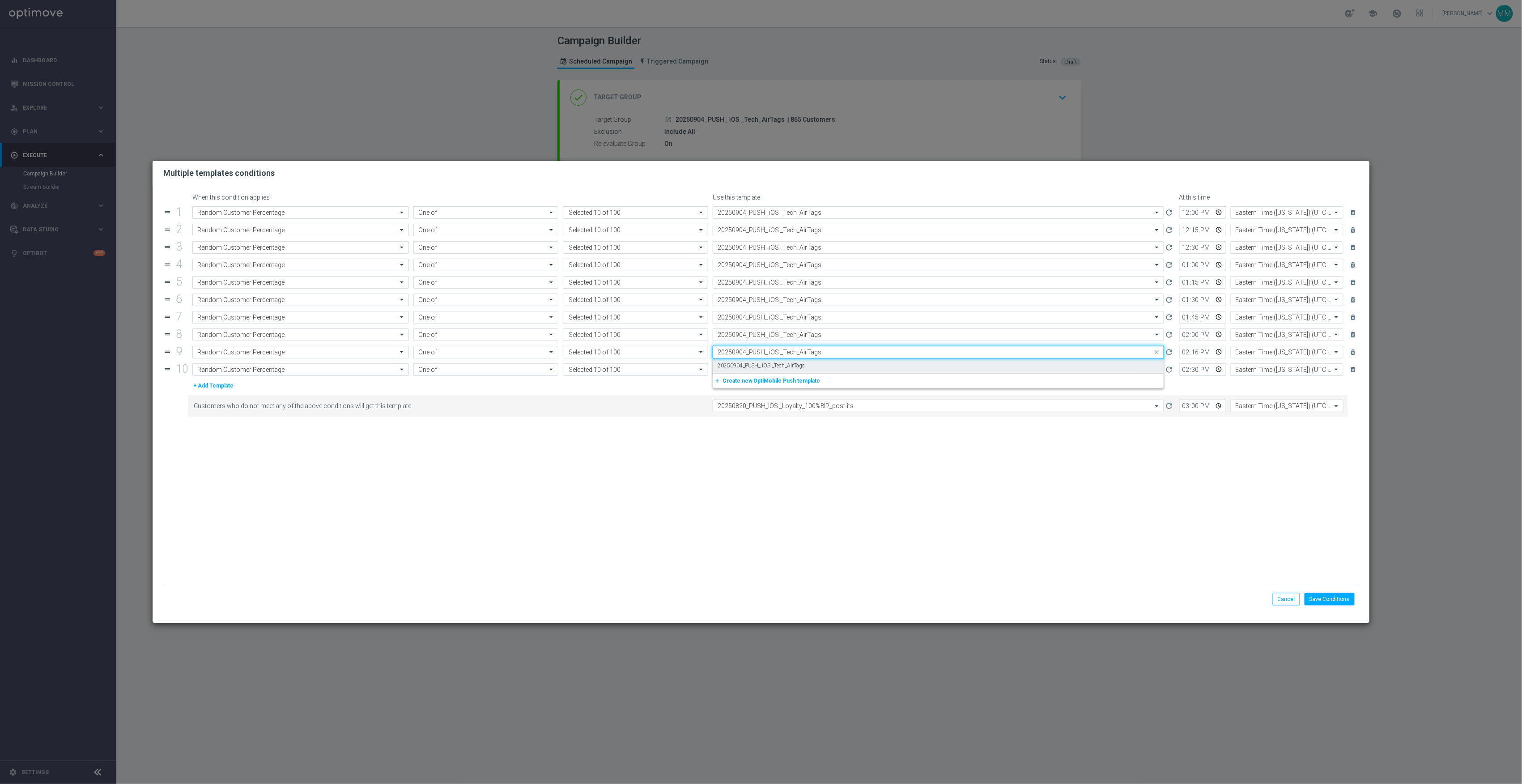
scroll to position [0, 0]
click at [795, 367] on label "20250904_PUSH_ iOS _Tech_AirTags" at bounding box center [762, 366] width 87 height 8
type input "20250904_PUSH_ iOS _Tech_AirTags"
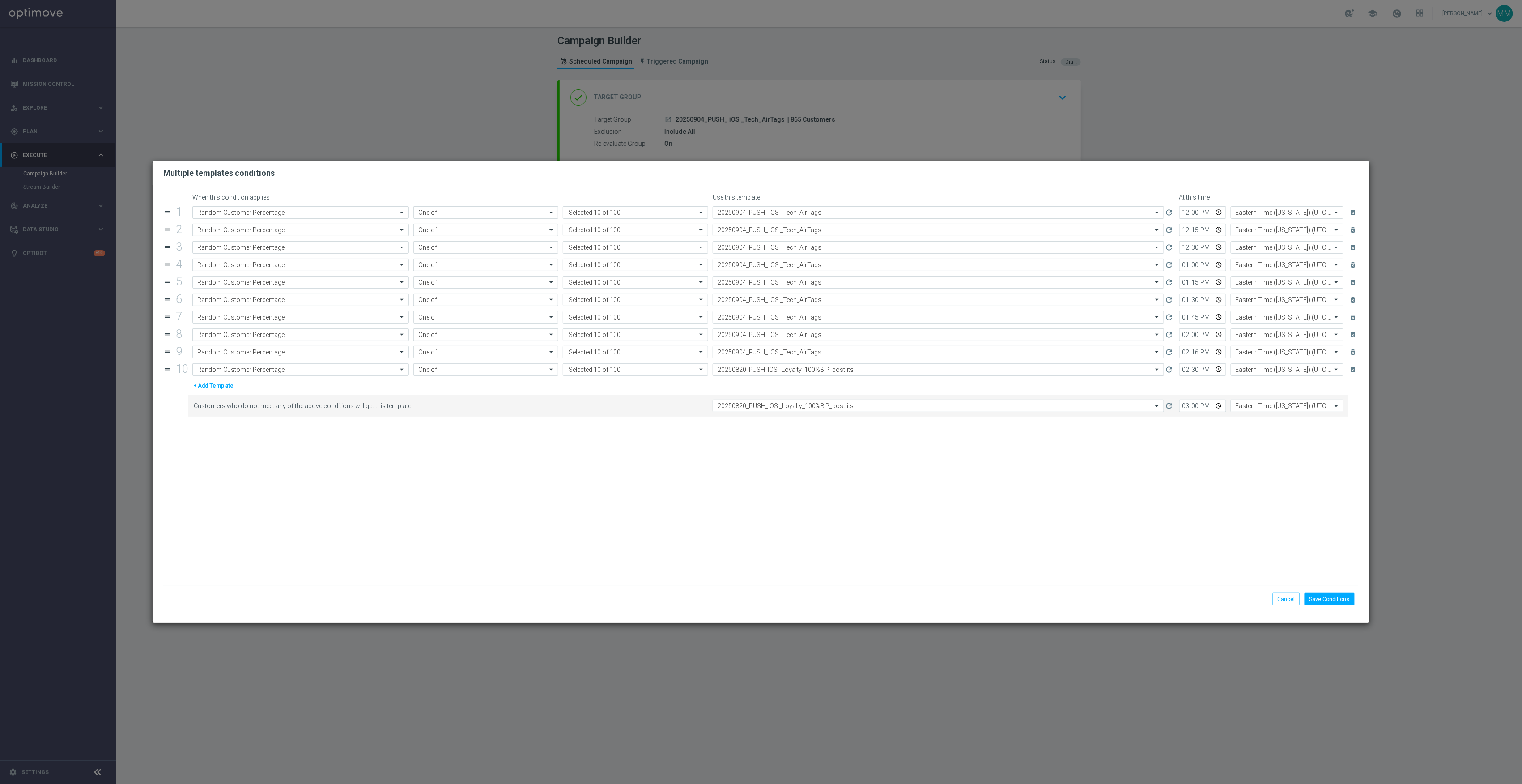
click at [795, 372] on input "text" at bounding box center [929, 369] width 424 height 8
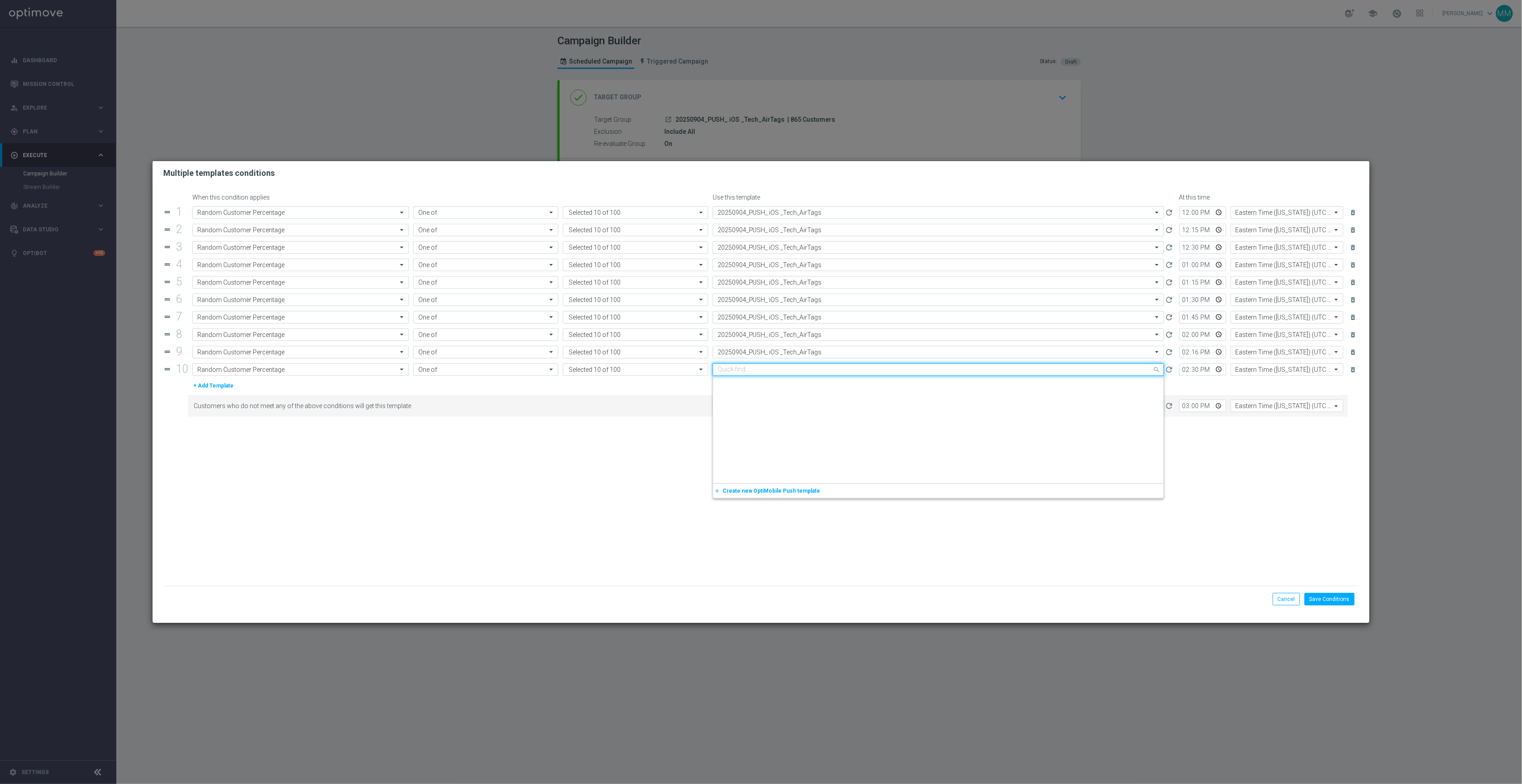
paste input "20250904_PUSH_ iOS _Tech_AirTags"
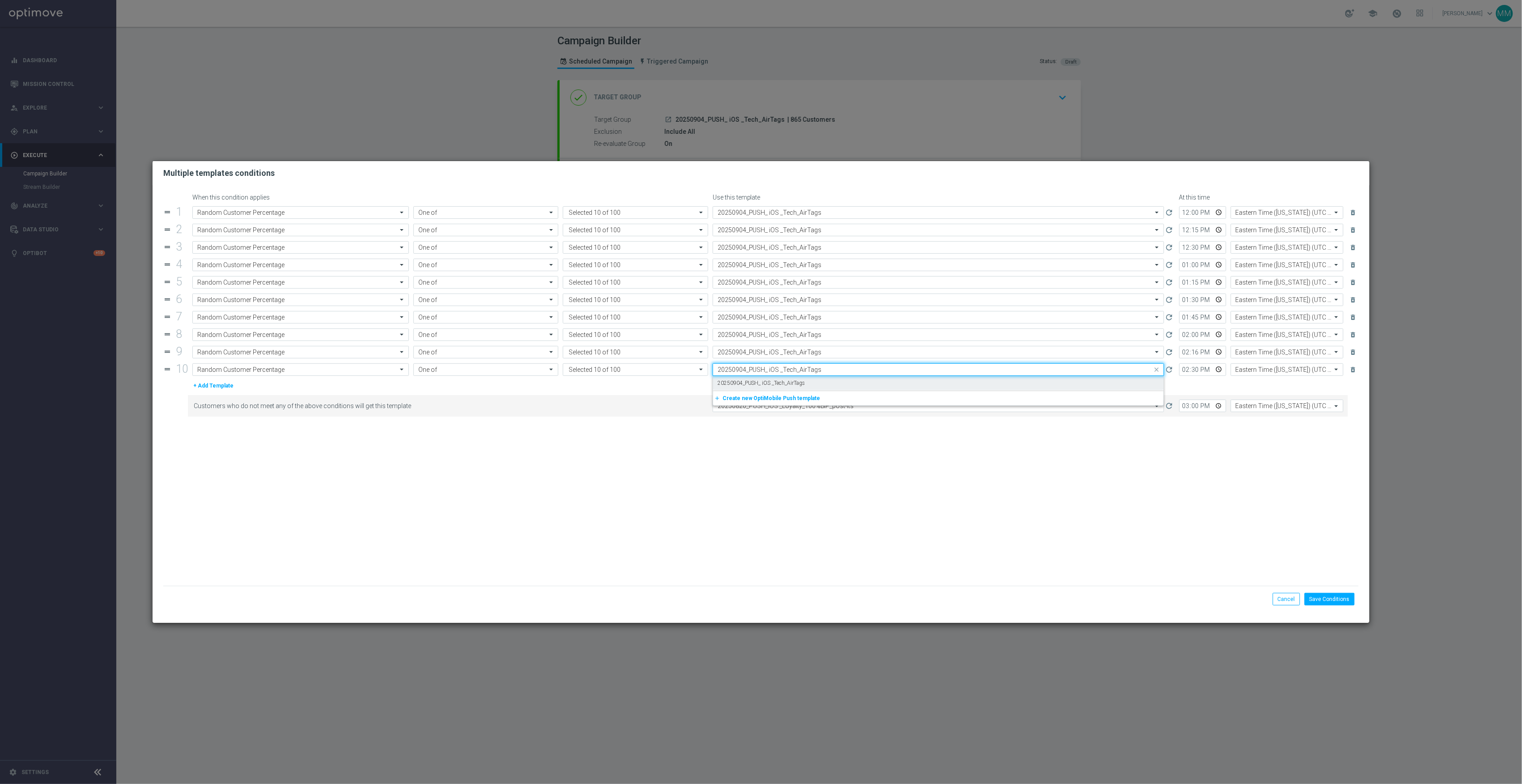
drag, startPoint x: 795, startPoint y: 380, endPoint x: 795, endPoint y: 385, distance: 5.0
click at [795, 381] on div "20250904_PUSH_ iOS _Tech_AirTags" at bounding box center [938, 383] width 441 height 15
type input "20250904_PUSH_ iOS _Tech_AirTags"
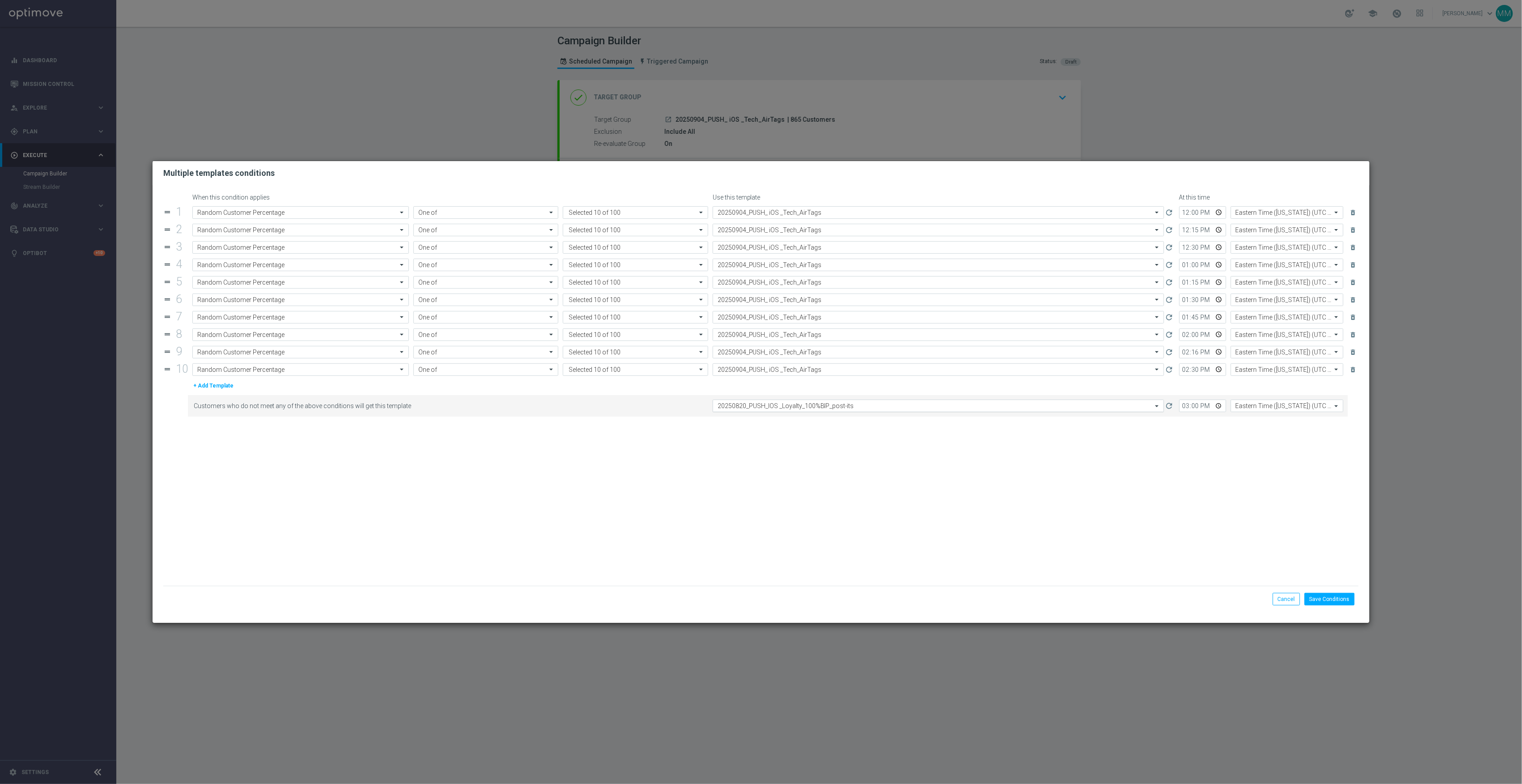
click at [795, 405] on input "text" at bounding box center [929, 406] width 424 height 8
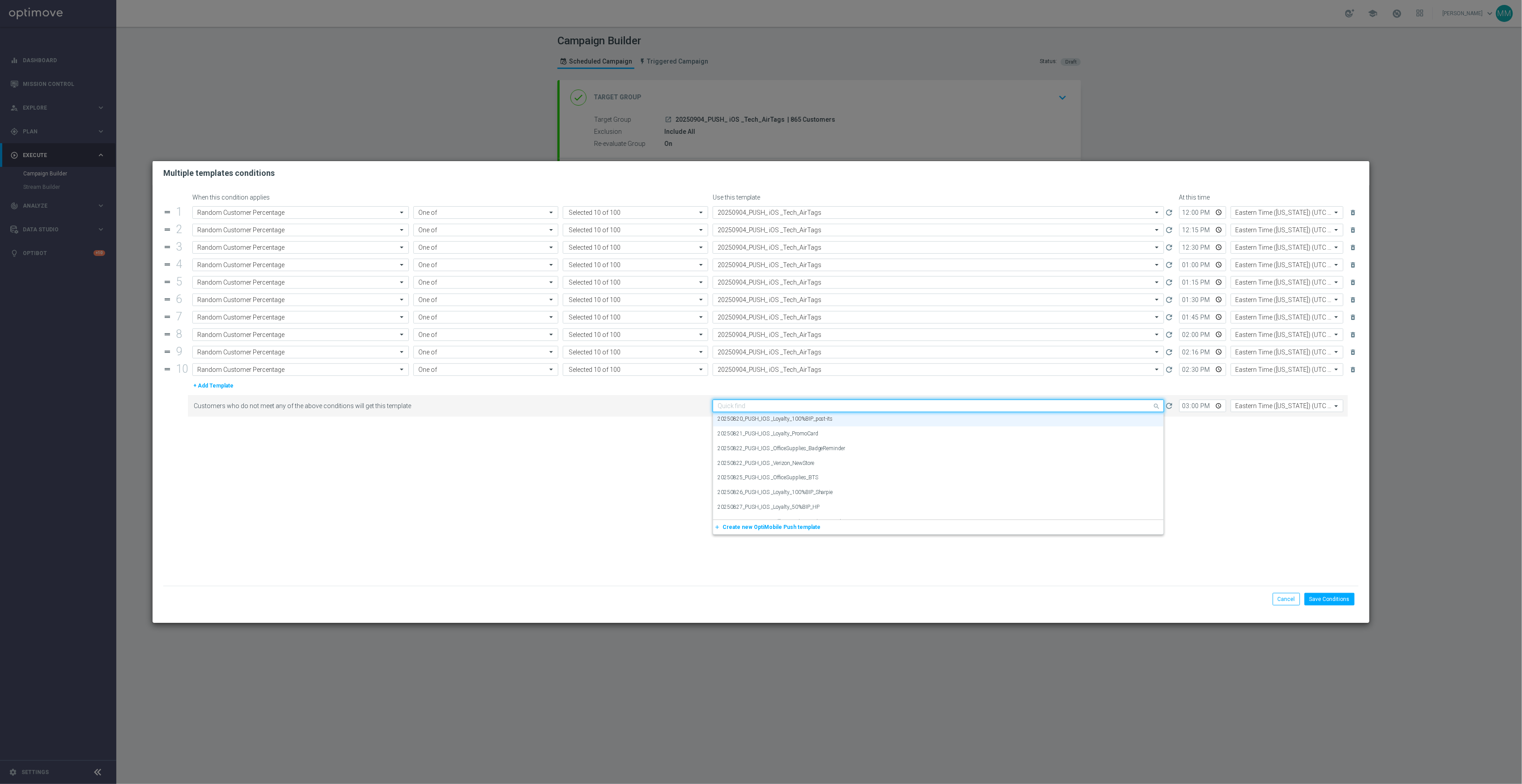
paste input "20250904_PUSH_ iOS _Tech_AirTags"
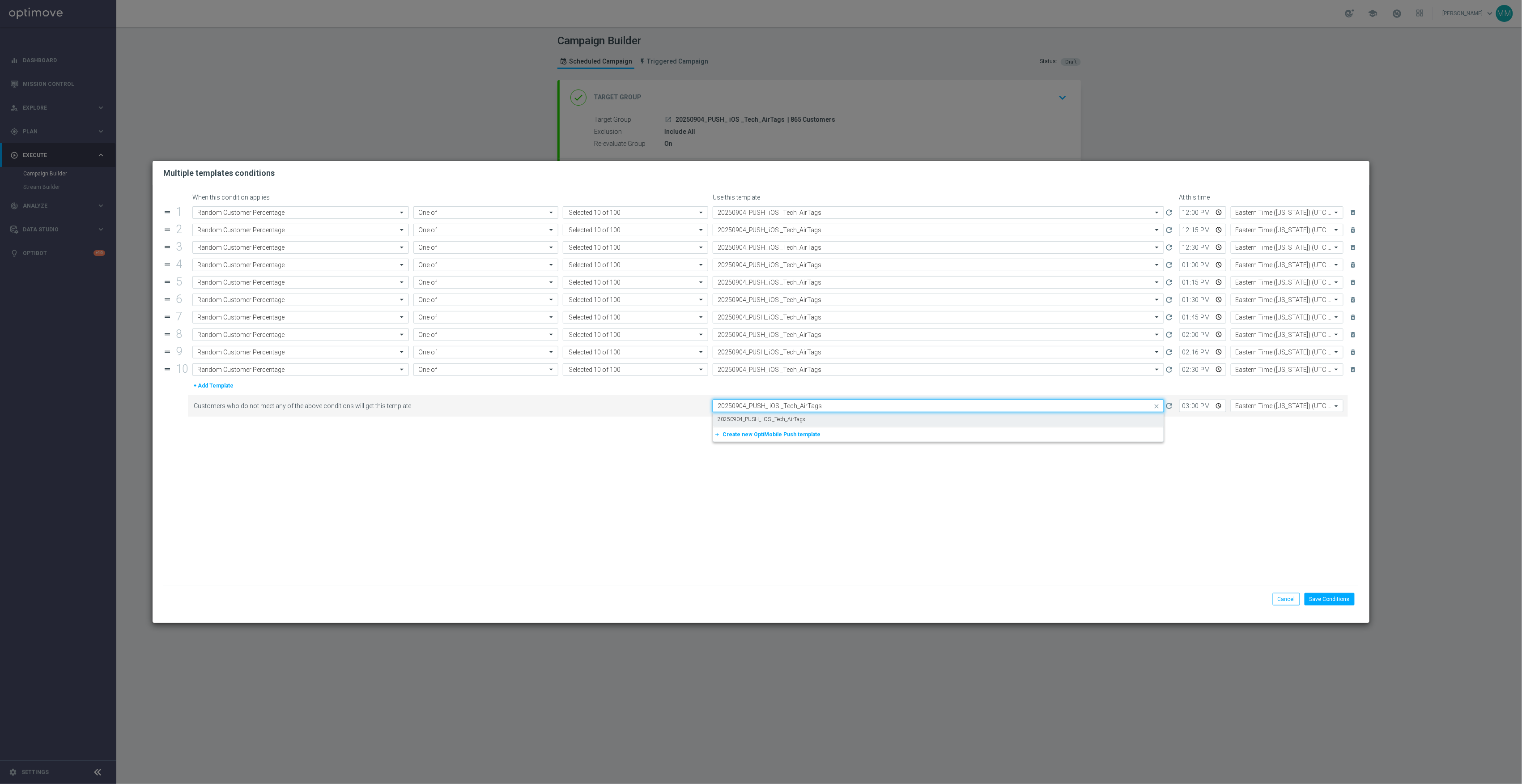
scroll to position [0, 0]
drag, startPoint x: 801, startPoint y: 417, endPoint x: 812, endPoint y: 417, distance: 11.0
click at [801, 417] on div "20250904_PUSH_ iOS _Tech_AirTags" at bounding box center [938, 419] width 441 height 15
type input "20250904_PUSH_ iOS _Tech_AirTags"
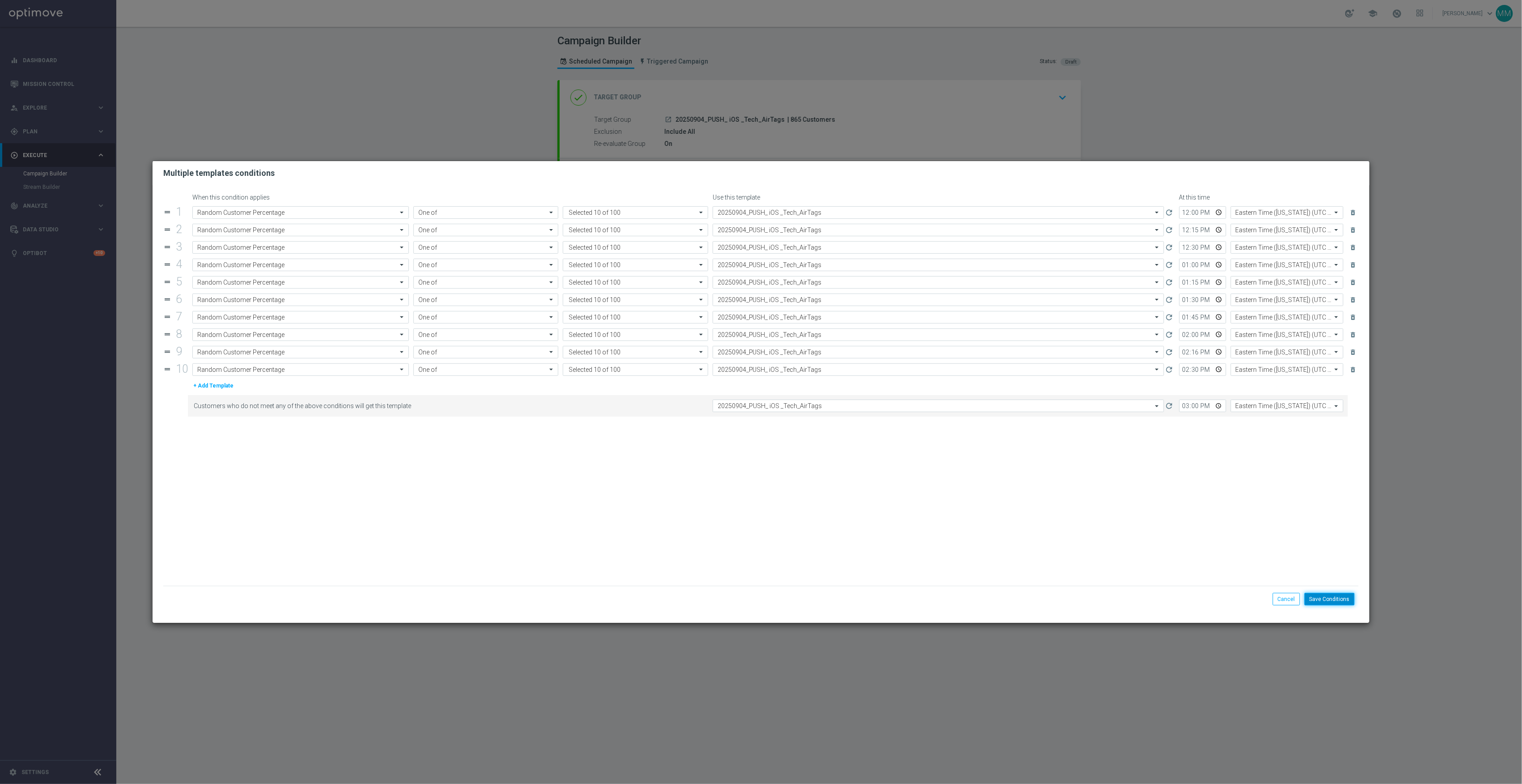
click at [1318, 604] on button "Save Conditions" at bounding box center [1329, 598] width 50 height 12
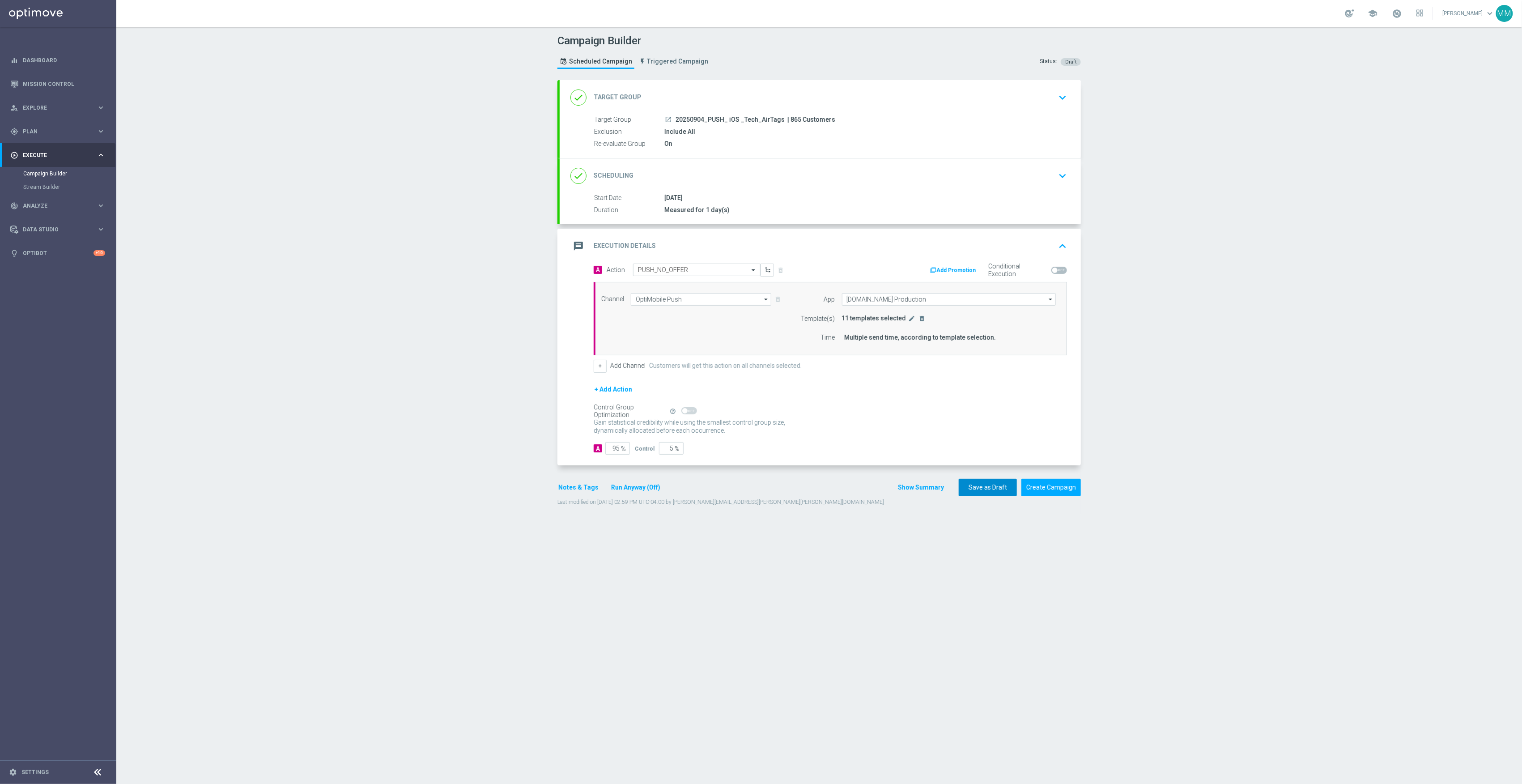
click at [970, 491] on button "Save as Draft" at bounding box center [988, 487] width 58 height 18
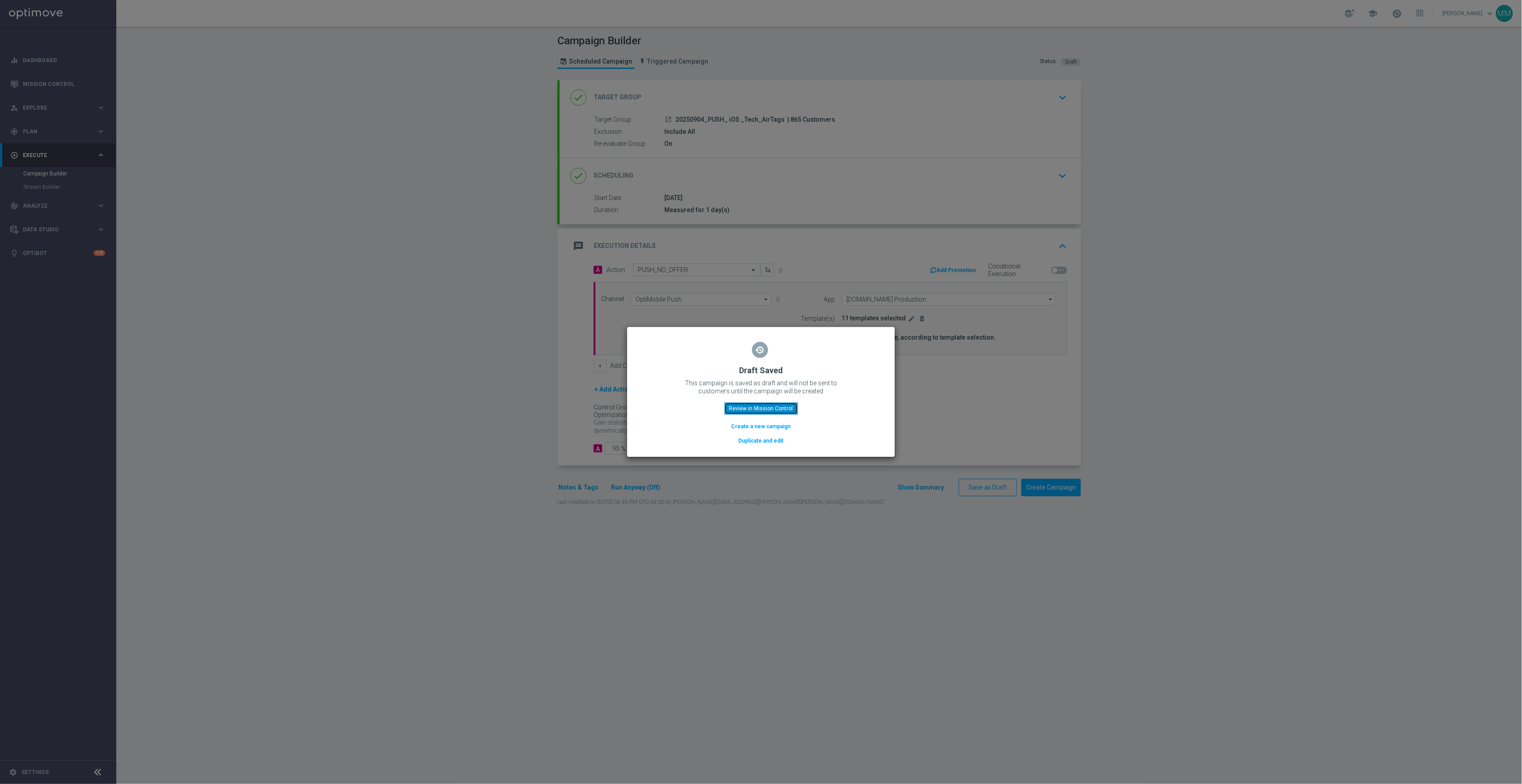
click at [773, 414] on button "Review in Mission Control" at bounding box center [761, 408] width 74 height 12
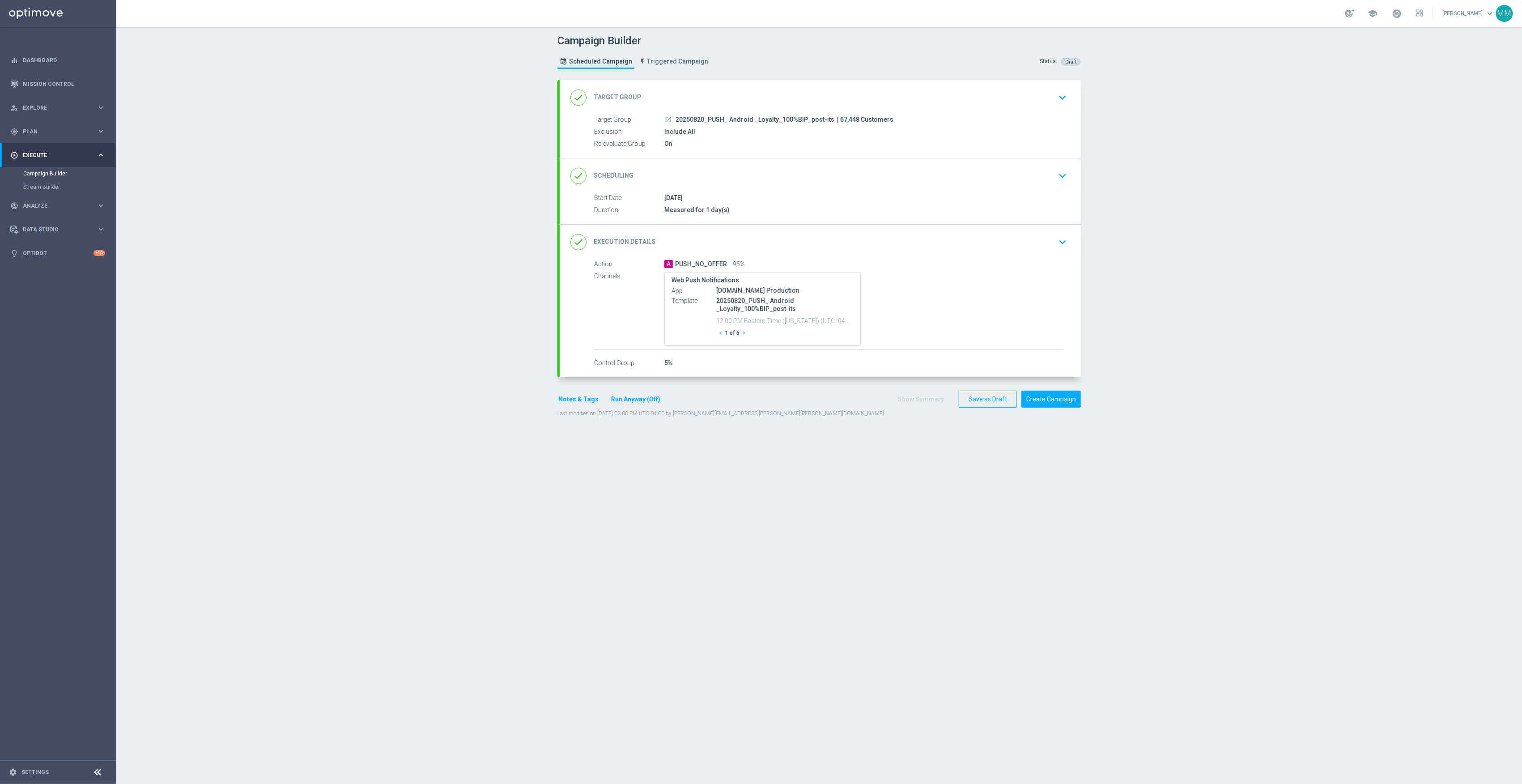
click at [964, 110] on div "done Target Group keyboard_arrow_down" at bounding box center [820, 97] width 521 height 35
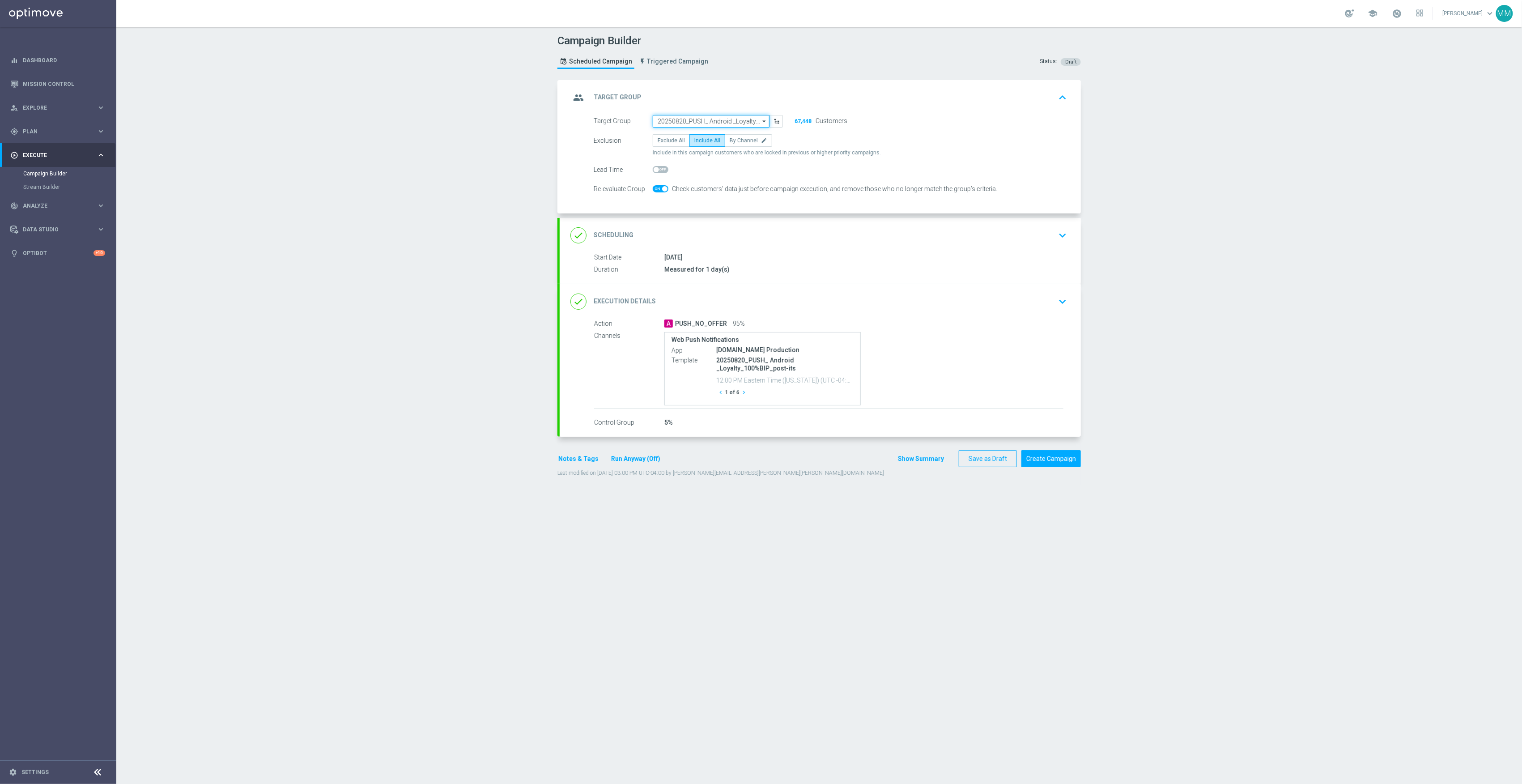
click at [713, 118] on input "20250820_PUSH_ Android _Loyalty_100%BIP_post-its" at bounding box center [711, 121] width 117 height 12
paste input "20250904_PUSH_ Android _Tech_AirTags"
click at [729, 130] on div "20250904_PUSH_ Android _Tech_AirTags" at bounding box center [714, 134] width 100 height 8
type input "20250904_PUSH_ Android _Tech_AirTags"
click at [841, 291] on div "done Execution Details keyboard_arrow_down" at bounding box center [820, 300] width 521 height 35
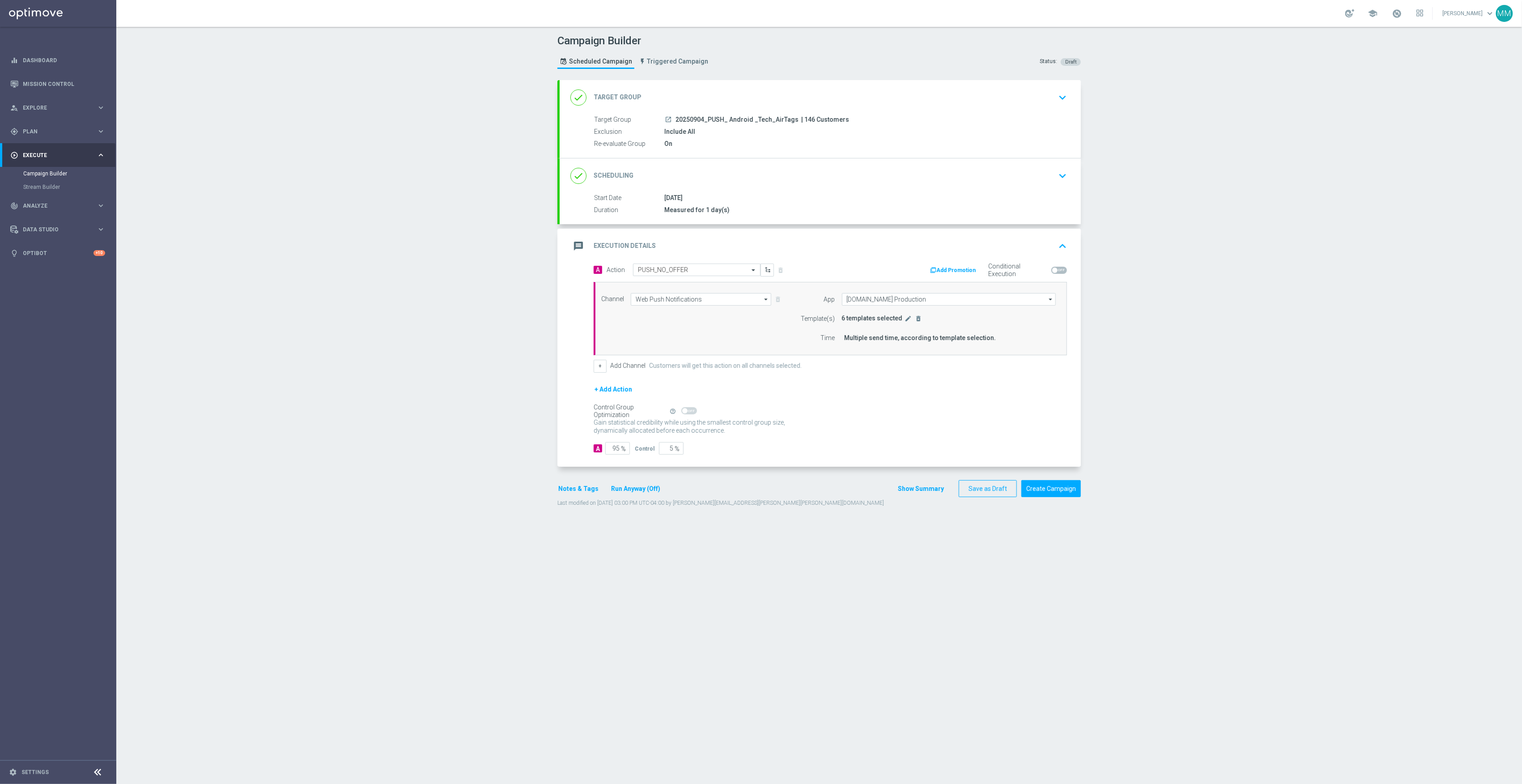
click at [832, 192] on div "done Scheduling keyboard_arrow_down Start Date 20 Aug 2025 Duration Measured fo…" at bounding box center [820, 191] width 521 height 66
click at [743, 170] on div "done Scheduling keyboard_arrow_down" at bounding box center [820, 175] width 500 height 17
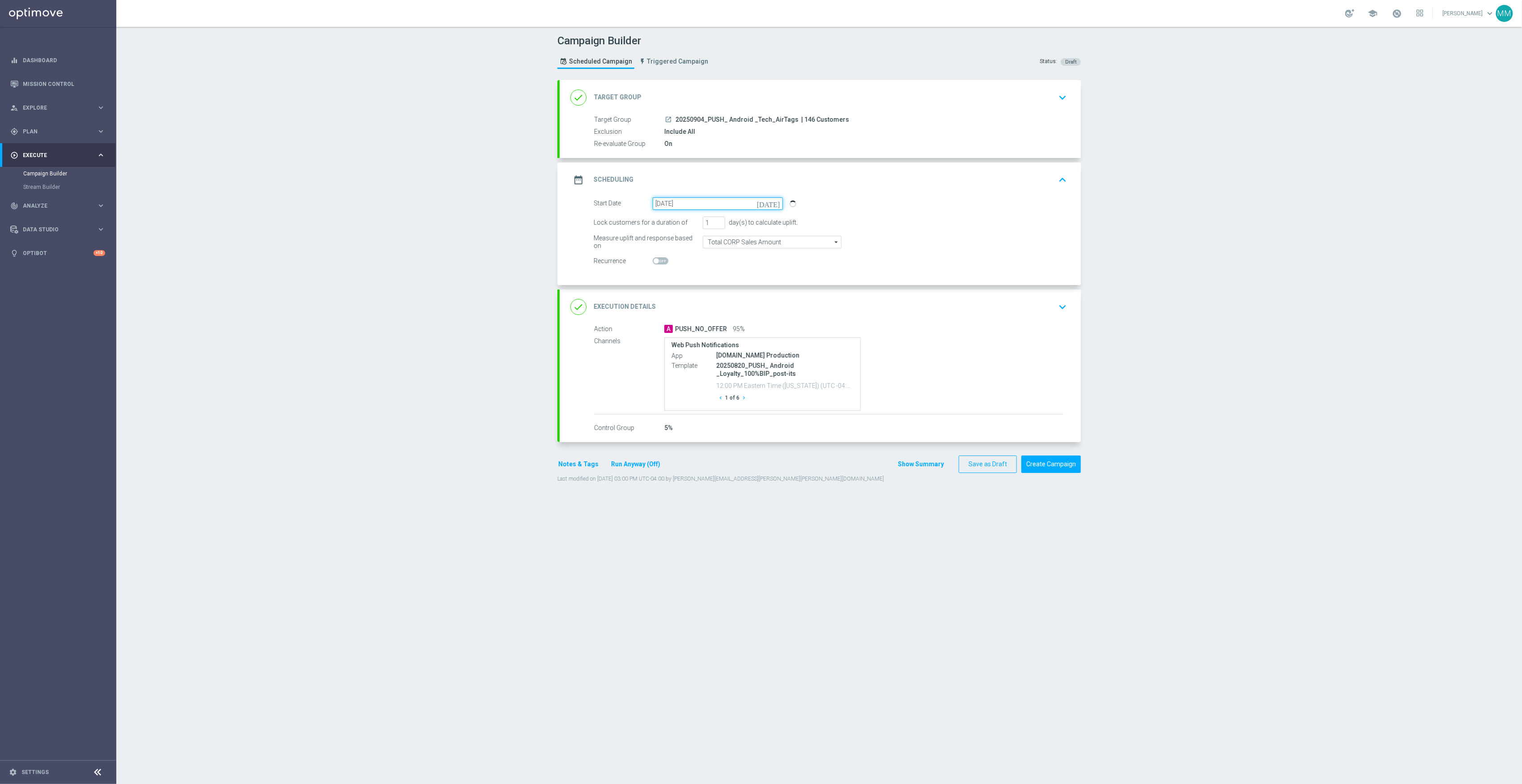
click at [705, 198] on input "[DATE]" at bounding box center [718, 203] width 130 height 12
click at [770, 226] on span "›" at bounding box center [772, 226] width 12 height 12
click at [714, 251] on span "4" at bounding box center [721, 253] width 14 height 14
type input "[DATE]"
click at [972, 314] on div "done Execution Details keyboard_arrow_down" at bounding box center [820, 307] width 500 height 17
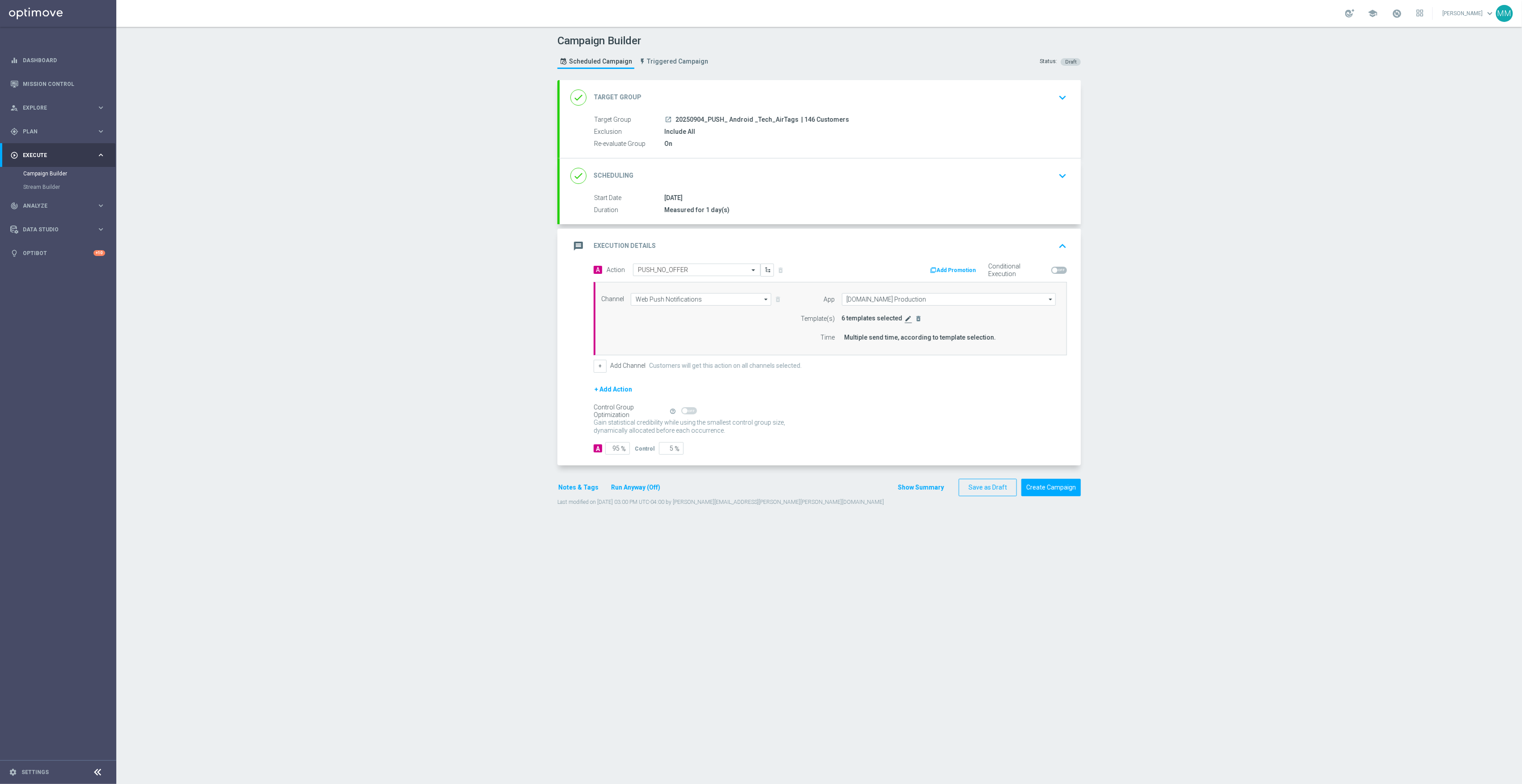
click at [905, 320] on icon "edit" at bounding box center [909, 318] width 7 height 7
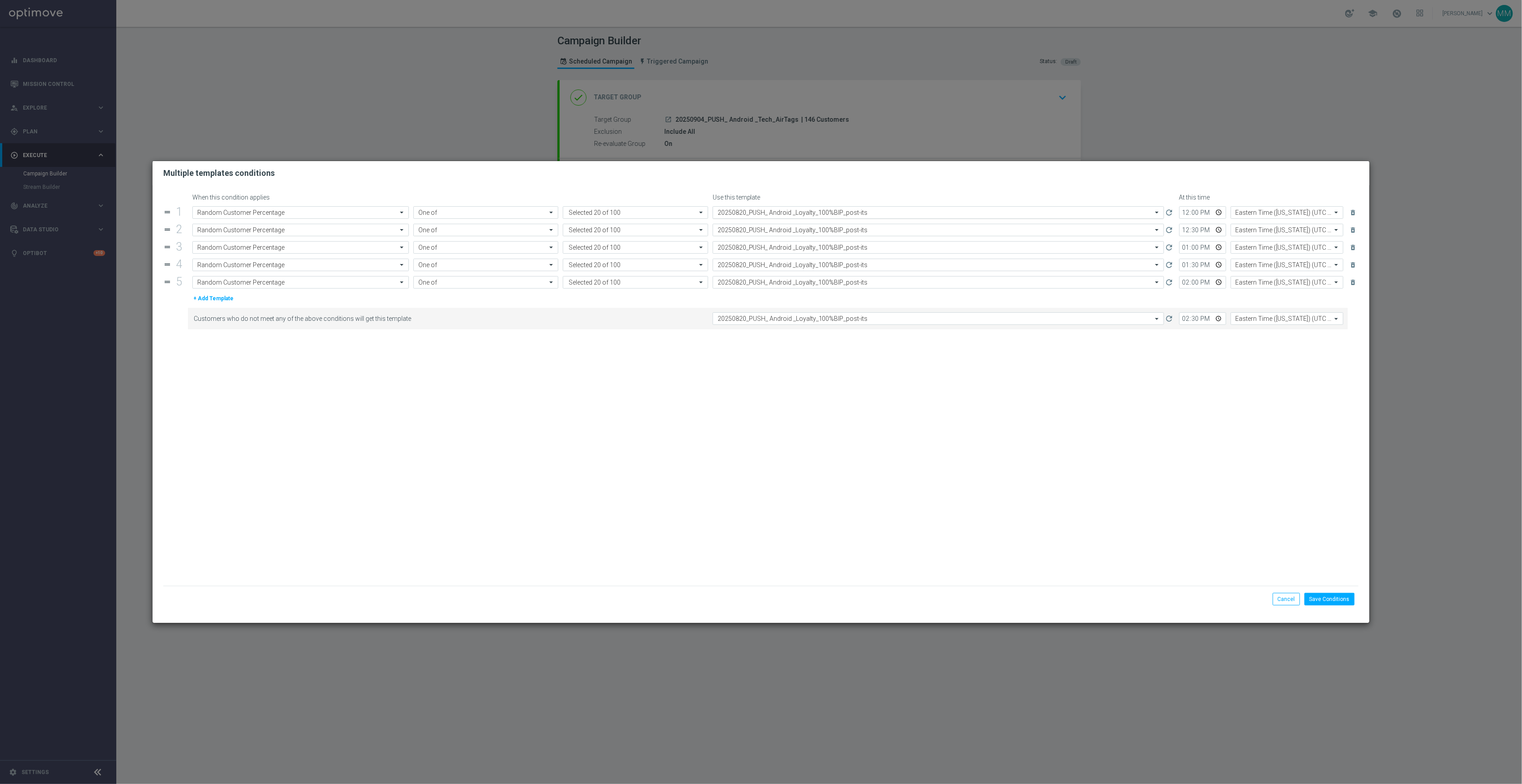
click at [786, 215] on input "text" at bounding box center [929, 213] width 424 height 8
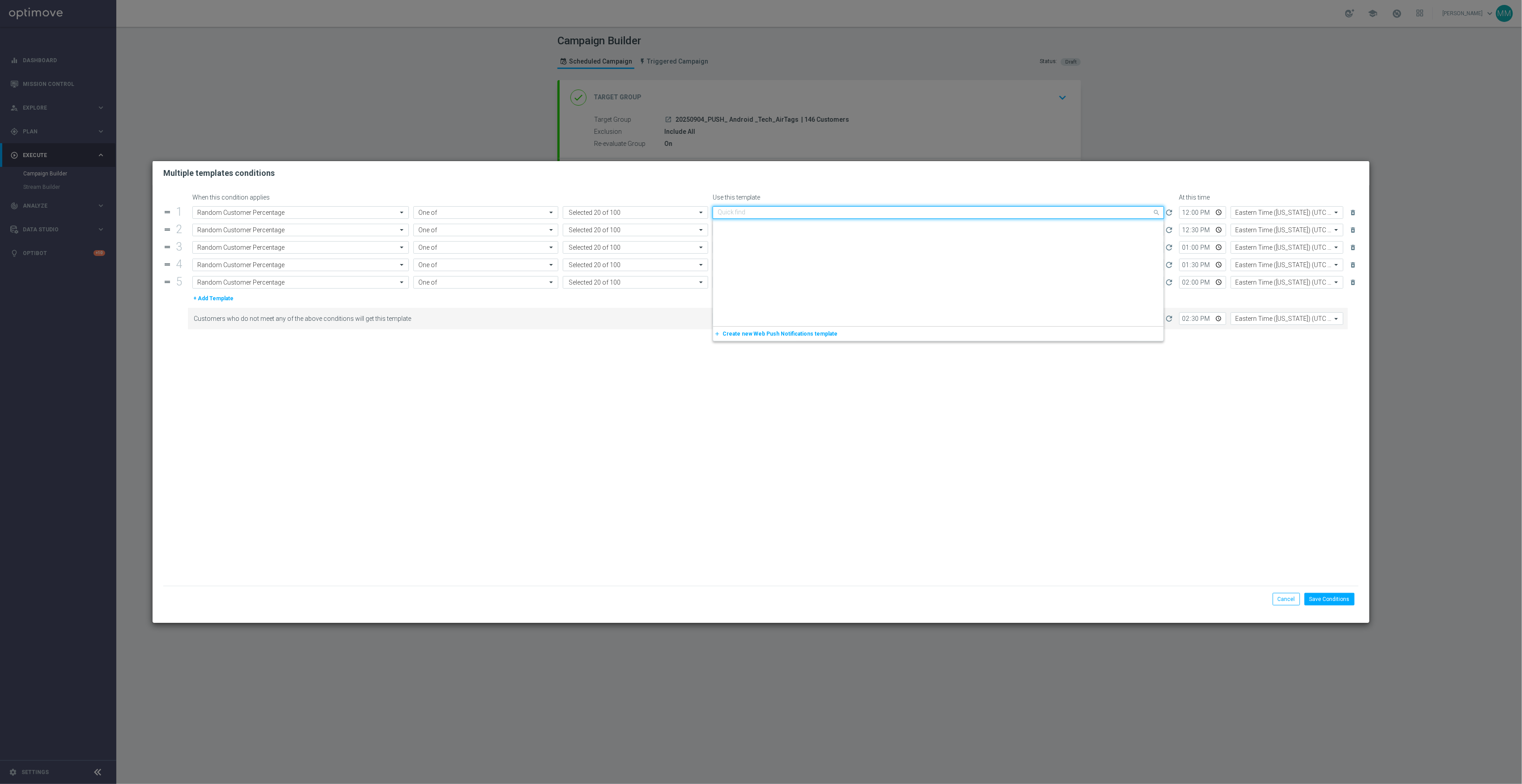
scroll to position [988, 0]
paste input "20250904_PUSH_ Android _Tech_AirTags"
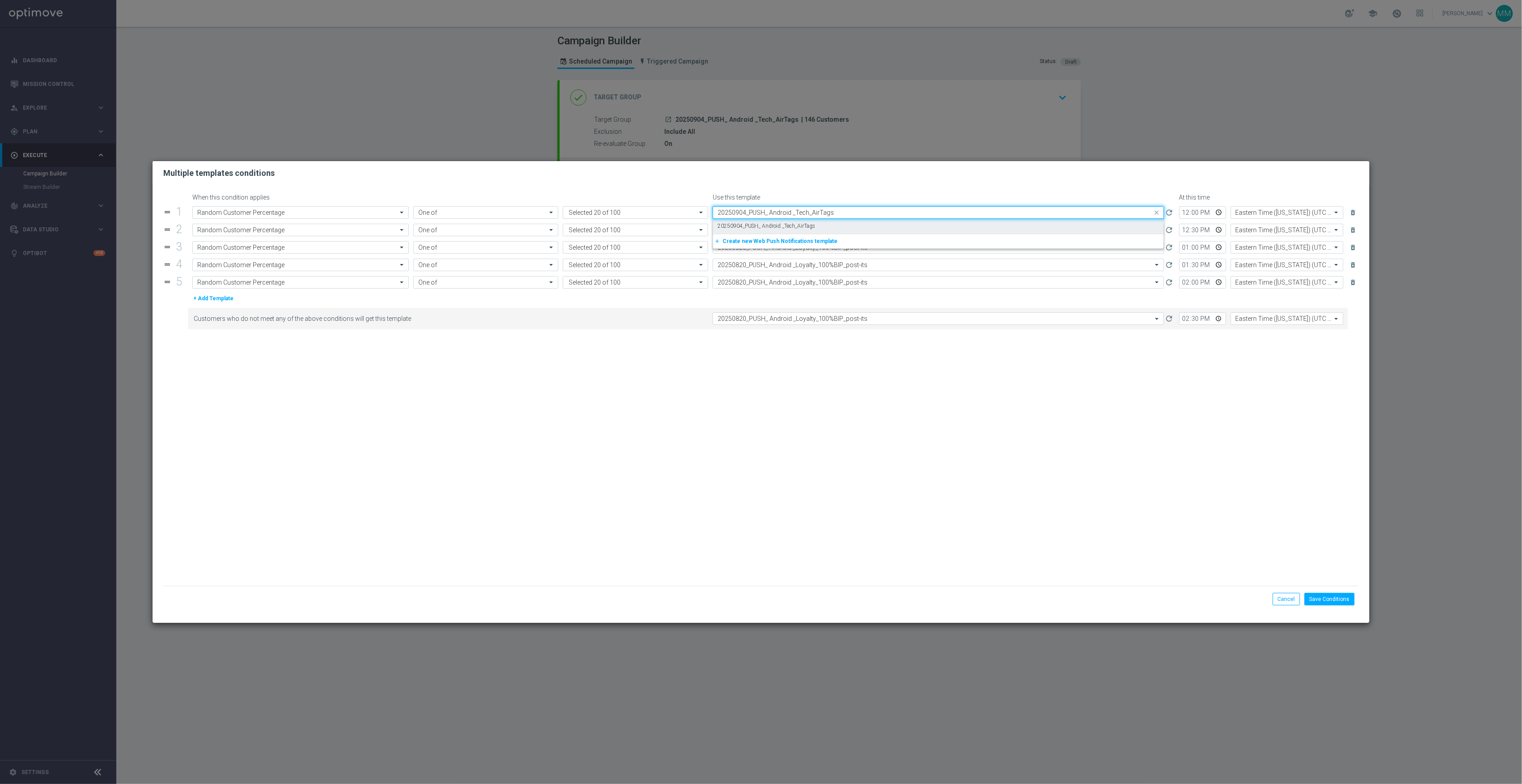
scroll to position [0, 0]
click at [782, 226] on label "20250904_PUSH_ Android _Tech_AirTags" at bounding box center [767, 226] width 98 height 8
type input "20250904_PUSH_ Android _Tech_AirTags"
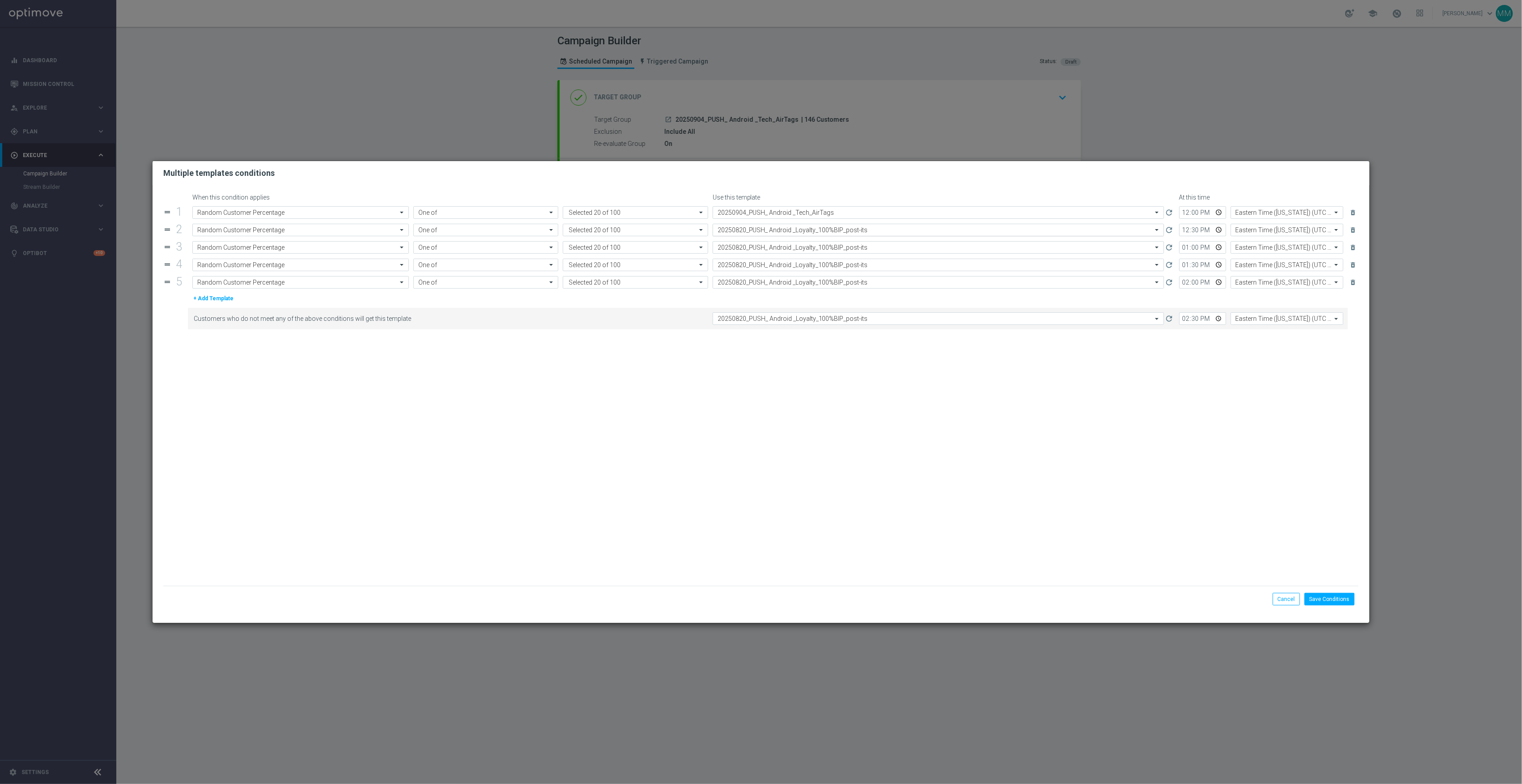
click at [783, 235] on div "Select template 20250820_PUSH_ Android _Loyalty_100%BIP_post-its" at bounding box center [938, 230] width 451 height 12
paste input "20250904_PUSH_ Android _Tech_AirTags"
click at [782, 244] on label "20250904_PUSH_ Android _Tech_AirTags" at bounding box center [767, 243] width 98 height 8
type input "20250904_PUSH_ Android _Tech_AirTags"
click at [786, 250] on input "text" at bounding box center [929, 248] width 424 height 8
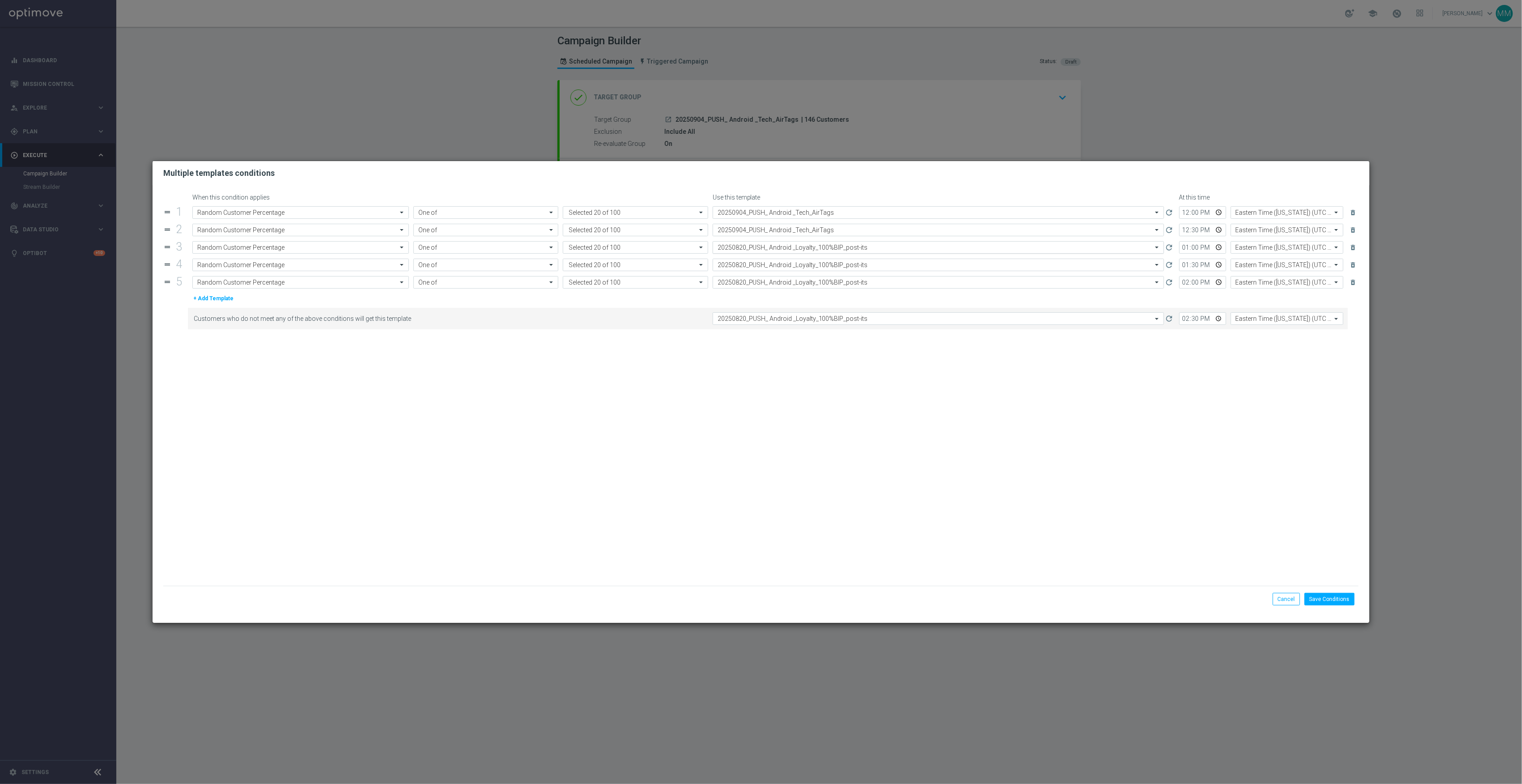
paste input "20250904_PUSH_ Android _Tech_AirTags"
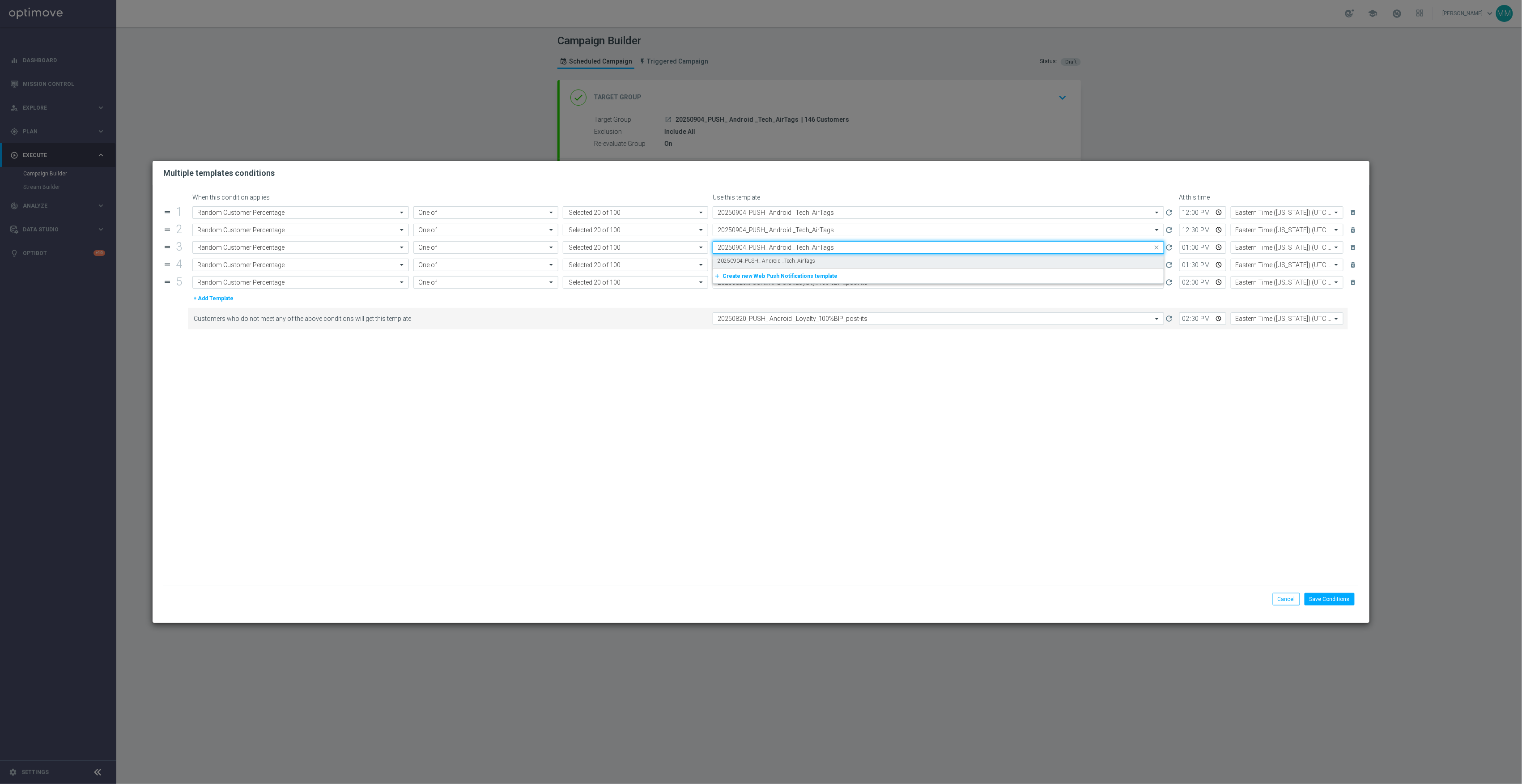
click at [786, 256] on div "20250904_PUSH_ Android _Tech_AirTags" at bounding box center [938, 261] width 441 height 15
type input "20250904_PUSH_ Android _Tech_AirTags"
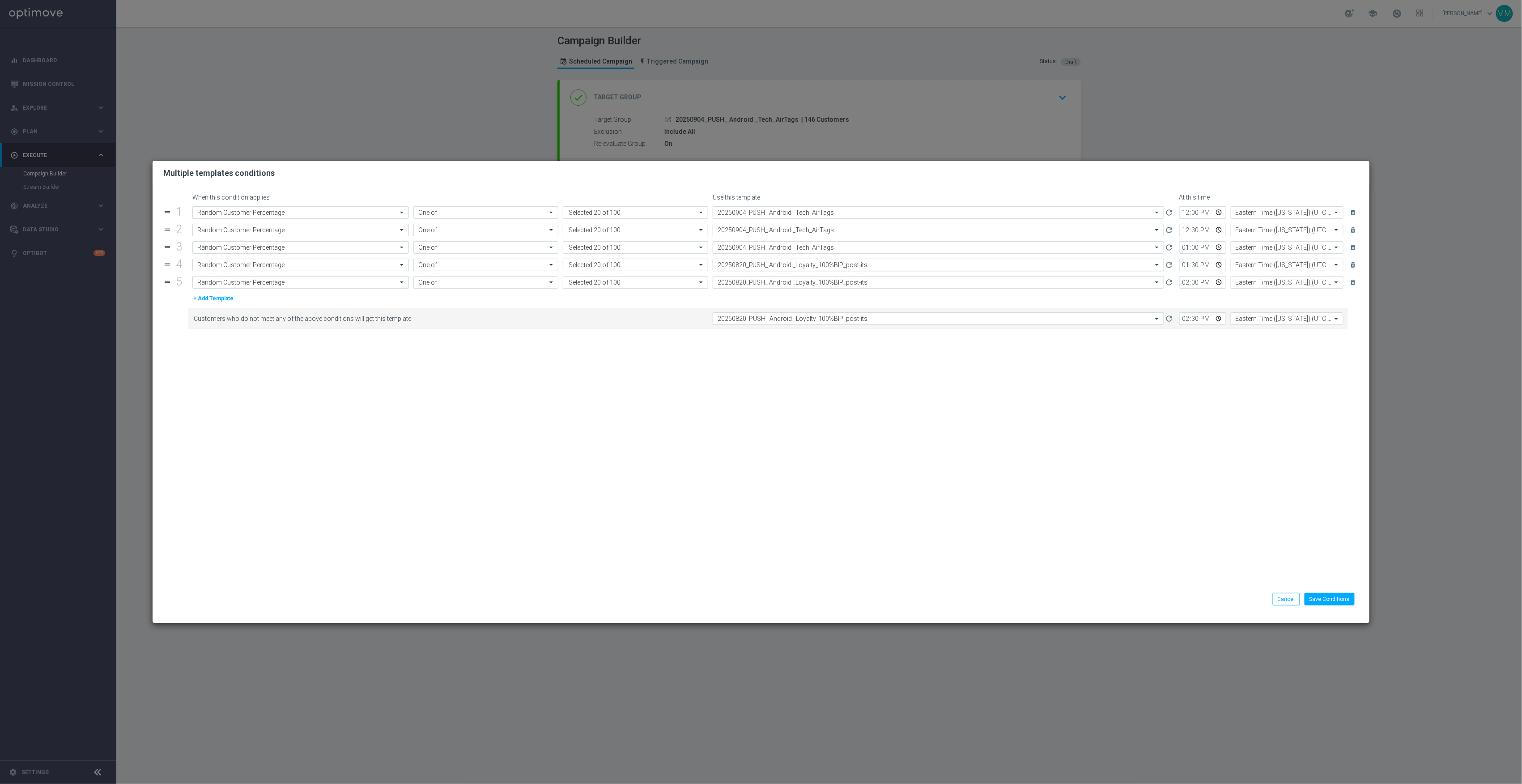
click at [786, 268] on input "text" at bounding box center [929, 265] width 424 height 8
paste input "20250904_PUSH_ Android _Tech_AirTags"
click at [788, 281] on label "20250904_PUSH_ Android _Tech_AirTags" at bounding box center [767, 278] width 98 height 8
type input "20250904_PUSH_ Android _Tech_AirTags"
click at [795, 287] on div "Select template 20250820_PUSH_ Android _Loyalty_100%BIP_post-its" at bounding box center [938, 282] width 451 height 12
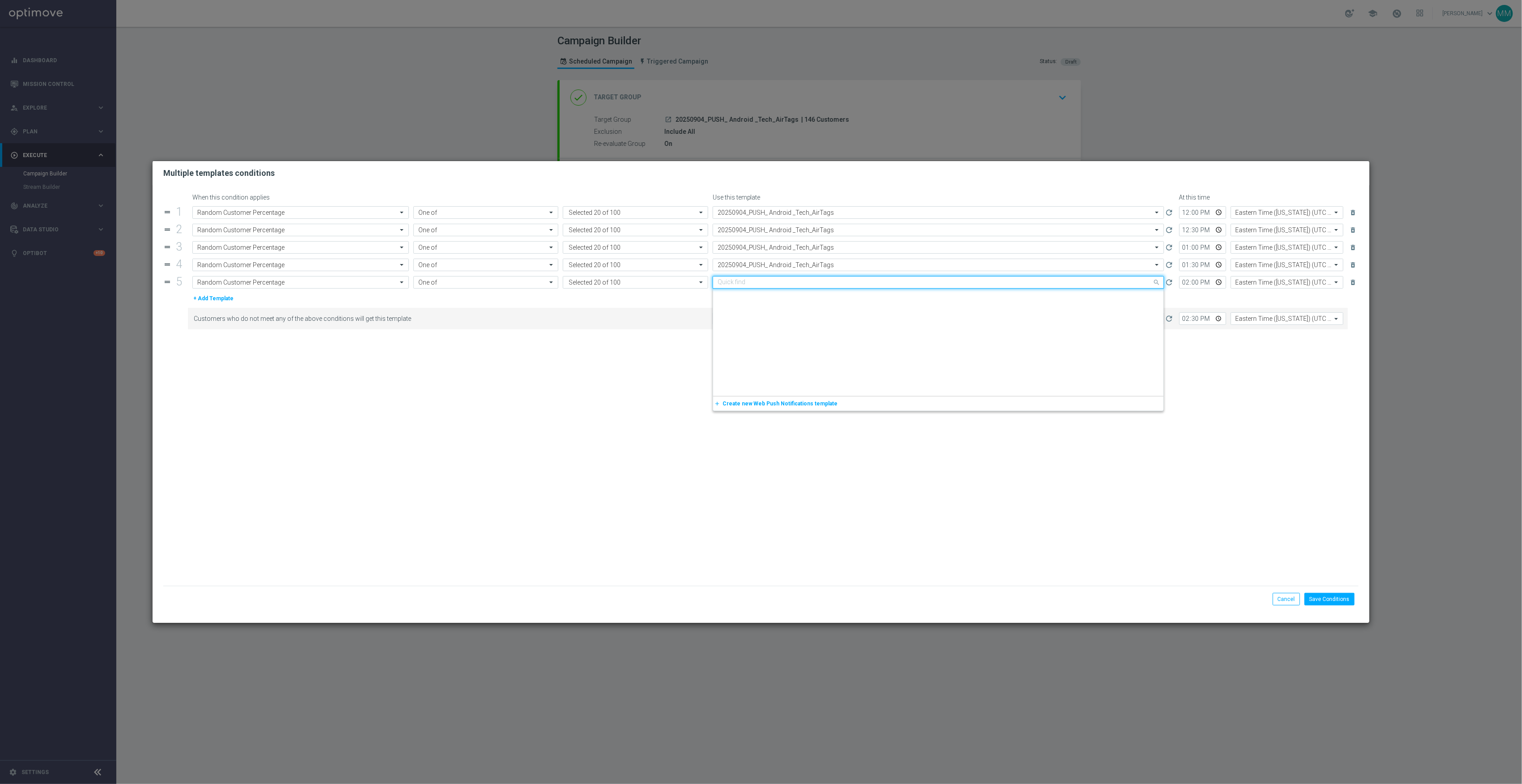
scroll to position [988, 0]
paste input "20250904_PUSH_ Android _Tech_AirTags"
click at [795, 296] on label "20250904_PUSH_ Android _Tech_AirTags" at bounding box center [767, 295] width 98 height 8
type input "20250904_PUSH_ Android _Tech_AirTags"
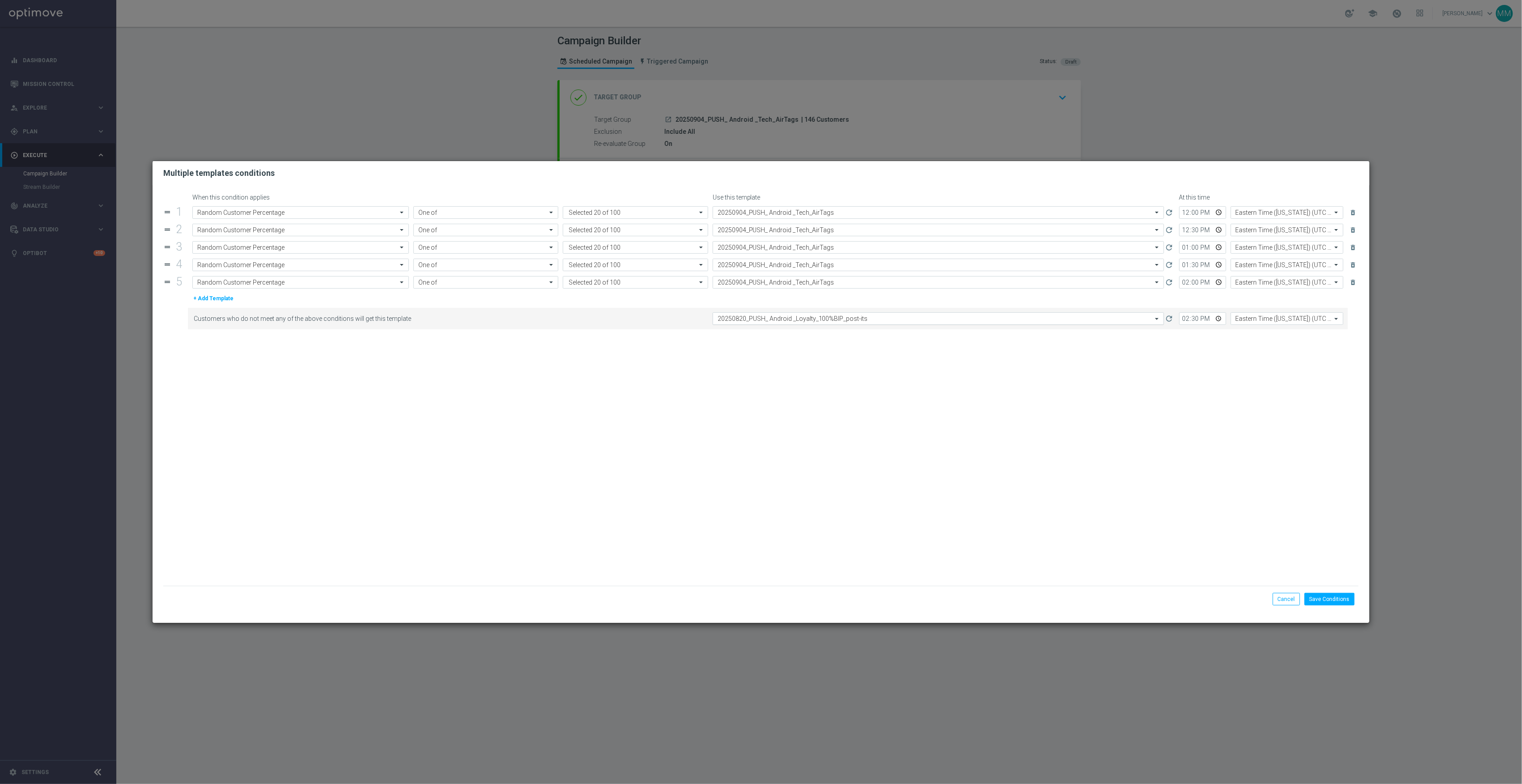
click at [795, 318] on input "text" at bounding box center [929, 318] width 424 height 8
paste input "20250904_PUSH_ Android _Tech_AirTags"
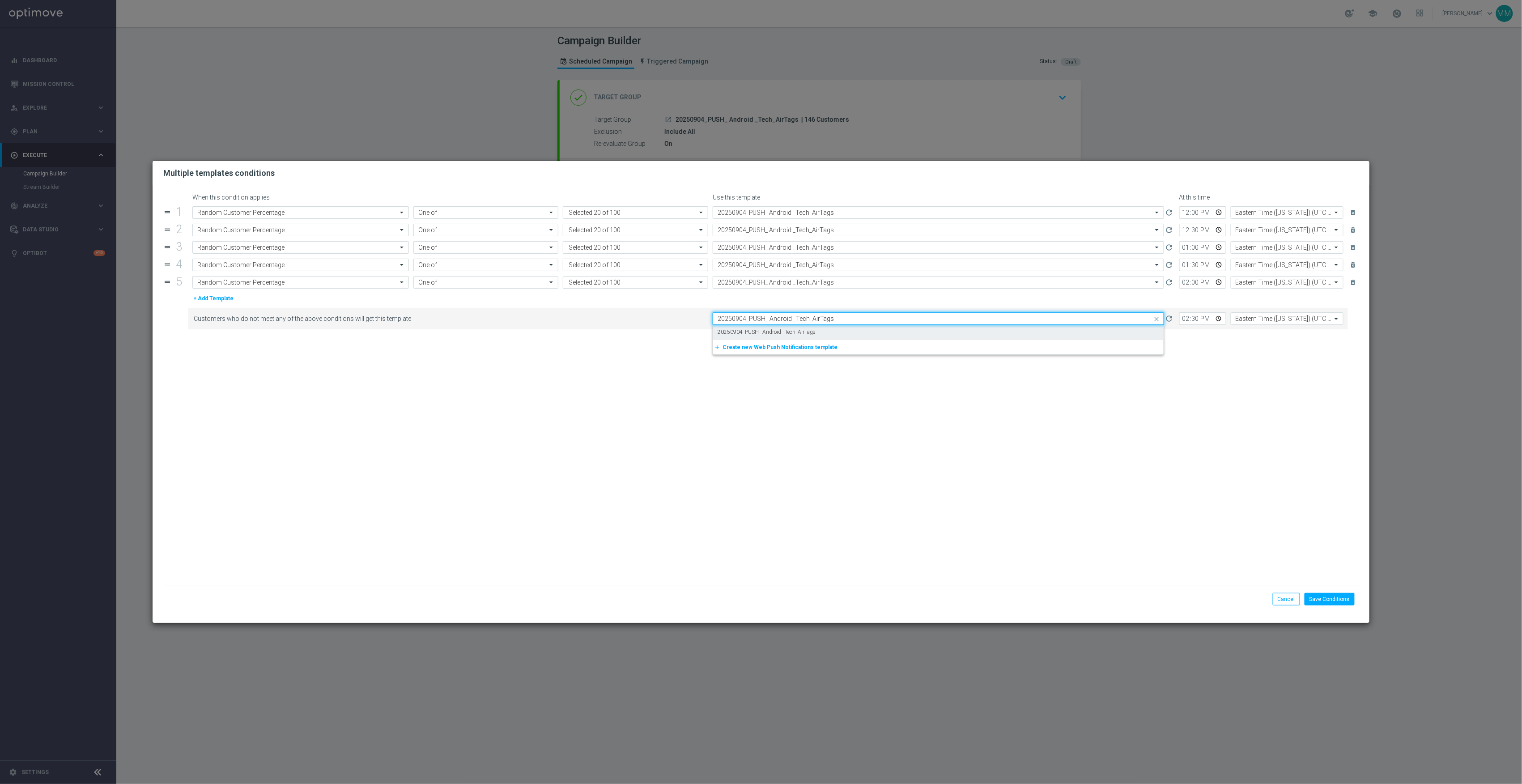
click at [792, 335] on label "20250904_PUSH_ Android _Tech_AirTags" at bounding box center [767, 332] width 98 height 8
type input "20250904_PUSH_ Android _Tech_AirTags"
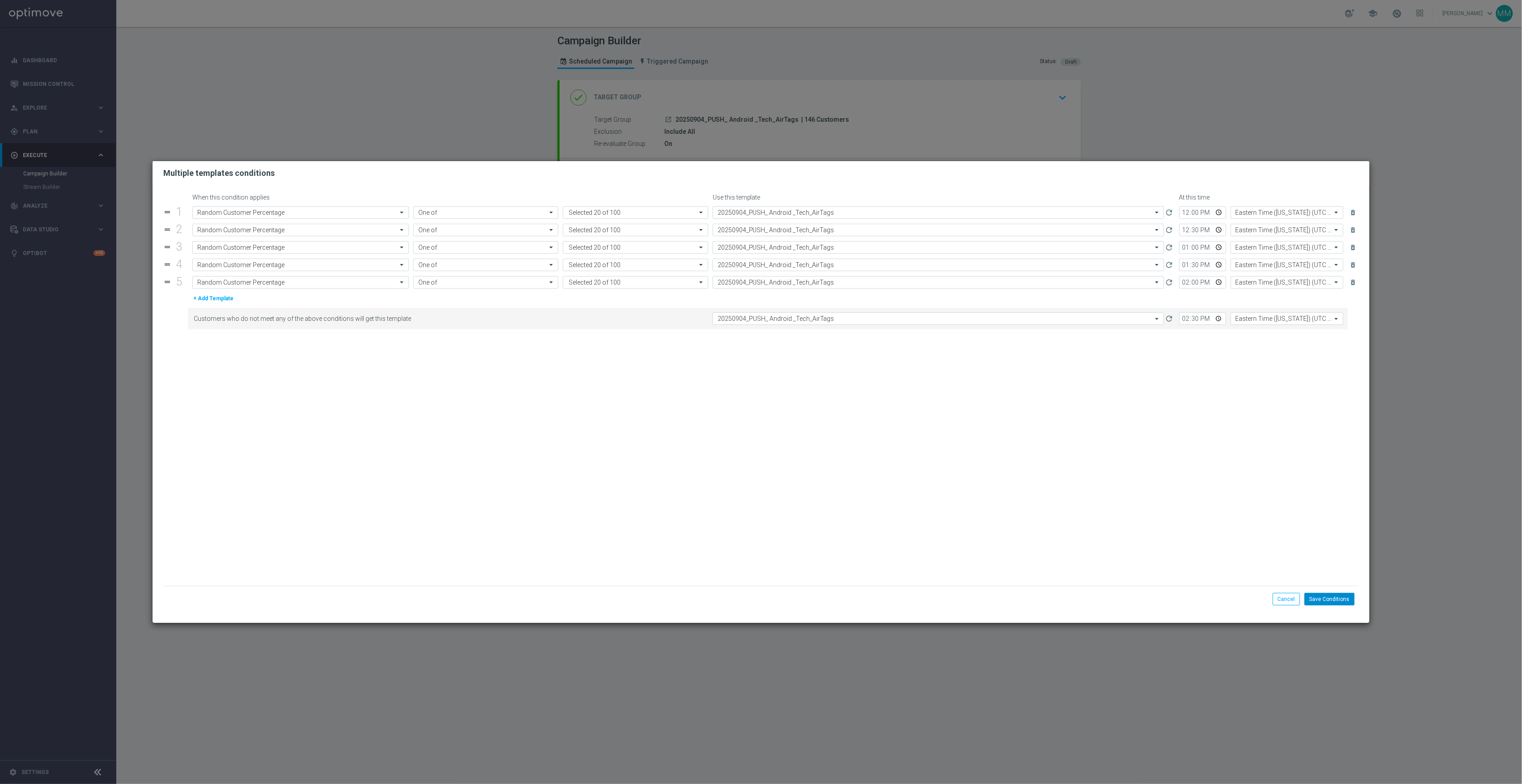
click at [1326, 593] on div "Save Conditions Cancel" at bounding box center [760, 598] width 1195 height 27
click at [1326, 594] on button "Save Conditions" at bounding box center [1329, 598] width 50 height 12
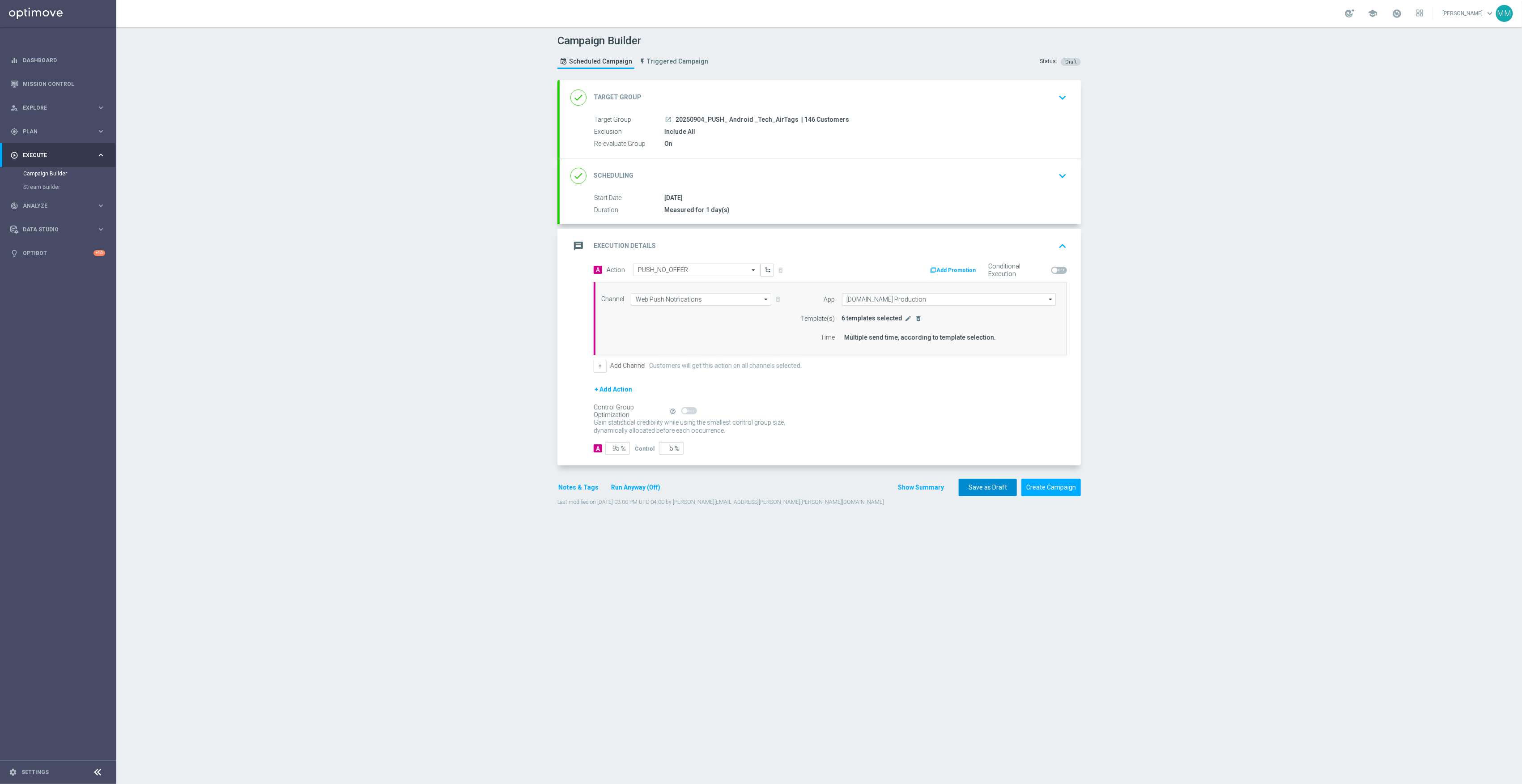
click at [983, 489] on button "Save as Draft" at bounding box center [988, 487] width 58 height 18
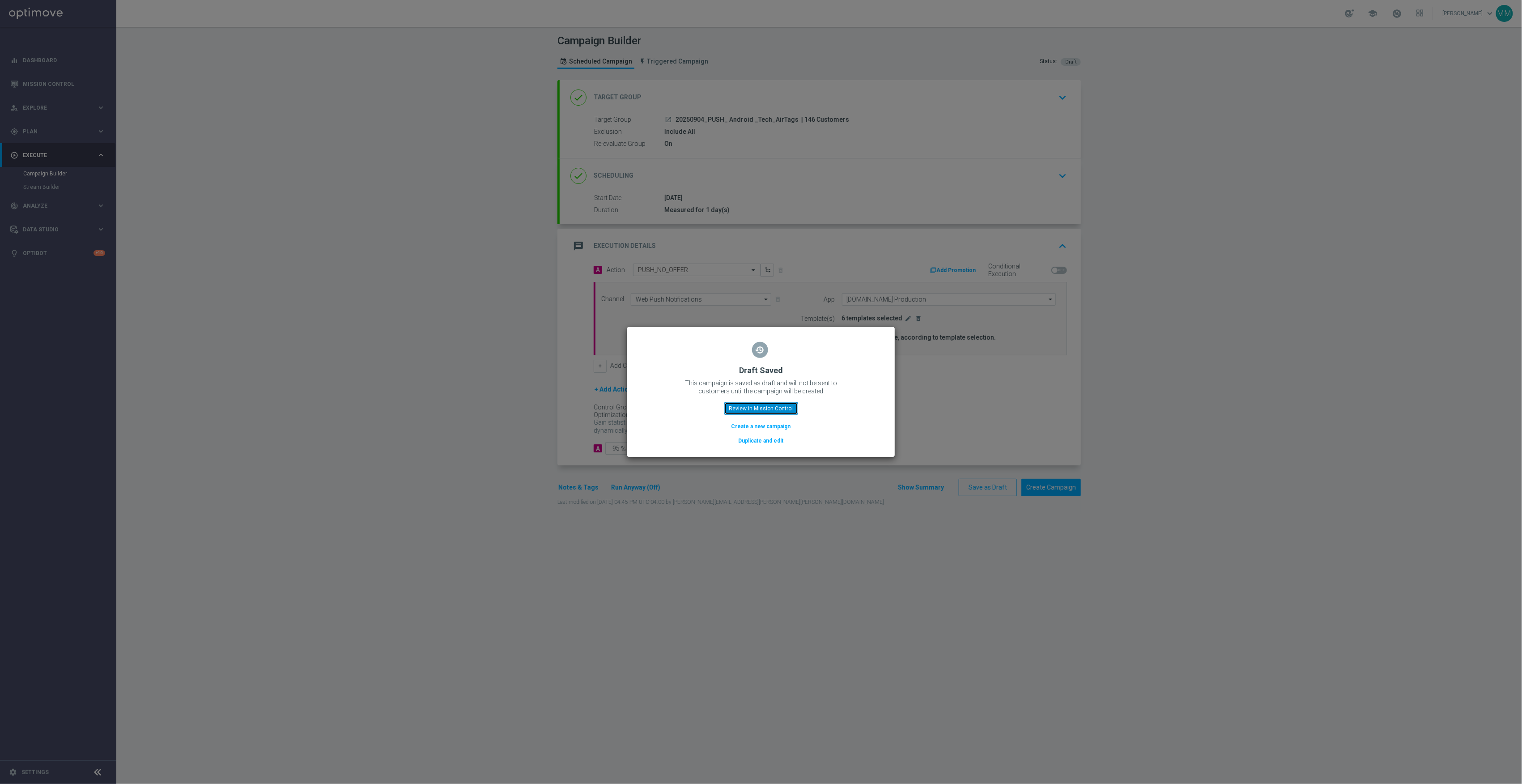
click at [770, 410] on button "Review in Mission Control" at bounding box center [761, 408] width 74 height 12
